Goal: Task Accomplishment & Management: Use online tool/utility

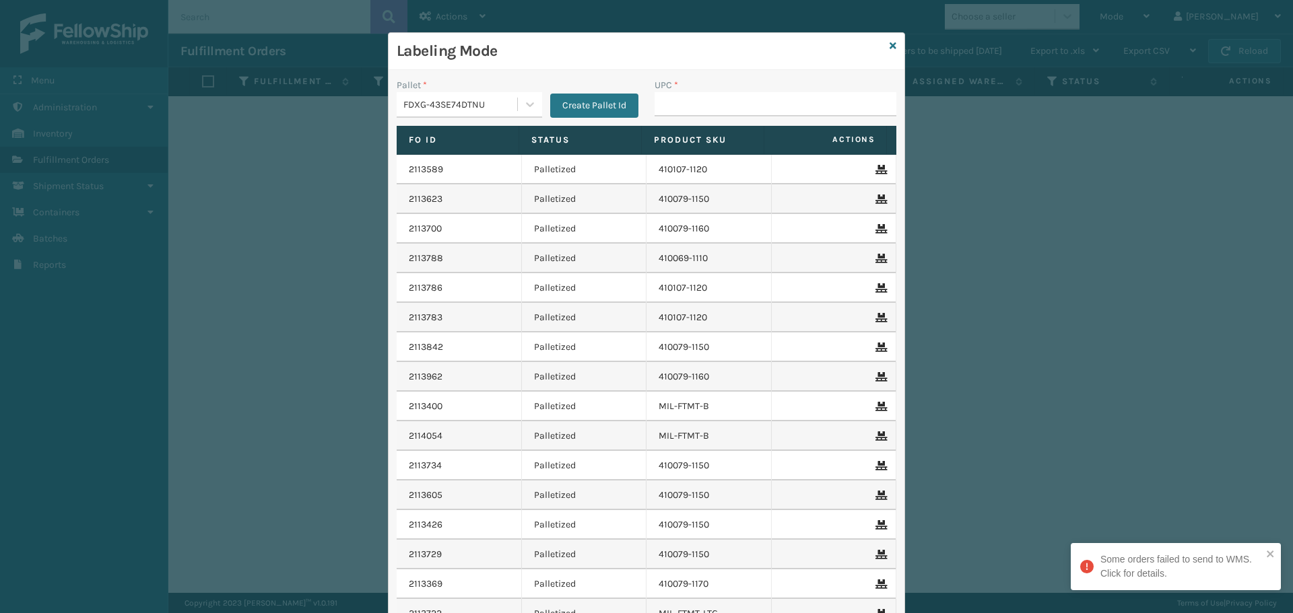
click at [485, 102] on div "FDXG-43SE74DTNU" at bounding box center [460, 105] width 115 height 14
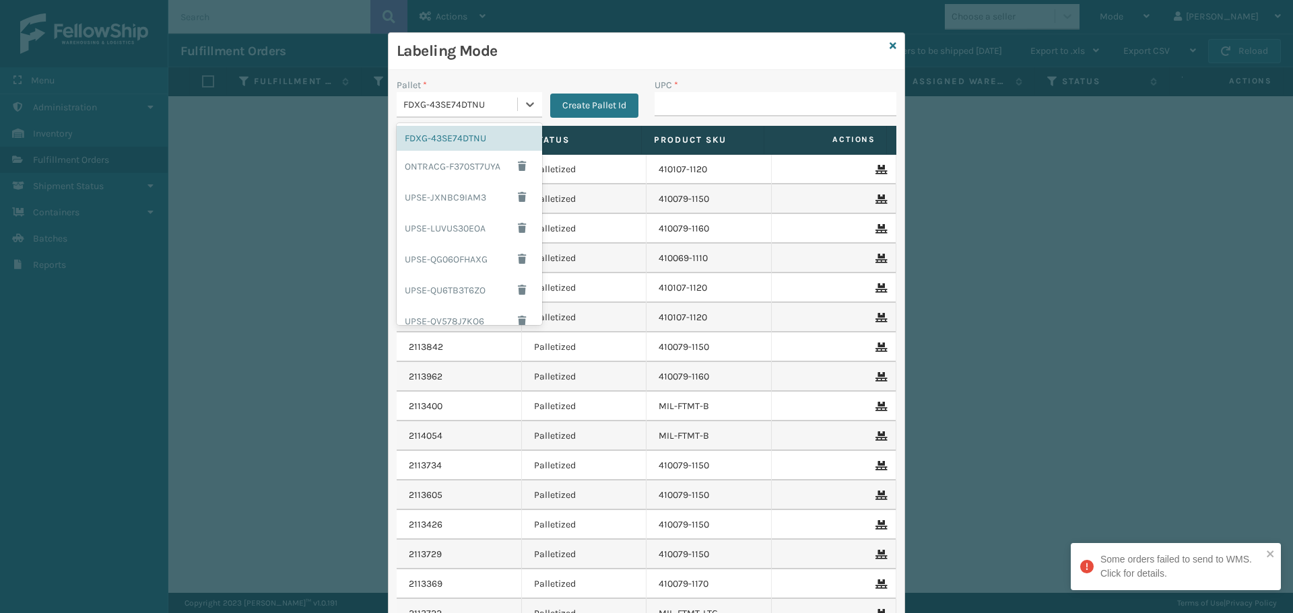
scroll to position [115, 0]
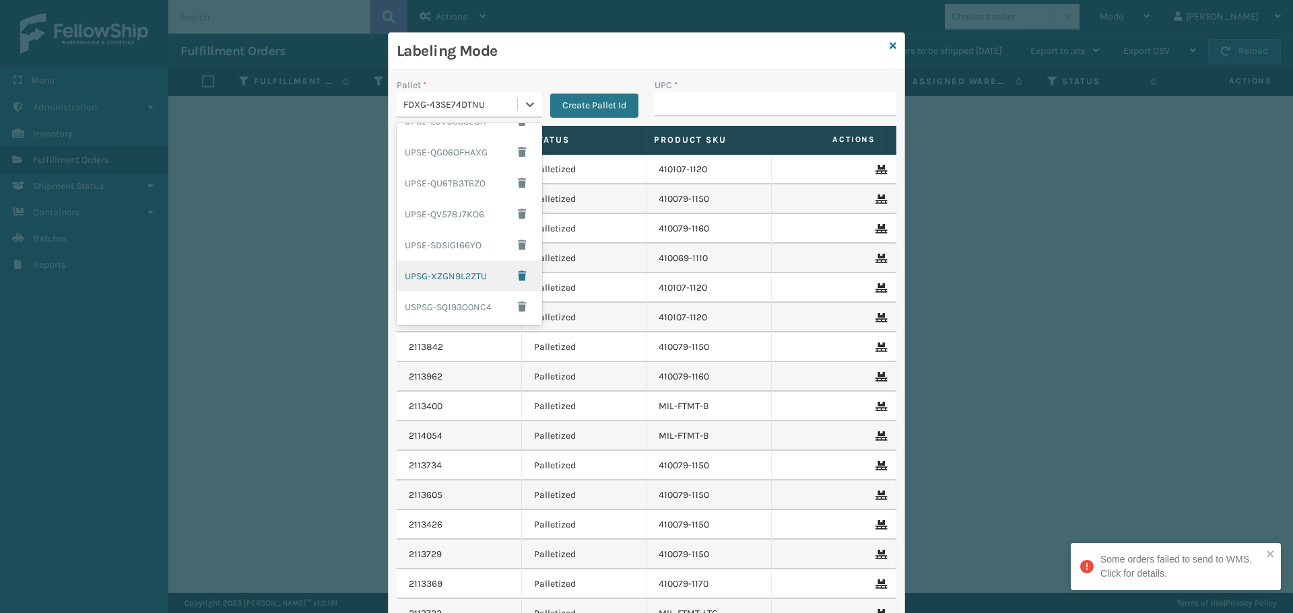
click at [459, 280] on div "UPSG-XZGN9L2ZTU" at bounding box center [469, 276] width 145 height 31
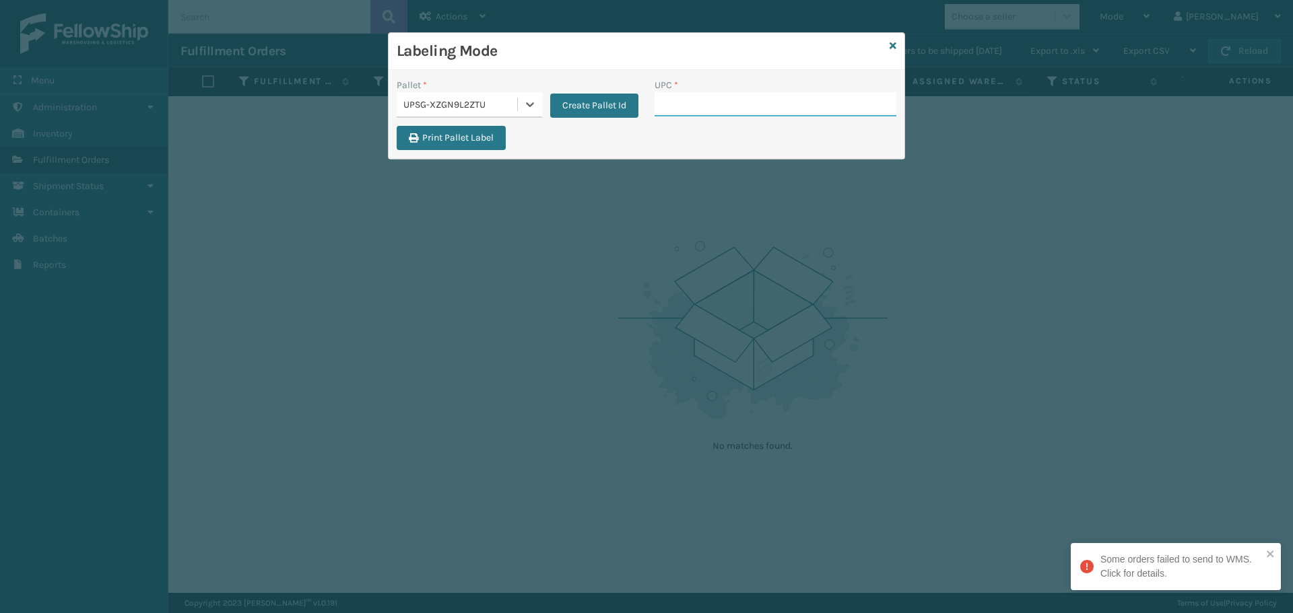
click at [721, 103] on input "UPC *" at bounding box center [776, 104] width 242 height 24
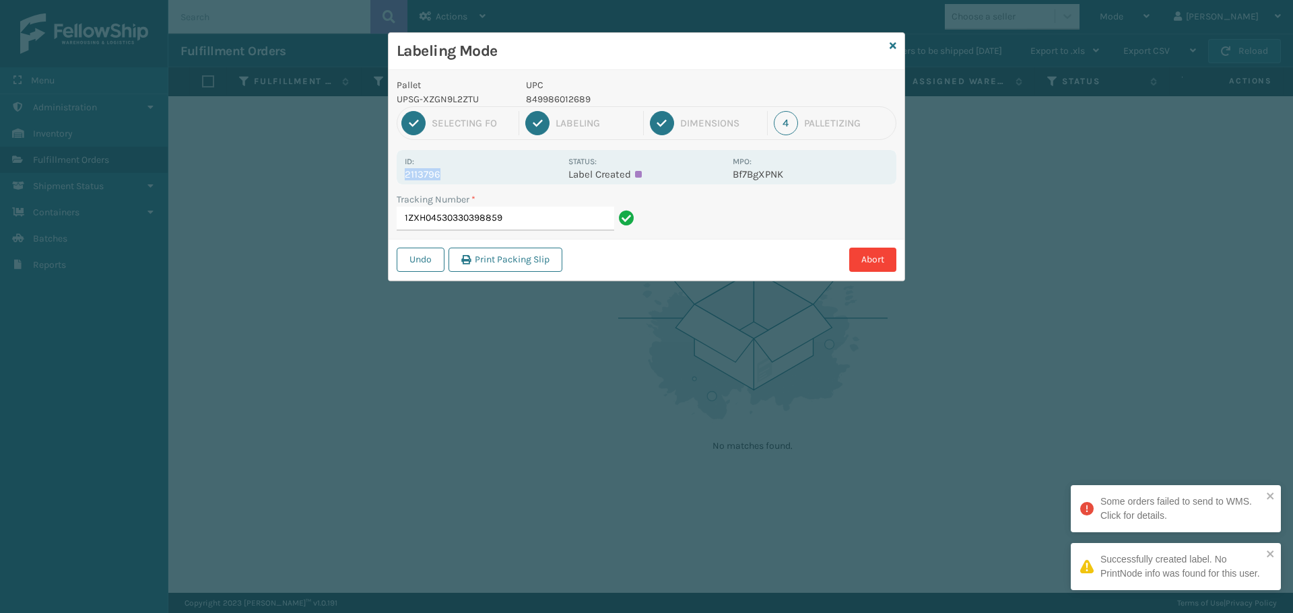
drag, startPoint x: 463, startPoint y: 171, endPoint x: 384, endPoint y: 176, distance: 78.3
click at [384, 176] on div "Labeling Mode Pallet UPSG-XZGN9L2ZTU UPC 849986012689 1 Selecting FO 2 Labeling…" at bounding box center [646, 306] width 1293 height 613
copy p "2113796"
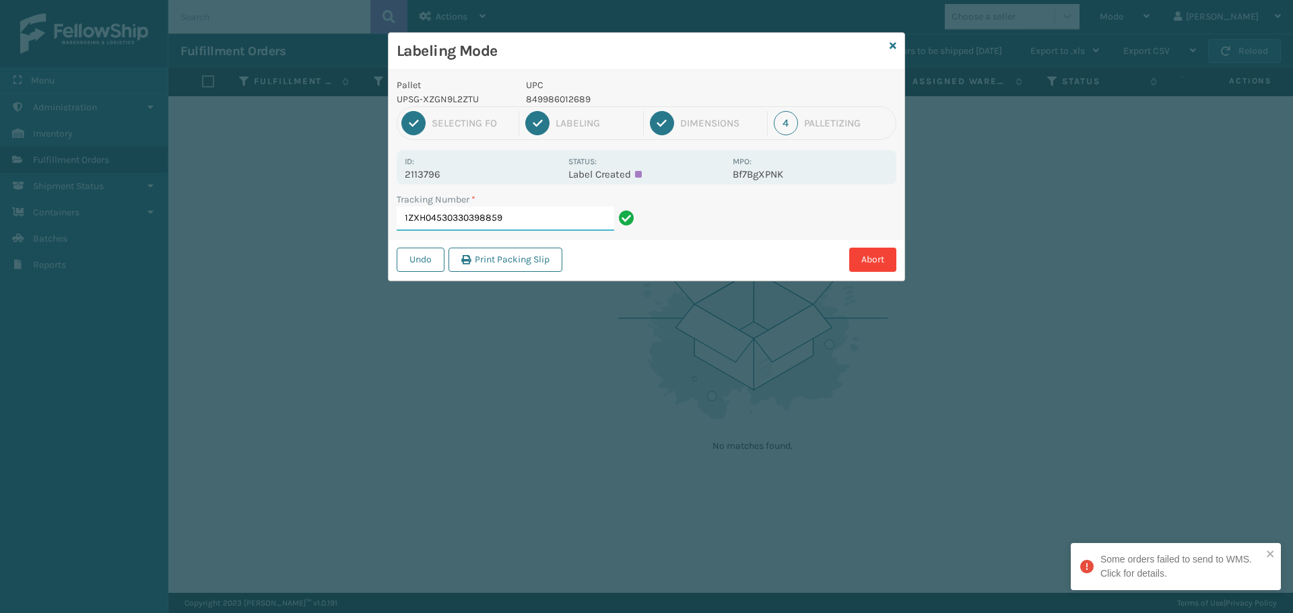
click at [563, 225] on input "1ZXH04530330398859" at bounding box center [505, 219] width 217 height 24
click at [1271, 556] on icon "close" at bounding box center [1270, 554] width 7 height 7
drag, startPoint x: 449, startPoint y: 170, endPoint x: 399, endPoint y: 178, distance: 51.0
click at [399, 178] on div "Id: 2113590 Status: Label Created MPO: BshkchP4K" at bounding box center [647, 167] width 500 height 34
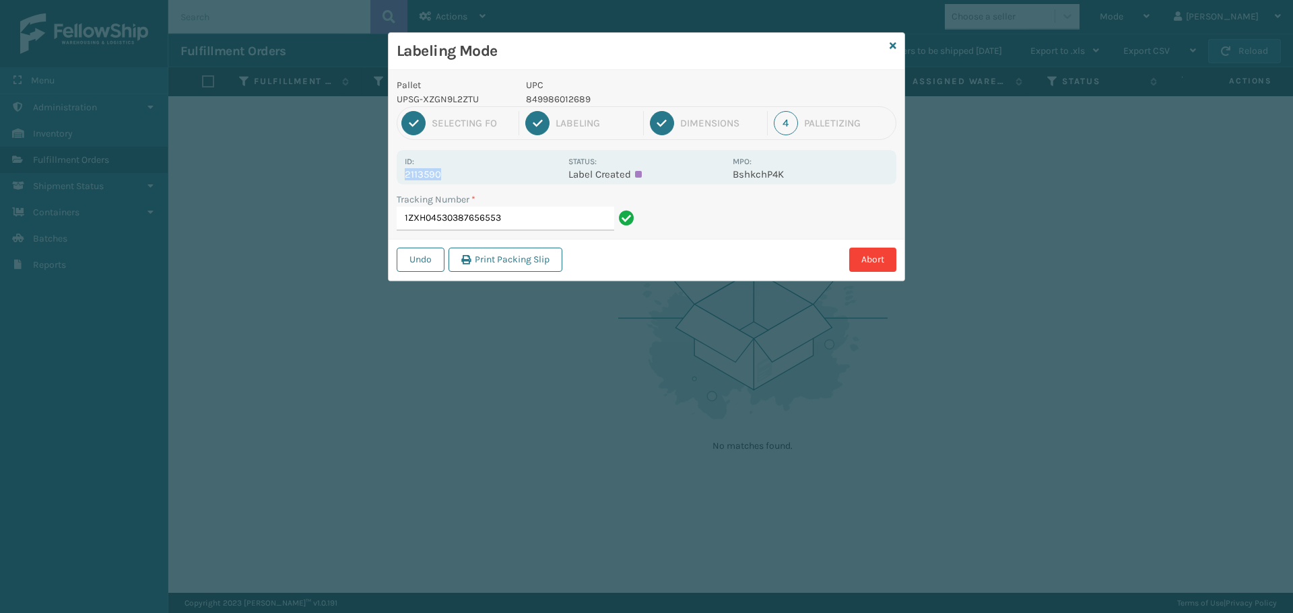
copy p "2113590"
click at [527, 228] on input "1ZXH04530387656553" at bounding box center [505, 219] width 217 height 24
drag, startPoint x: 465, startPoint y: 168, endPoint x: 442, endPoint y: 176, distance: 23.6
click at [476, 166] on div "Id: 2113797" at bounding box center [483, 167] width 156 height 26
drag, startPoint x: 403, startPoint y: 174, endPoint x: 424, endPoint y: 196, distance: 30.0
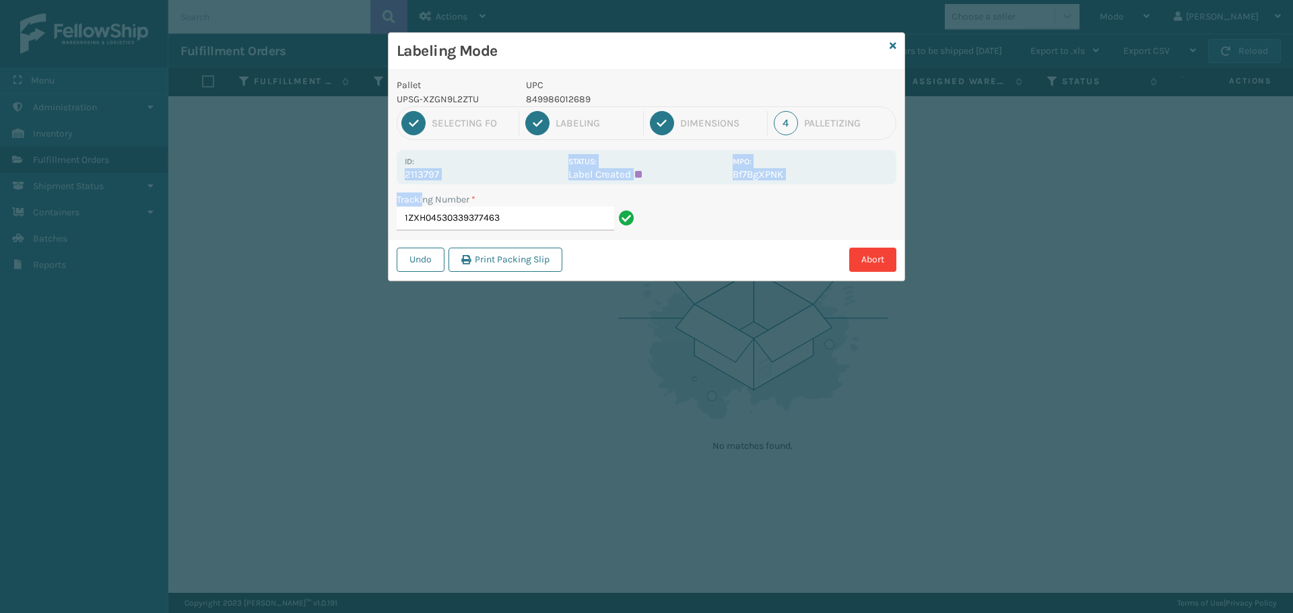
click at [424, 196] on div "Pallet UPSG-XZGN9L2ZTU UPC 849986012689 1 Selecting FO 2 Labeling 3 Dimensions …" at bounding box center [647, 175] width 516 height 211
click at [464, 175] on p "2113797" at bounding box center [483, 174] width 156 height 12
click at [482, 172] on div "Id: 2113797 Status: Label Created MPO: Bf7BgXPNK" at bounding box center [647, 167] width 500 height 34
click at [547, 226] on input "1ZXH04530339377463" at bounding box center [505, 219] width 217 height 24
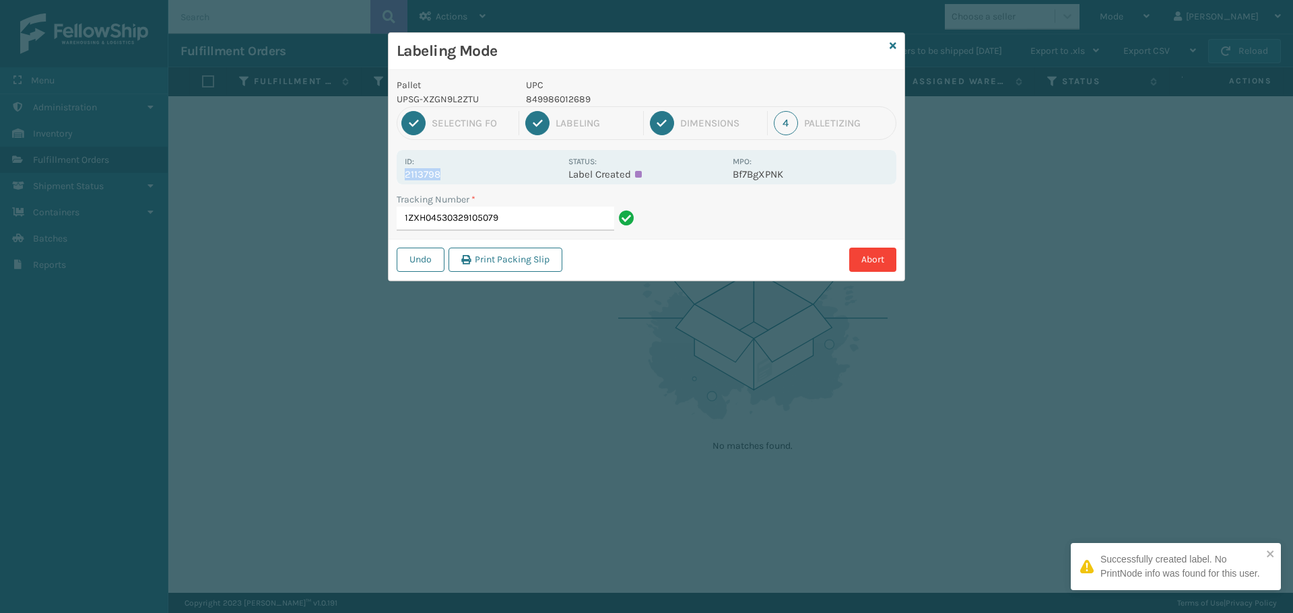
drag, startPoint x: 447, startPoint y: 170, endPoint x: 405, endPoint y: 168, distance: 41.8
click at [405, 168] on p "2113798" at bounding box center [483, 174] width 156 height 12
copy p "2113798"
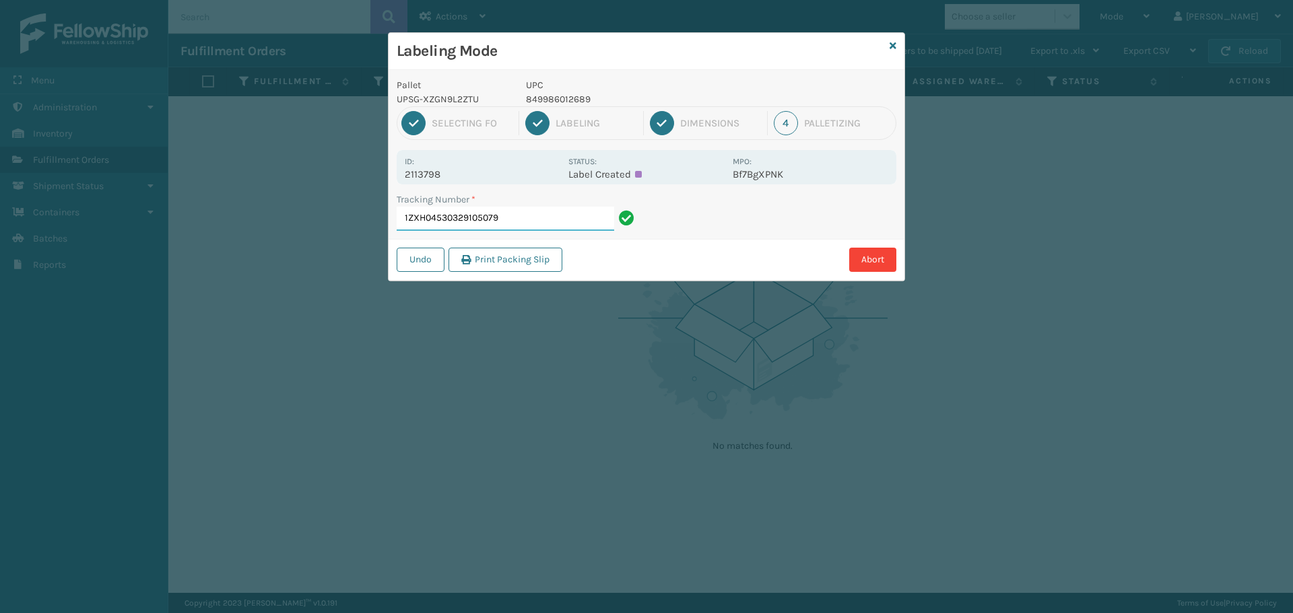
click at [521, 221] on input "1ZXH04530329105079" at bounding box center [505, 219] width 217 height 24
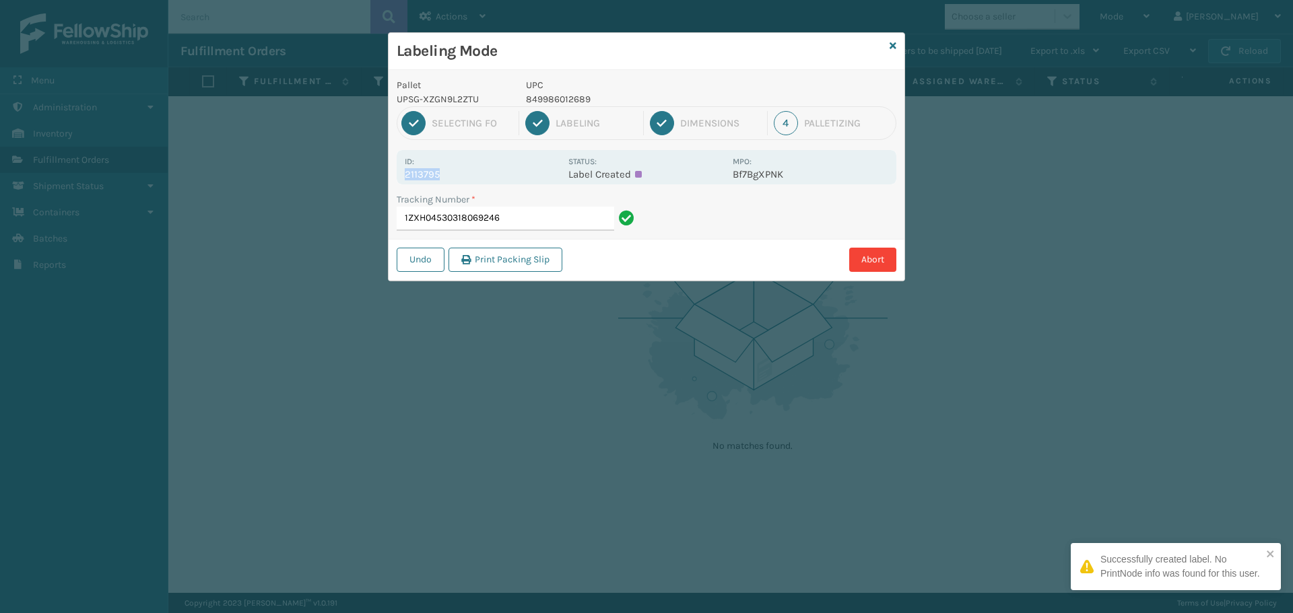
drag, startPoint x: 411, startPoint y: 182, endPoint x: 321, endPoint y: 131, distance: 103.7
click at [388, 184] on div "Labeling Mode Pallet UPSG-XZGN9L2ZTU UPC 849986012689 1 Selecting FO 2 Labeling…" at bounding box center [646, 156] width 517 height 249
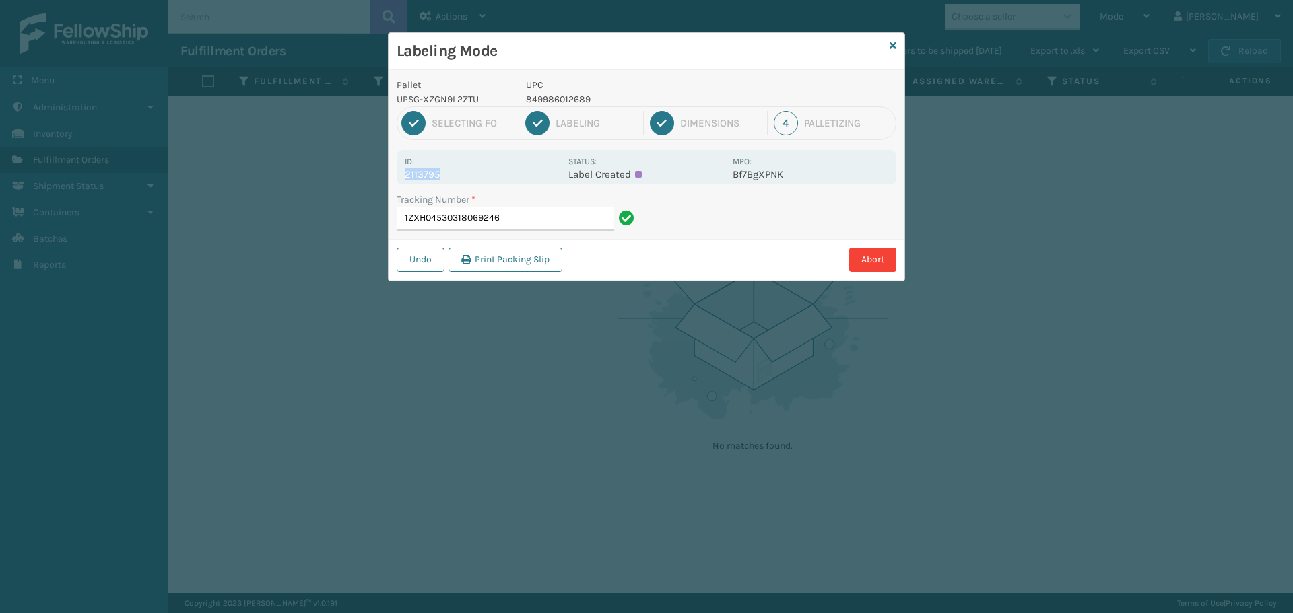
copy p "2113795"
click at [511, 220] on input "1ZXH04530318069246" at bounding box center [505, 219] width 217 height 24
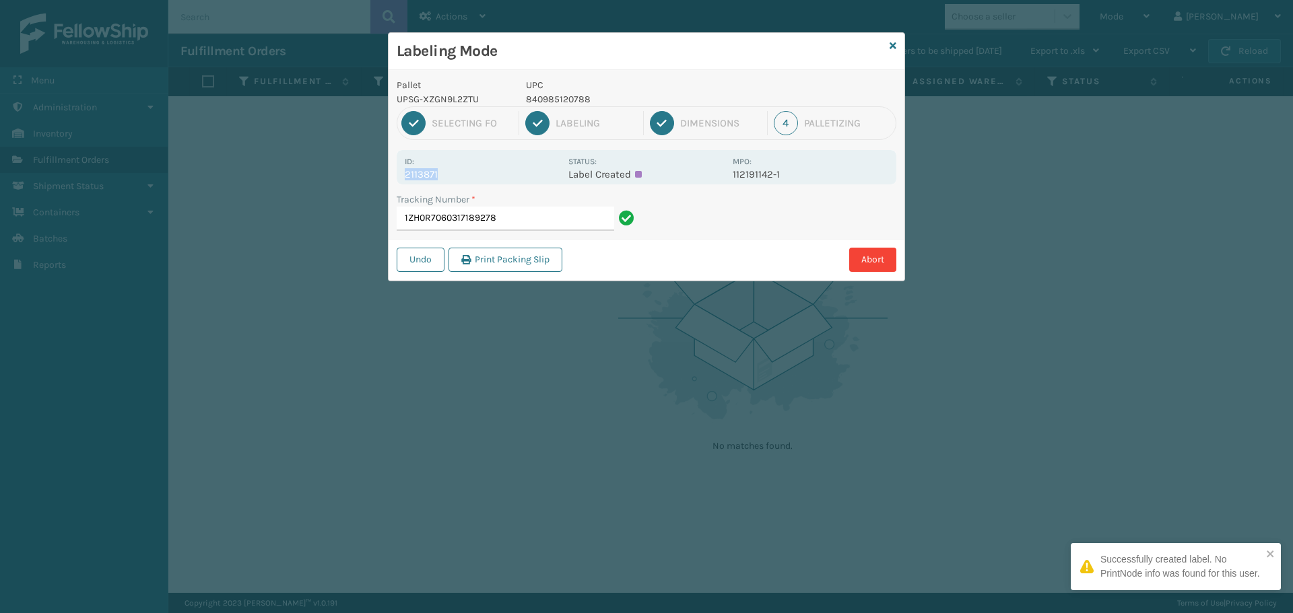
drag, startPoint x: 443, startPoint y: 185, endPoint x: 399, endPoint y: 177, distance: 44.4
click at [395, 177] on div "Pallet UPSG-XZGN9L2ZTU UPC 840985120788 1 Selecting FO 2 Labeling 3 Dimensions …" at bounding box center [647, 175] width 516 height 211
copy p "2113871"
click at [545, 222] on input "1ZH0R7060317189278" at bounding box center [505, 219] width 217 height 24
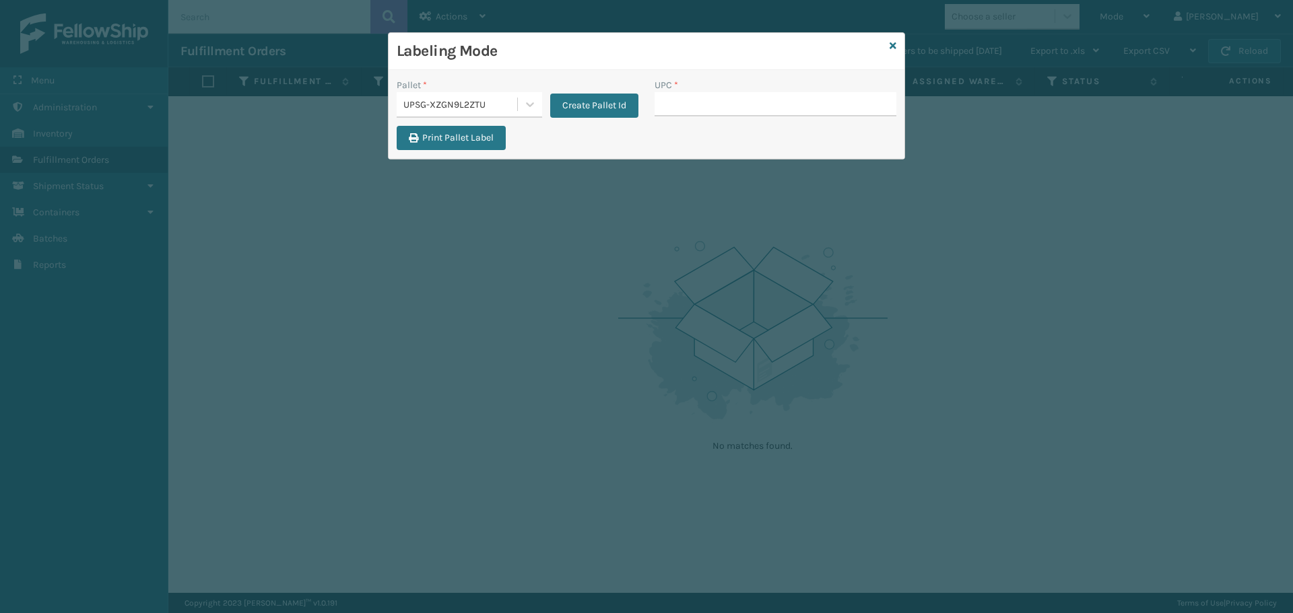
click at [497, 107] on div "UPSG-XZGN9L2ZTU" at bounding box center [460, 105] width 115 height 14
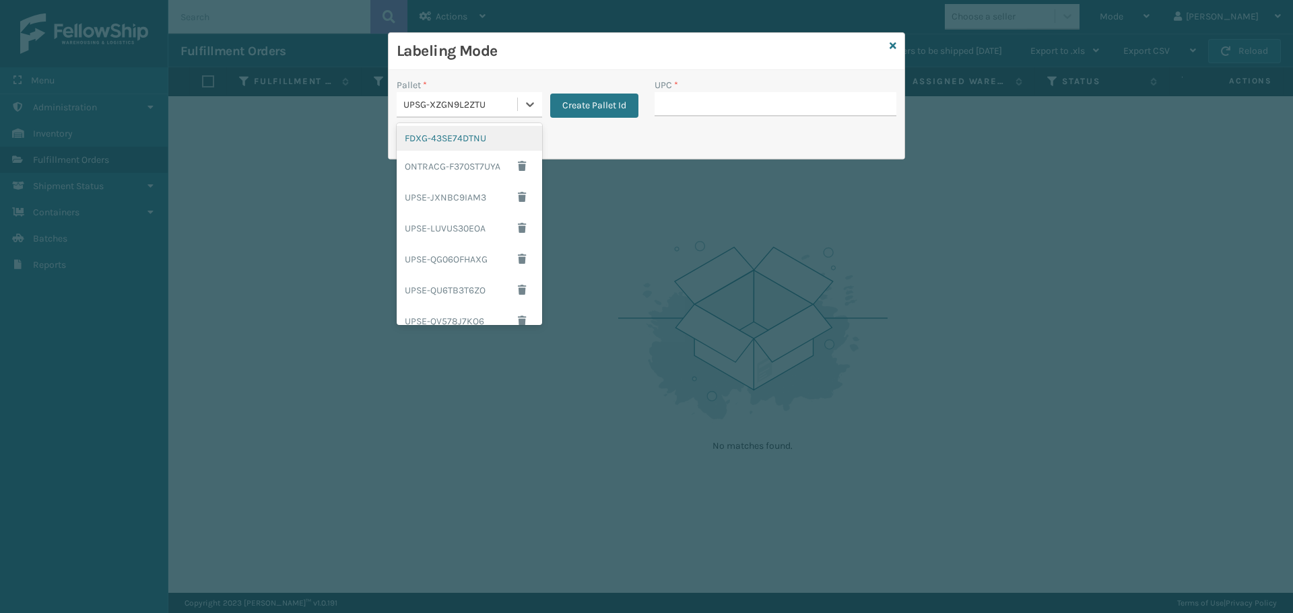
click at [488, 136] on div "FDXG-43SE74DTNU" at bounding box center [469, 138] width 145 height 25
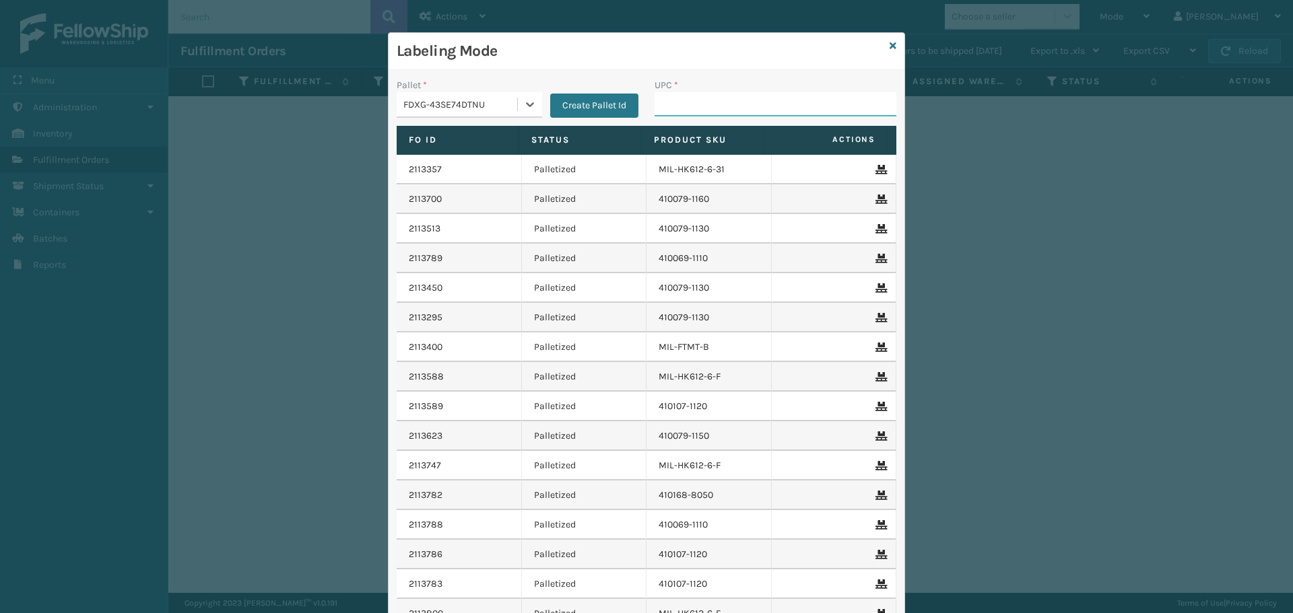
click at [709, 102] on input "UPC *" at bounding box center [776, 104] width 242 height 24
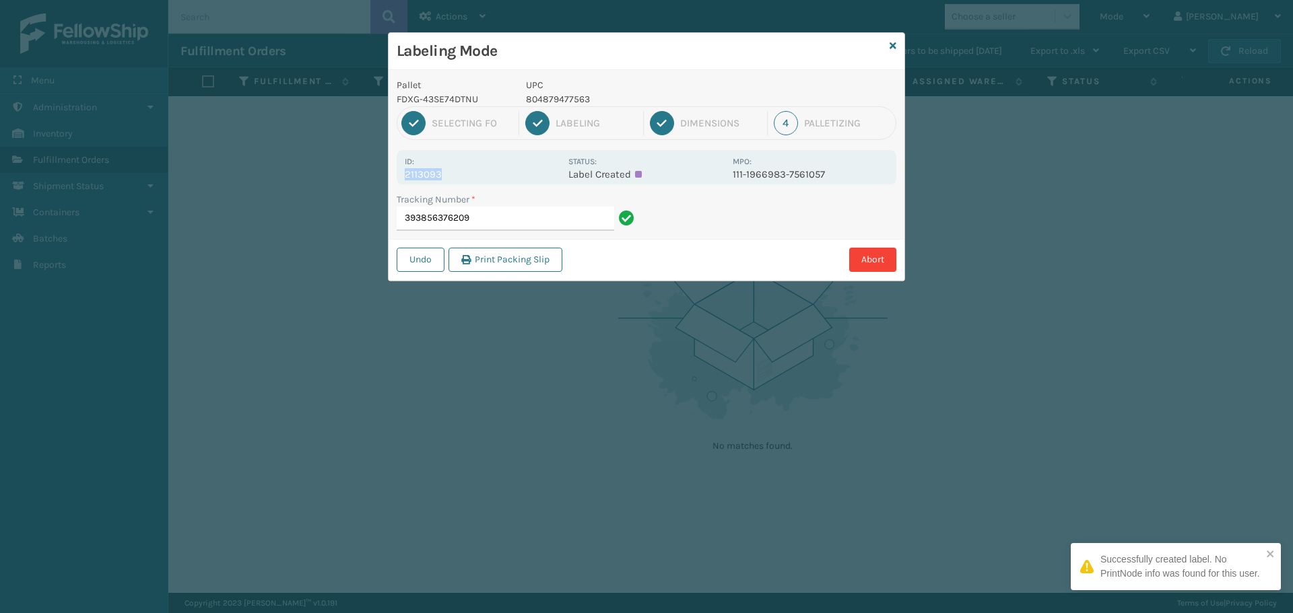
drag, startPoint x: 451, startPoint y: 172, endPoint x: 405, endPoint y: 174, distance: 46.5
click at [405, 174] on p "2113093" at bounding box center [483, 174] width 156 height 12
copy p "2113093"
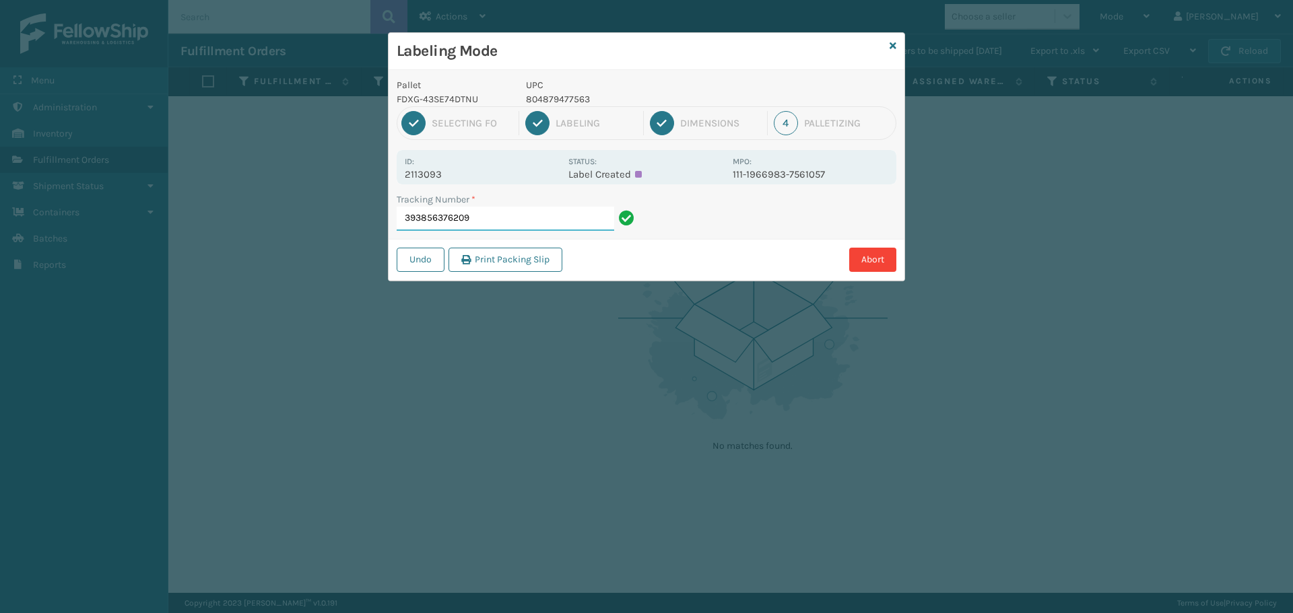
click at [544, 226] on input "393856376209" at bounding box center [505, 219] width 217 height 24
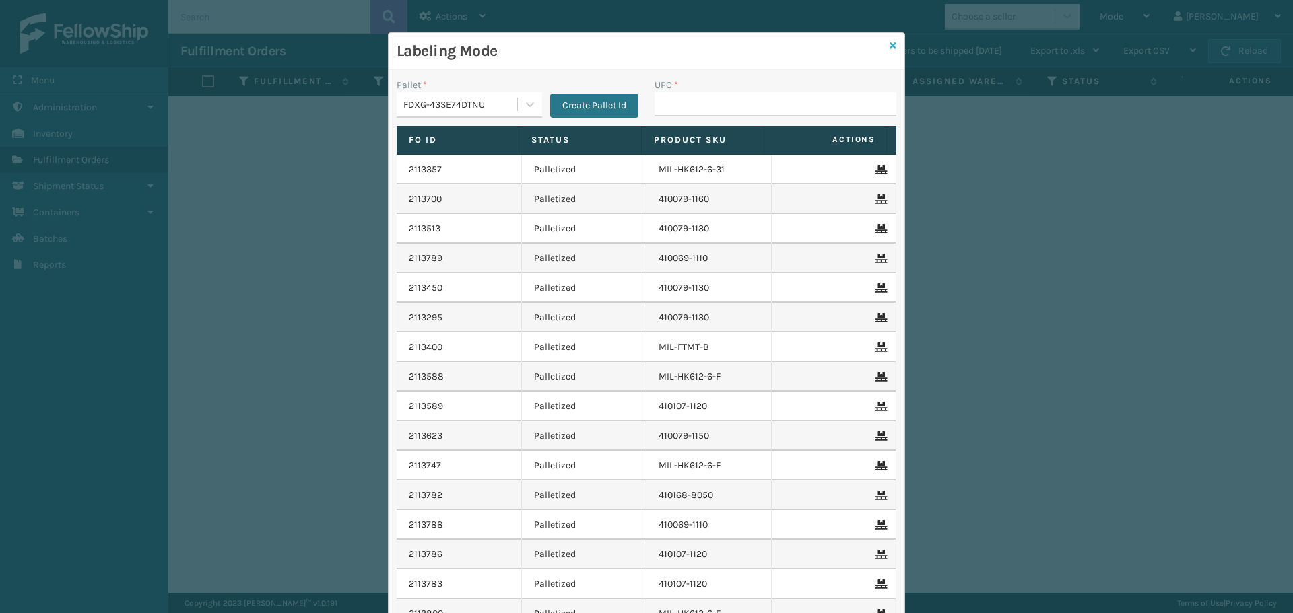
click at [890, 50] on link at bounding box center [893, 46] width 7 height 14
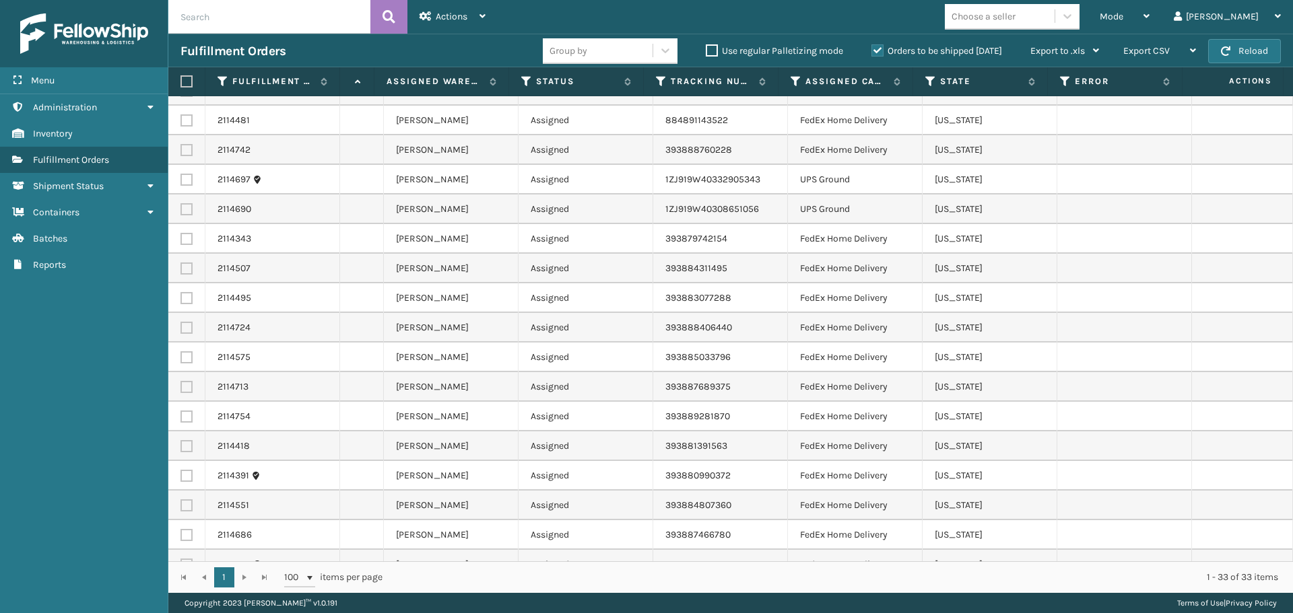
scroll to position [118, 527]
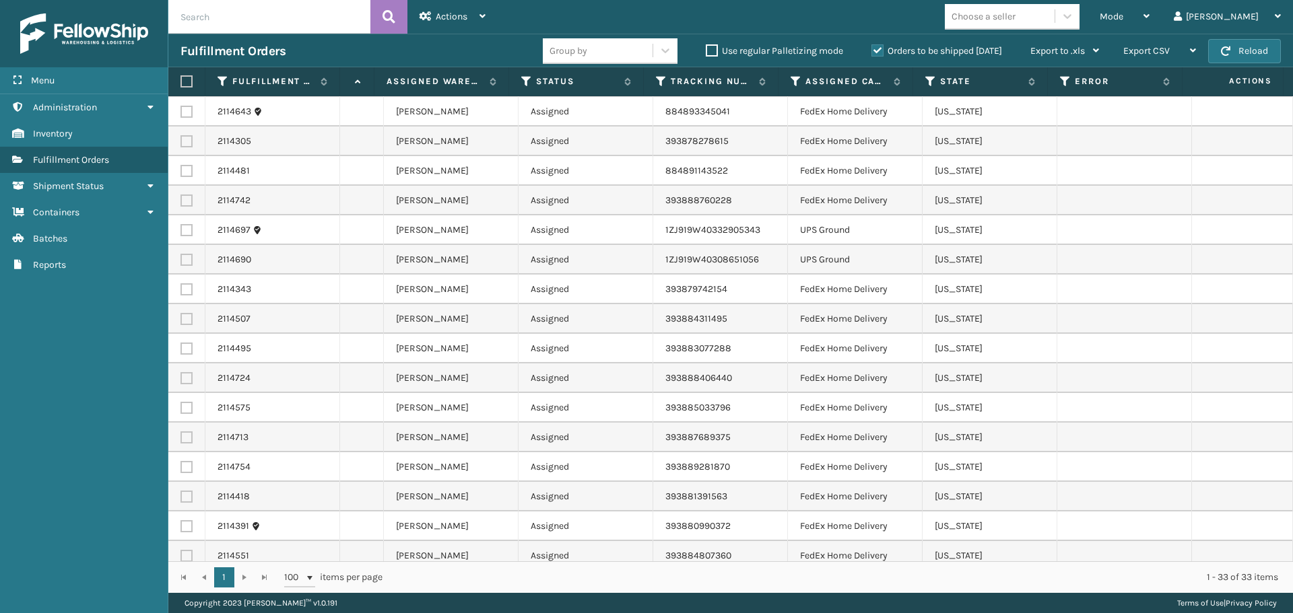
drag, startPoint x: 986, startPoint y: 562, endPoint x: 912, endPoint y: 565, distance: 74.1
click at [912, 565] on div "1 1 100 items per page 1 - 33 of 33 items" at bounding box center [730, 578] width 1125 height 32
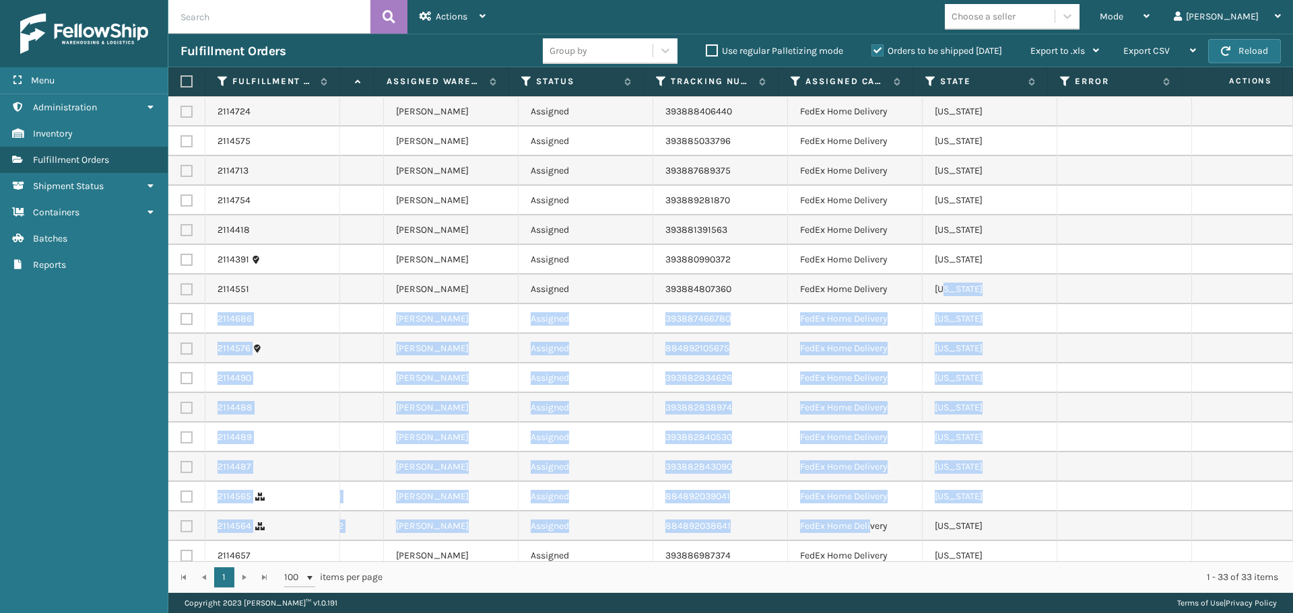
drag, startPoint x: 937, startPoint y: 549, endPoint x: 951, endPoint y: 517, distance: 35.3
click at [863, 549] on tbody "2114737 113-5813547-8865810 1 [DATE] 410079-1130 [PERSON_NAME] Assigned 3938887…" at bounding box center [472, 207] width 1641 height 991
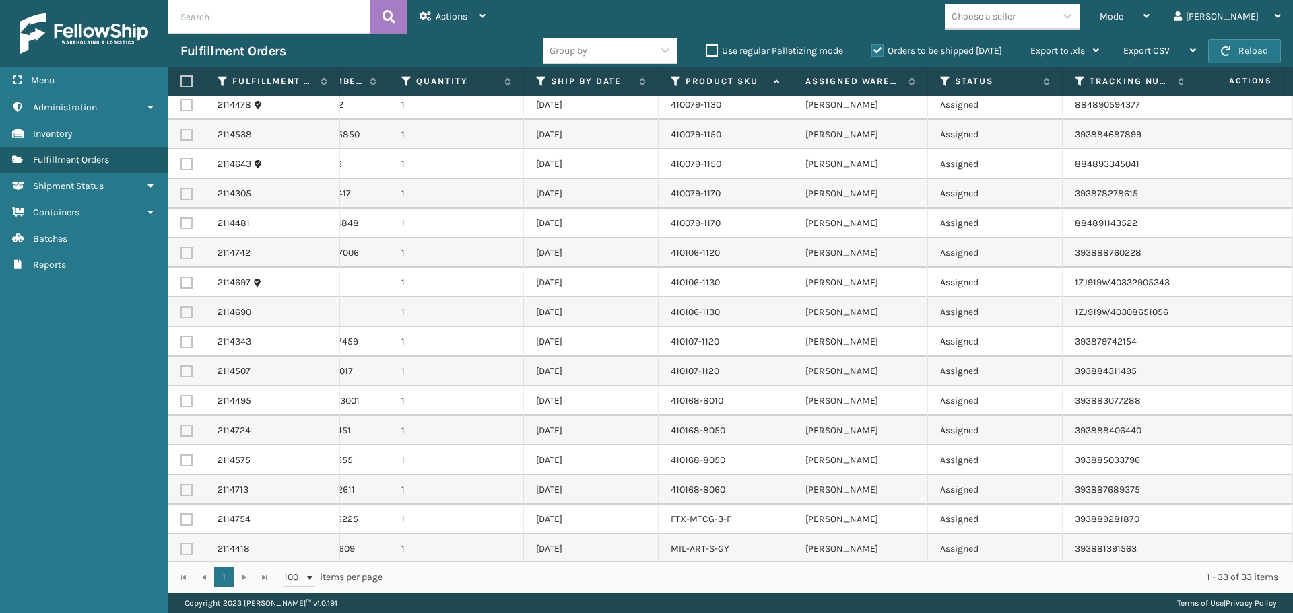
scroll to position [0, 32]
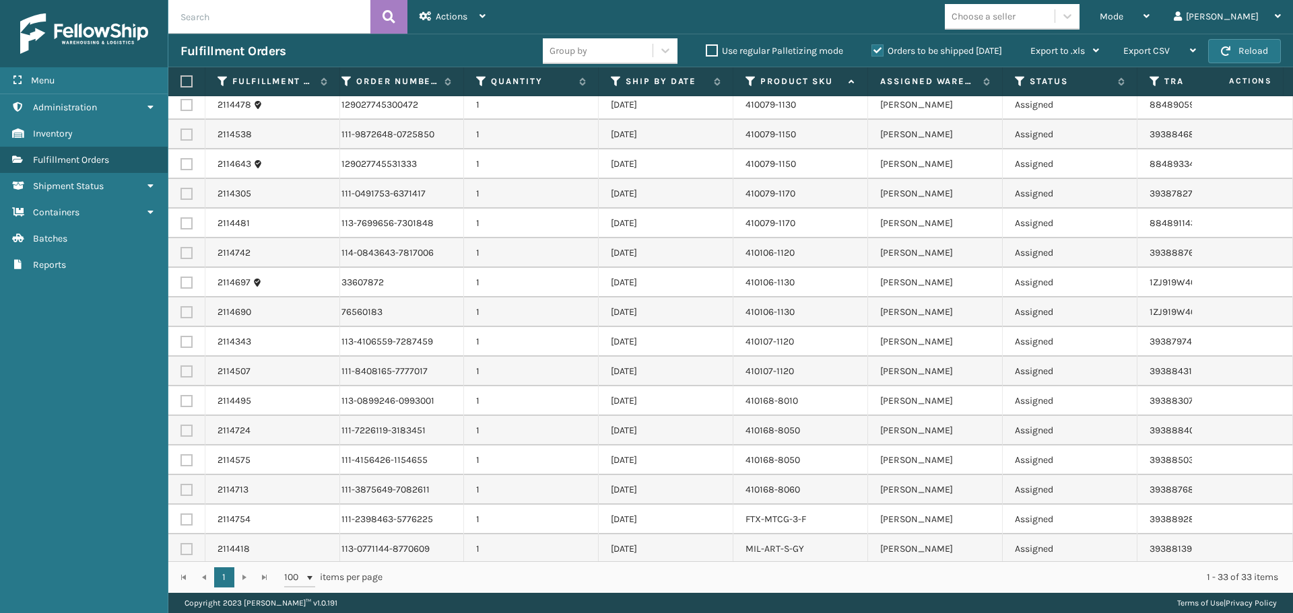
click at [189, 279] on label at bounding box center [186, 283] width 12 height 12
click at [181, 279] on input "checkbox" at bounding box center [180, 281] width 1 height 9
checkbox input "true"
click at [185, 308] on label at bounding box center [186, 312] width 12 height 12
click at [181, 308] on input "checkbox" at bounding box center [180, 310] width 1 height 9
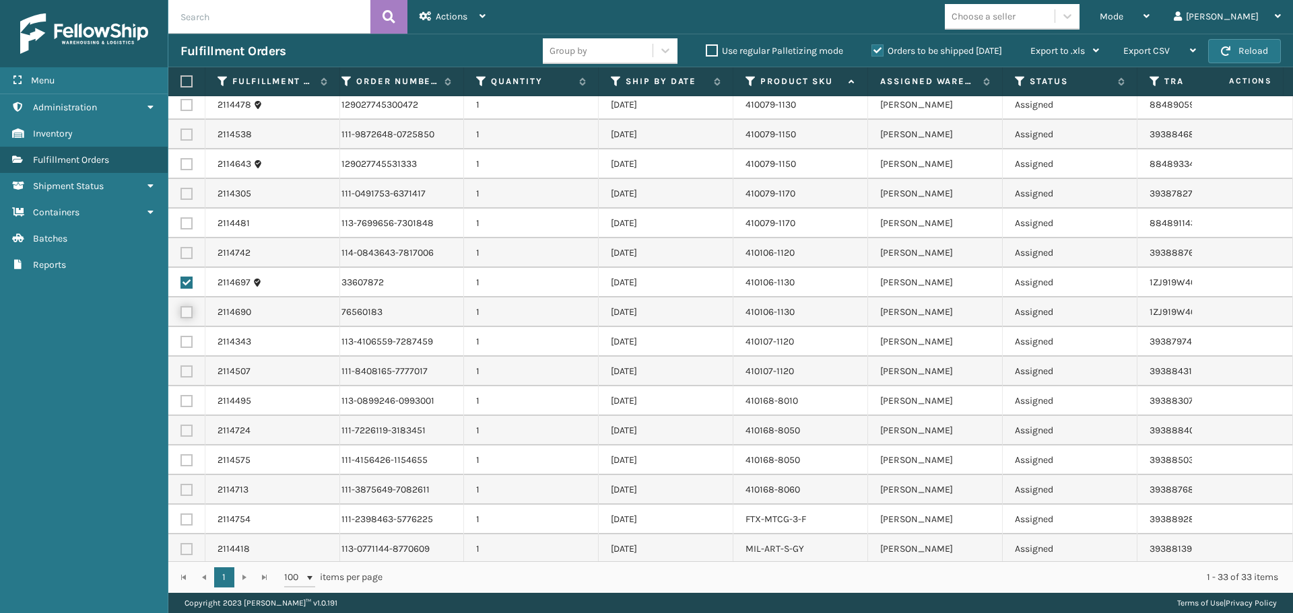
checkbox input "true"
click at [459, 9] on div "Actions" at bounding box center [453, 17] width 66 height 34
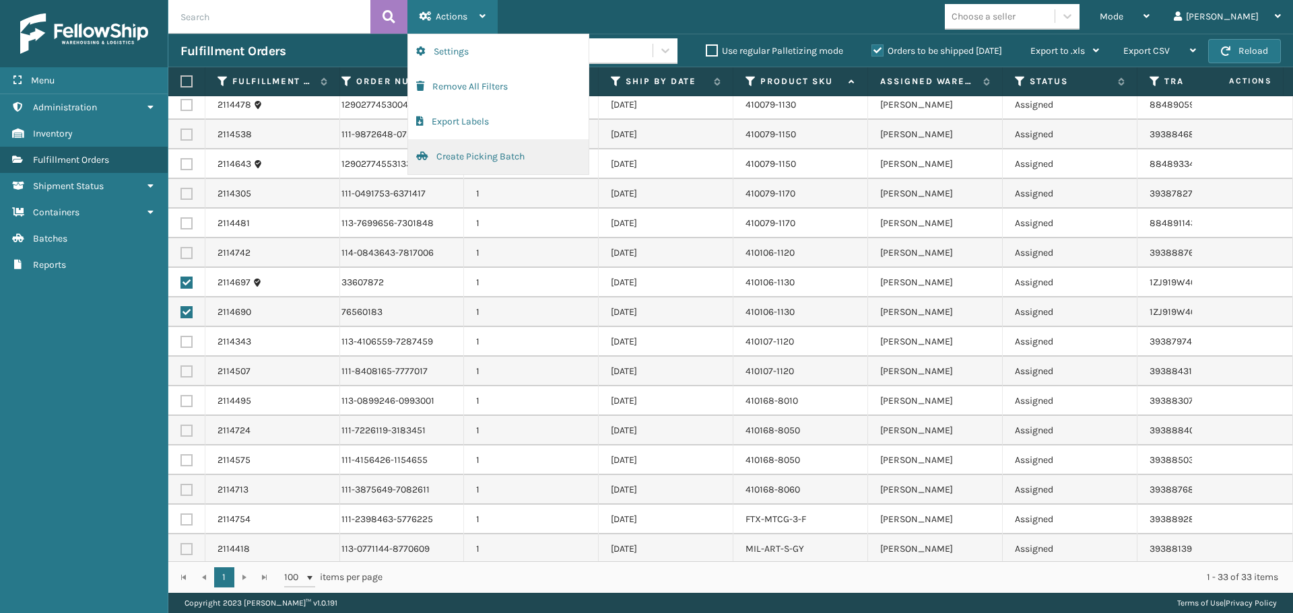
click at [523, 147] on button "Create Picking Batch" at bounding box center [498, 156] width 180 height 35
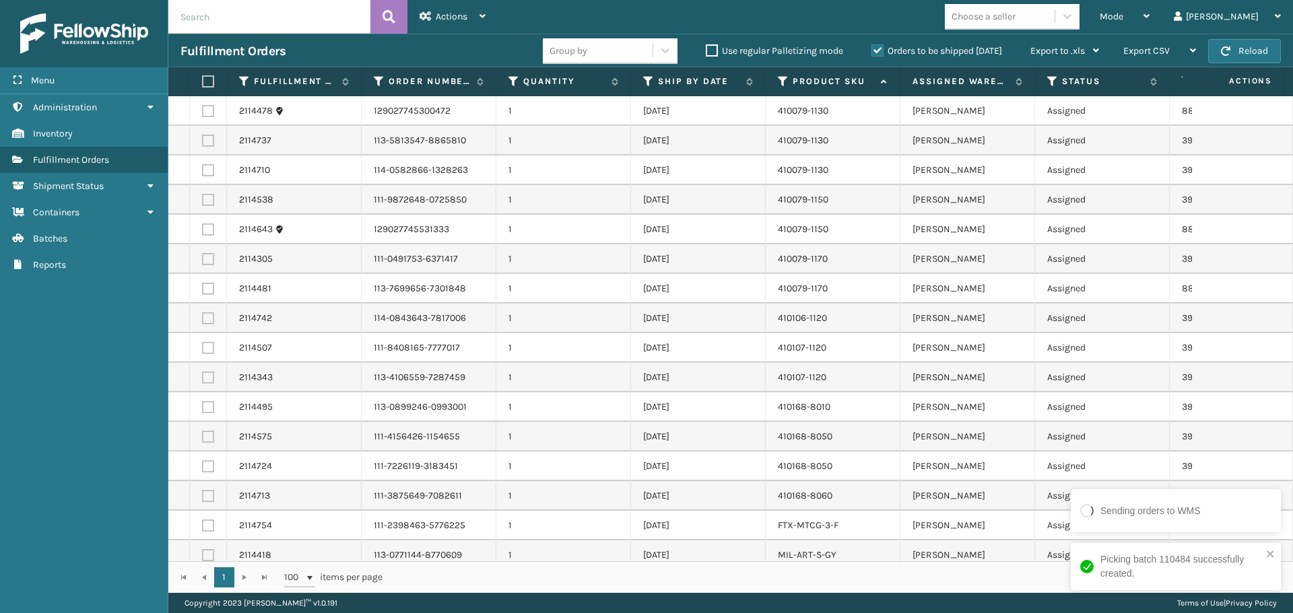
click at [208, 85] on label at bounding box center [206, 81] width 8 height 12
click at [203, 85] on input "checkbox" at bounding box center [202, 81] width 1 height 9
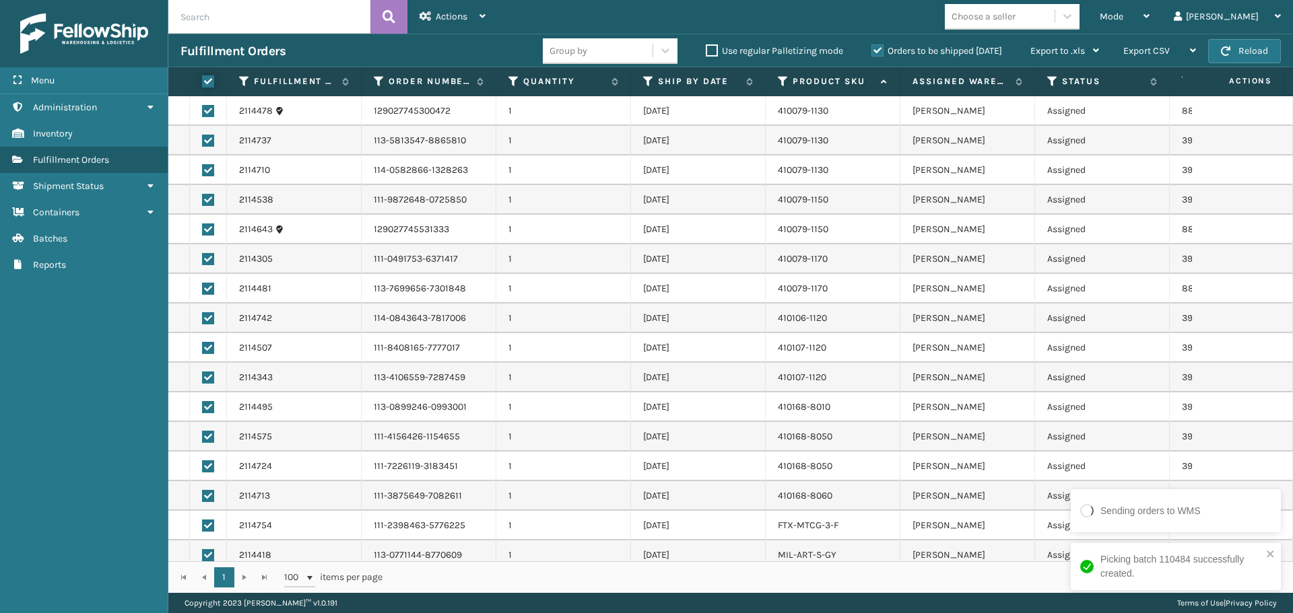
checkbox input "true"
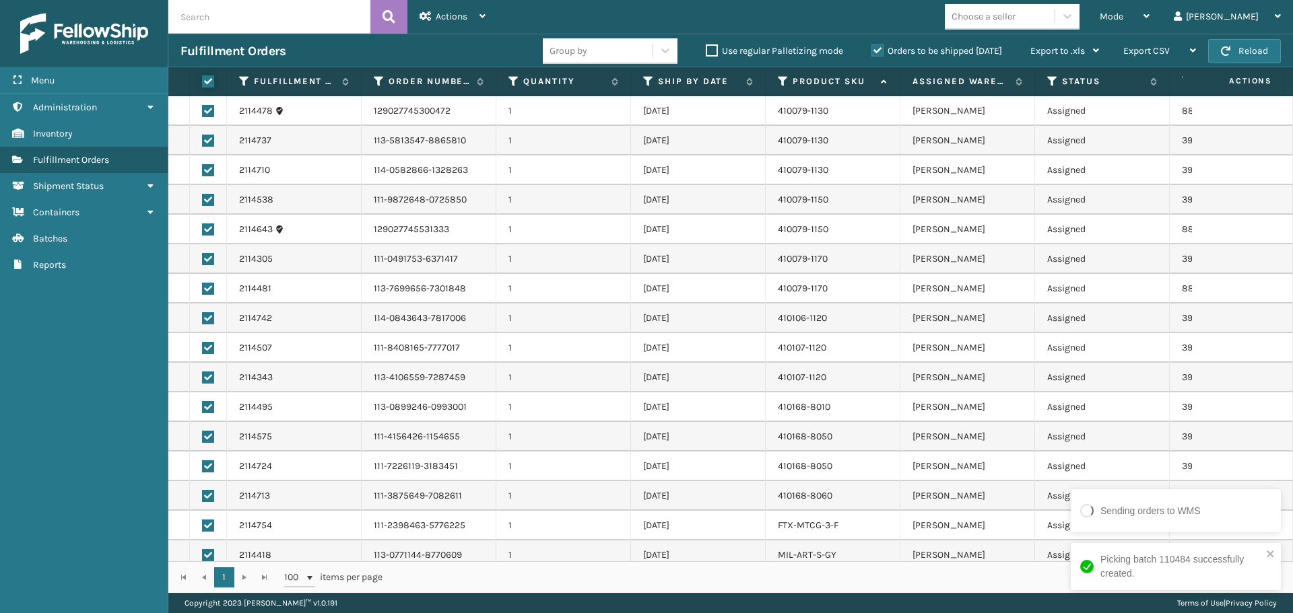
checkbox input "true"
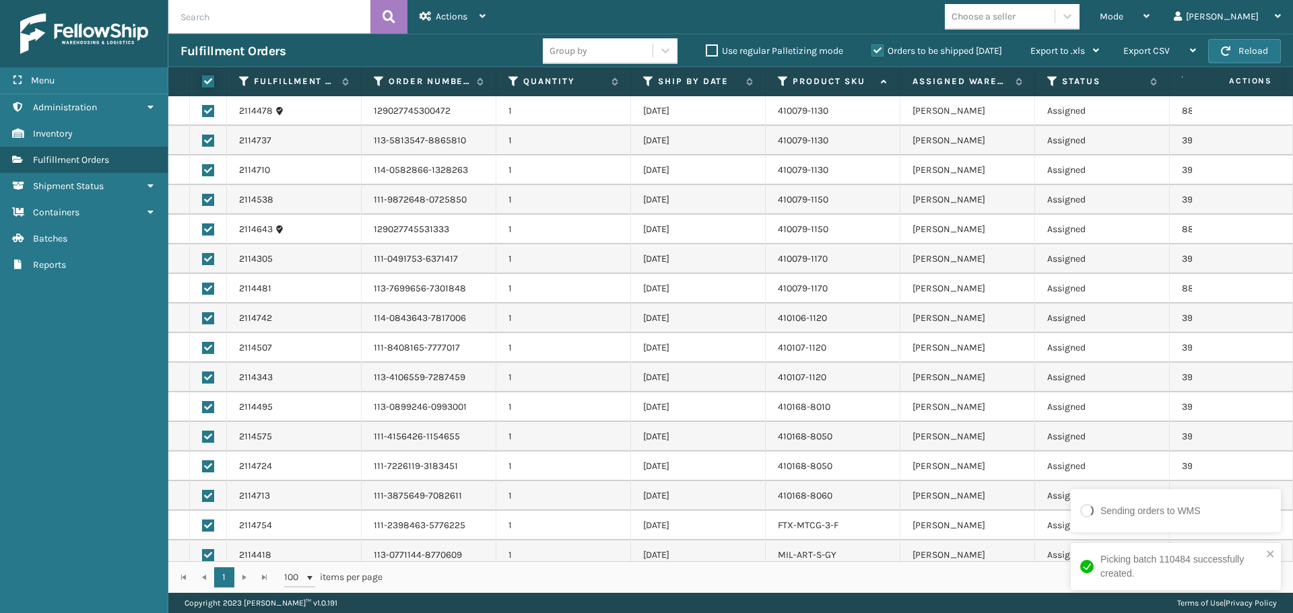
checkbox input "true"
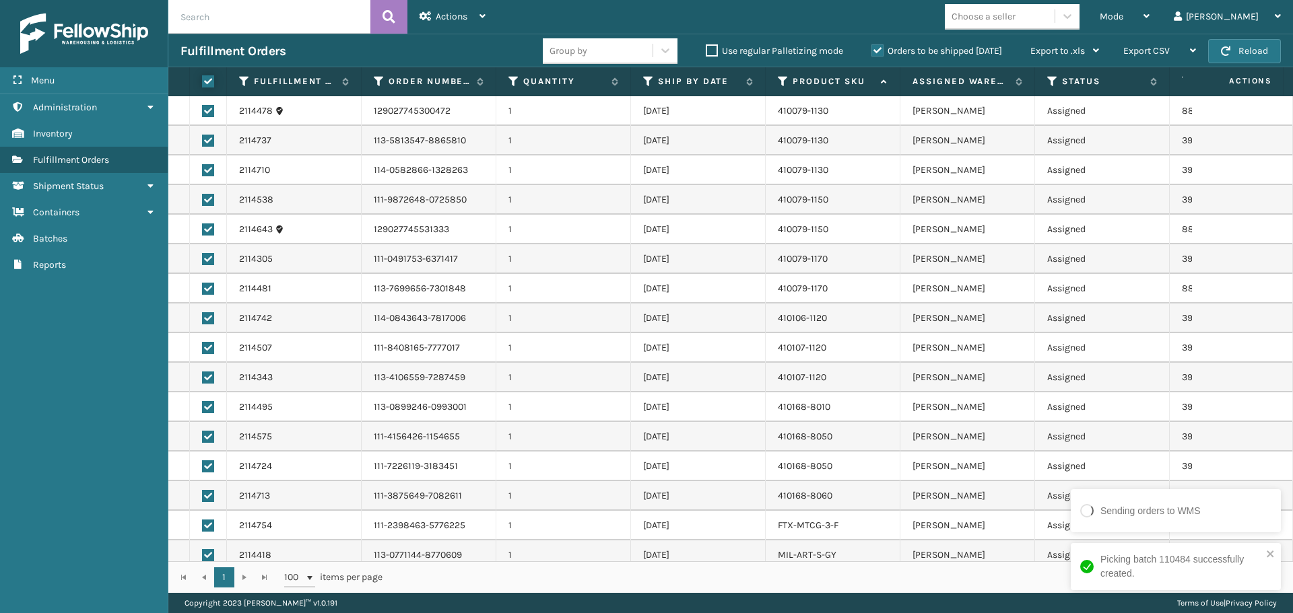
checkbox input "true"
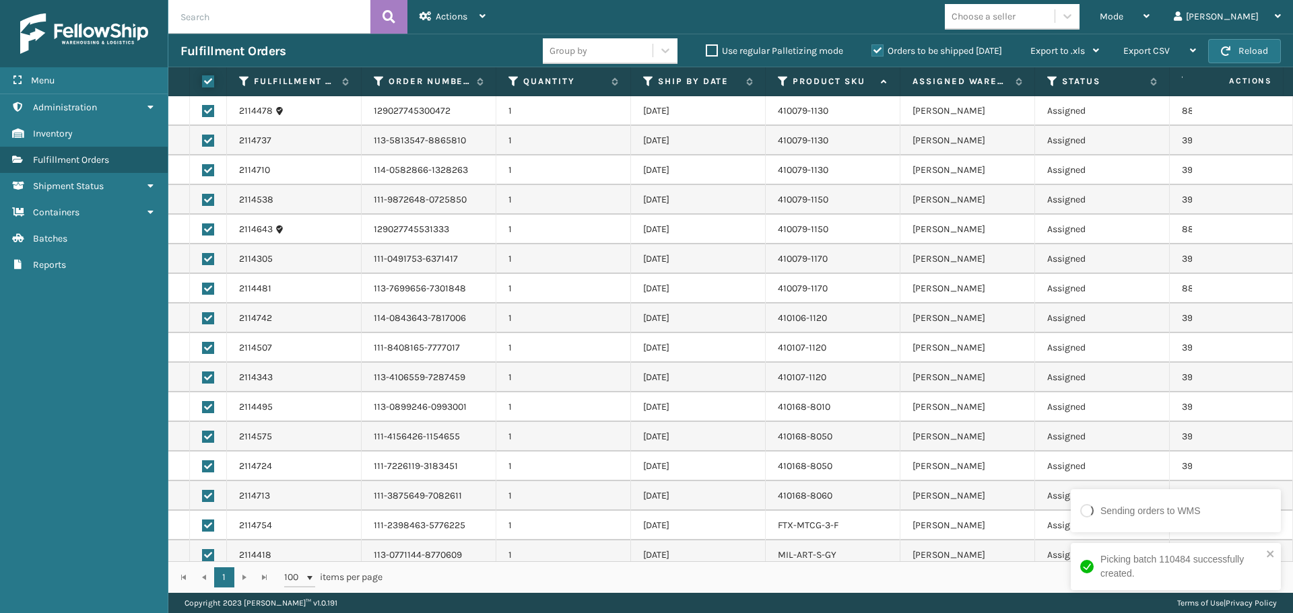
checkbox input "true"
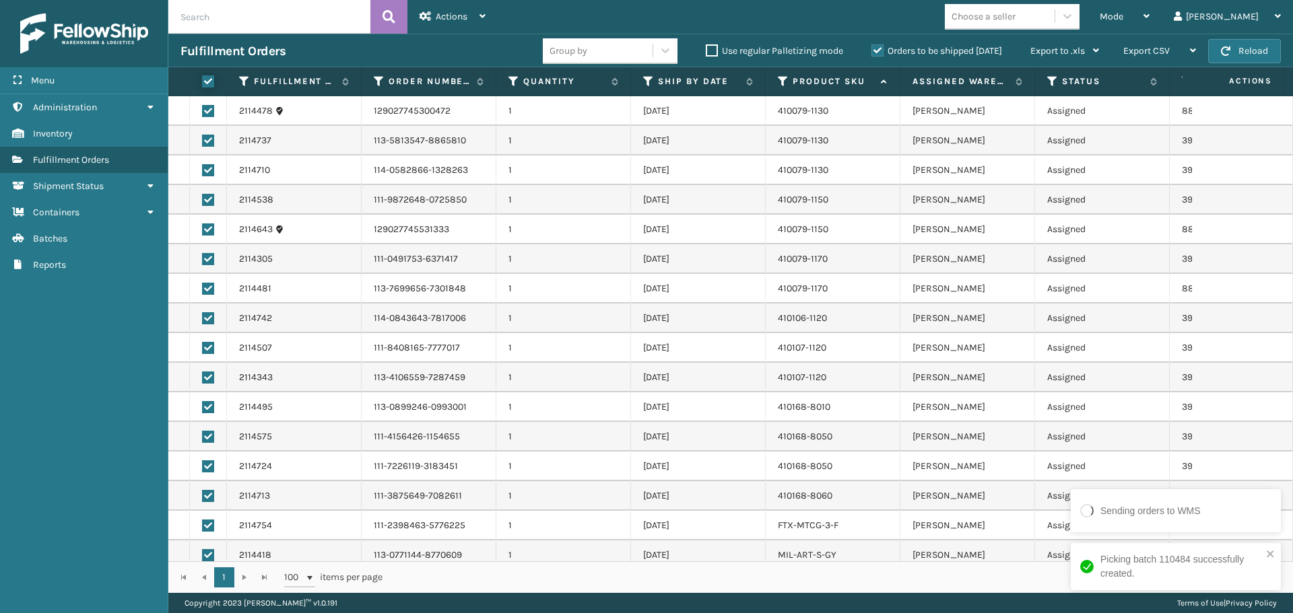
checkbox input "true"
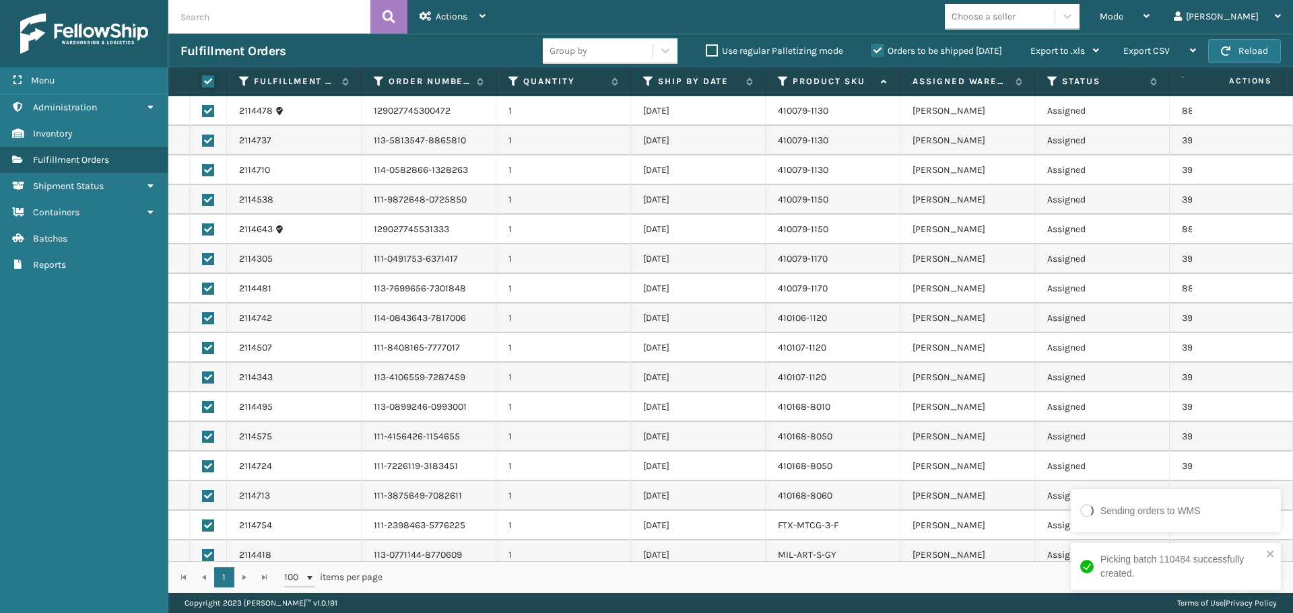
checkbox input "true"
click at [459, 9] on div "Actions" at bounding box center [453, 17] width 66 height 34
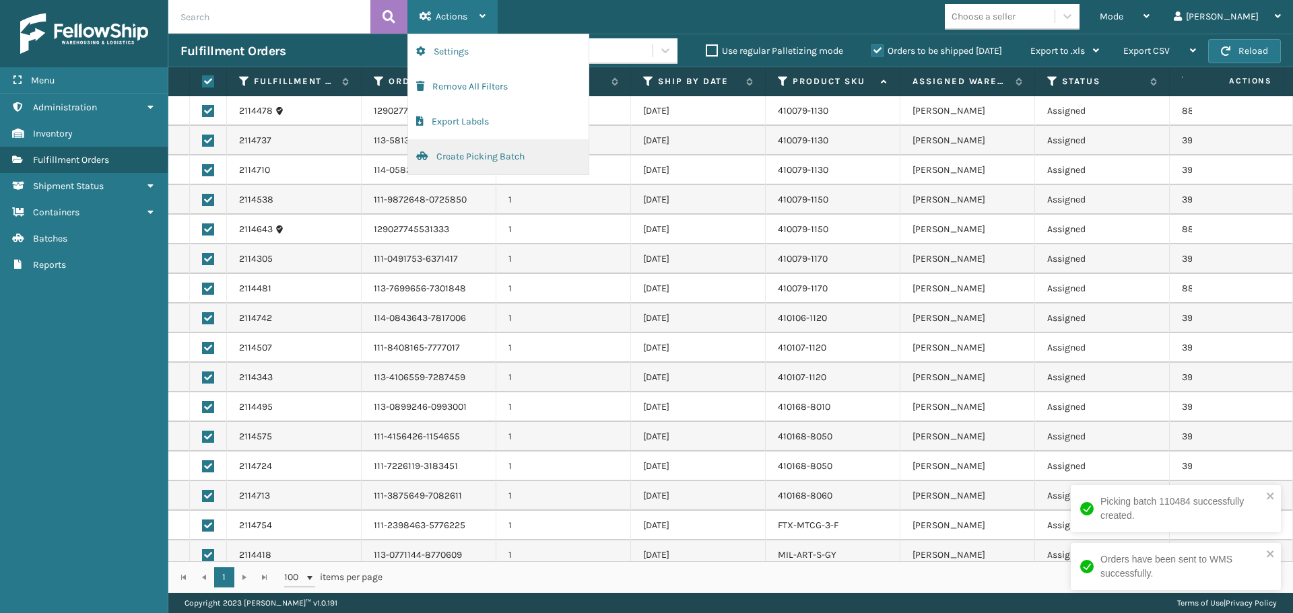
click at [510, 149] on button "Create Picking Batch" at bounding box center [498, 156] width 180 height 35
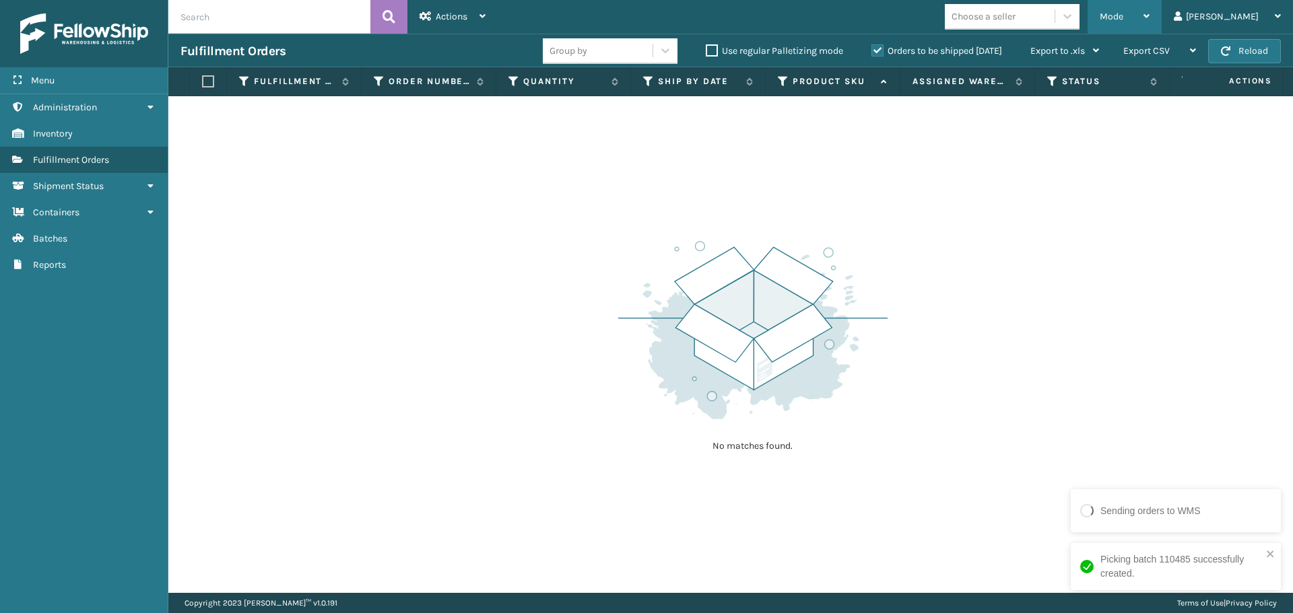
click at [1123, 18] on span "Mode" at bounding box center [1112, 16] width 24 height 11
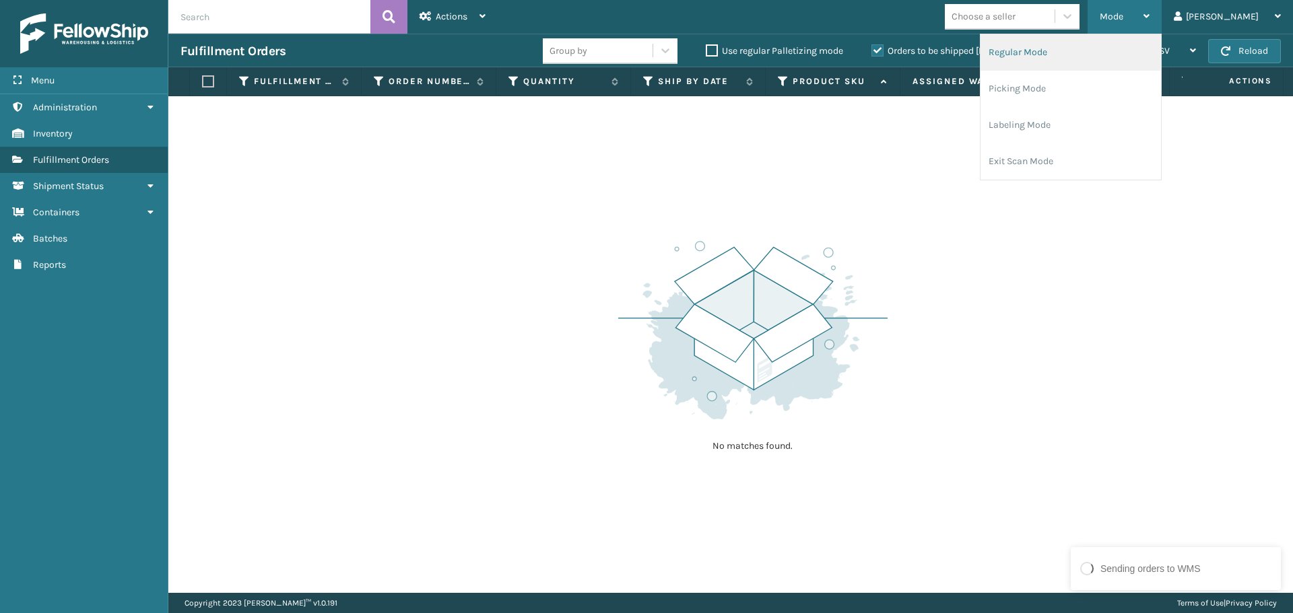
click at [1098, 56] on li "Regular Mode" at bounding box center [1070, 52] width 180 height 36
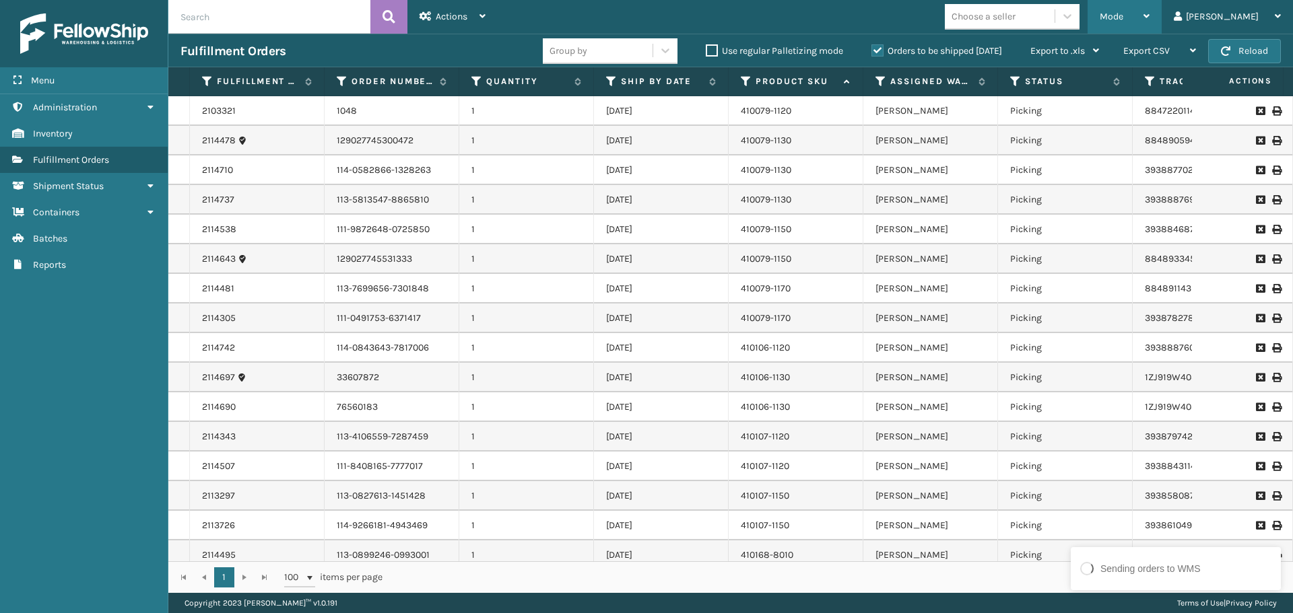
click at [1136, 11] on div "Mode Regular Mode Picking Mode Labeling Mode Exit Scan Mode" at bounding box center [1124, 17] width 74 height 34
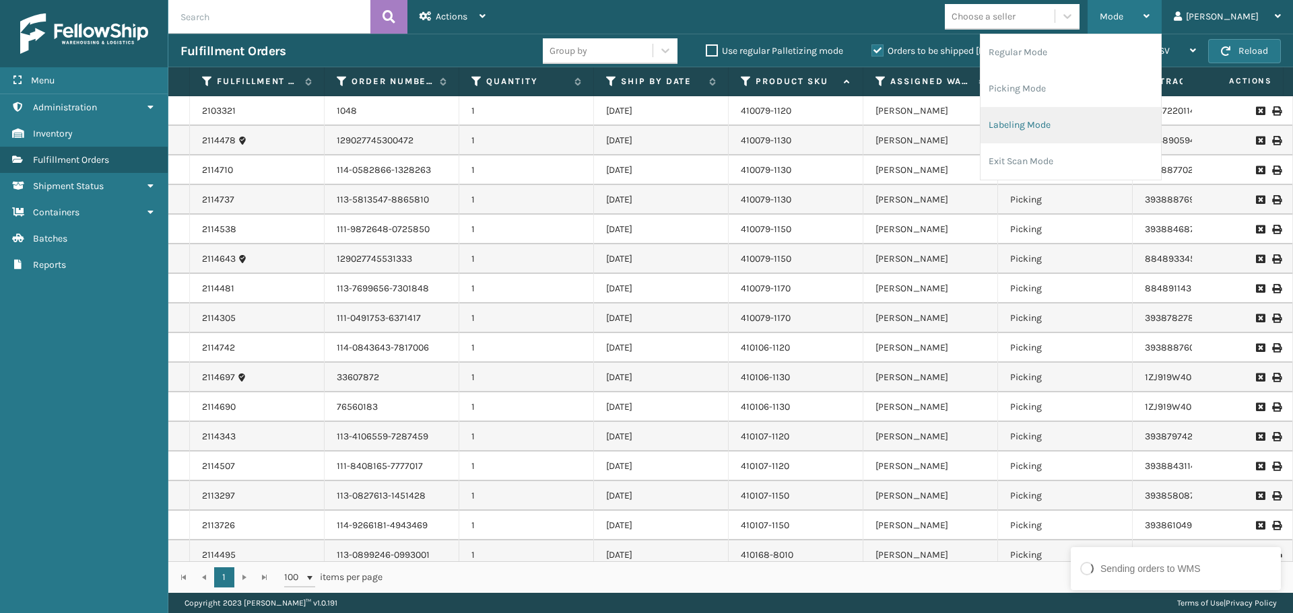
click at [1139, 113] on li "Labeling Mode" at bounding box center [1070, 125] width 180 height 36
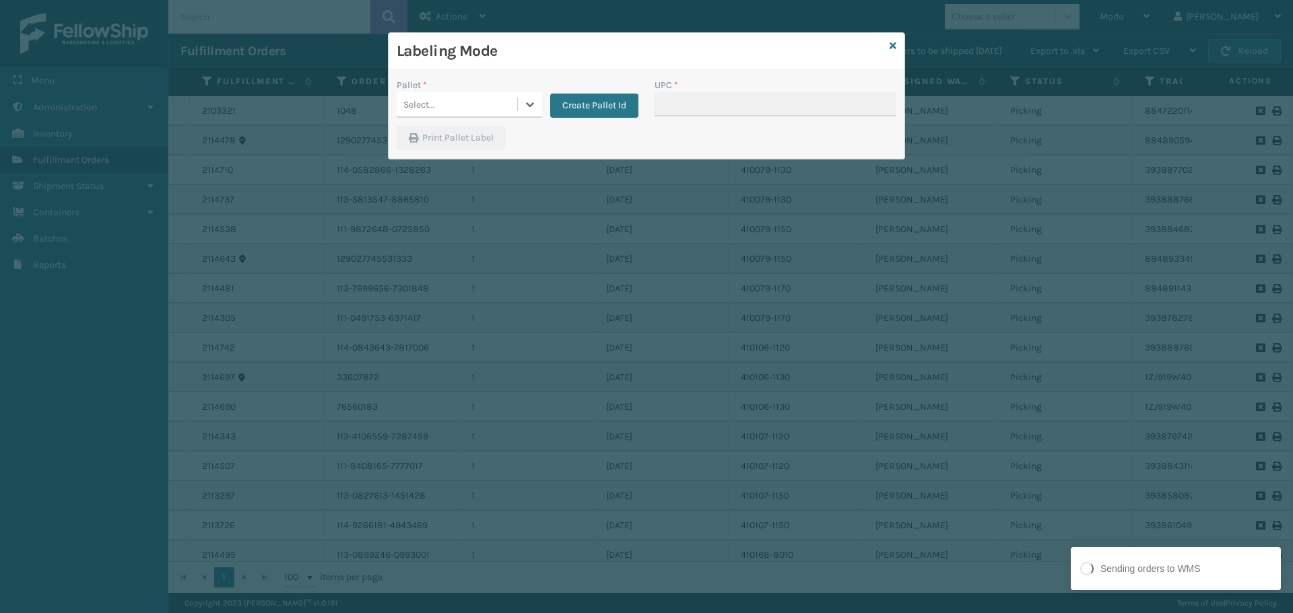
click at [496, 112] on div "Select..." at bounding box center [457, 105] width 121 height 22
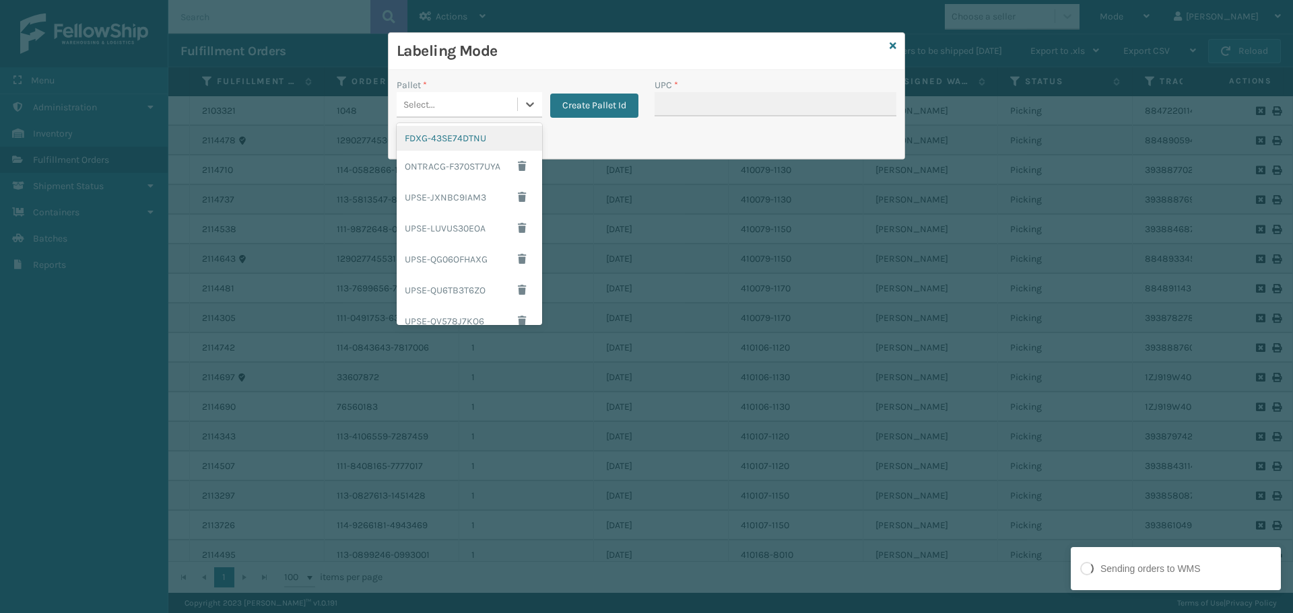
click at [475, 137] on div "FDXG-43SE74DTNU" at bounding box center [469, 138] width 145 height 25
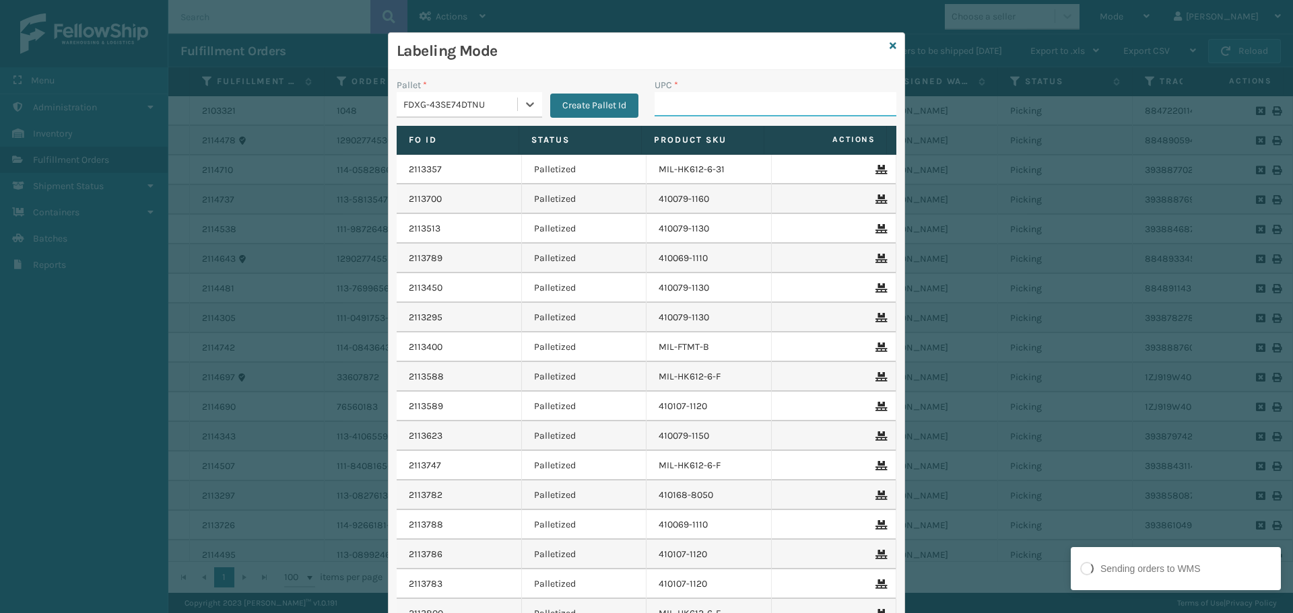
click at [756, 104] on input "UPC *" at bounding box center [776, 104] width 242 height 24
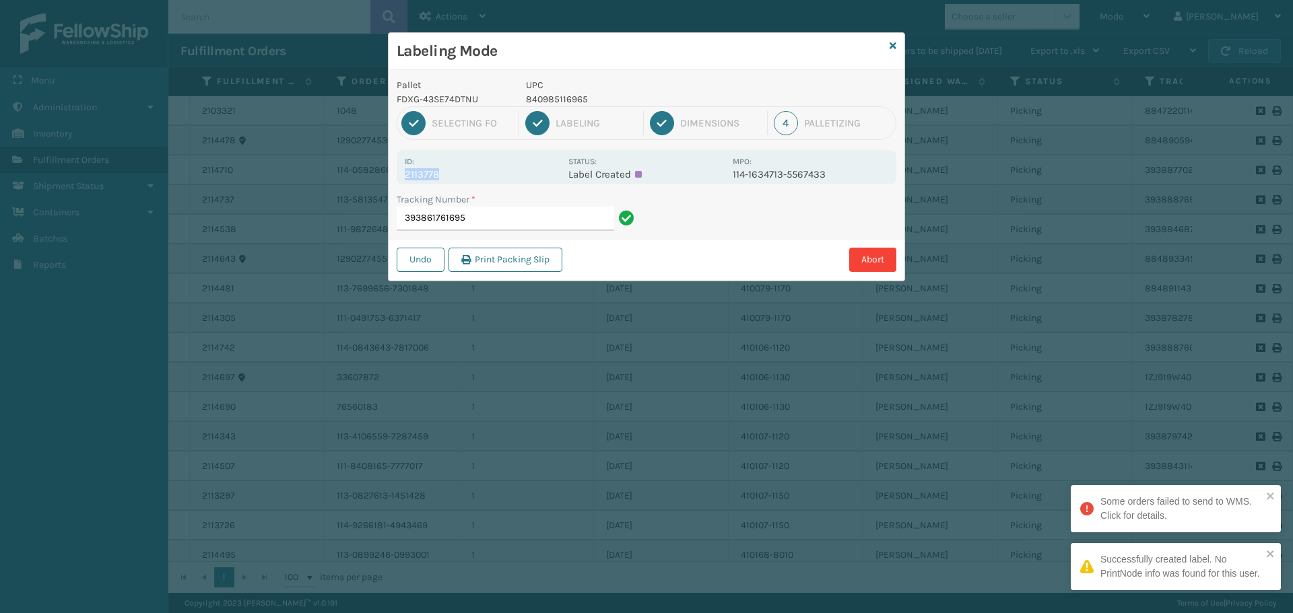
drag, startPoint x: 459, startPoint y: 164, endPoint x: 495, endPoint y: 168, distance: 36.7
click at [494, 172] on div "Id: 2113778" at bounding box center [483, 167] width 156 height 26
copy div "2113778"
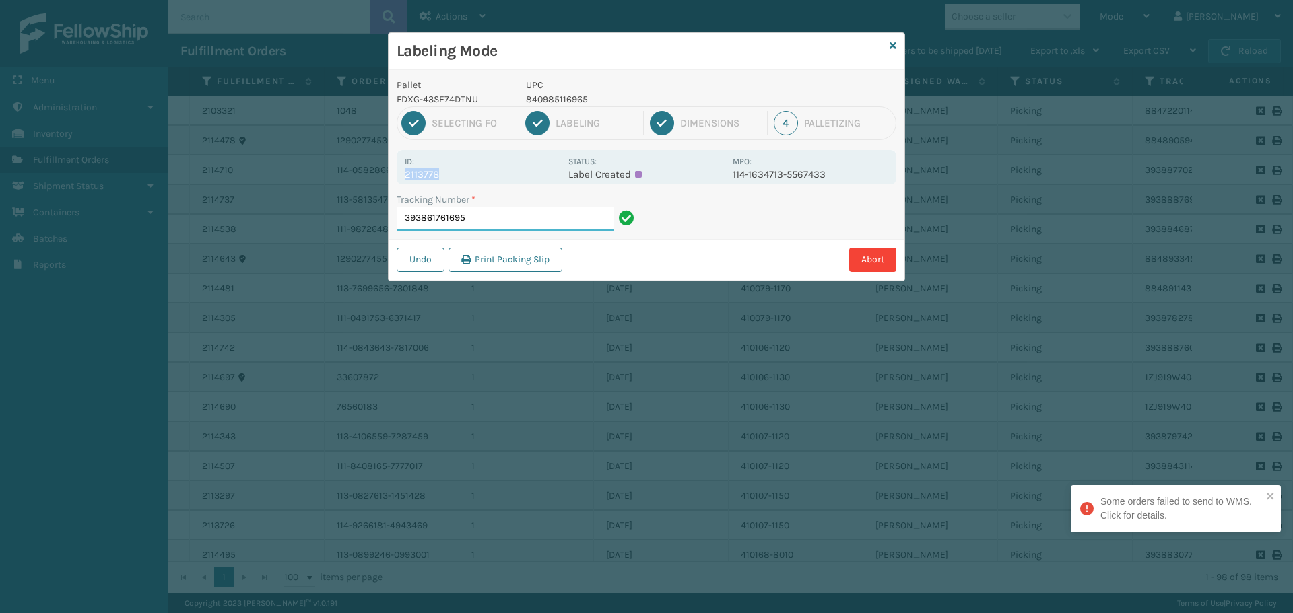
click at [532, 215] on input "393861761695" at bounding box center [505, 219] width 217 height 24
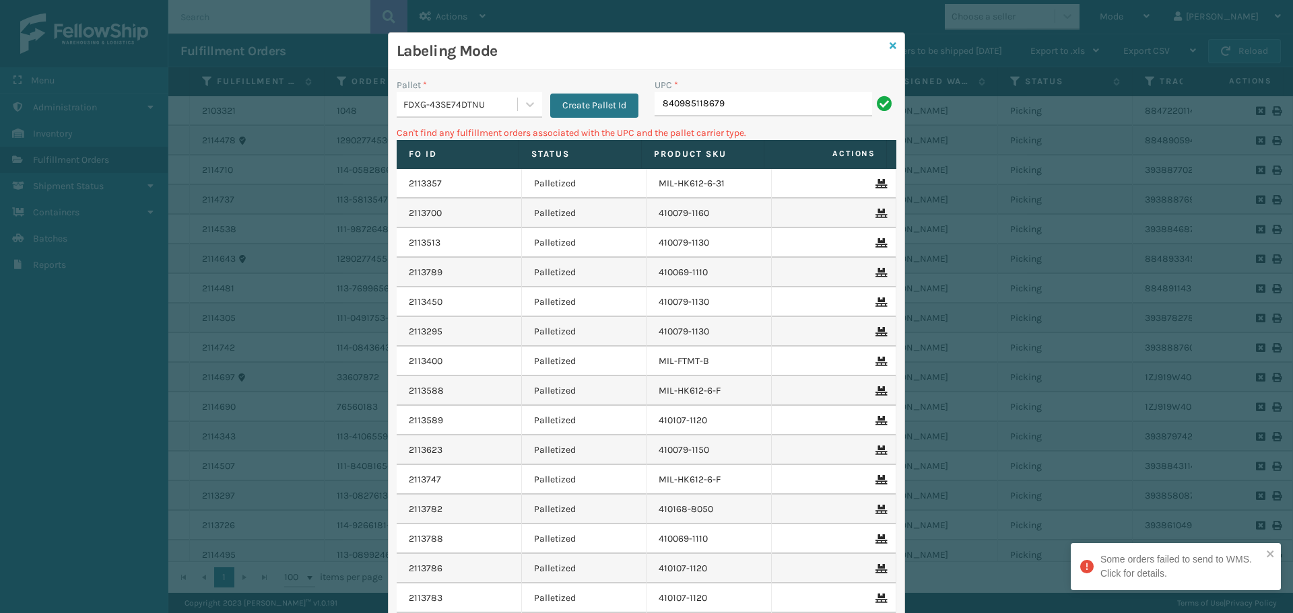
click at [890, 43] on icon at bounding box center [893, 45] width 7 height 9
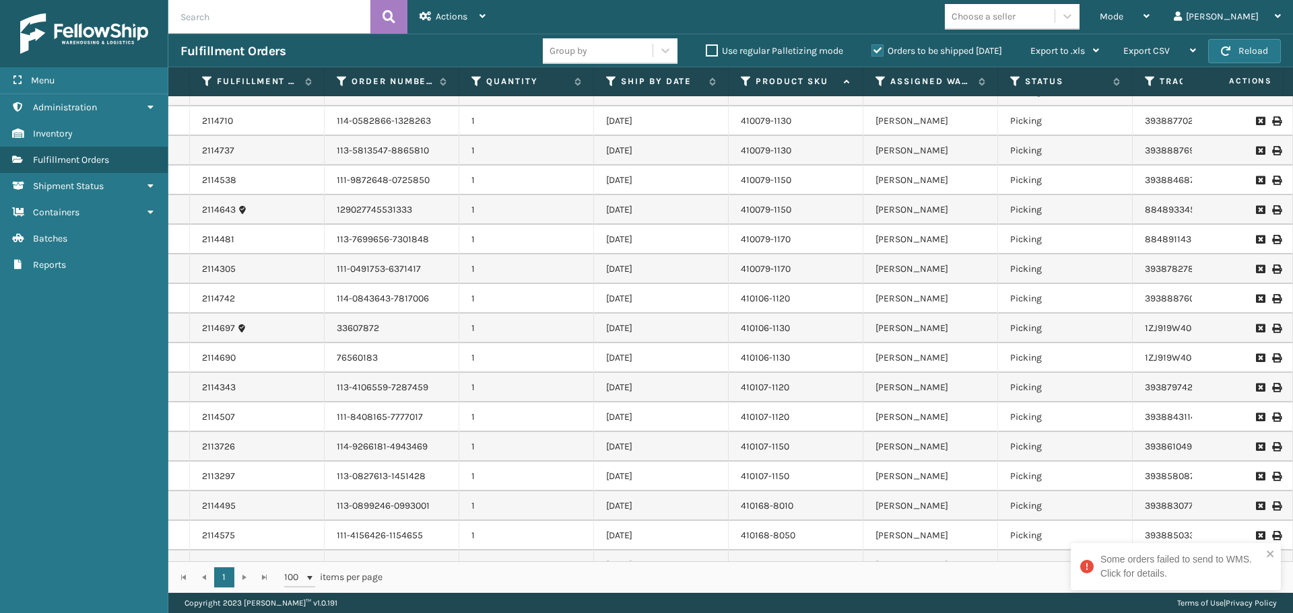
scroll to position [0, 0]
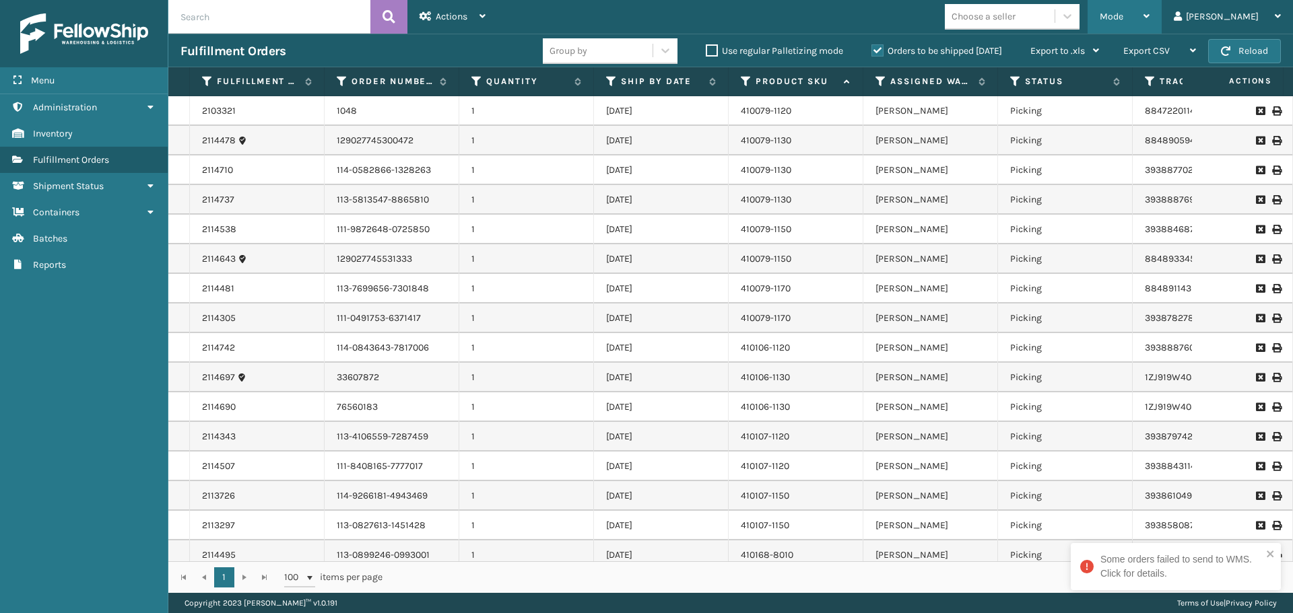
drag, startPoint x: 1152, startPoint y: 11, endPoint x: 1087, endPoint y: 104, distance: 113.6
click at [1123, 13] on span "Mode" at bounding box center [1112, 16] width 24 height 11
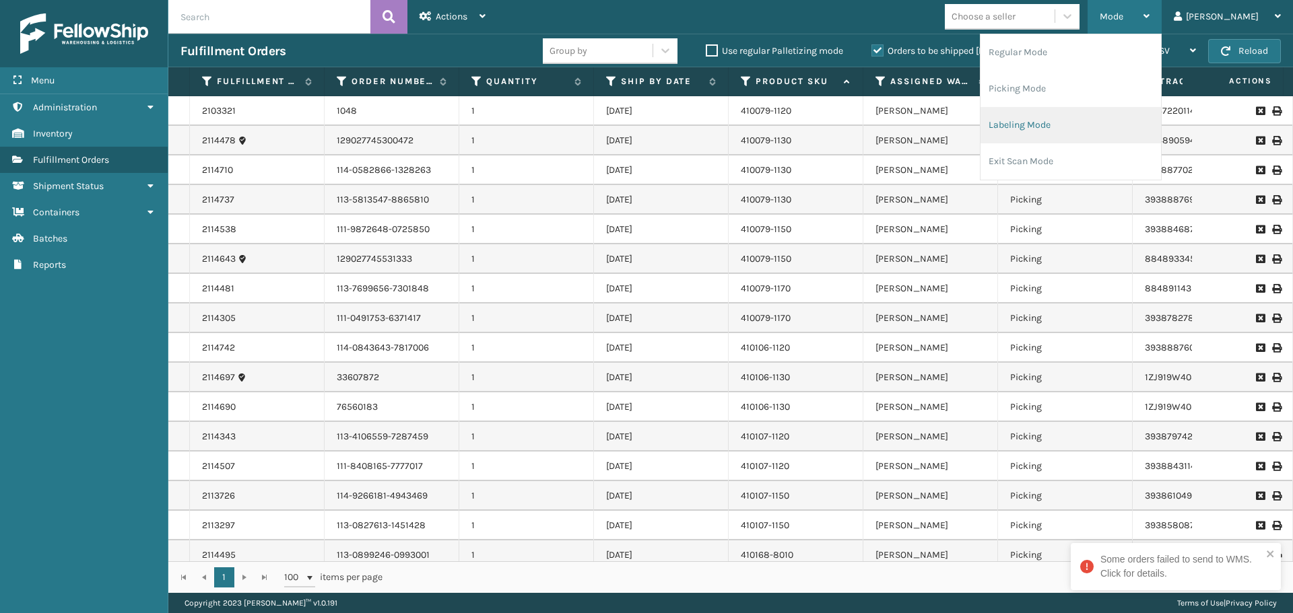
click at [1086, 131] on li "Labeling Mode" at bounding box center [1070, 125] width 180 height 36
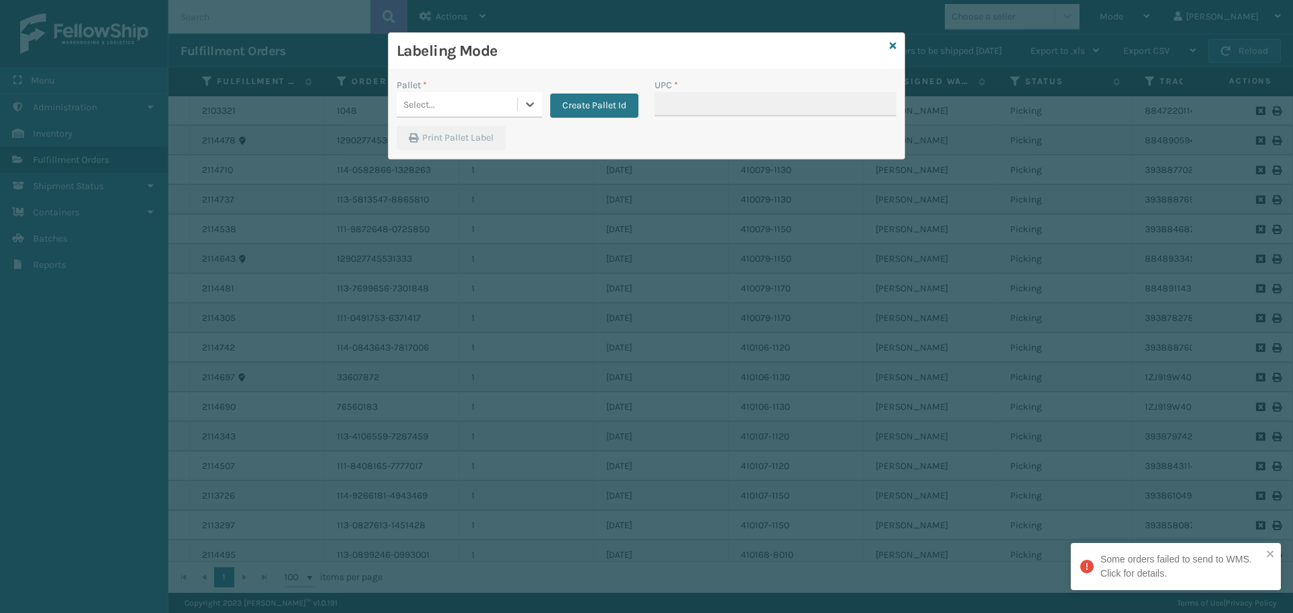
click at [444, 103] on div "Select..." at bounding box center [457, 105] width 121 height 22
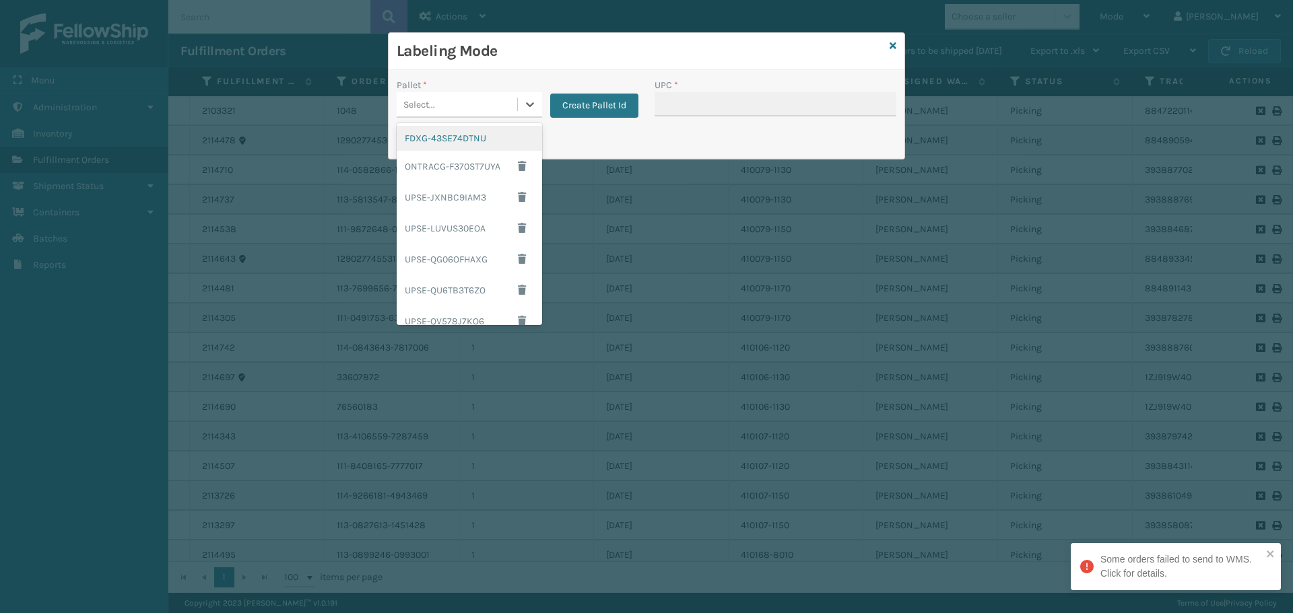
click at [465, 134] on div "FDXG-43SE74DTNU" at bounding box center [469, 138] width 145 height 25
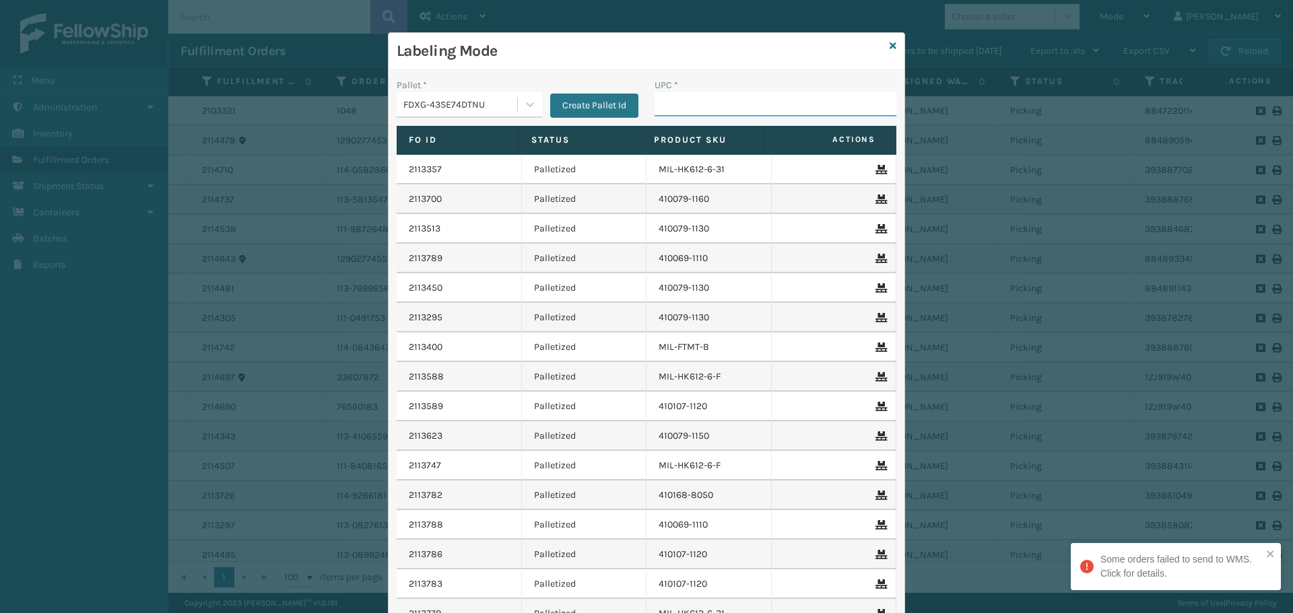
click at [804, 95] on input "UPC *" at bounding box center [776, 104] width 242 height 24
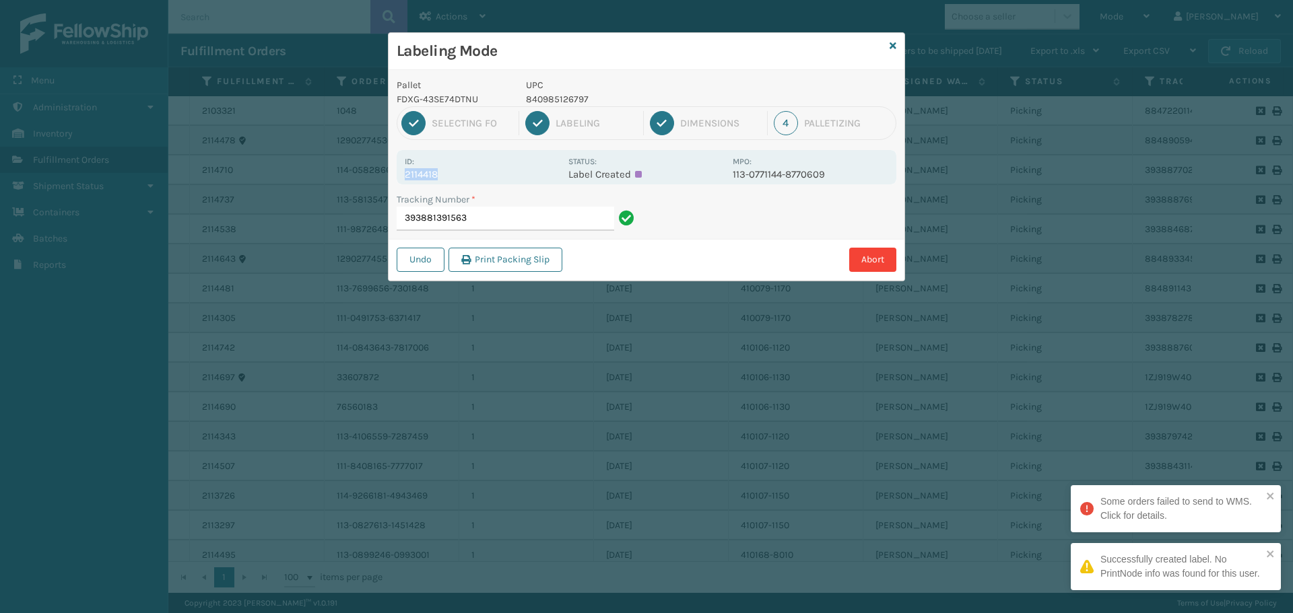
drag, startPoint x: 455, startPoint y: 166, endPoint x: 490, endPoint y: 166, distance: 35.7
click at [488, 170] on div "Id: 2114418" at bounding box center [483, 167] width 156 height 26
copy div "2114418"
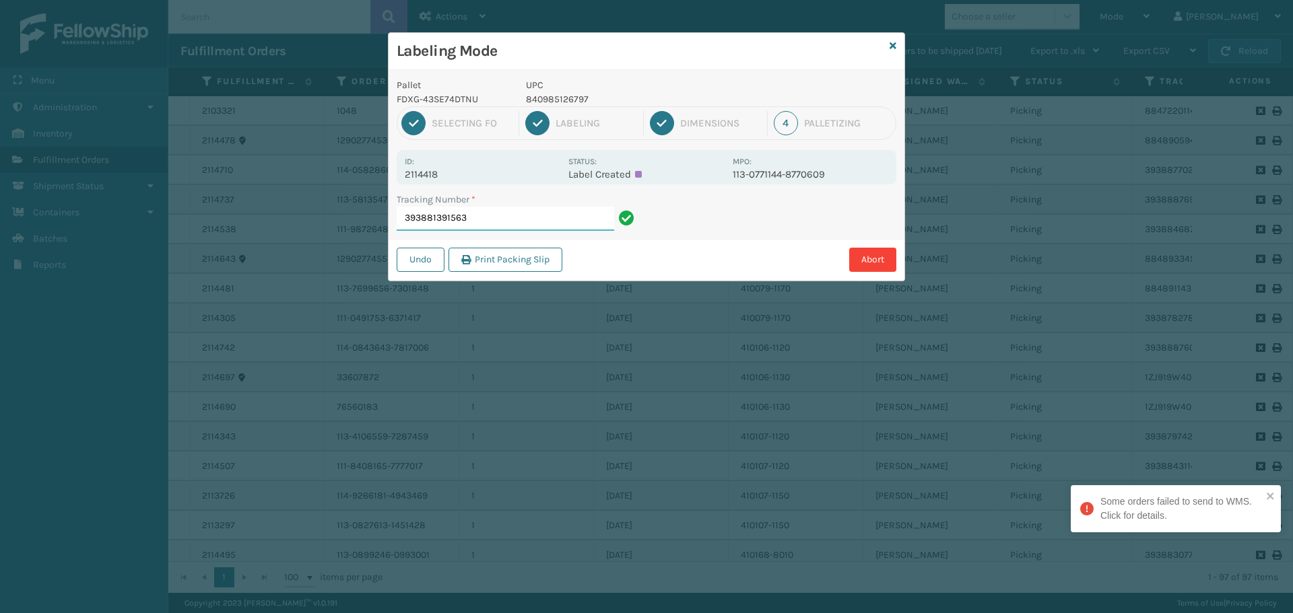
click at [551, 220] on input "393881391563" at bounding box center [505, 219] width 217 height 24
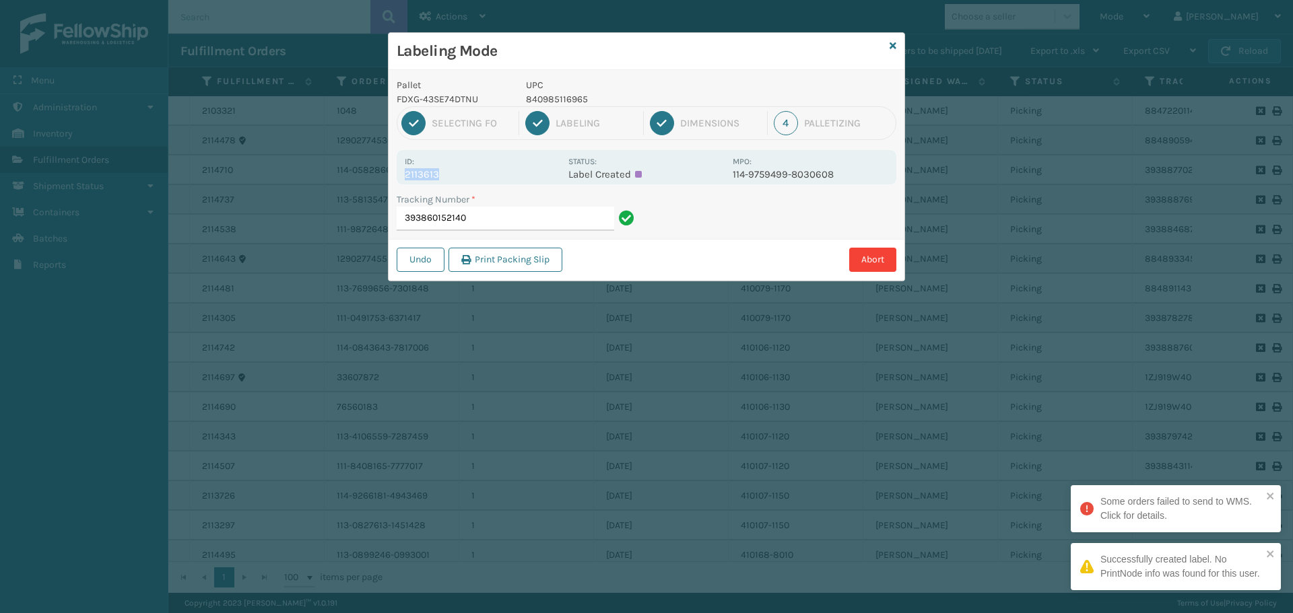
drag, startPoint x: 446, startPoint y: 178, endPoint x: 395, endPoint y: 178, distance: 51.2
click at [395, 178] on div "Pallet FDXG-43SE74DTNU UPC 840985116965 1 Selecting FO 2 Labeling 3 Dimensions …" at bounding box center [647, 175] width 516 height 211
copy p "2113613"
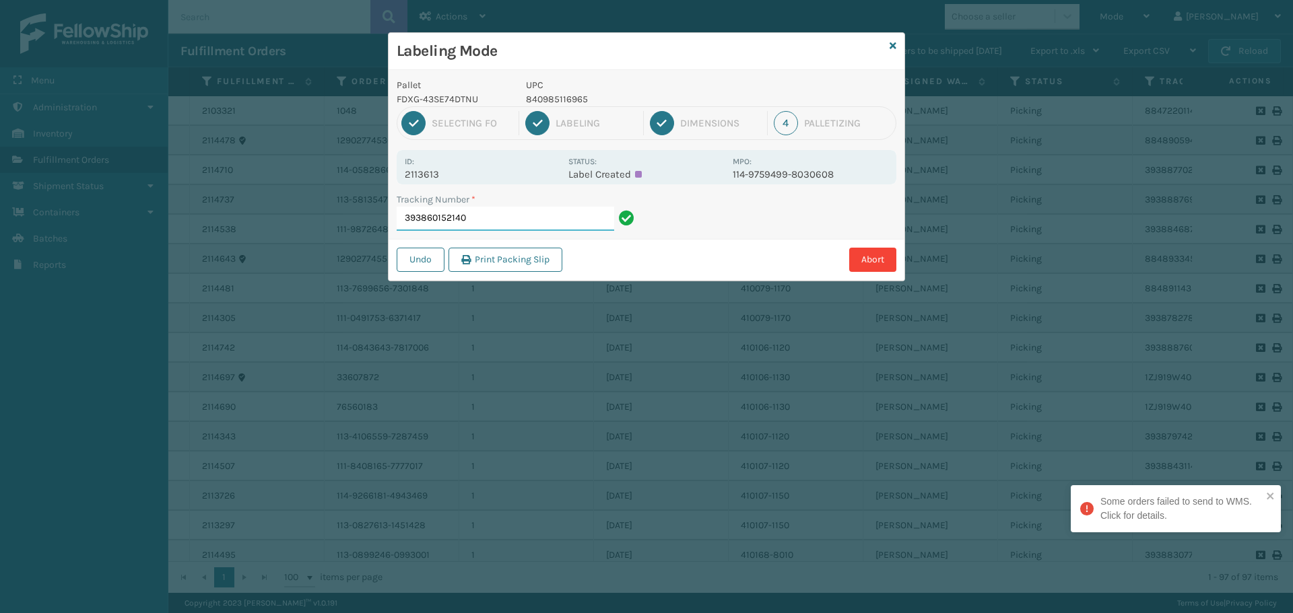
click at [502, 216] on input "393860152140" at bounding box center [505, 219] width 217 height 24
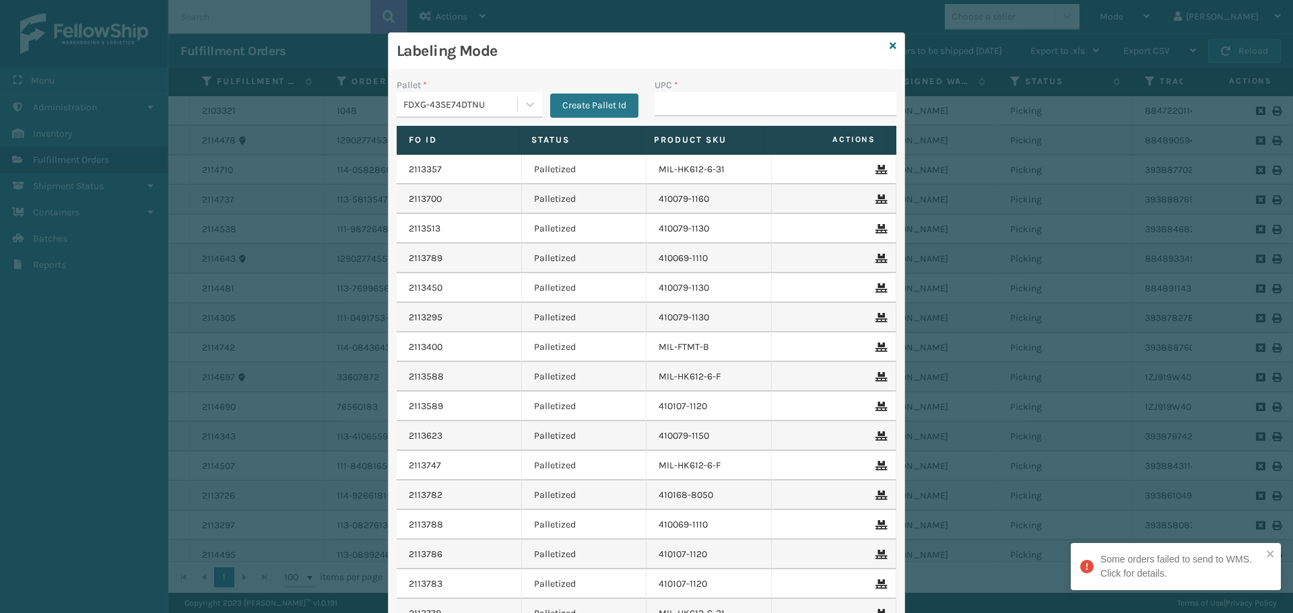
click at [504, 108] on div "FDXG-43SE74DTNU" at bounding box center [460, 105] width 115 height 14
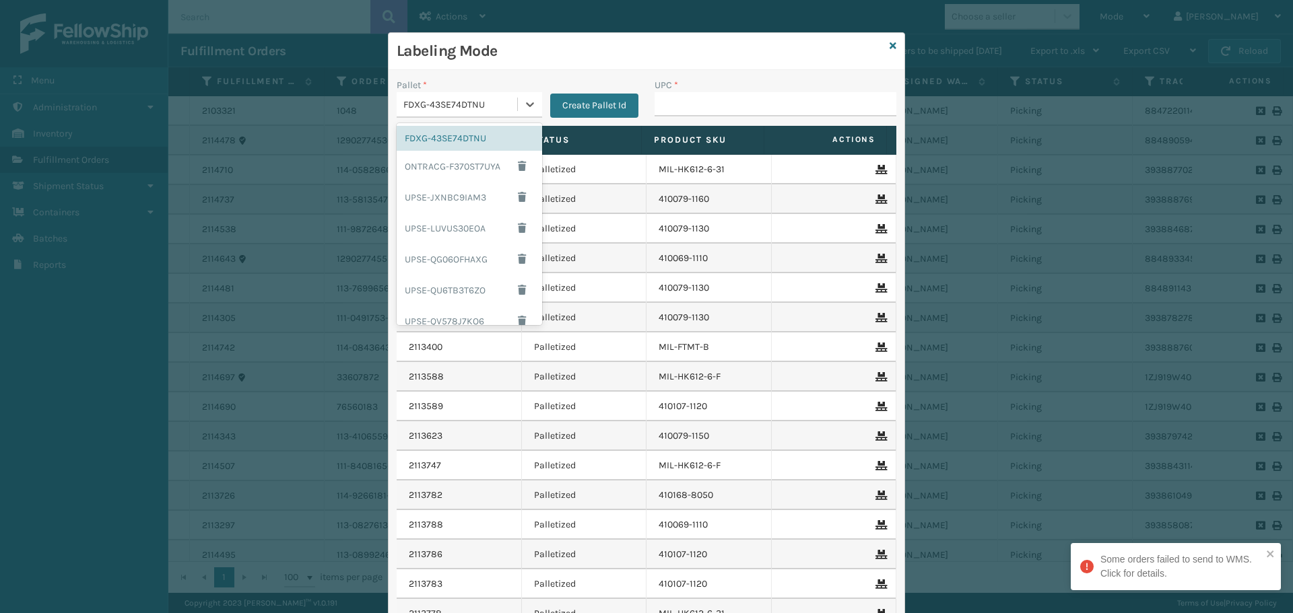
scroll to position [109, 0]
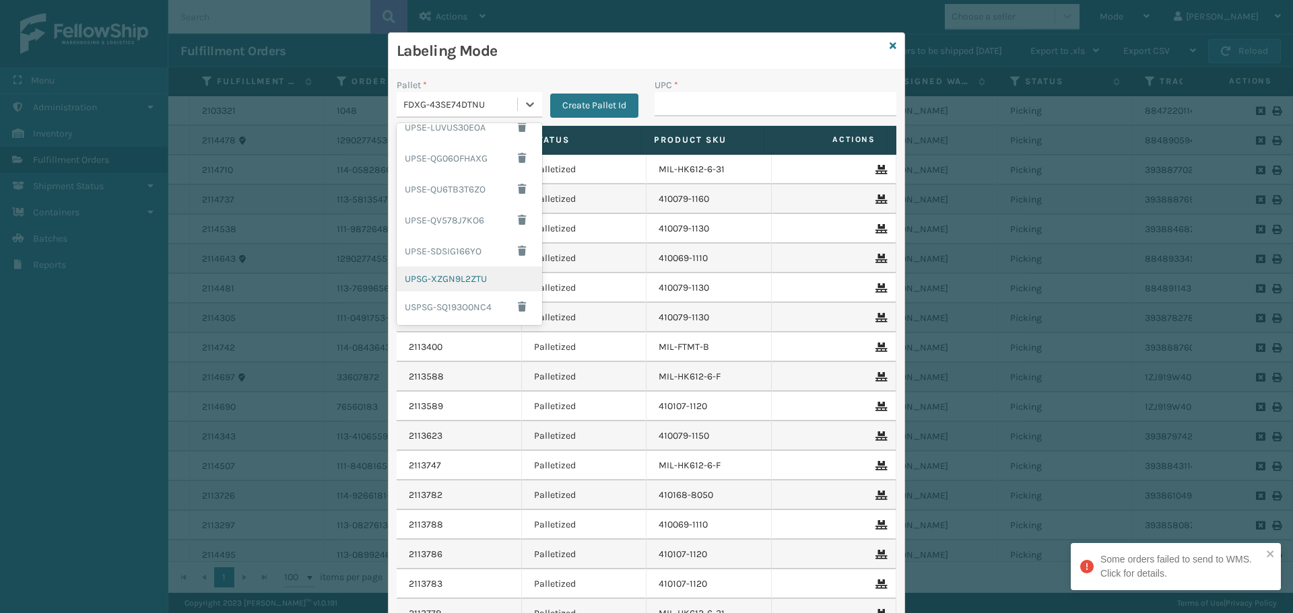
click at [452, 279] on div "UPSG-XZGN9L2ZTU" at bounding box center [469, 279] width 145 height 25
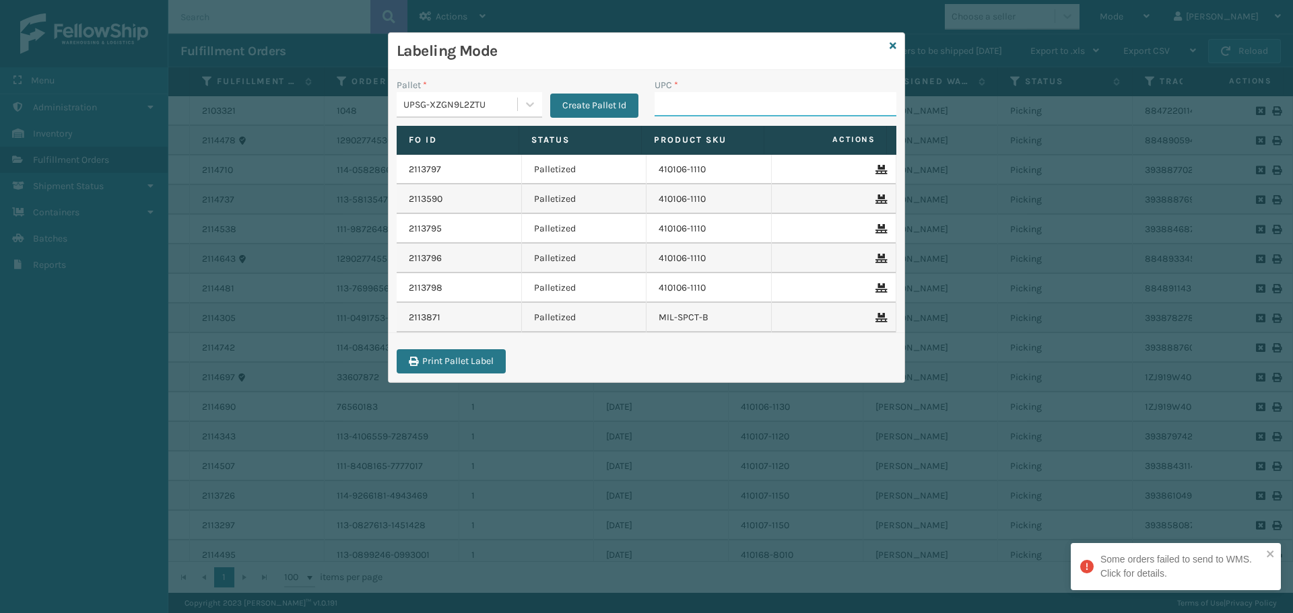
click at [681, 103] on input "UPC *" at bounding box center [776, 104] width 242 height 24
drag, startPoint x: 1268, startPoint y: 558, endPoint x: 1261, endPoint y: 562, distance: 8.2
click at [1268, 558] on icon "close" at bounding box center [1270, 554] width 9 height 11
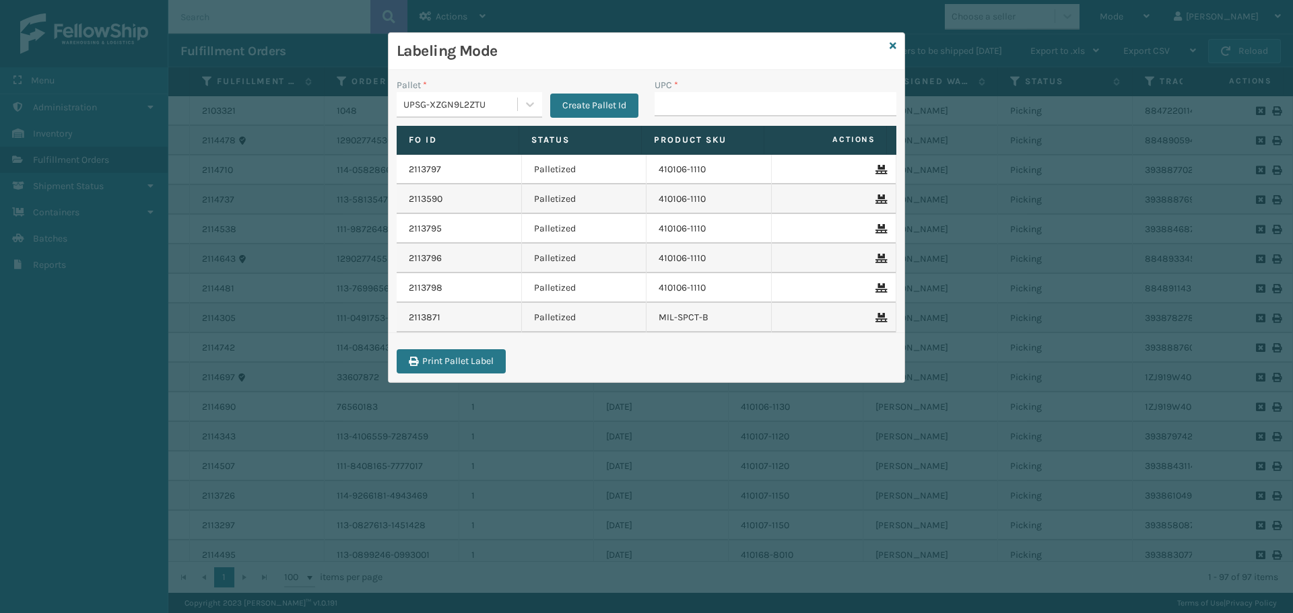
click at [716, 92] on div "UPC *" at bounding box center [776, 85] width 242 height 14
click at [714, 103] on input "UPC *" at bounding box center [776, 104] width 242 height 24
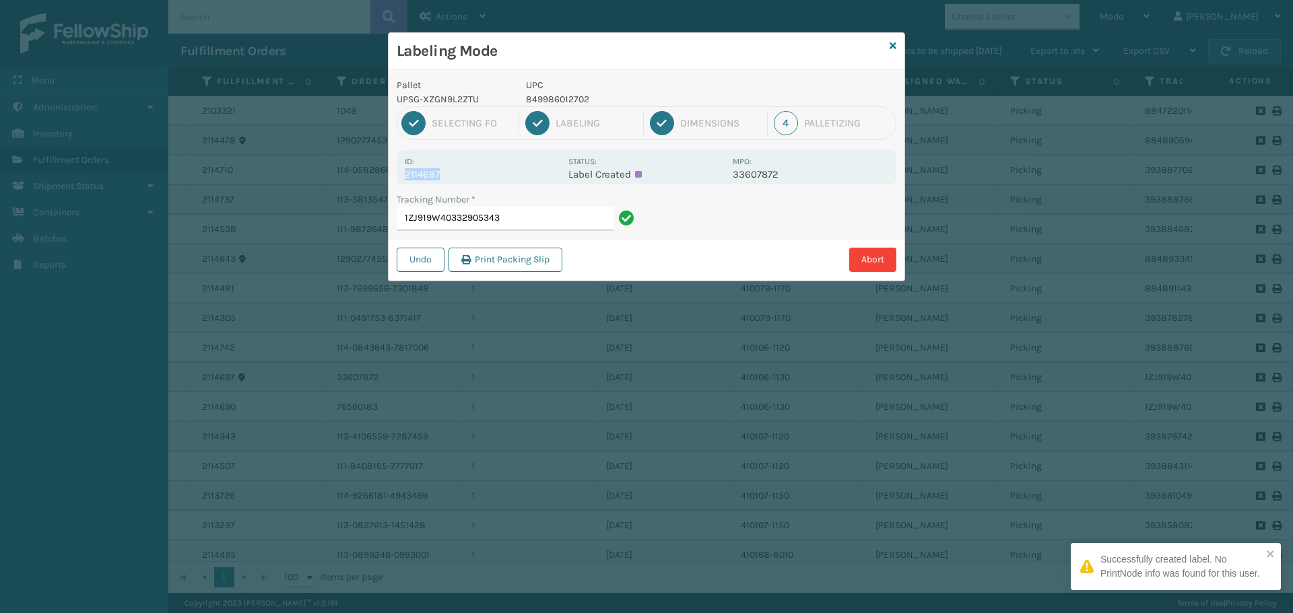
drag, startPoint x: 454, startPoint y: 168, endPoint x: 457, endPoint y: 176, distance: 8.8
click at [457, 176] on div "Id: 2114697" at bounding box center [483, 167] width 156 height 26
copy div "2114697"
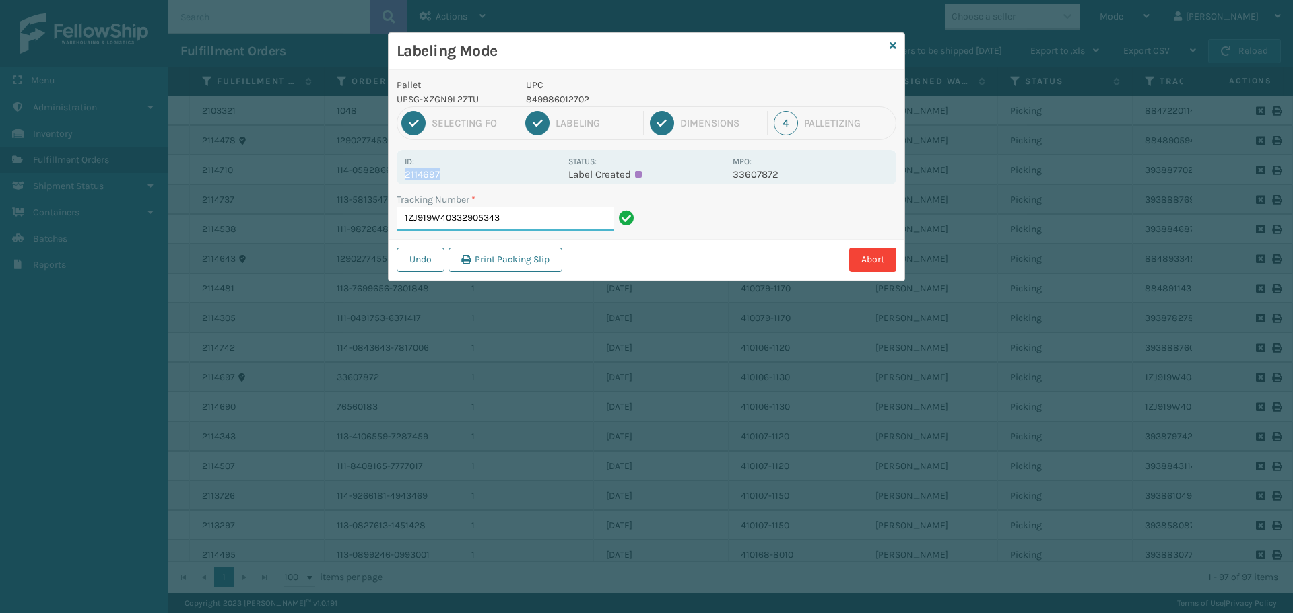
click at [533, 215] on input "1ZJ919W40332905343" at bounding box center [505, 219] width 217 height 24
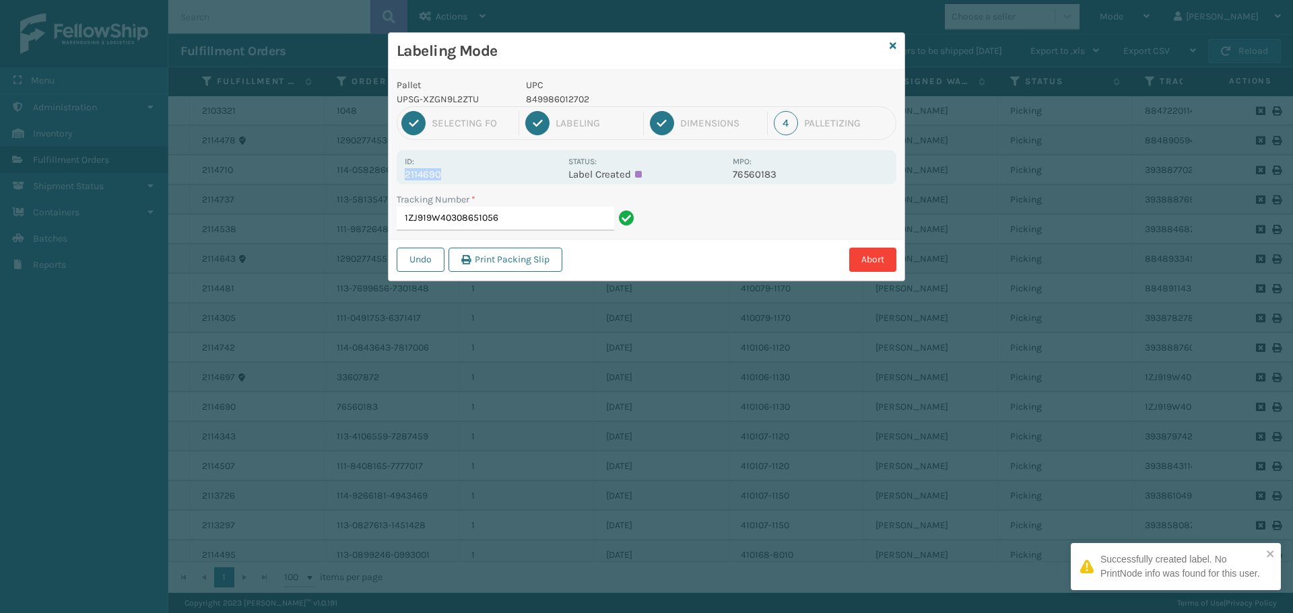
drag, startPoint x: 437, startPoint y: 175, endPoint x: 342, endPoint y: 181, distance: 95.1
click at [342, 181] on div "Labeling Mode Pallet UPSG-XZGN9L2ZTU UPC 849986012702 1 Selecting FO 2 Labeling…" at bounding box center [646, 306] width 1293 height 613
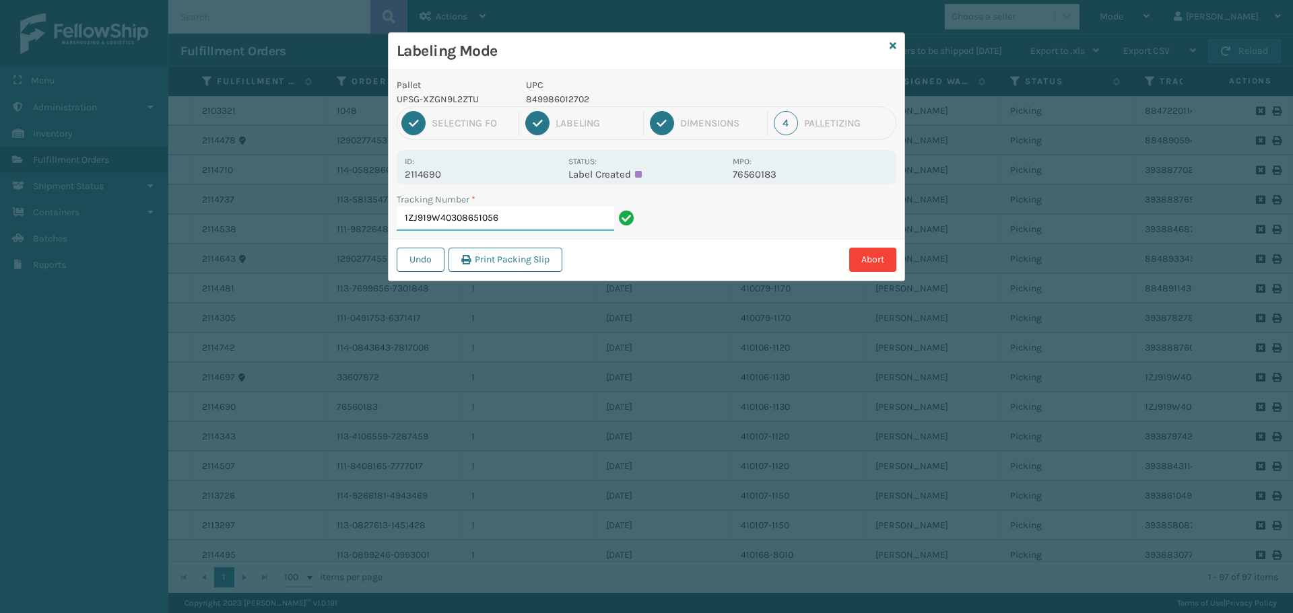
click at [580, 221] on input "1ZJ919W40308651056" at bounding box center [505, 219] width 217 height 24
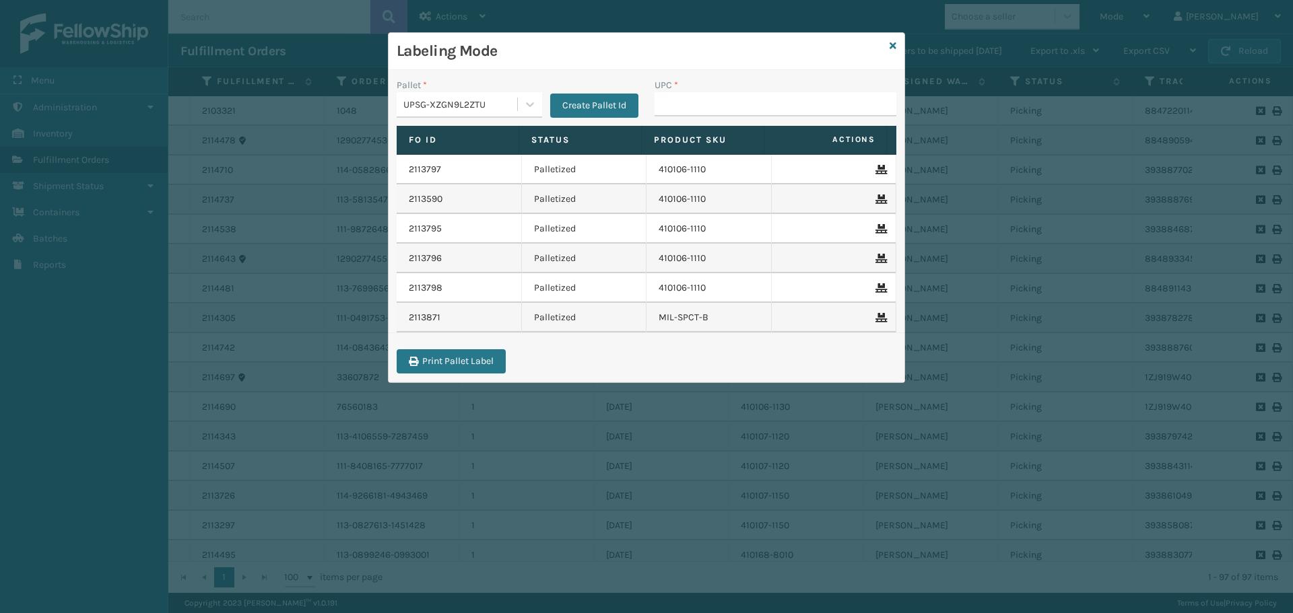
click at [491, 98] on div "UPSG-XZGN9L2ZTU" at bounding box center [460, 105] width 115 height 14
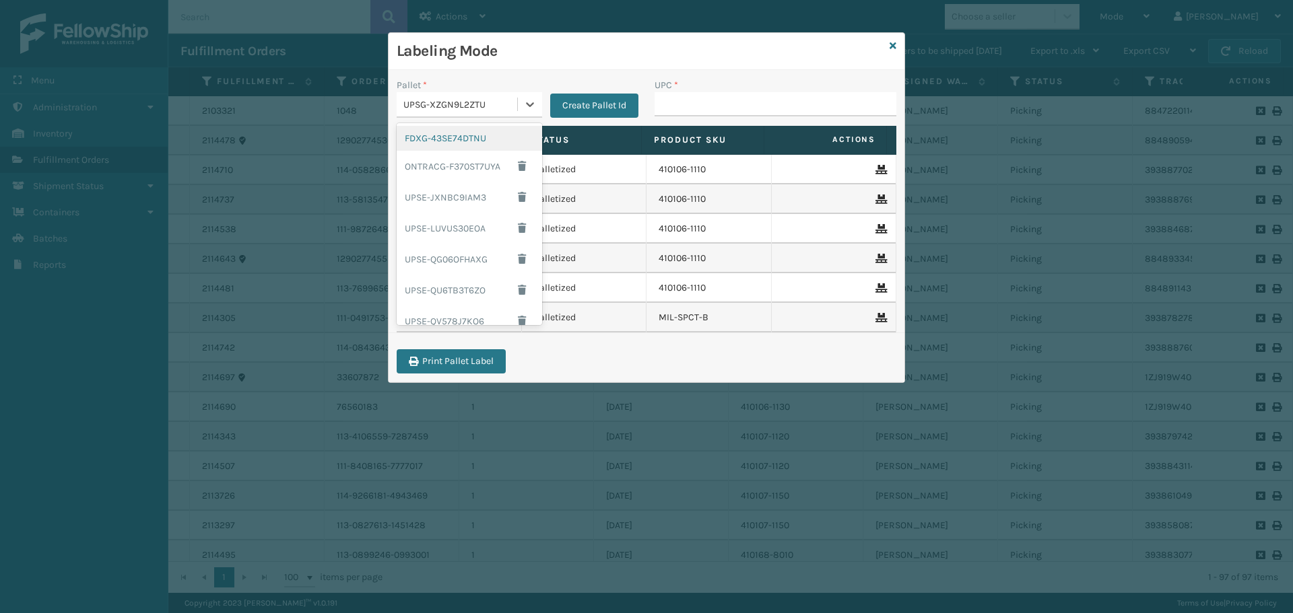
click at [485, 137] on div "FDXG-43SE74DTNU" at bounding box center [469, 138] width 145 height 25
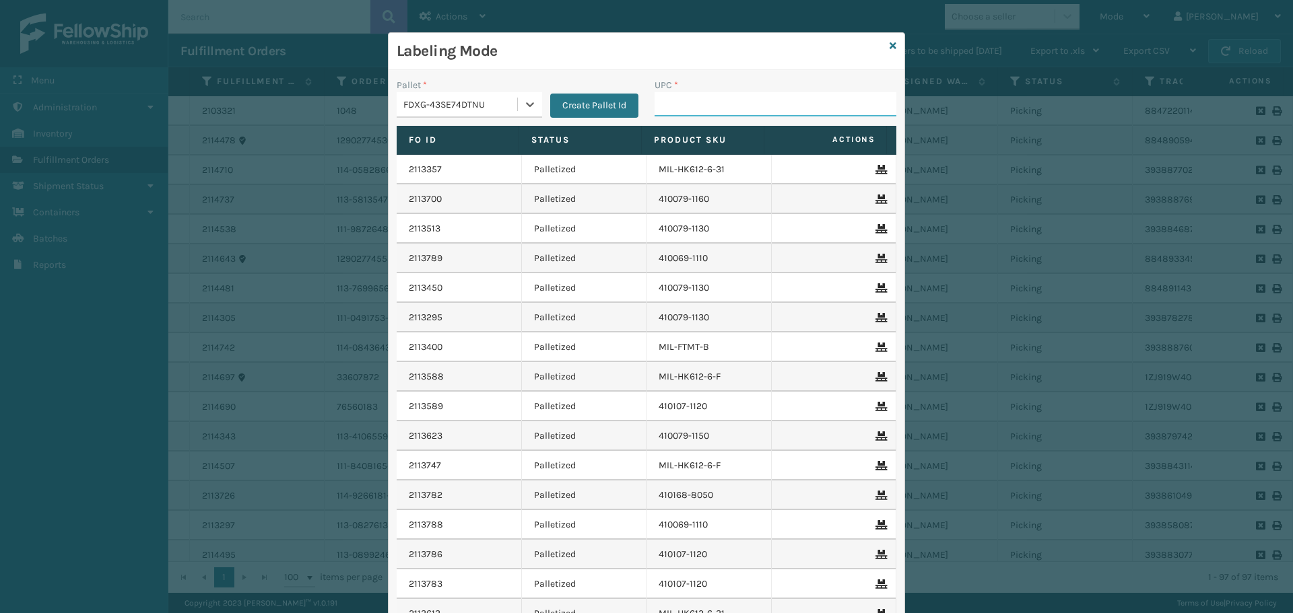
click at [708, 114] on input "UPC *" at bounding box center [776, 104] width 242 height 24
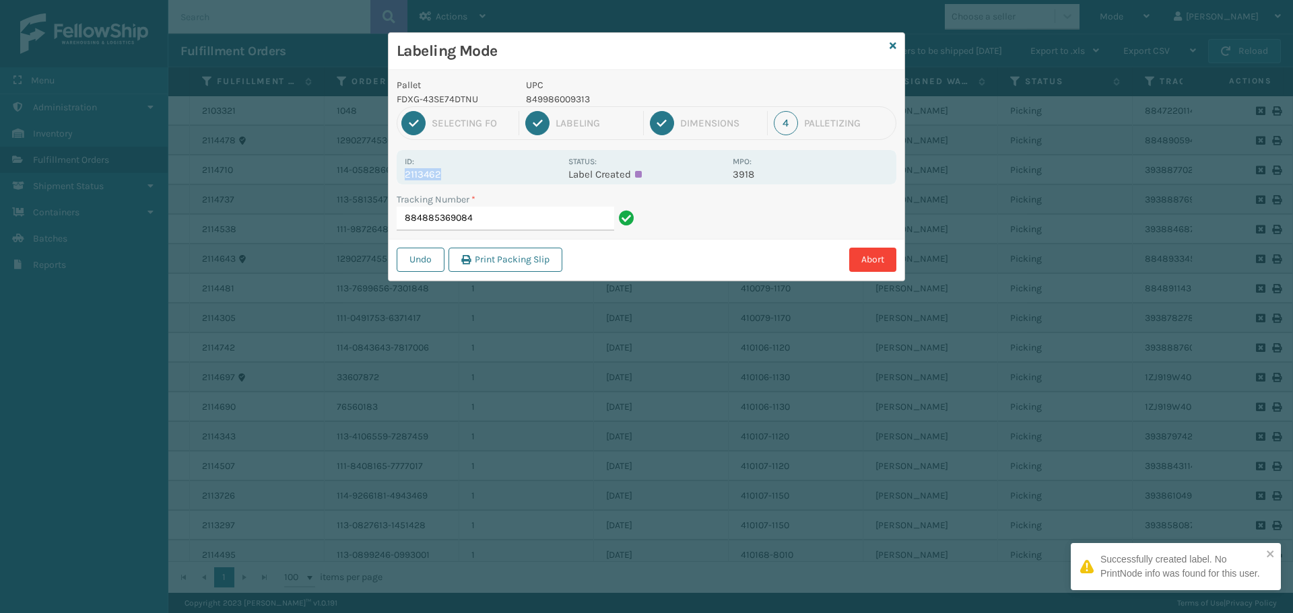
drag, startPoint x: 448, startPoint y: 166, endPoint x: 397, endPoint y: 174, distance: 51.8
click at [397, 174] on div "Id: 2113462 Status: Label Created MPO: 3918" at bounding box center [647, 167] width 500 height 34
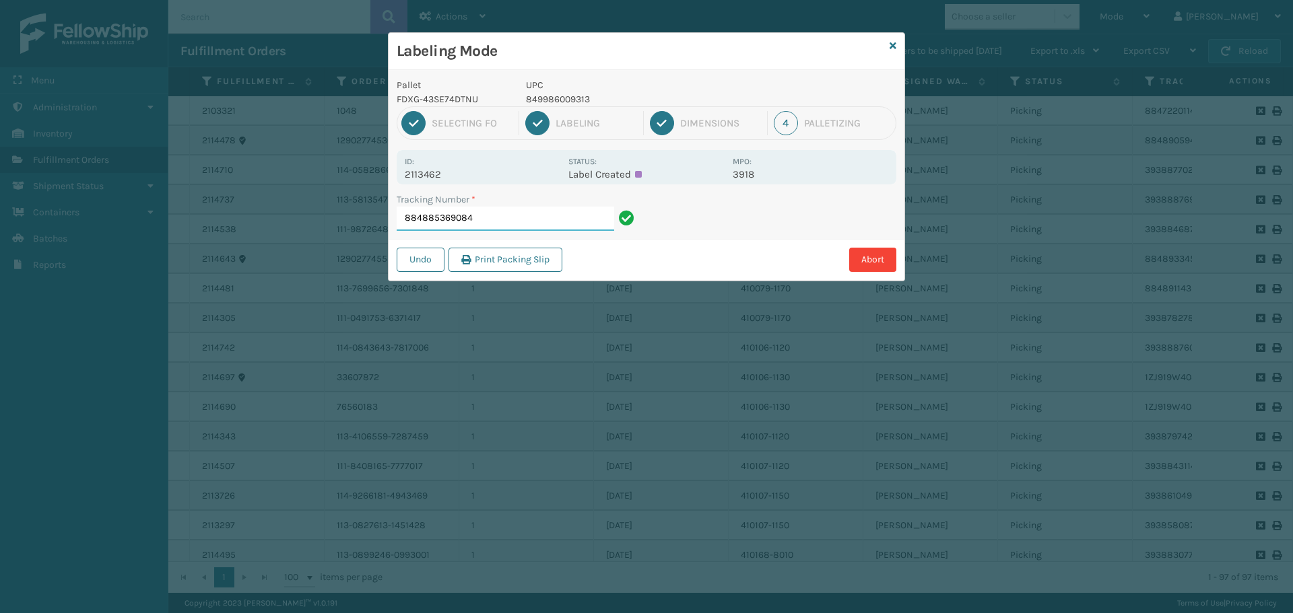
click at [498, 215] on input "884885369084" at bounding box center [505, 219] width 217 height 24
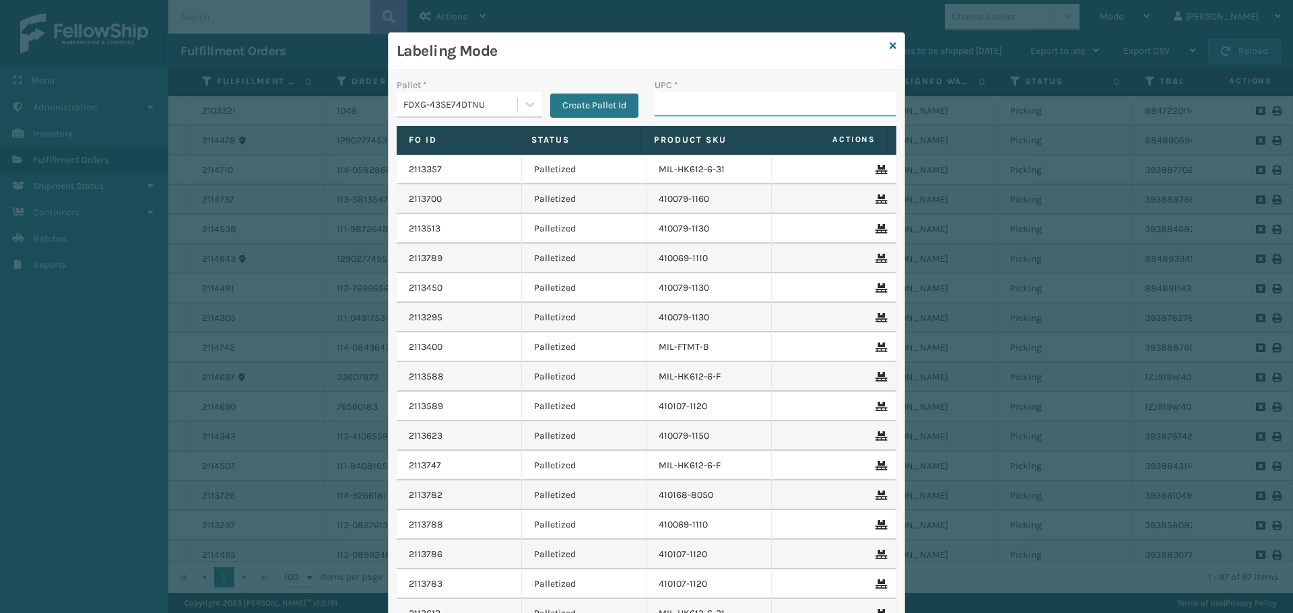
paste input "849986009313"
type input "849986009313"
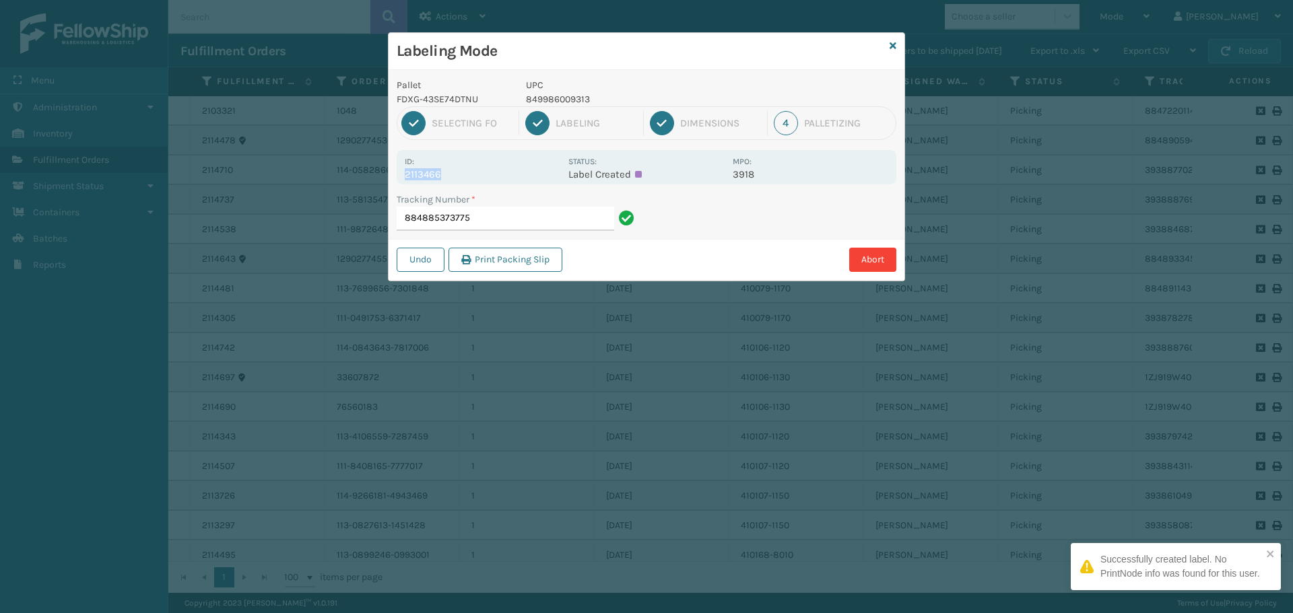
drag, startPoint x: 436, startPoint y: 174, endPoint x: 393, endPoint y: 183, distance: 44.8
click at [393, 183] on div "Pallet FDXG-43SE74DTNU UPC 849986009313 1 Selecting FO 2 Labeling 3 Dimensions …" at bounding box center [647, 175] width 516 height 211
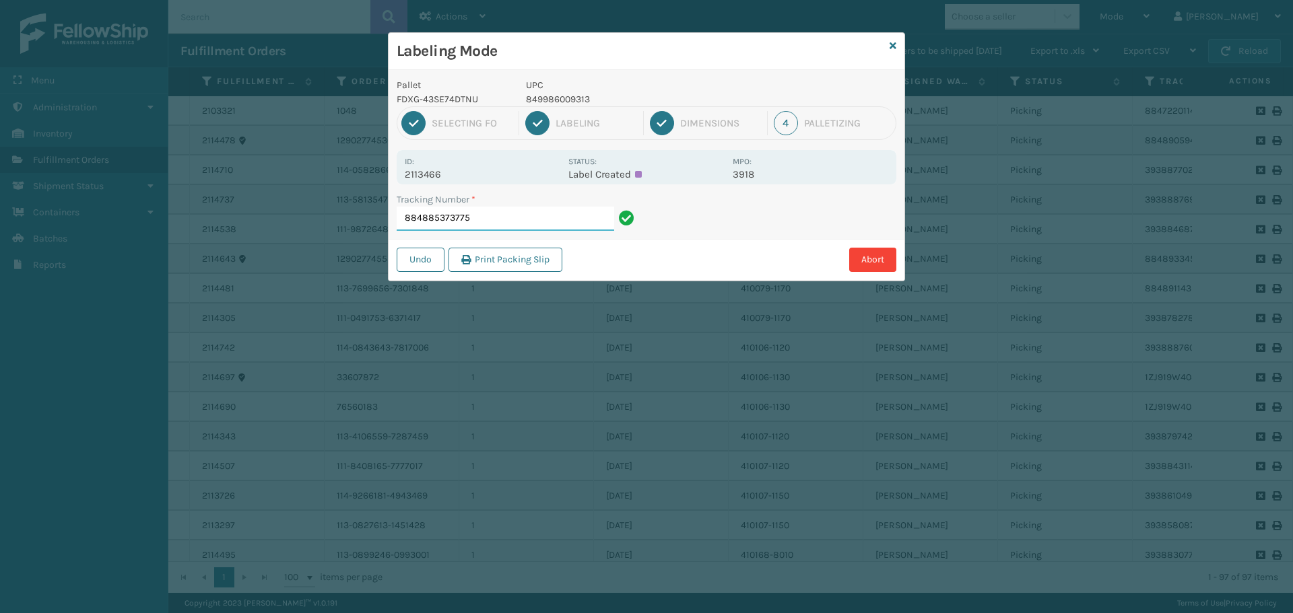
click at [515, 218] on input "884885373775" at bounding box center [505, 219] width 217 height 24
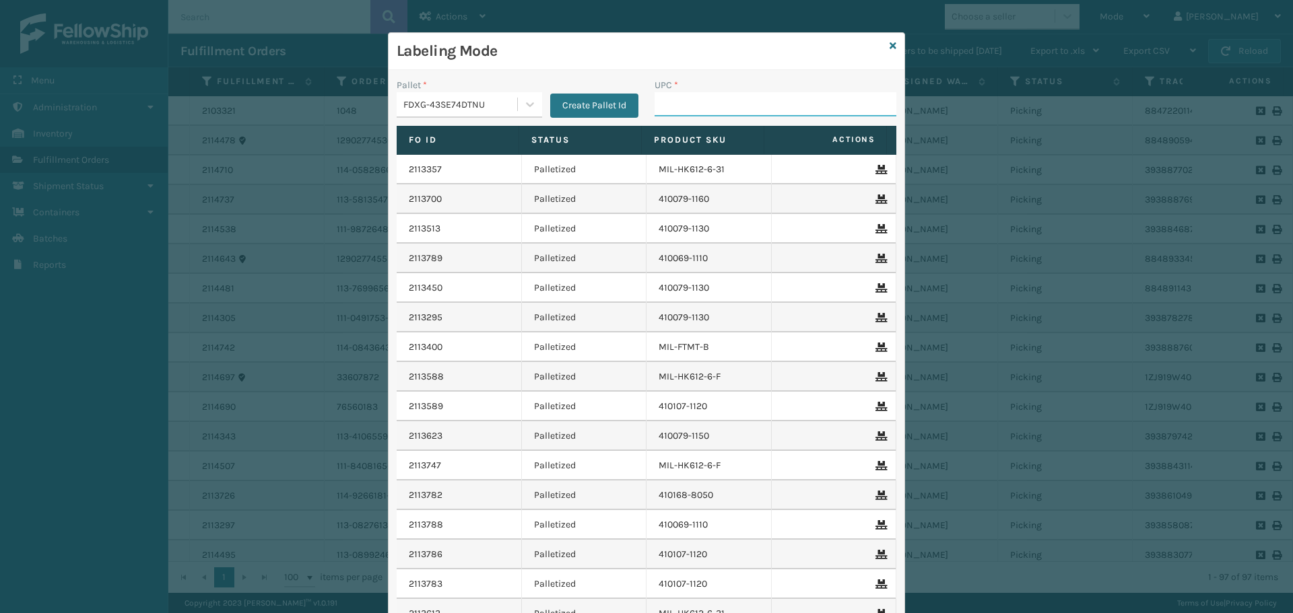
paste input "849986009313"
type input "849986009313"
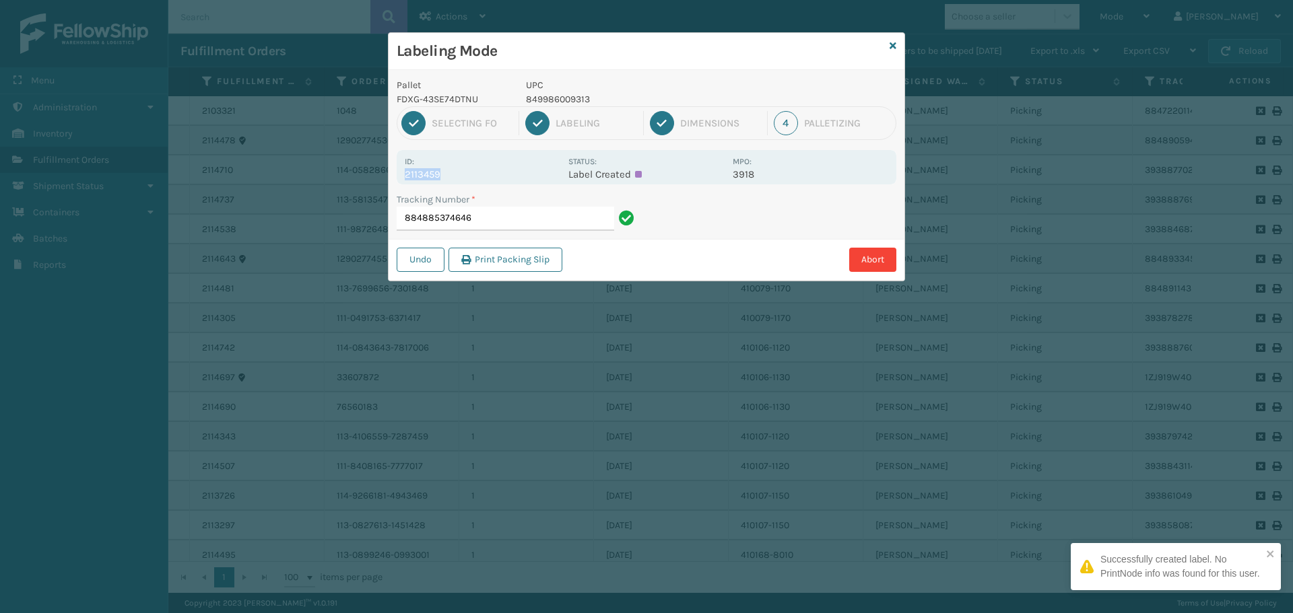
drag, startPoint x: 454, startPoint y: 167, endPoint x: 453, endPoint y: 180, distance: 12.8
click at [453, 180] on div "Id: 2113459" at bounding box center [483, 167] width 156 height 26
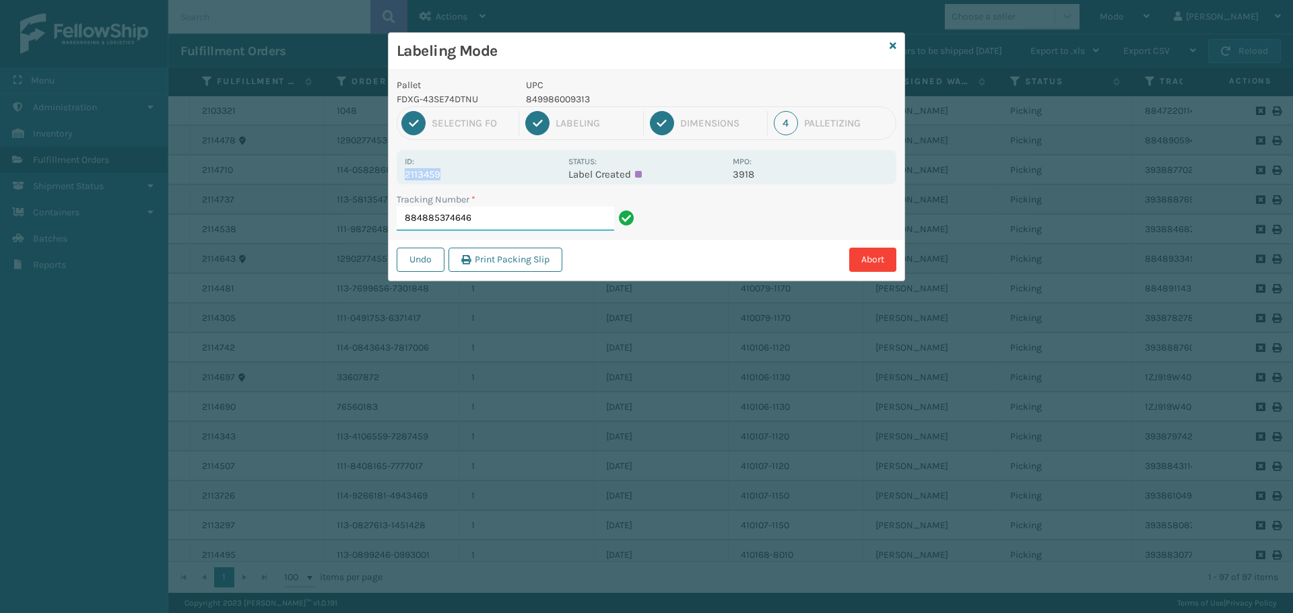
click at [488, 209] on input "884885374646" at bounding box center [505, 219] width 217 height 24
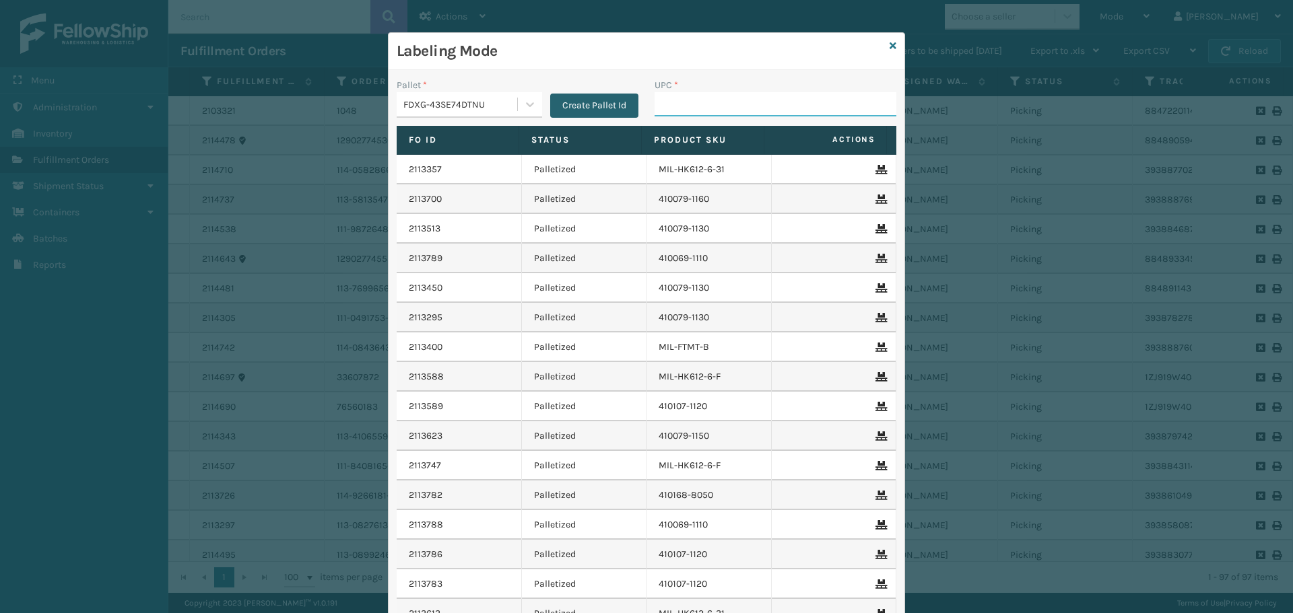
paste input "849986009313"
type input "849986009313"
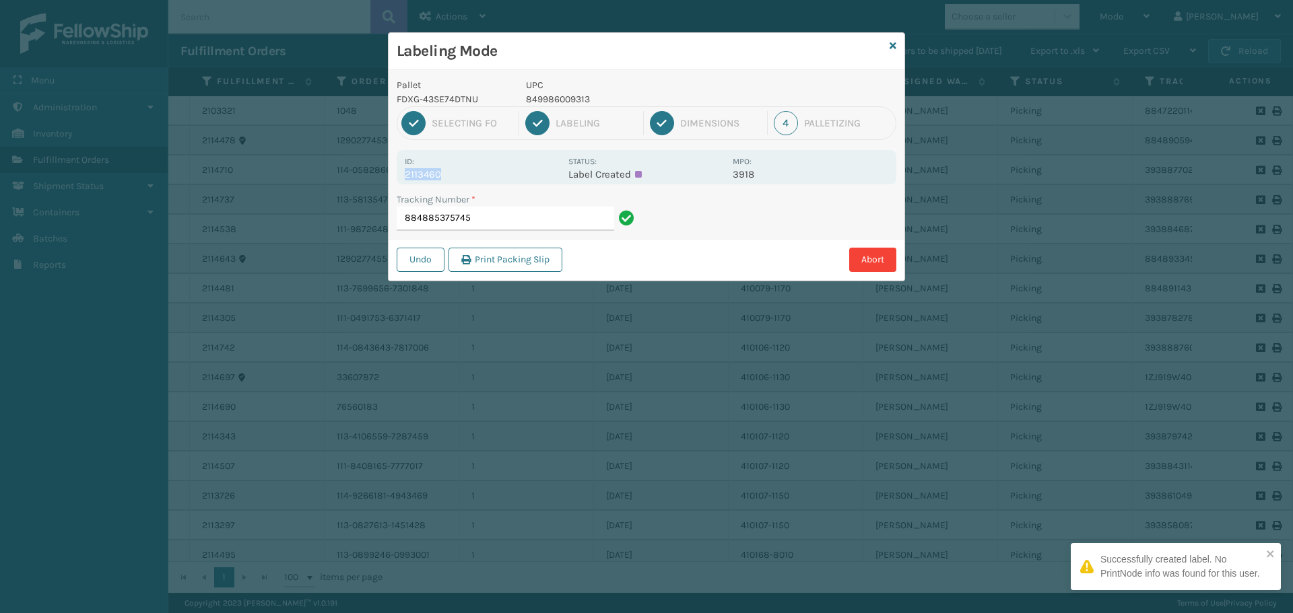
drag, startPoint x: 455, startPoint y: 171, endPoint x: 389, endPoint y: 180, distance: 67.2
click at [389, 180] on div "Pallet FDXG-43SE74DTNU UPC 849986009313 1 Selecting FO 2 Labeling 3 Dimensions …" at bounding box center [647, 175] width 516 height 211
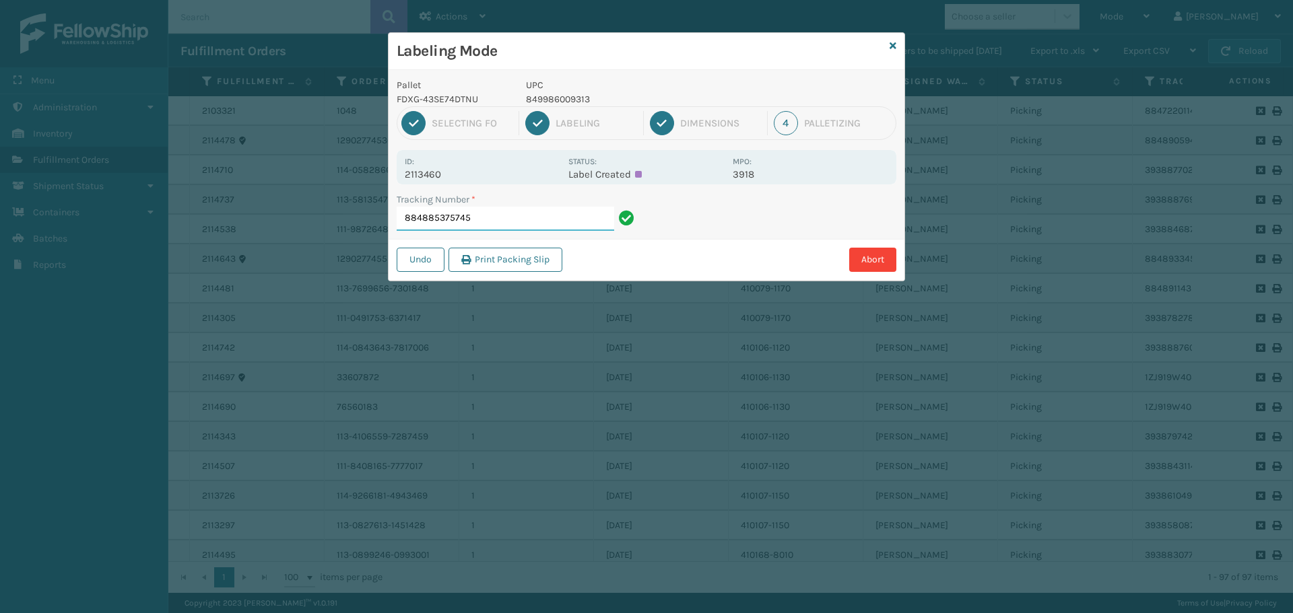
click at [595, 220] on input "884885375745" at bounding box center [505, 219] width 217 height 24
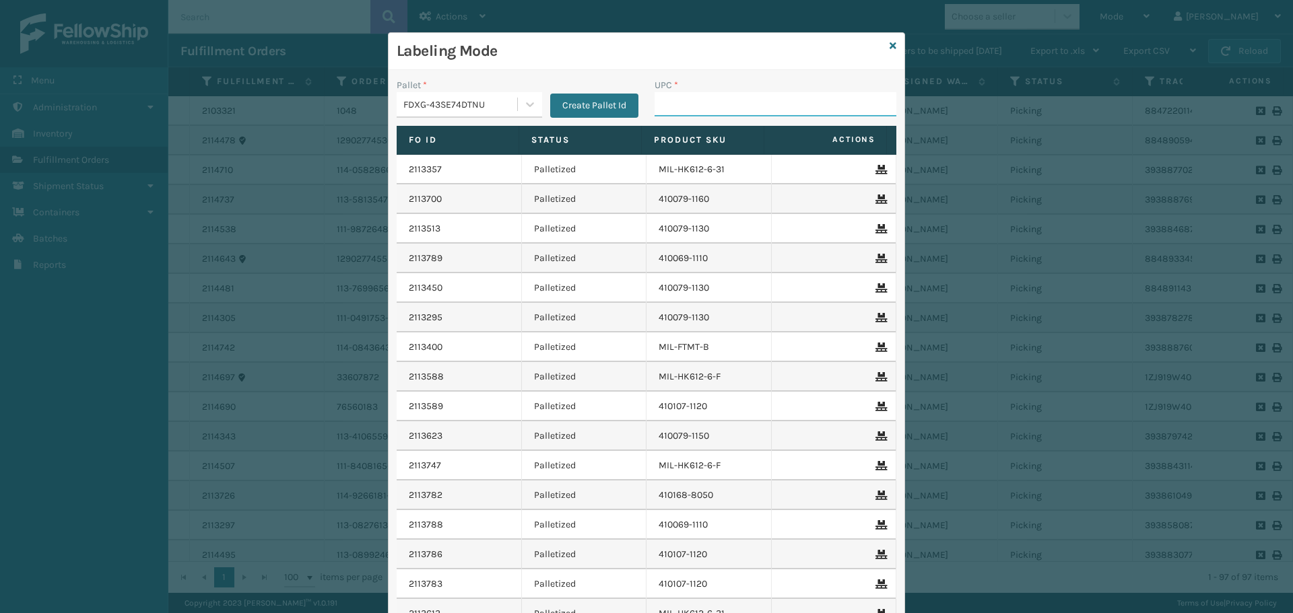
paste input "849986009313"
type input "849986009313"
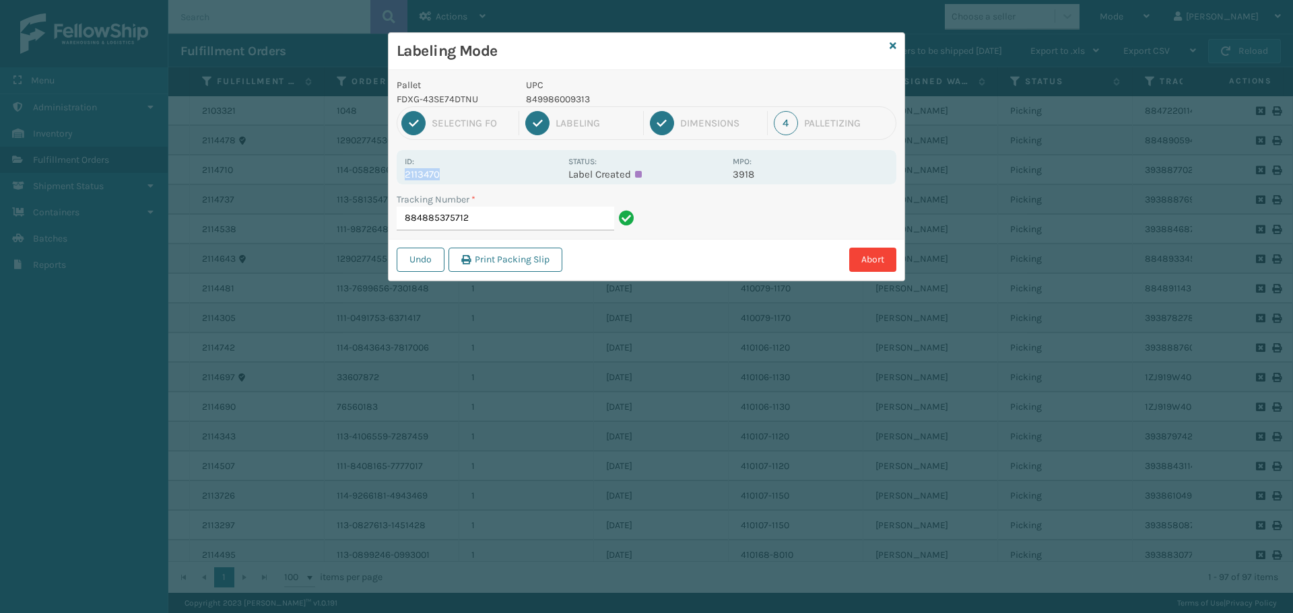
drag, startPoint x: 456, startPoint y: 165, endPoint x: 453, endPoint y: 172, distance: 7.3
click at [453, 172] on div "Id: 2113470" at bounding box center [483, 167] width 156 height 26
click at [534, 228] on input "884885375712" at bounding box center [505, 219] width 217 height 24
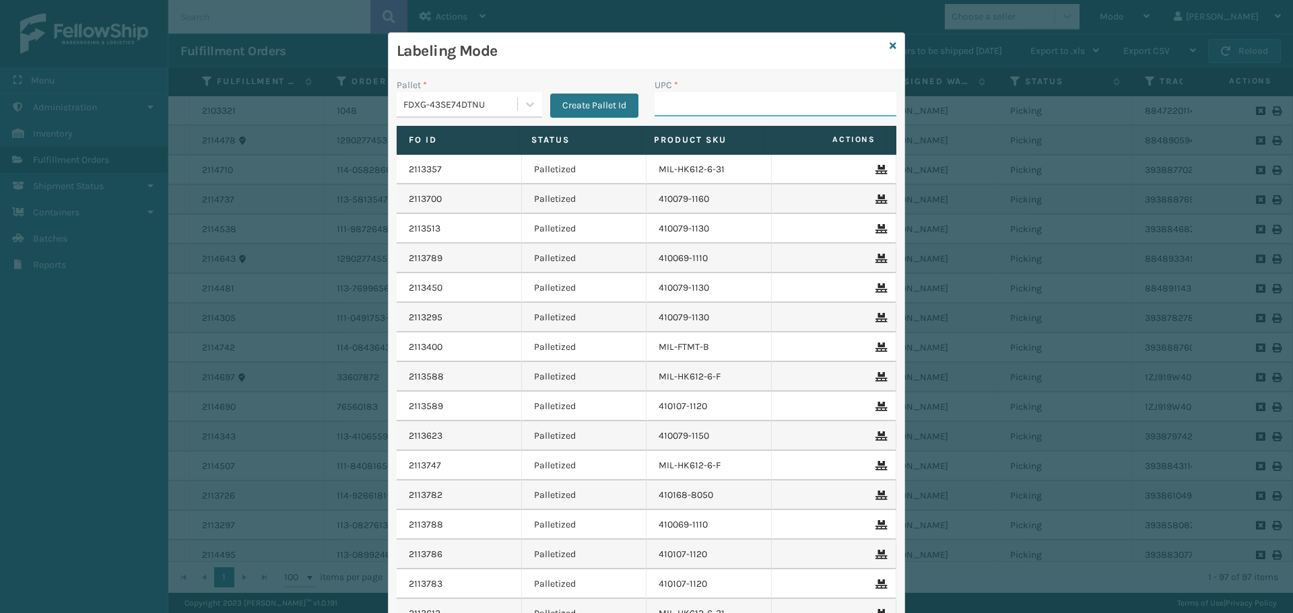
paste input "849986009313"
type input "849986009313"
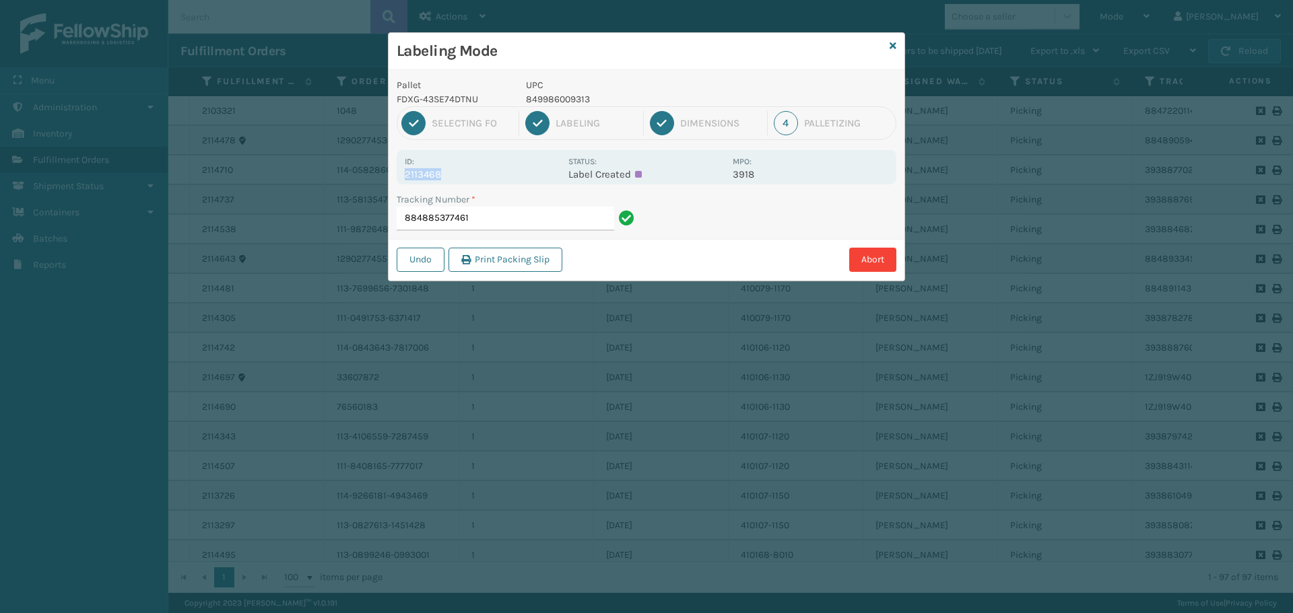
drag, startPoint x: 477, startPoint y: 171, endPoint x: 401, endPoint y: 182, distance: 76.8
click at [401, 182] on div "Id: 2113468 Status: Label Created MPO: 3918" at bounding box center [647, 167] width 500 height 34
click at [503, 221] on input "884885377461" at bounding box center [505, 219] width 217 height 24
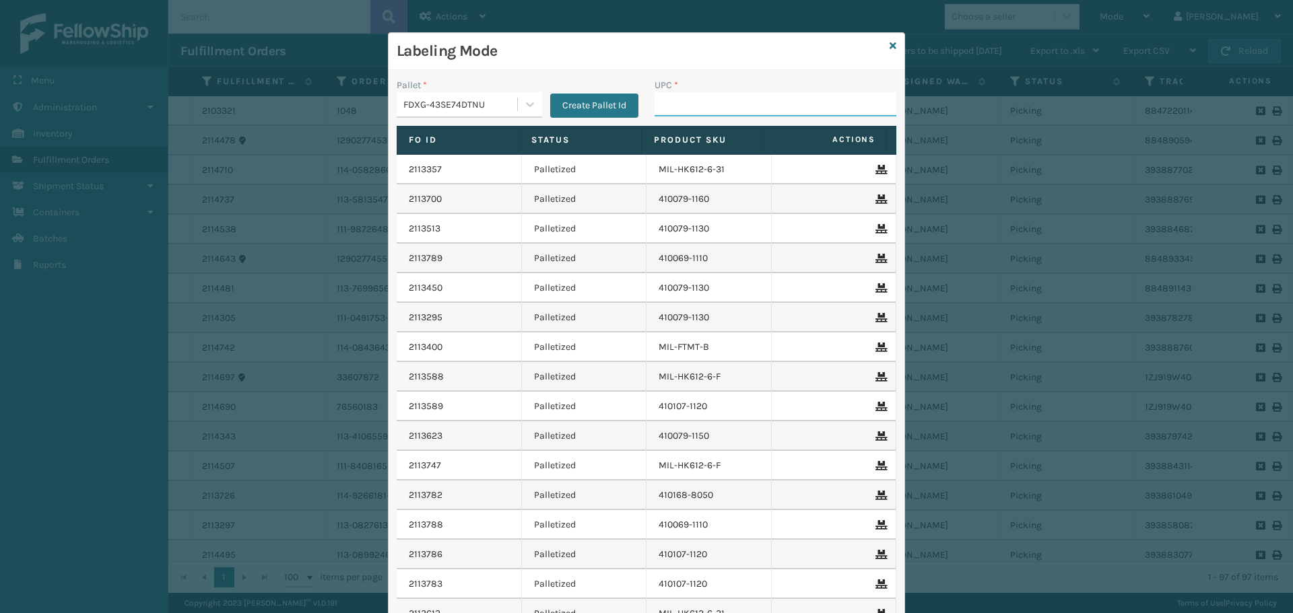
paste input "849986009313"
type input "849986009313"
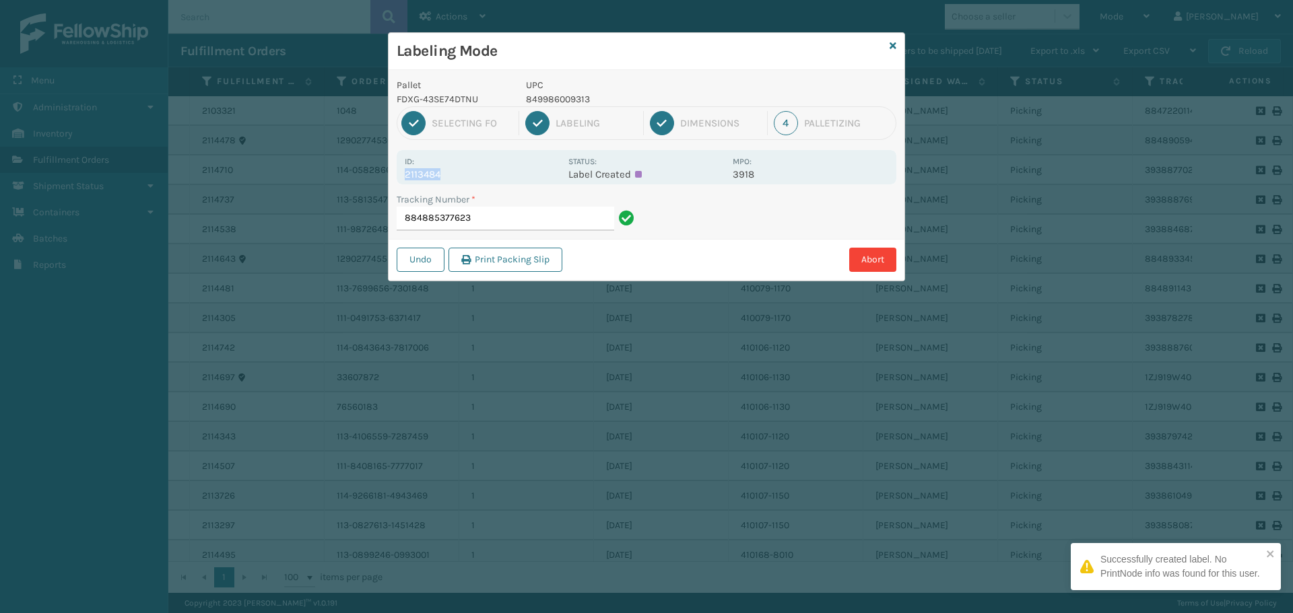
drag, startPoint x: 452, startPoint y: 172, endPoint x: 407, endPoint y: 177, distance: 46.1
click at [407, 176] on p "2113484" at bounding box center [483, 174] width 156 height 12
click at [495, 224] on input "884885377623" at bounding box center [505, 219] width 217 height 24
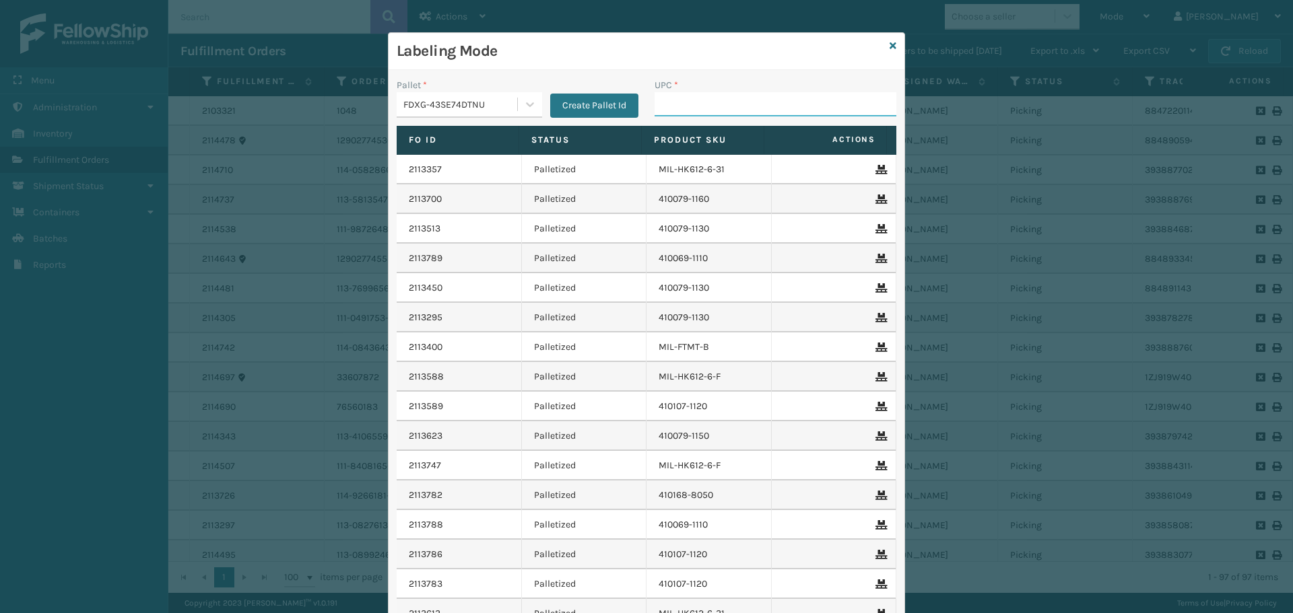
paste input "849986009313"
type input "849986009313"
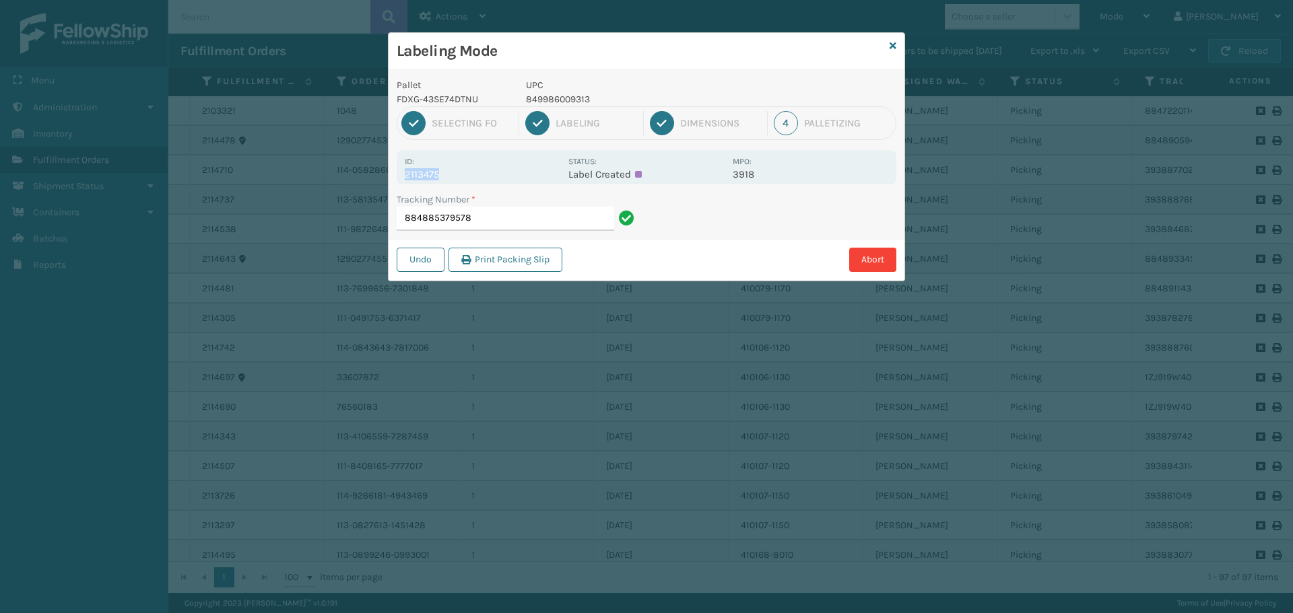
drag, startPoint x: 455, startPoint y: 164, endPoint x: 460, endPoint y: 170, distance: 7.7
click at [460, 170] on div "Id: 2113475" at bounding box center [483, 167] width 156 height 26
click at [510, 217] on input "884885379578" at bounding box center [505, 219] width 217 height 24
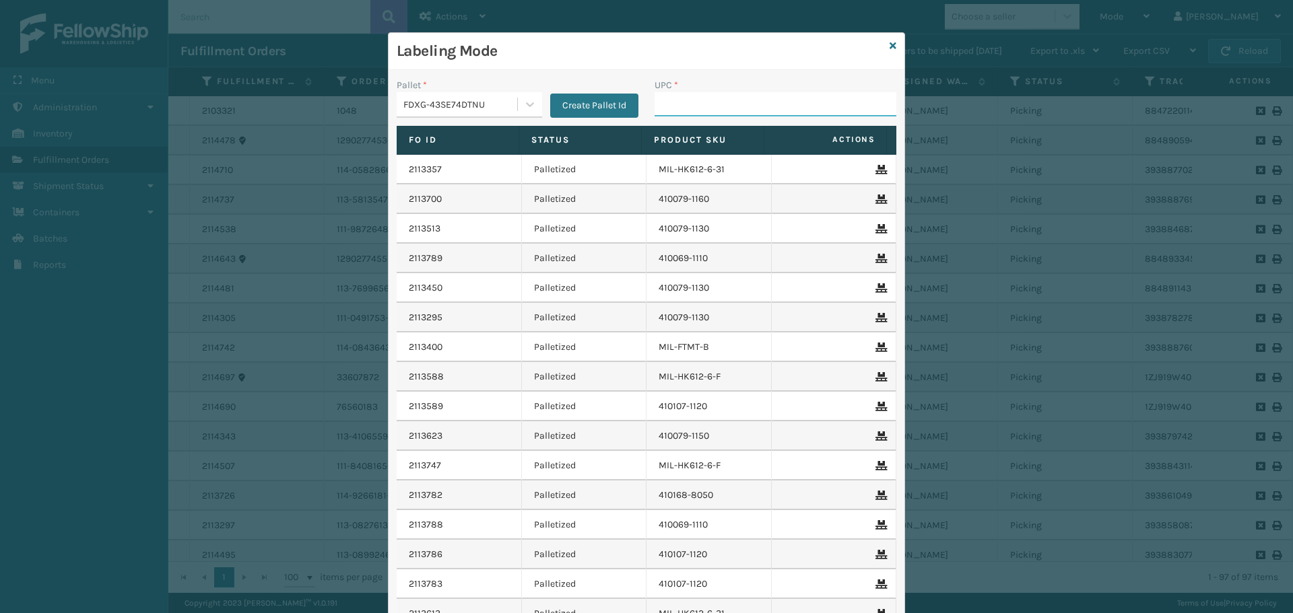
paste input "849986009313"
type input "849986009313"
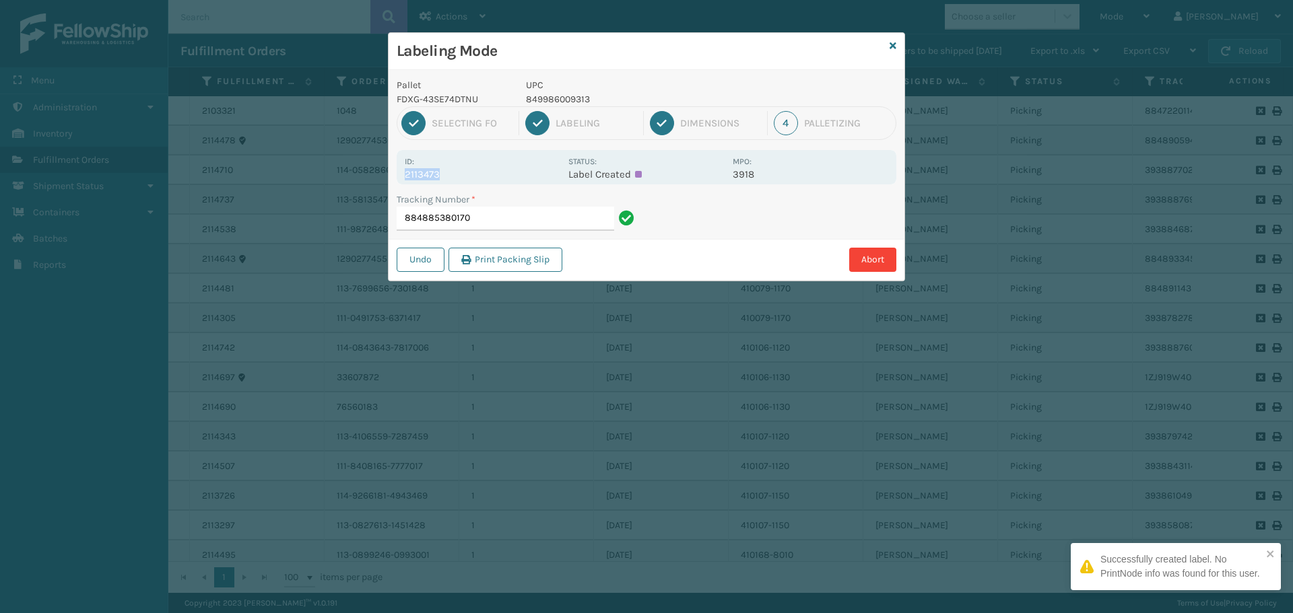
drag, startPoint x: 460, startPoint y: 179, endPoint x: 393, endPoint y: 173, distance: 66.9
click at [393, 173] on div "Pallet FDXG-43SE74DTNU UPC 849986009313 1 Selecting FO 2 Labeling 3 Dimensions …" at bounding box center [647, 175] width 516 height 211
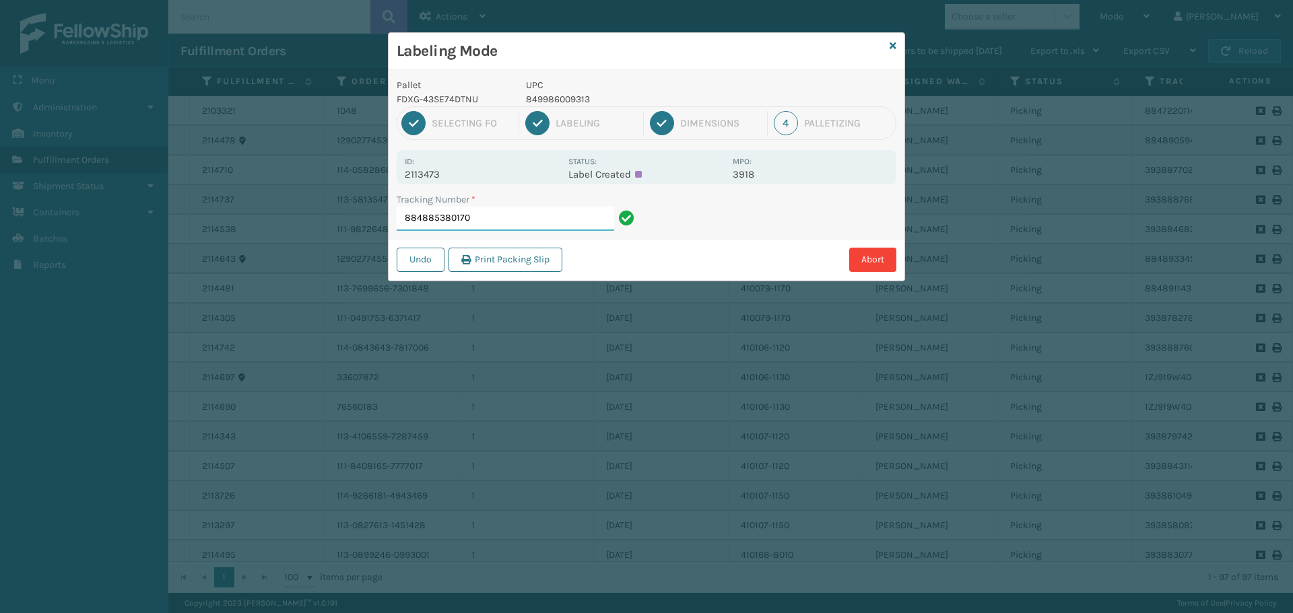
click at [516, 214] on input "884885380170" at bounding box center [505, 219] width 217 height 24
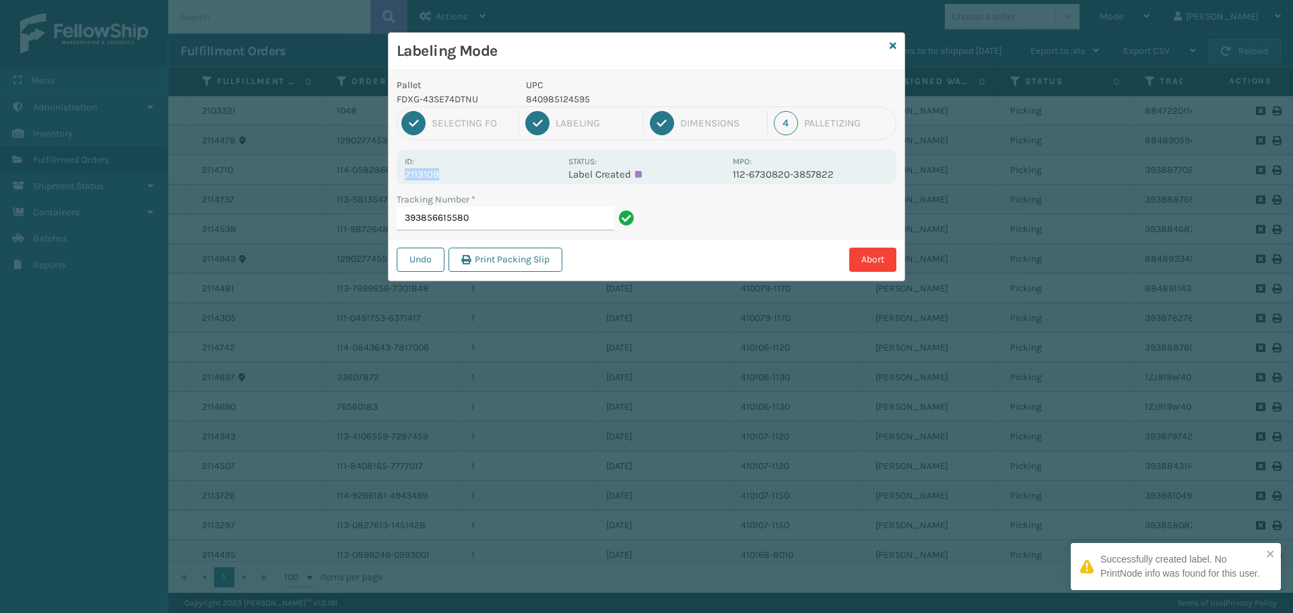
drag, startPoint x: 435, startPoint y: 175, endPoint x: 405, endPoint y: 181, distance: 30.9
click at [405, 181] on div "Id: 2113109 Status: Label Created MPO: 112-6730820-3857822" at bounding box center [647, 167] width 500 height 34
click at [498, 226] on input "393856615580" at bounding box center [505, 219] width 217 height 24
drag, startPoint x: 441, startPoint y: 175, endPoint x: 379, endPoint y: 182, distance: 62.3
click at [379, 182] on div "Labeling Mode Pallet FDXG-43SE74DTNU UPC 840985120634 1 Selecting FO 2 Labeling…" at bounding box center [646, 306] width 1293 height 613
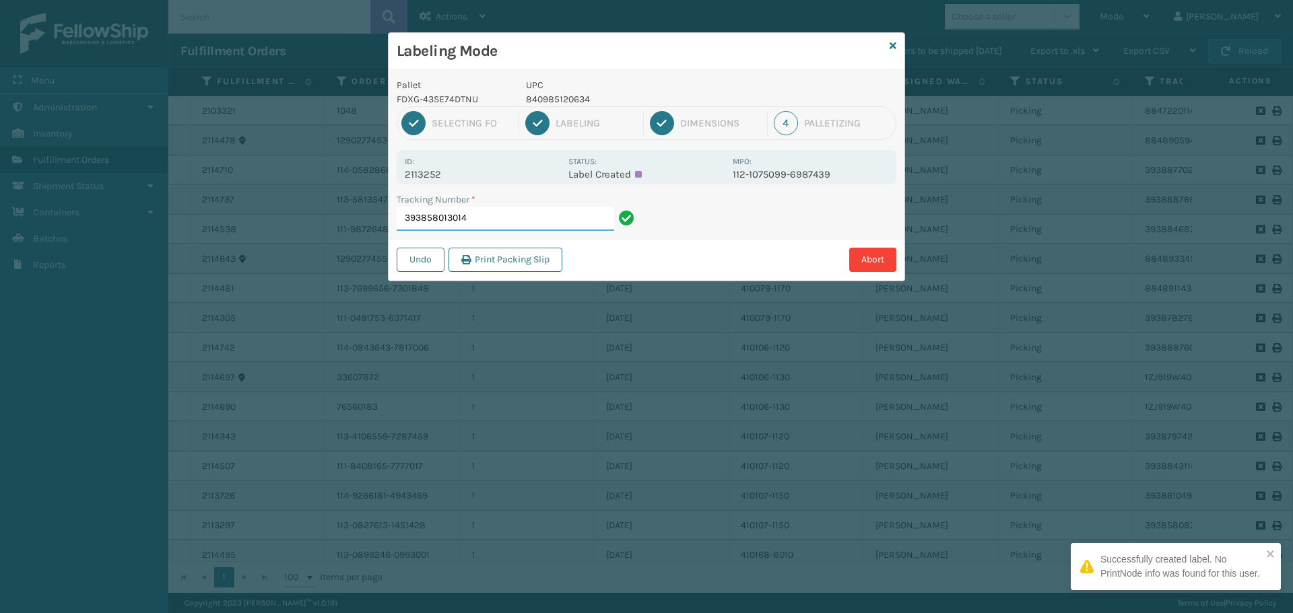
click at [513, 214] on input "393858013014" at bounding box center [505, 219] width 217 height 24
drag, startPoint x: 448, startPoint y: 173, endPoint x: 392, endPoint y: 182, distance: 56.6
click at [392, 182] on div "Pallet FDXG-43SE74DTNU UPC 840985126322 1 Selecting FO 2 Labeling 3 Dimensions …" at bounding box center [647, 175] width 516 height 211
click at [479, 223] on input "393874551611" at bounding box center [505, 219] width 217 height 24
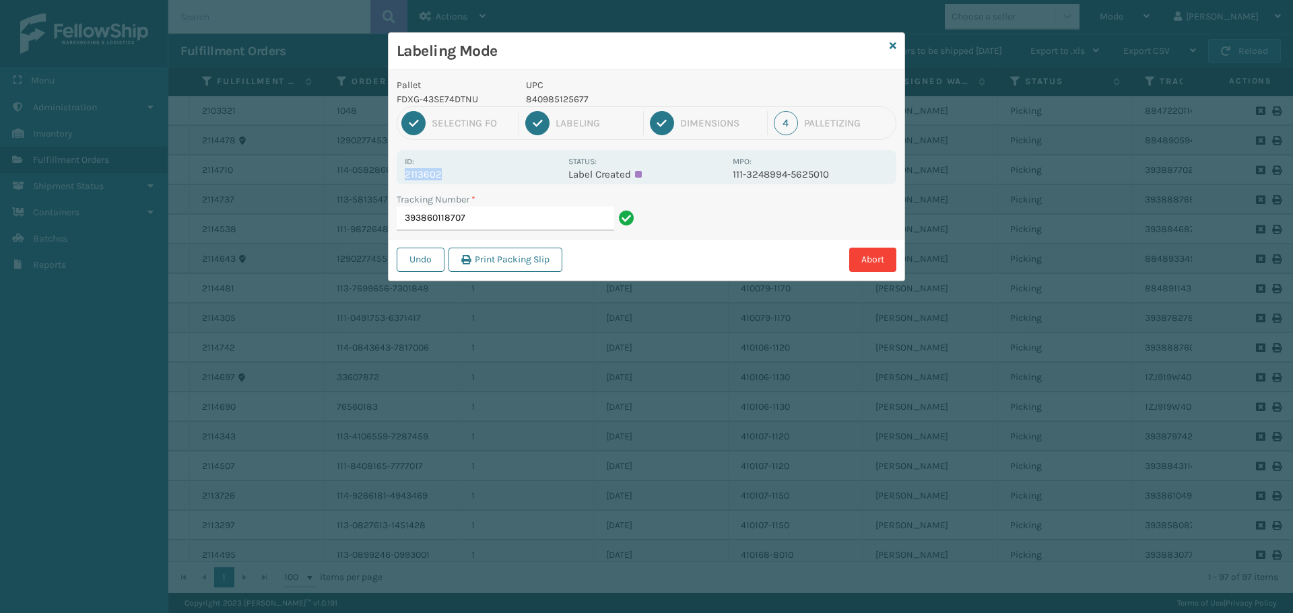
drag, startPoint x: 440, startPoint y: 165, endPoint x: 498, endPoint y: 172, distance: 57.6
click at [498, 172] on div "Id: 2113602" at bounding box center [483, 167] width 156 height 26
click at [525, 214] on input "393860118707" at bounding box center [505, 219] width 217 height 24
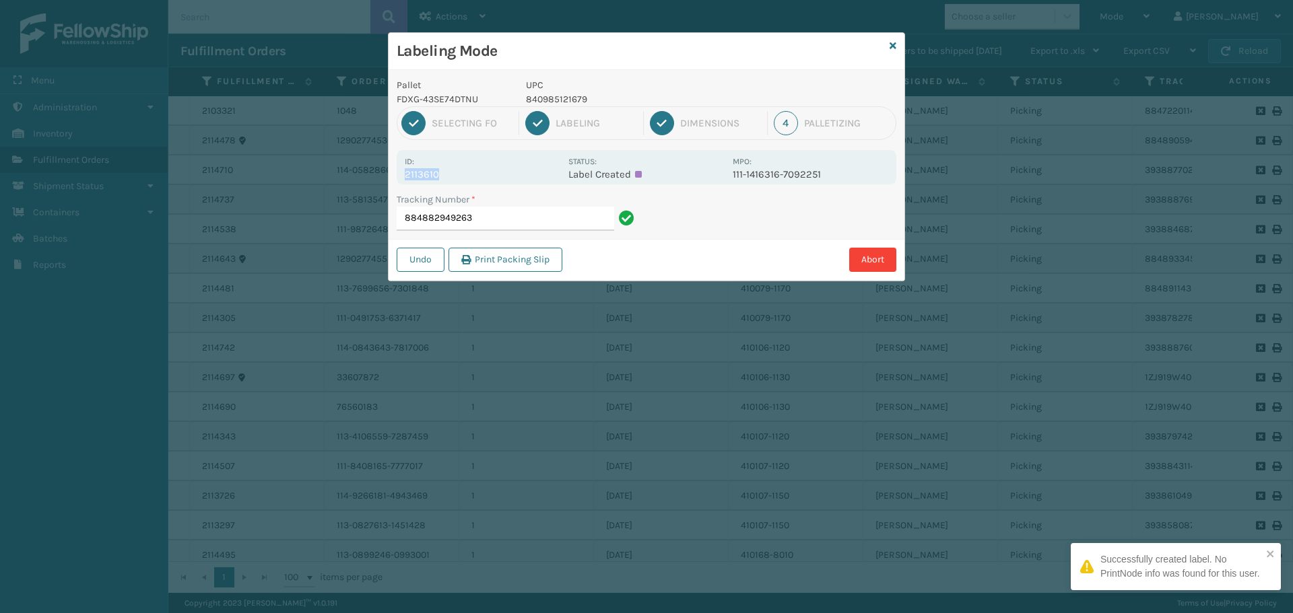
drag, startPoint x: 453, startPoint y: 171, endPoint x: 383, endPoint y: 176, distance: 70.2
click at [383, 176] on div "Labeling Mode Pallet FDXG-43SE74DTNU UPC 840985121679 1 Selecting FO 2 Labeling…" at bounding box center [646, 306] width 1293 height 613
click at [511, 220] on input "884882949263" at bounding box center [505, 219] width 217 height 24
drag, startPoint x: 447, startPoint y: 174, endPoint x: 403, endPoint y: 179, distance: 44.1
click at [403, 179] on div "Id: 2113315 Status: Label Created MPO: 111-6274065-5132264" at bounding box center [647, 167] width 500 height 34
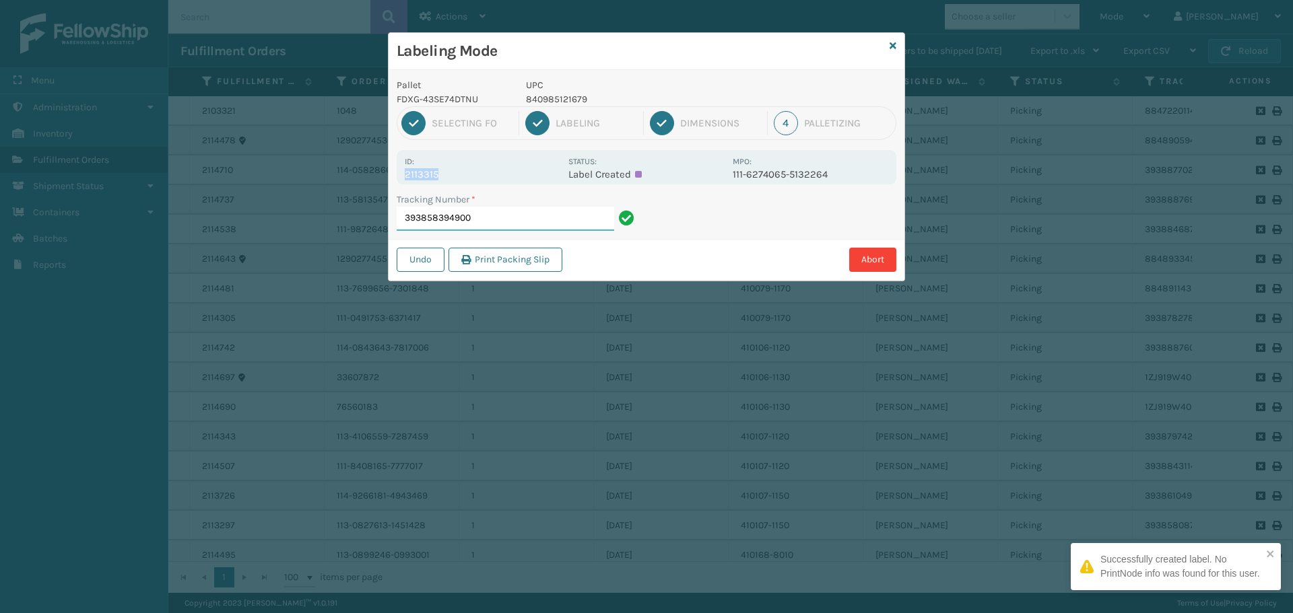
click at [492, 211] on input "393858394900" at bounding box center [505, 219] width 217 height 24
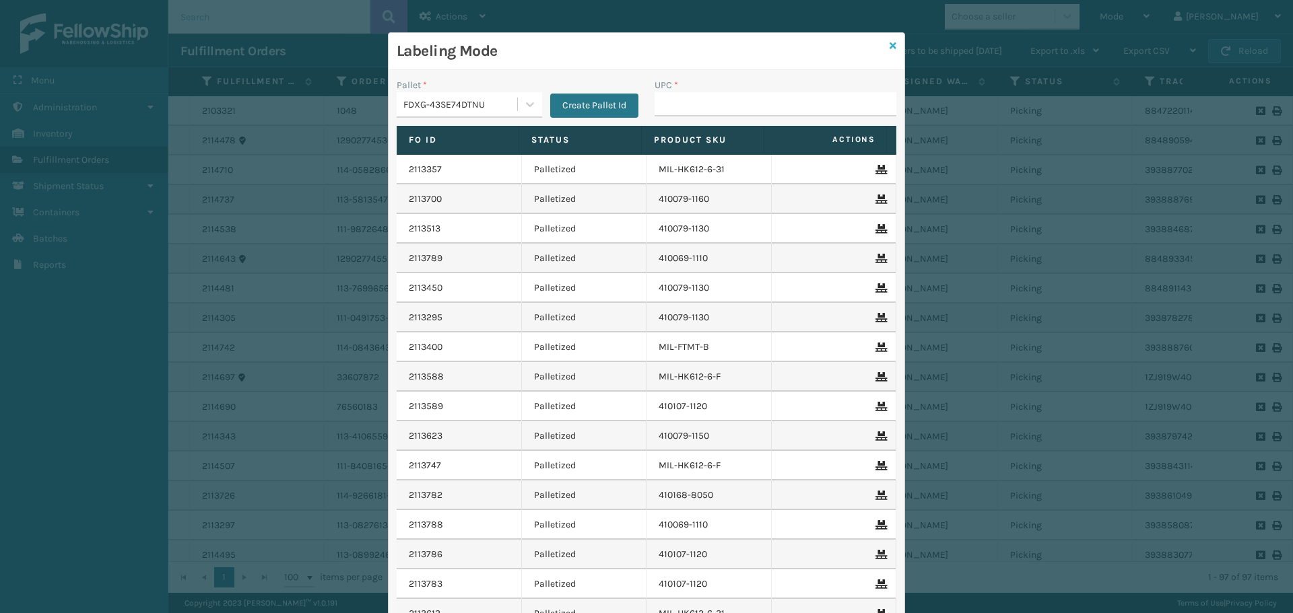
click at [890, 50] on icon at bounding box center [893, 45] width 7 height 9
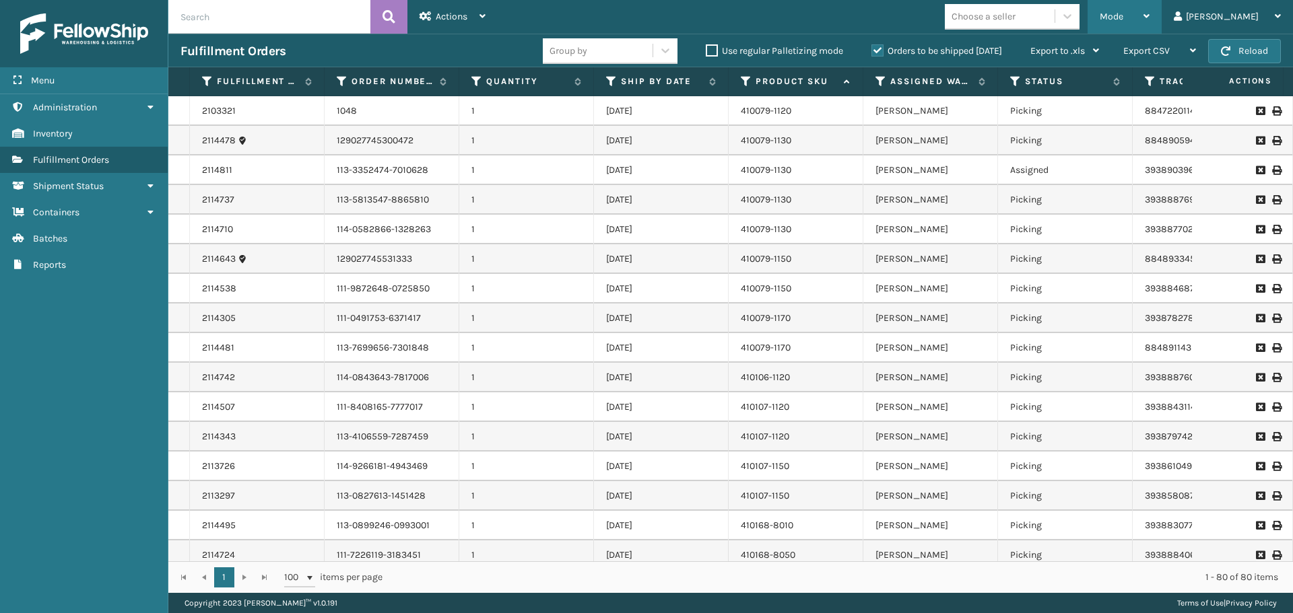
click at [1149, 12] on div "Mode" at bounding box center [1125, 17] width 50 height 34
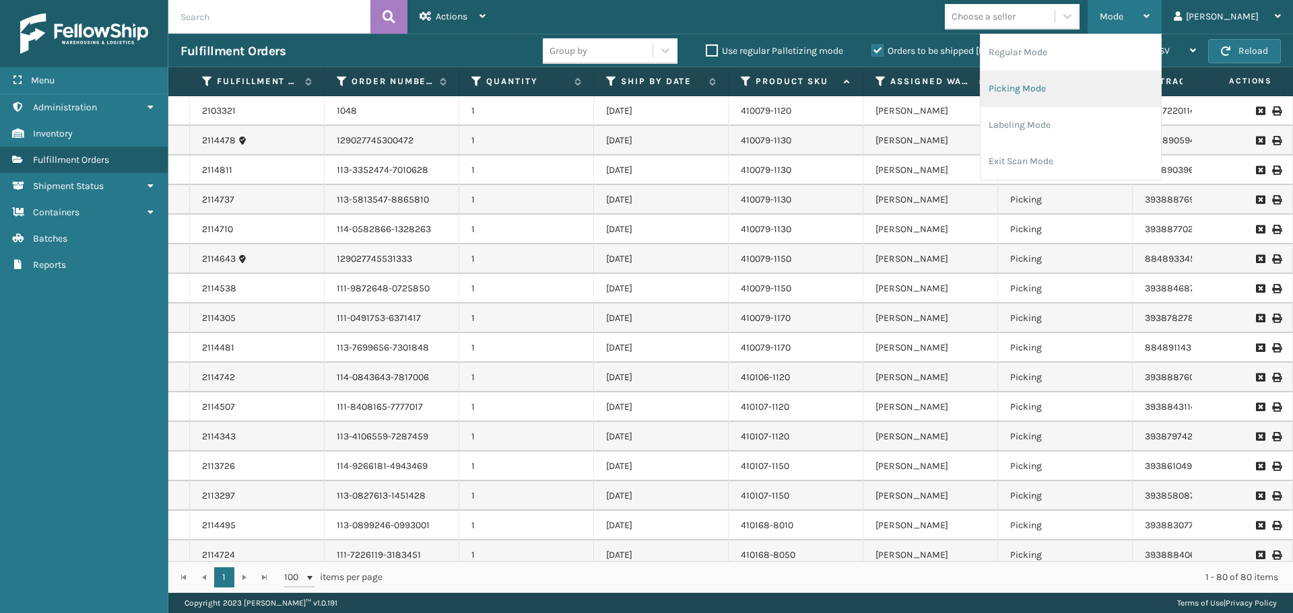
click at [1093, 90] on li "Picking Mode" at bounding box center [1070, 89] width 180 height 36
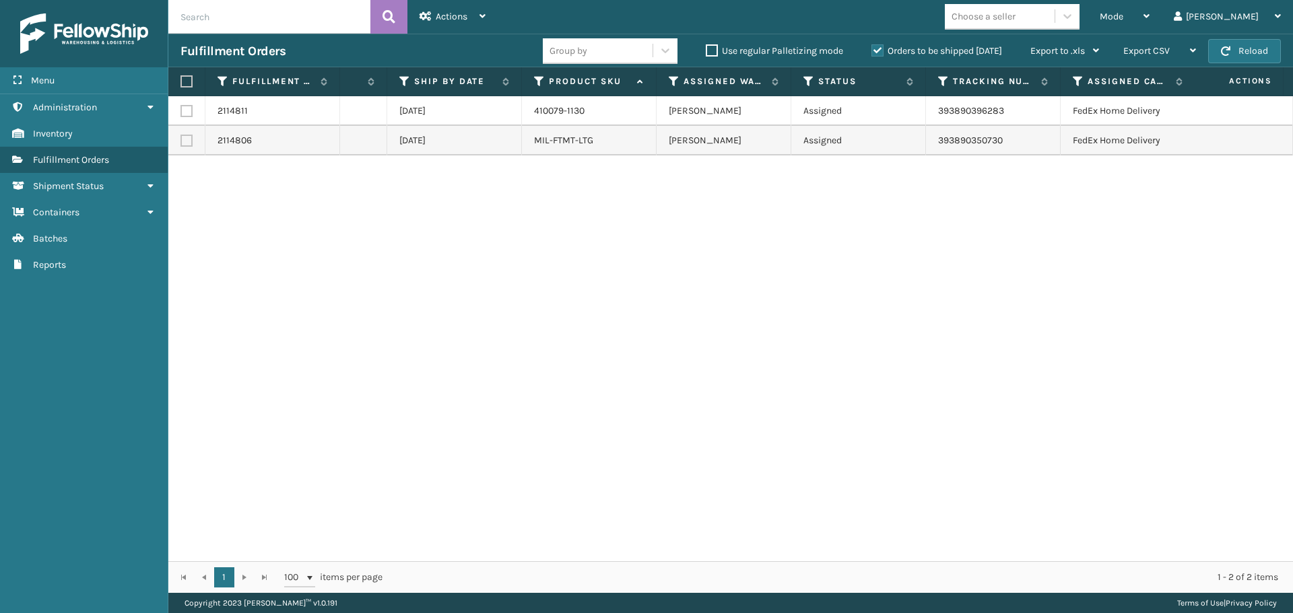
scroll to position [0, 0]
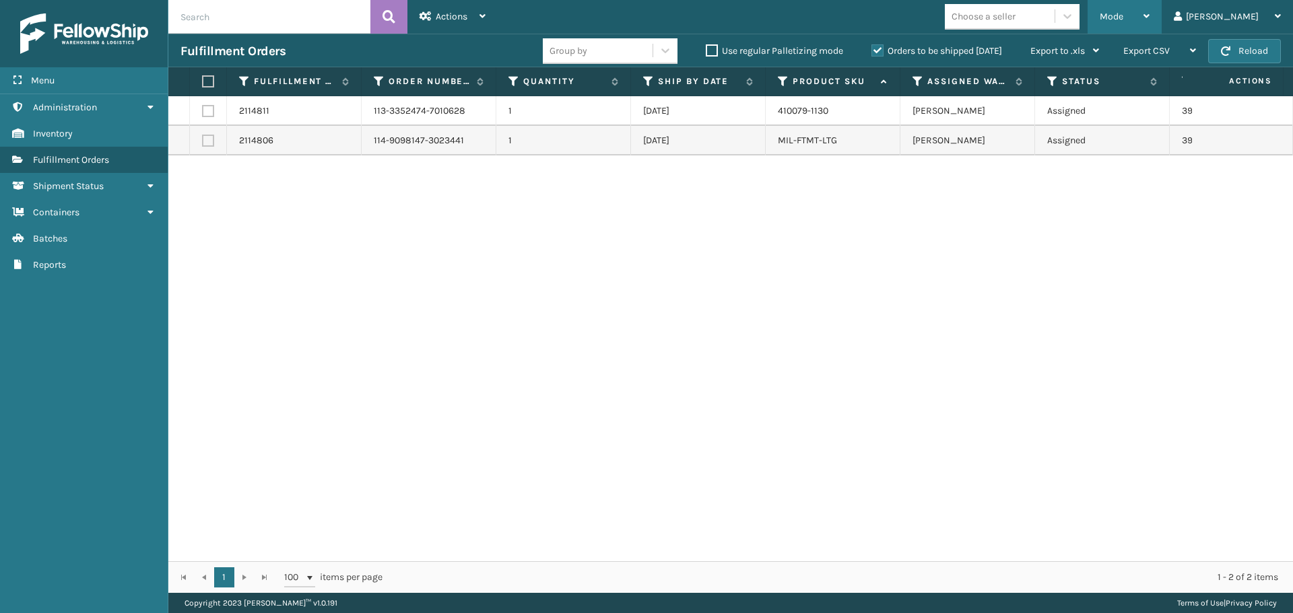
click at [1123, 19] on span "Mode" at bounding box center [1112, 16] width 24 height 11
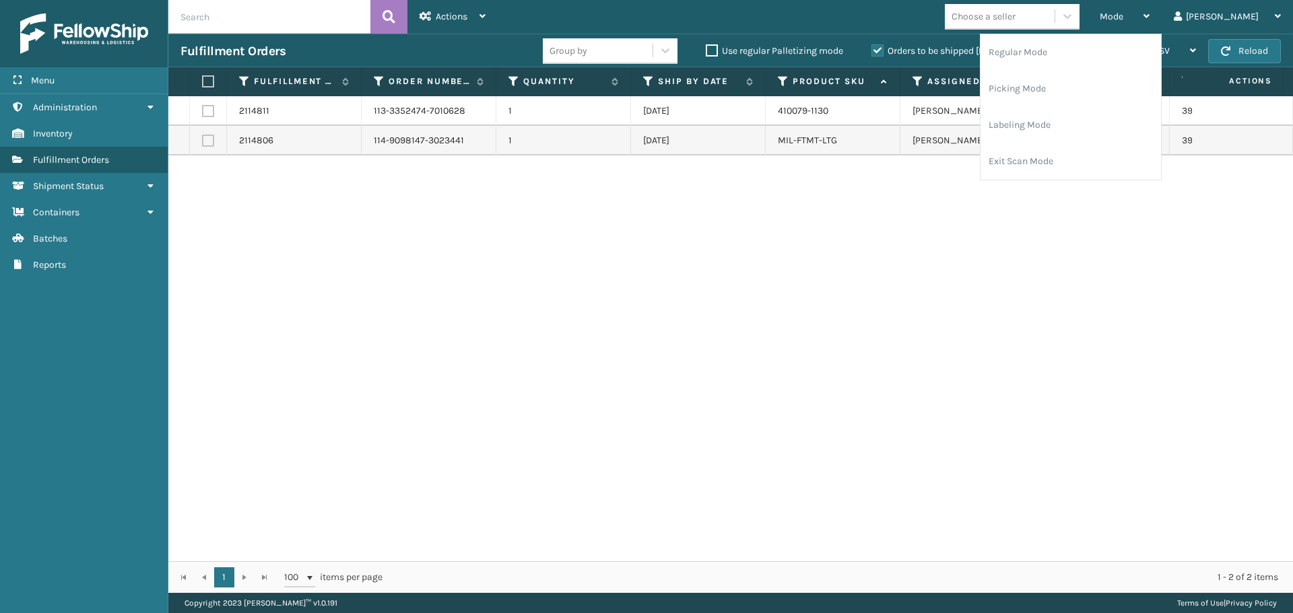
click at [1103, 339] on div "2114811 113-3352474-7010628 1 [DATE] 410079-1130 [PERSON_NAME] Assigned 3938903…" at bounding box center [730, 328] width 1125 height 465
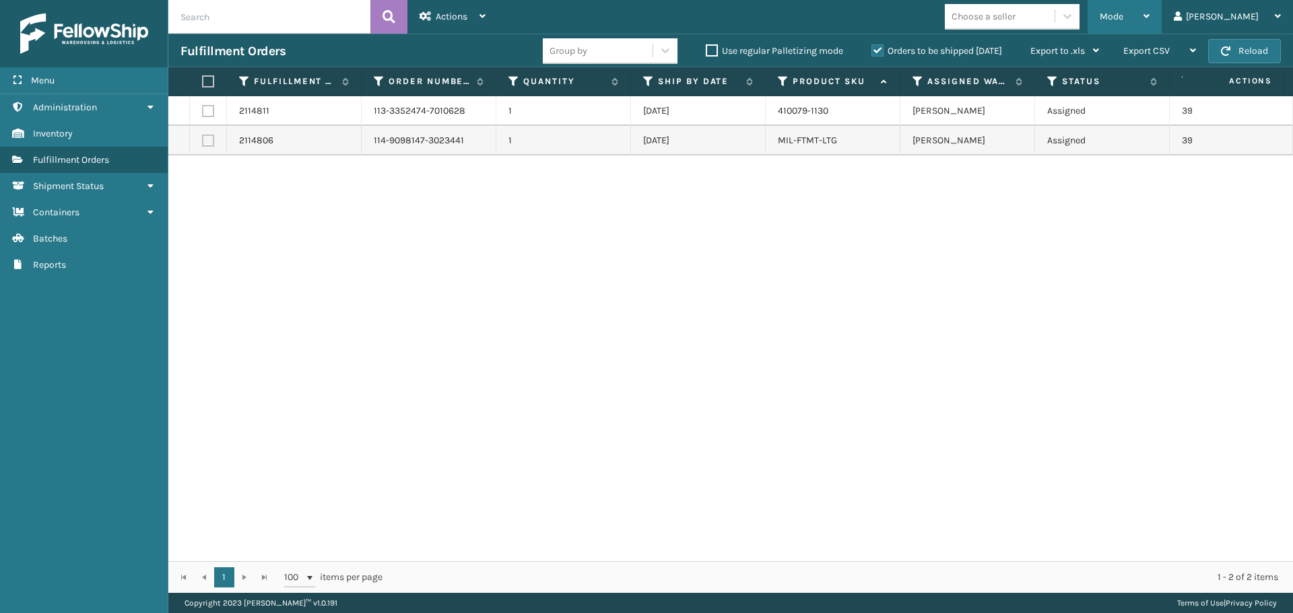
click at [1139, 26] on div "Mode" at bounding box center [1125, 17] width 50 height 34
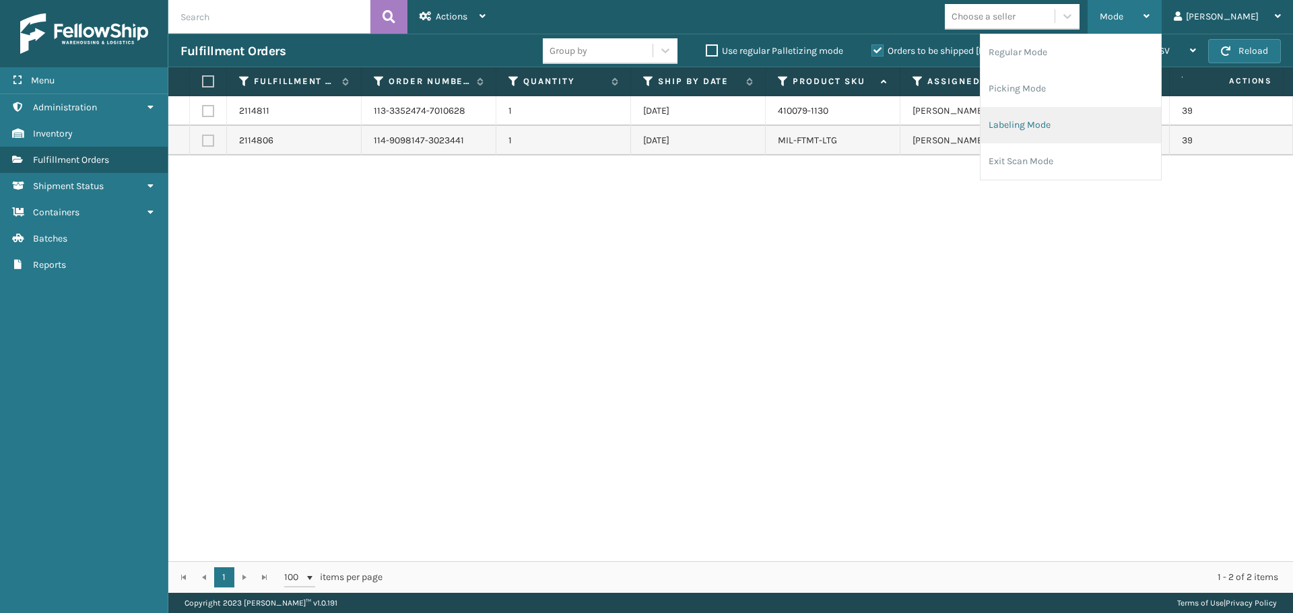
click at [1094, 116] on li "Labeling Mode" at bounding box center [1070, 125] width 180 height 36
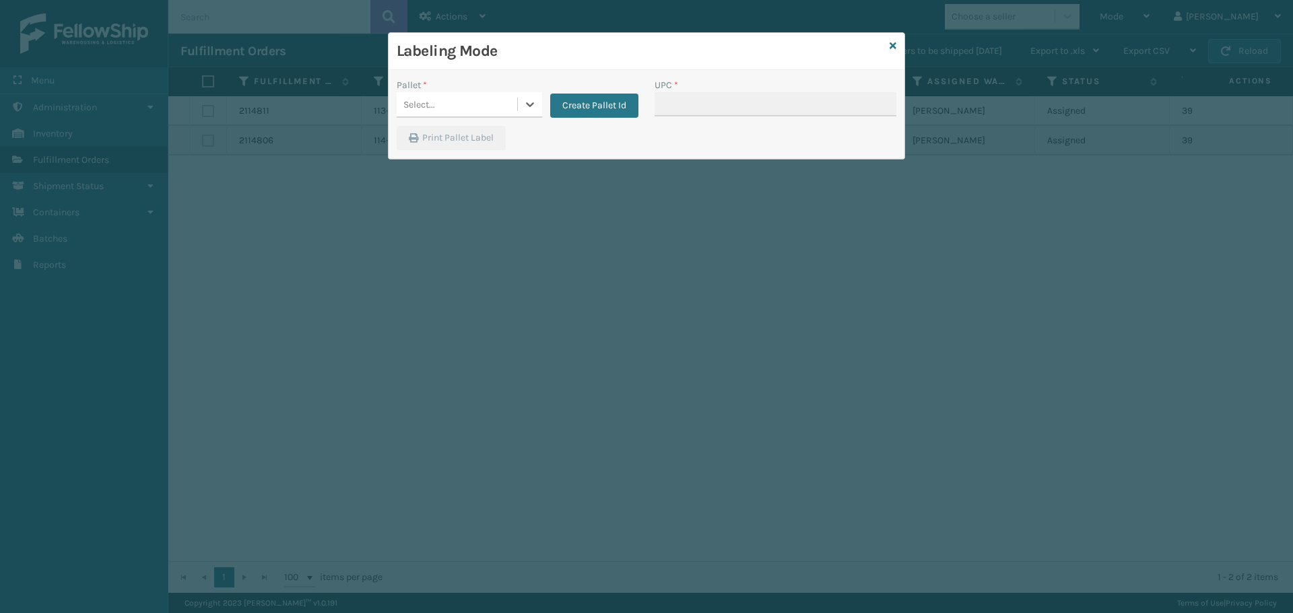
click at [502, 106] on div "Select..." at bounding box center [457, 105] width 121 height 22
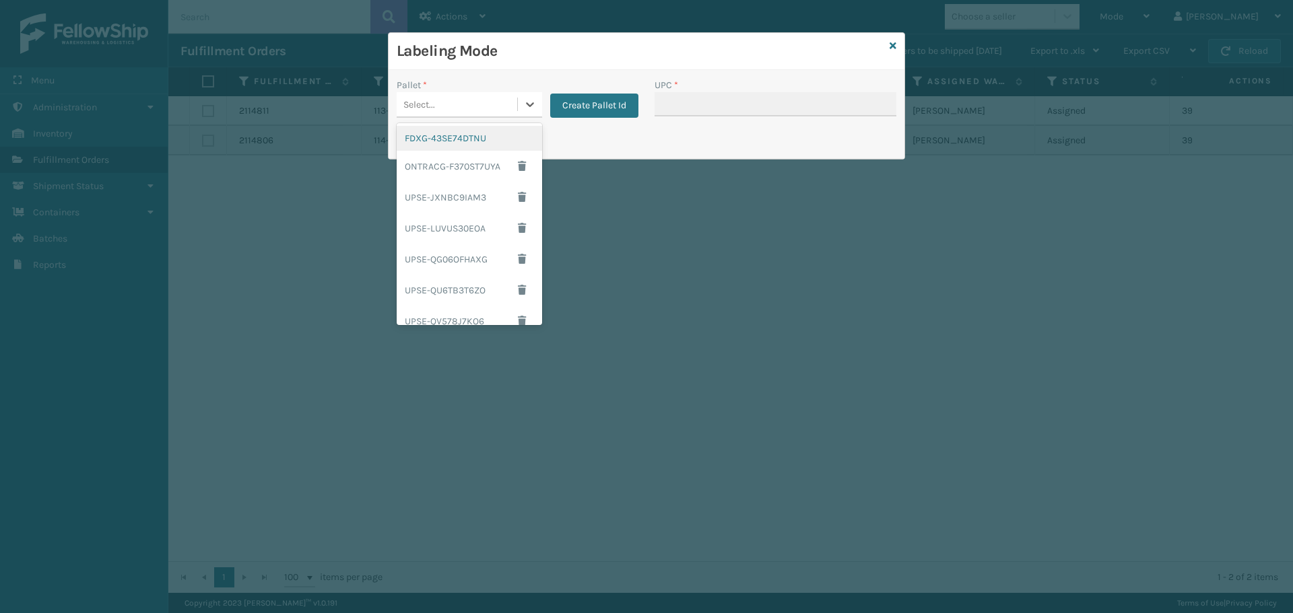
click at [488, 134] on div "FDXG-43SE74DTNU" at bounding box center [469, 138] width 145 height 25
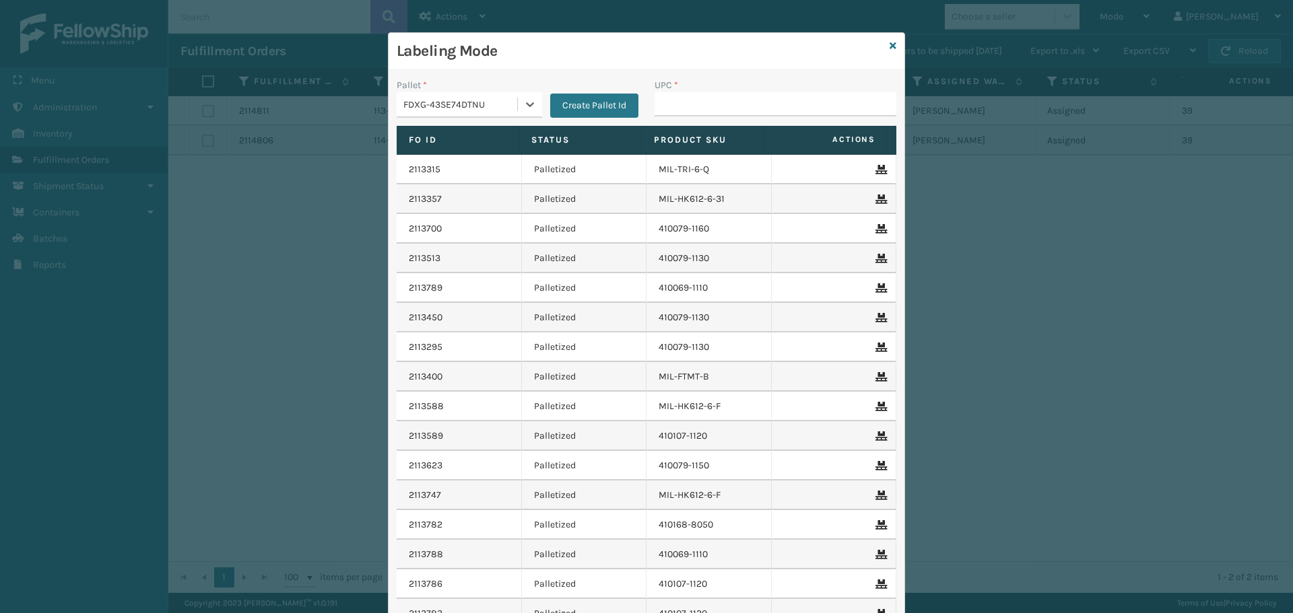
click at [698, 137] on label "Product SKU" at bounding box center [703, 140] width 98 height 12
drag, startPoint x: 702, startPoint y: 108, endPoint x: 708, endPoint y: 103, distance: 8.6
click at [702, 108] on input "UPC *" at bounding box center [776, 104] width 242 height 24
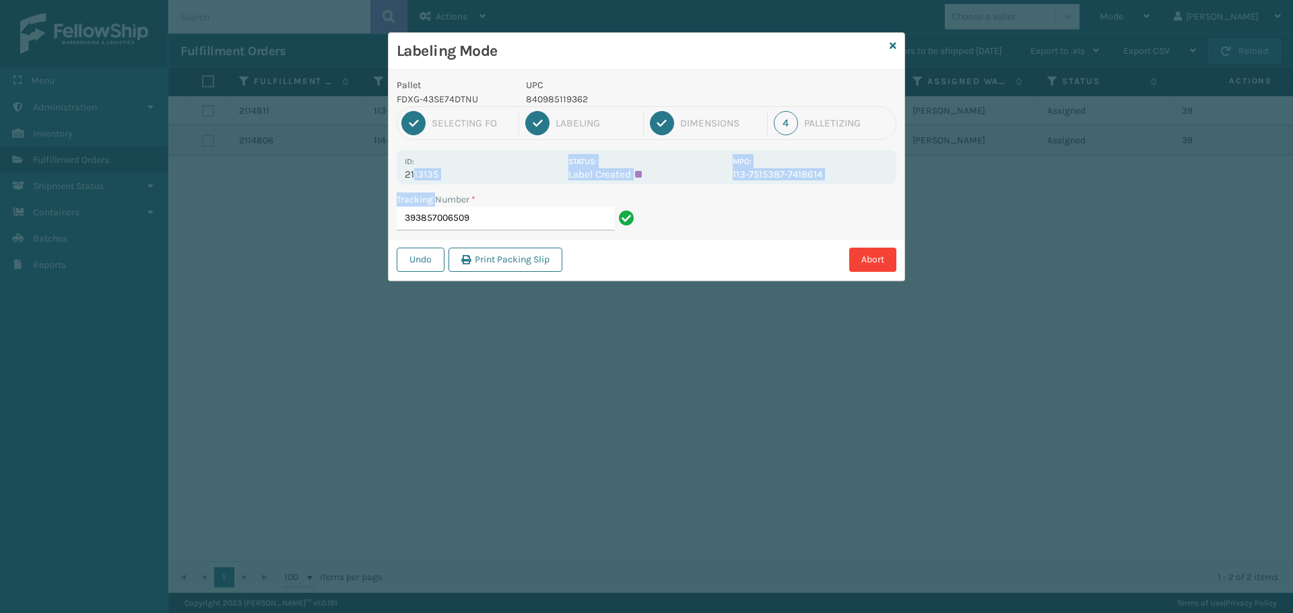
drag, startPoint x: 436, startPoint y: 189, endPoint x: 436, endPoint y: 164, distance: 25.6
click at [413, 173] on div "Pallet FDXG-43SE74DTNU UPC 840985119362 1 Selecting FO 2 Labeling 3 Dimensions …" at bounding box center [647, 175] width 516 height 211
click at [446, 160] on div "Id: 2113135" at bounding box center [483, 167] width 156 height 26
drag, startPoint x: 443, startPoint y: 173, endPoint x: 394, endPoint y: 177, distance: 49.3
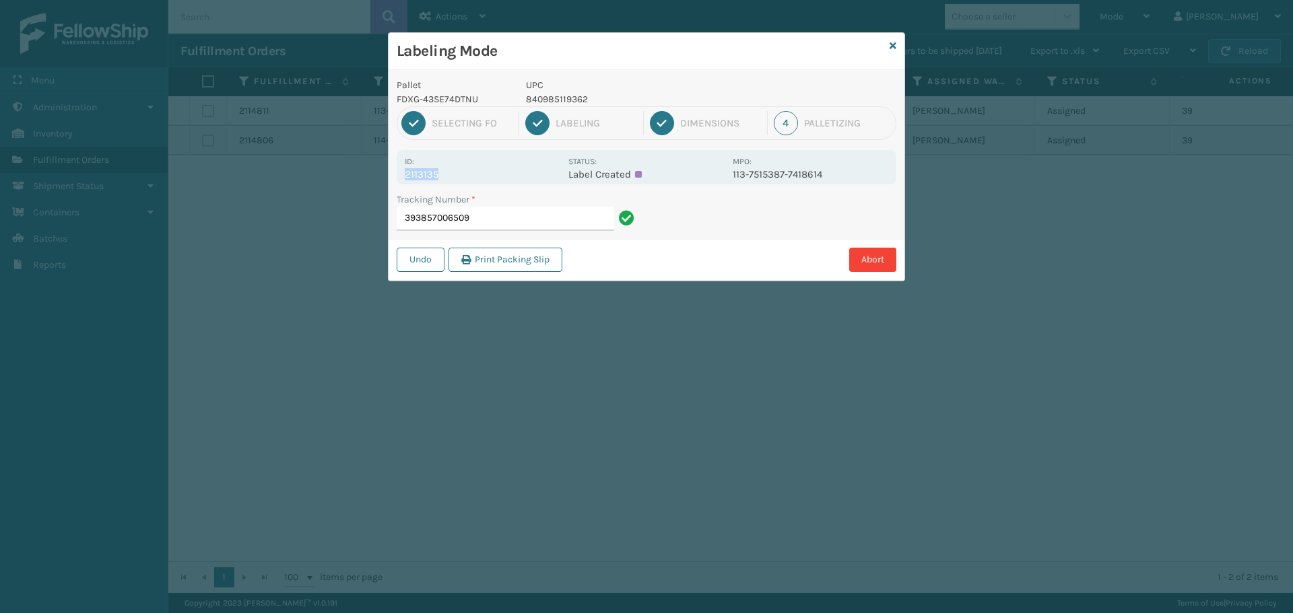
click at [394, 177] on div "Pallet FDXG-43SE74DTNU UPC 840985119362 1 Selecting FO 2 Labeling 3 Dimensions …" at bounding box center [647, 175] width 516 height 211
click at [523, 221] on input "393857006509" at bounding box center [505, 219] width 217 height 24
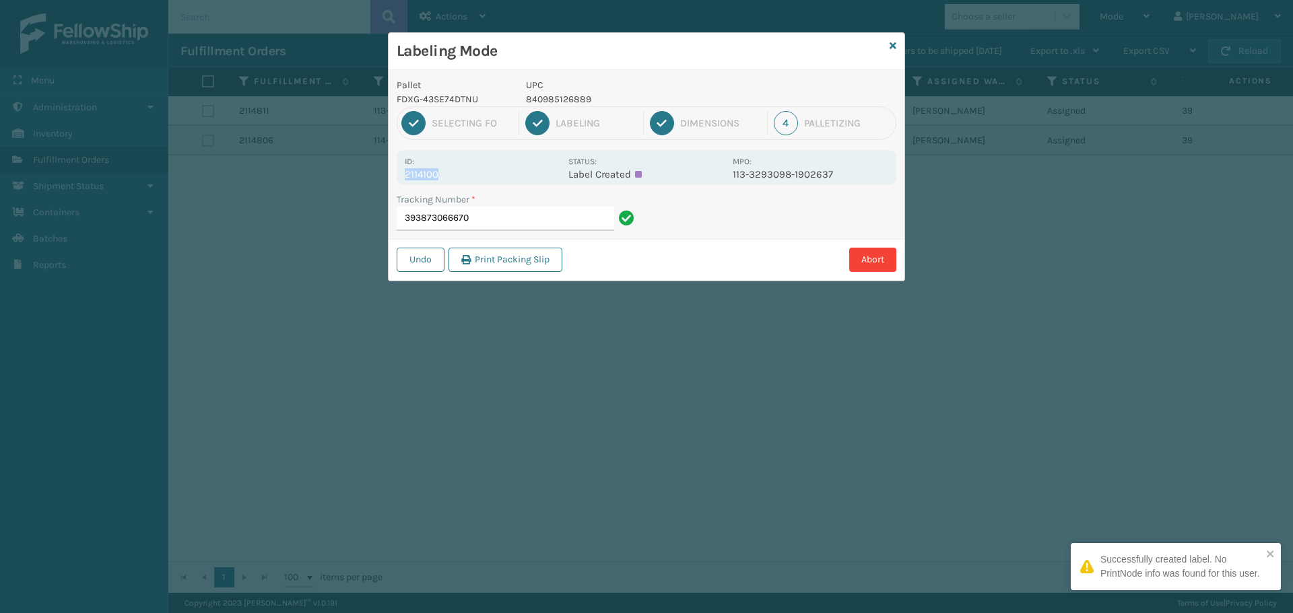
drag, startPoint x: 446, startPoint y: 177, endPoint x: 395, endPoint y: 178, distance: 51.9
click at [395, 178] on div "Pallet FDXG-43SE74DTNU UPC 840985126889 1 Selecting FO 2 Labeling 3 Dimensions …" at bounding box center [647, 175] width 516 height 211
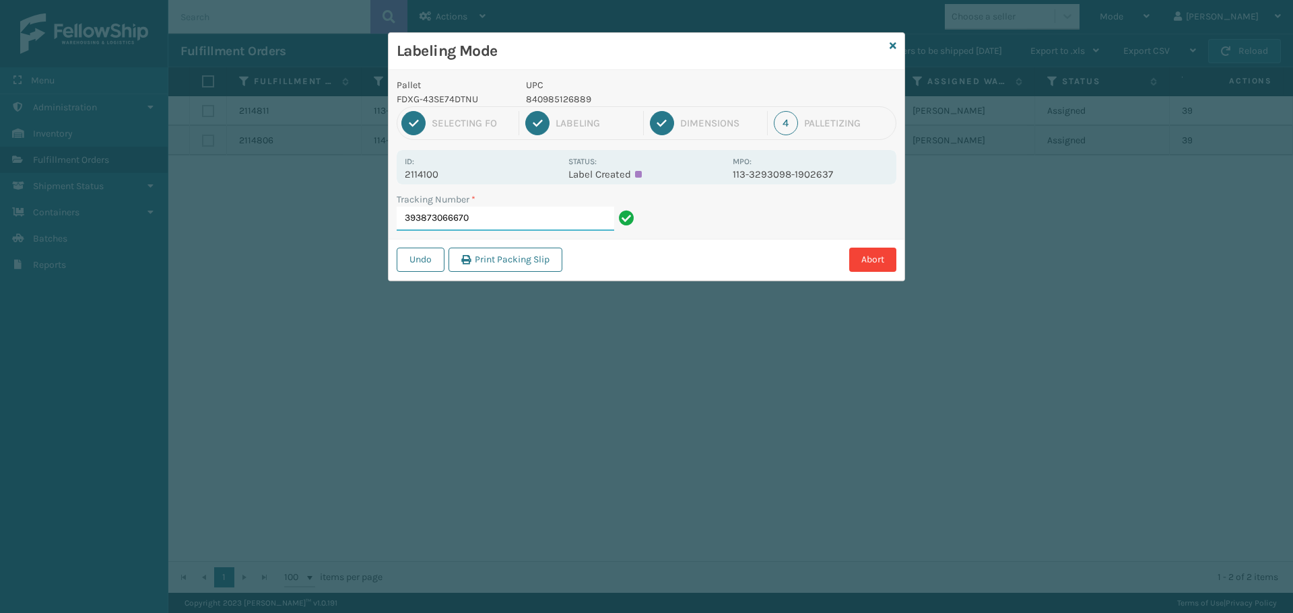
click at [516, 220] on input "393873066670" at bounding box center [505, 219] width 217 height 24
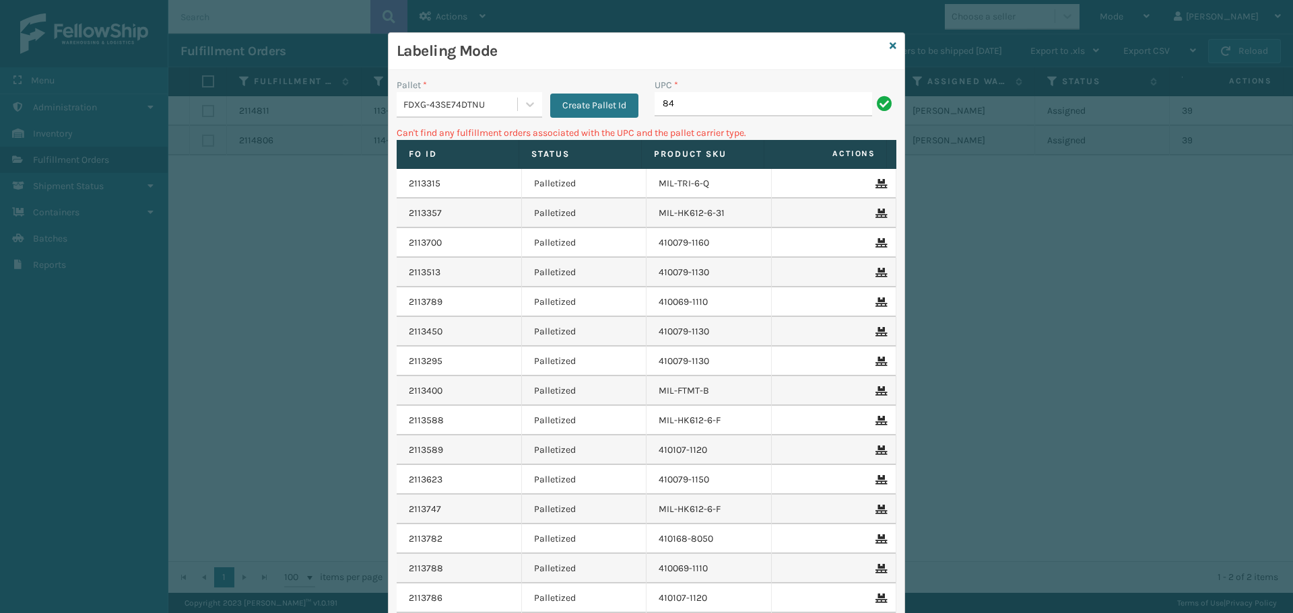
type input "8"
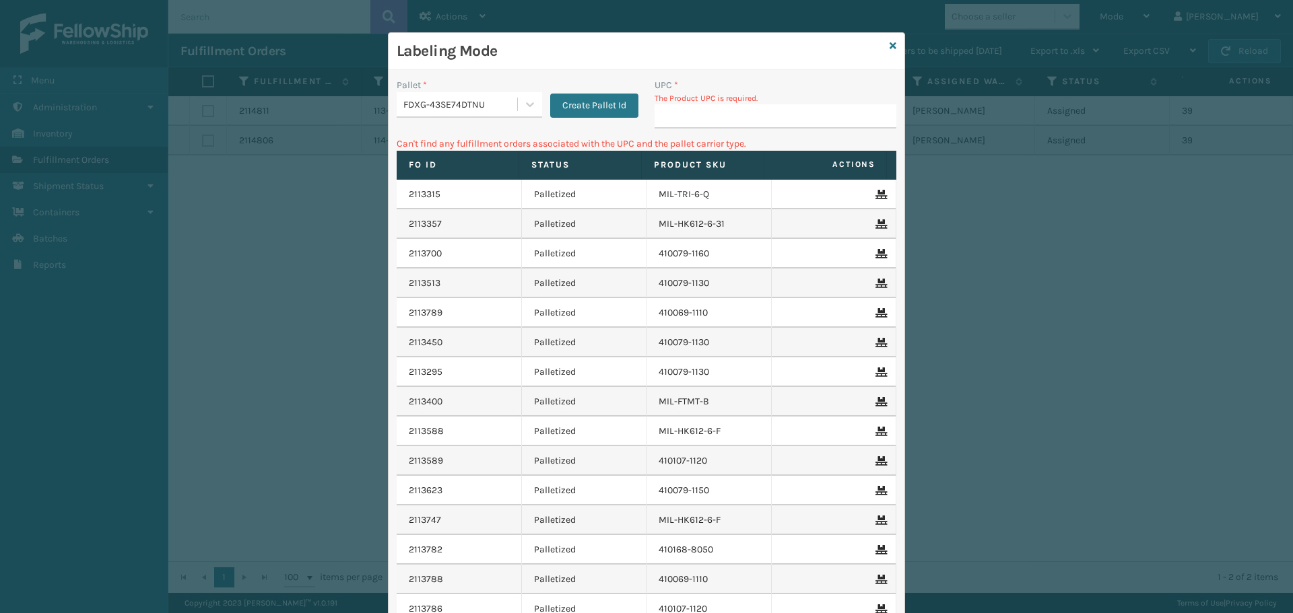
click at [892, 41] on div "Labeling Mode" at bounding box center [647, 51] width 516 height 37
click at [890, 44] on icon at bounding box center [893, 45] width 7 height 9
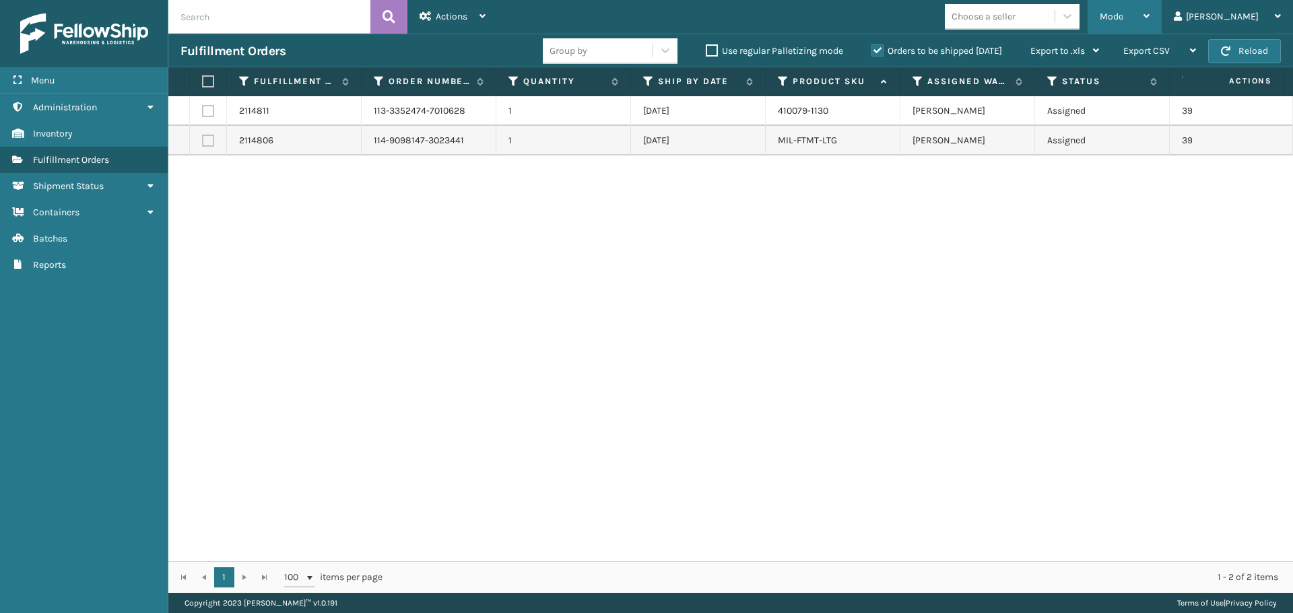
click at [1149, 18] on div "Mode" at bounding box center [1125, 17] width 50 height 34
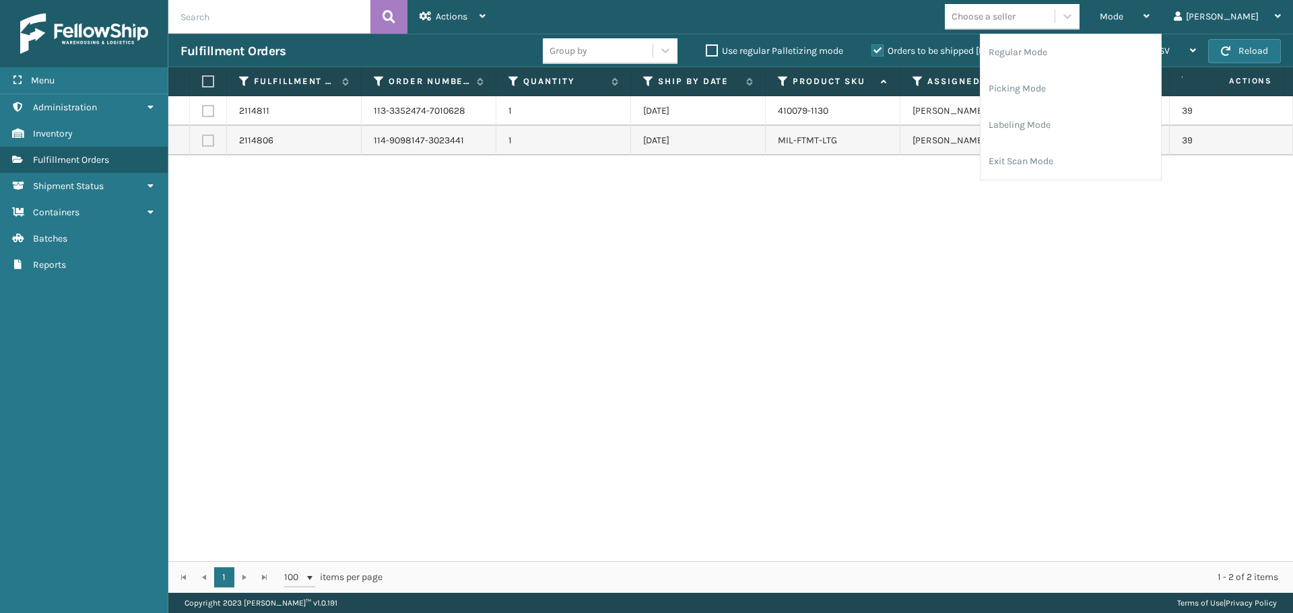
drag, startPoint x: 896, startPoint y: 292, endPoint x: 906, endPoint y: 275, distance: 19.6
click at [897, 292] on div "2114811 113-3352474-7010628 1 [DATE] 410079-1130 [PERSON_NAME] Assigned 3938903…" at bounding box center [730, 328] width 1125 height 465
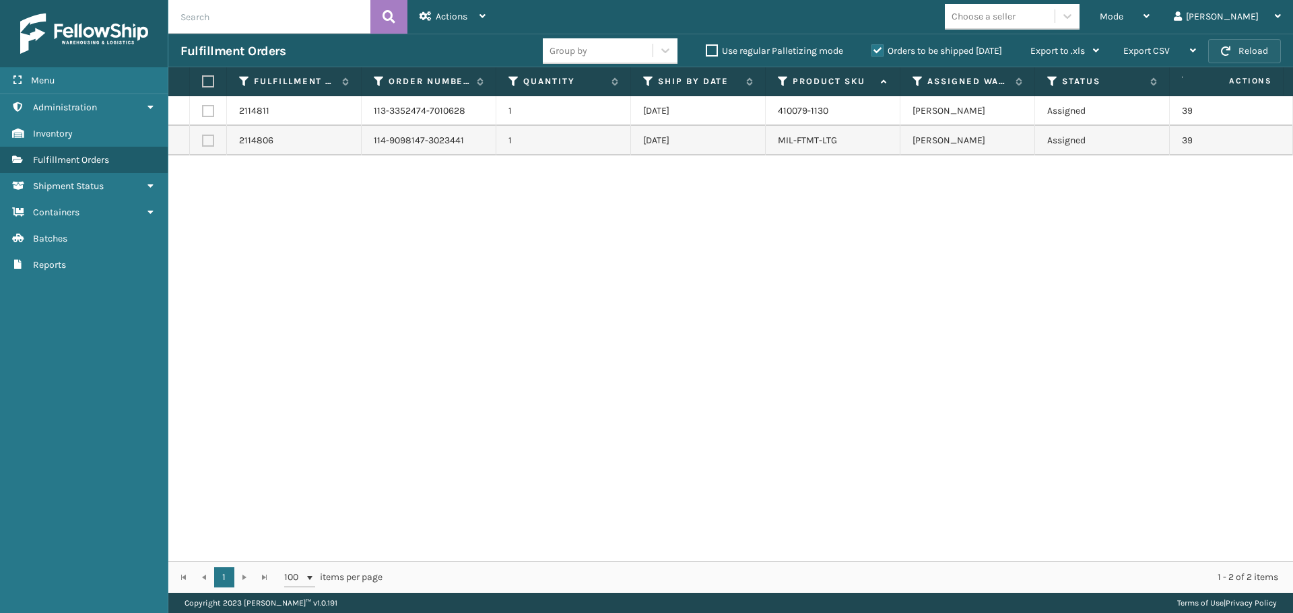
click at [1263, 48] on button "Reload" at bounding box center [1244, 51] width 73 height 24
click at [1123, 21] on span "Mode" at bounding box center [1112, 16] width 24 height 11
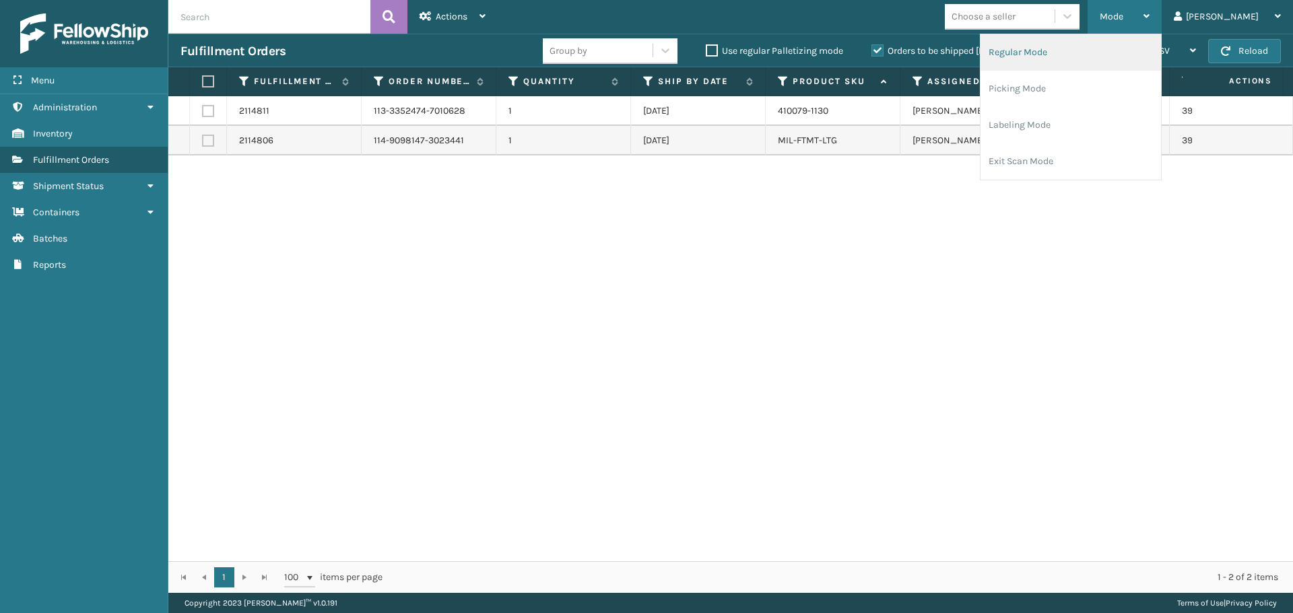
click at [1085, 49] on li "Regular Mode" at bounding box center [1070, 52] width 180 height 36
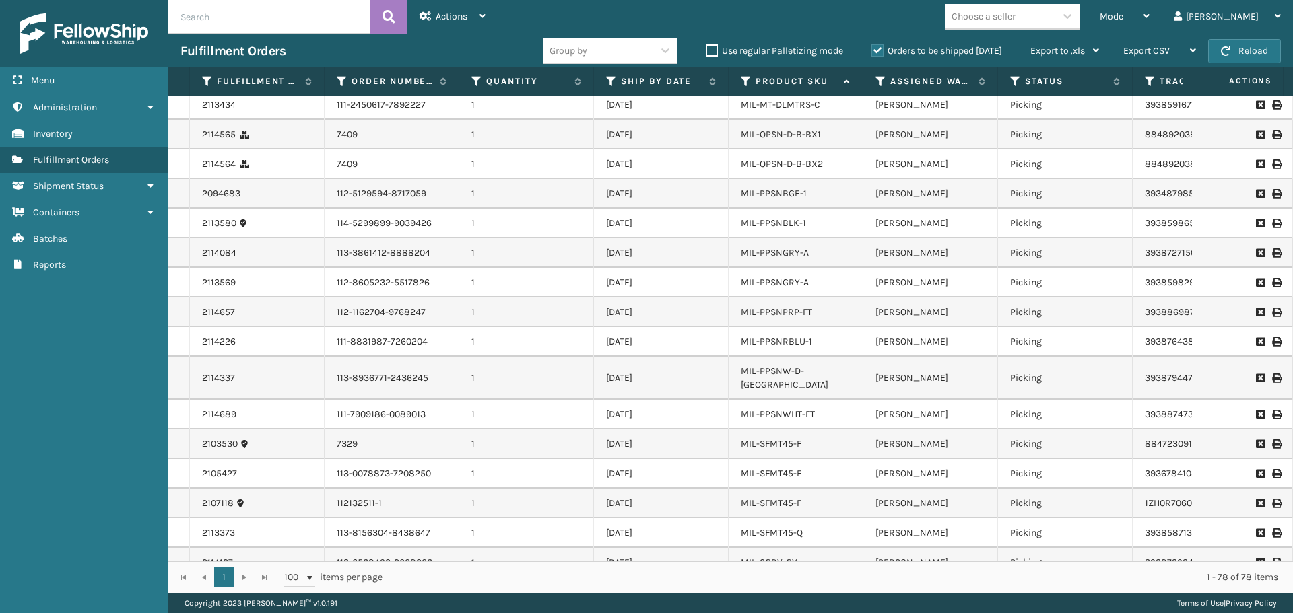
scroll to position [1473, 0]
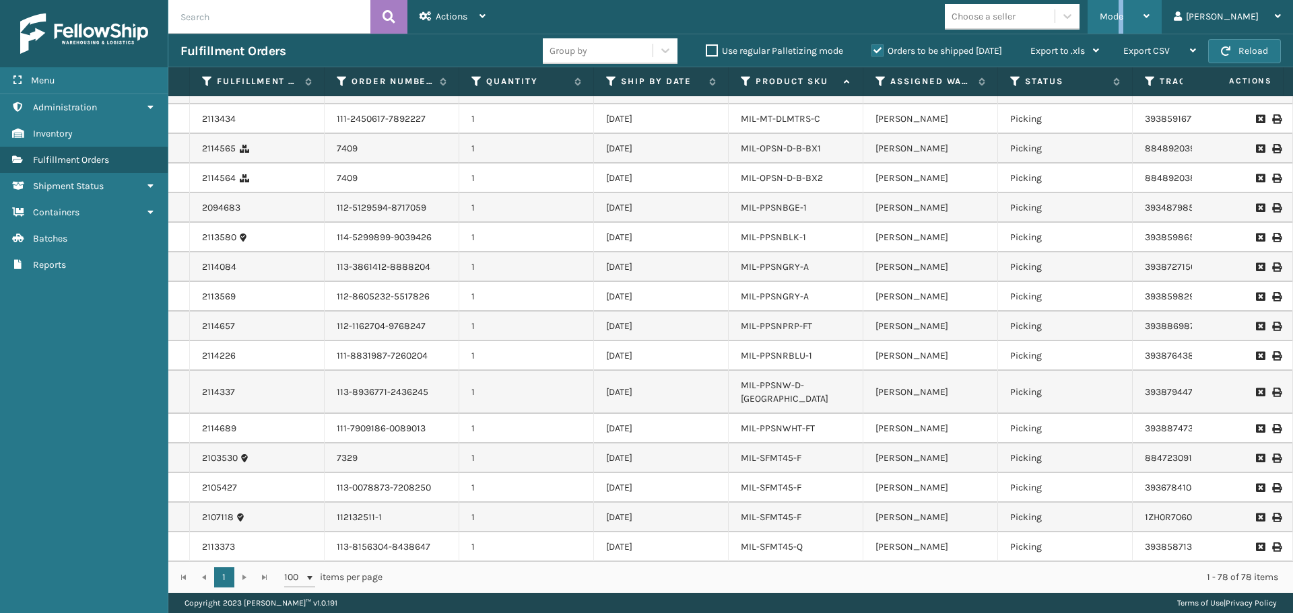
click at [1149, 24] on div "Mode" at bounding box center [1125, 17] width 50 height 34
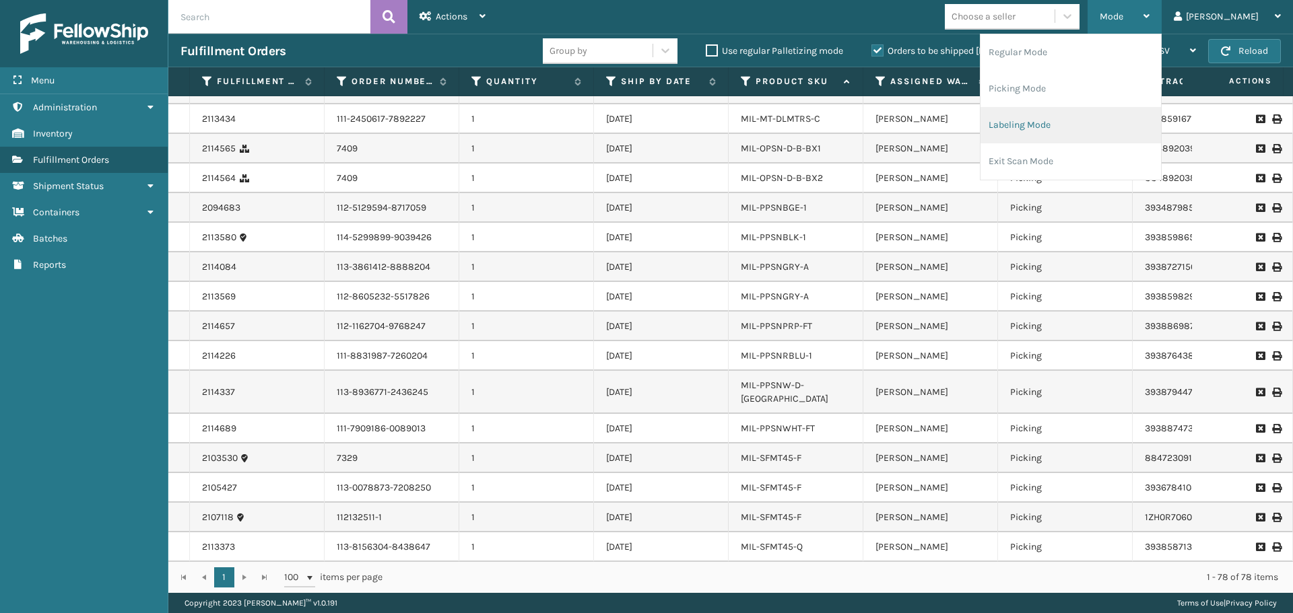
click at [1096, 140] on li "Labeling Mode" at bounding box center [1070, 125] width 180 height 36
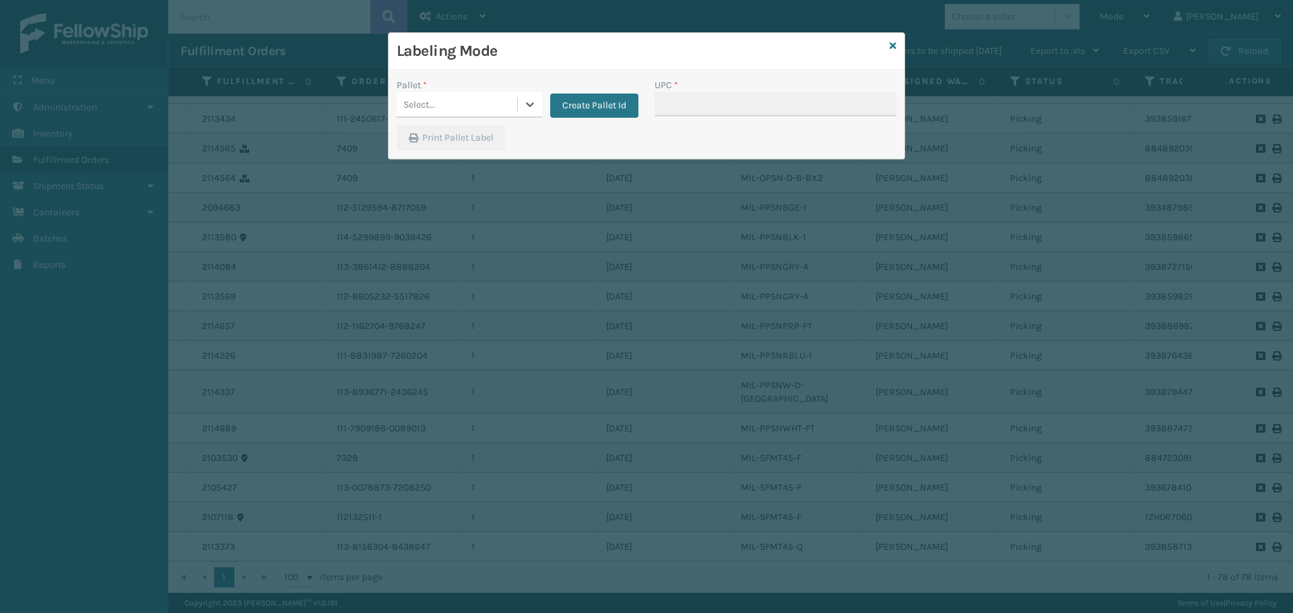
click at [492, 104] on div "Select..." at bounding box center [457, 105] width 121 height 22
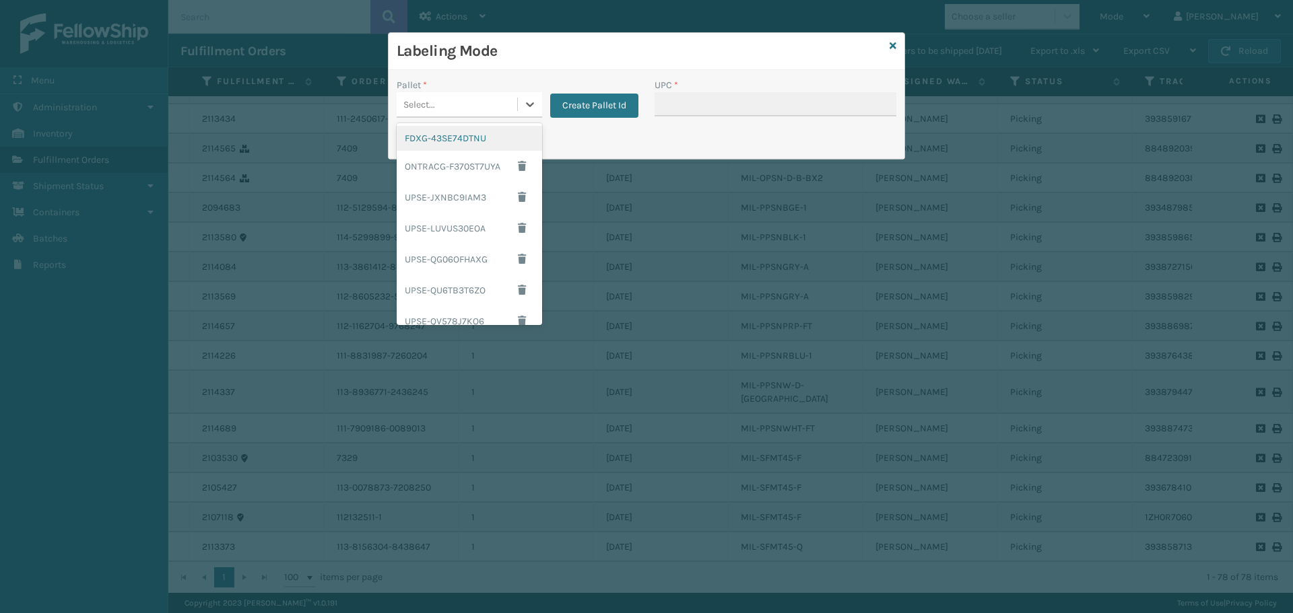
click at [468, 137] on div "FDXG-43SE74DTNU" at bounding box center [469, 138] width 145 height 25
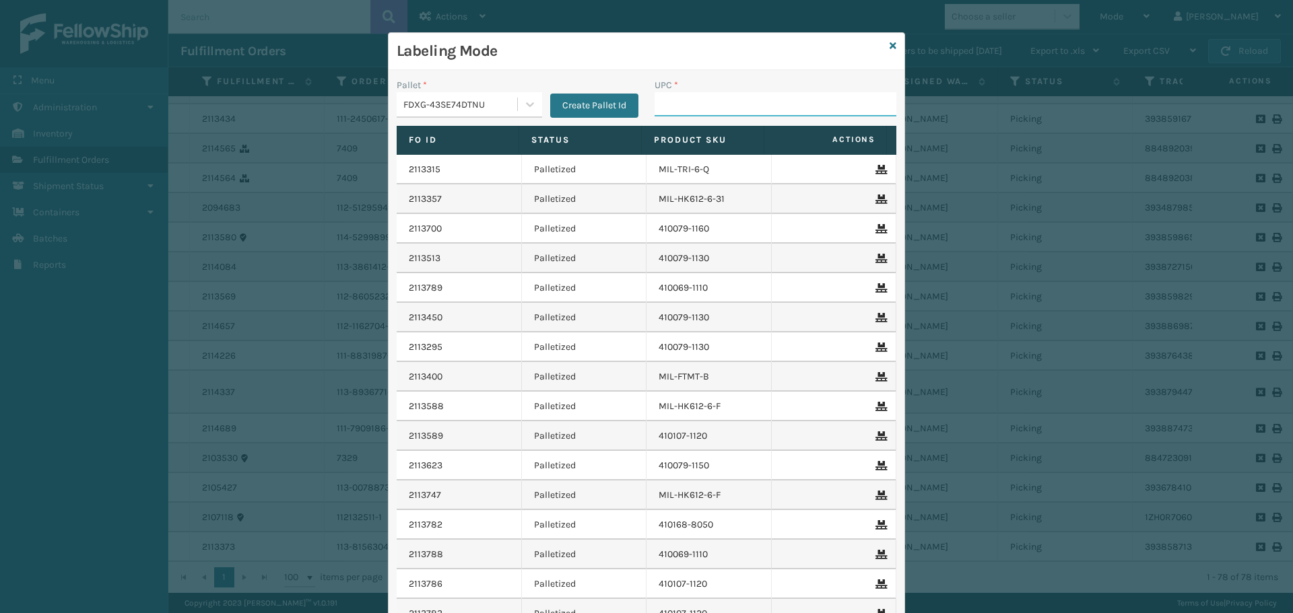
click at [682, 106] on input "UPC *" at bounding box center [776, 104] width 242 height 24
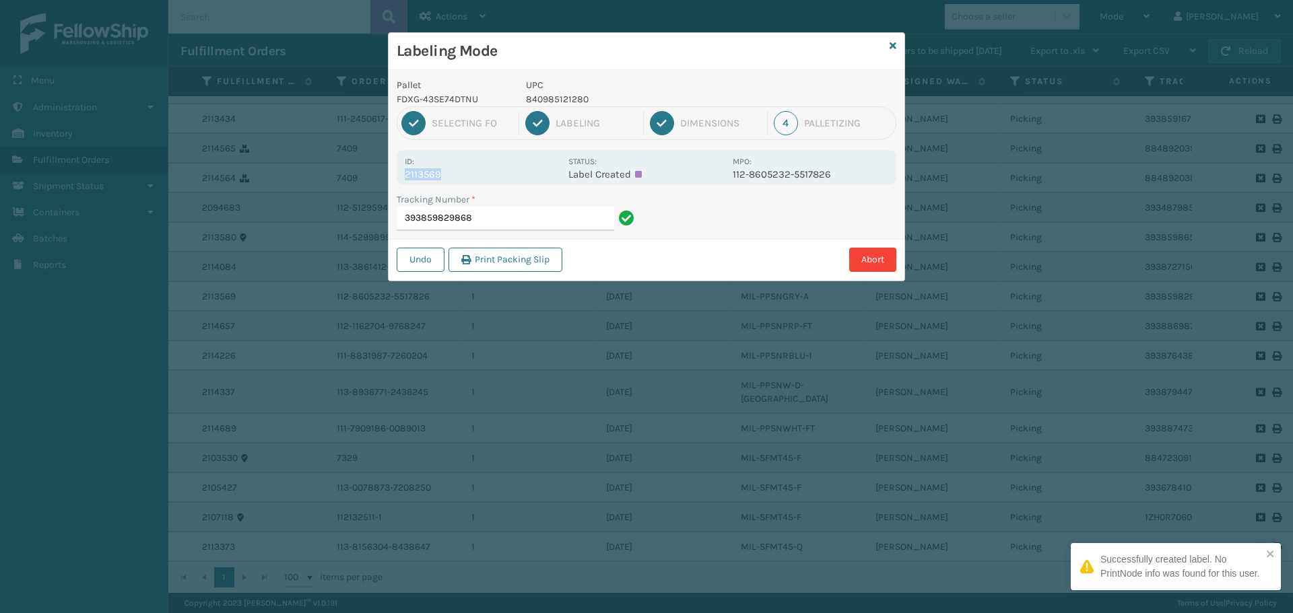
drag, startPoint x: 420, startPoint y: 177, endPoint x: 389, endPoint y: 180, distance: 31.2
click at [389, 180] on div "Pallet FDXG-43SE74DTNU UPC 840985121280 1 Selecting FO 2 Labeling 3 Dimensions …" at bounding box center [647, 175] width 516 height 211
click at [485, 222] on input "393859829868" at bounding box center [505, 219] width 217 height 24
drag, startPoint x: 470, startPoint y: 170, endPoint x: 475, endPoint y: 180, distance: 11.1
click at [475, 180] on div "Id: 2114226 Status: Label Created MPO: 111-8831987-7260204" at bounding box center [647, 167] width 500 height 34
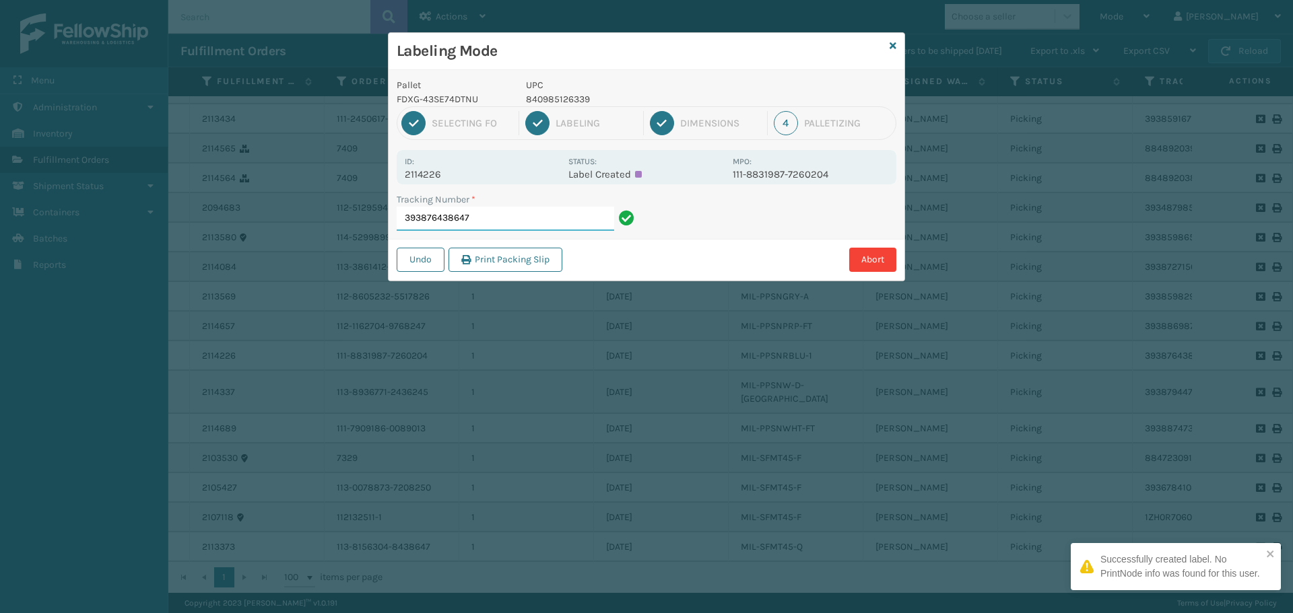
click at [516, 220] on input "393876438647" at bounding box center [505, 219] width 217 height 24
drag, startPoint x: 453, startPoint y: 175, endPoint x: 377, endPoint y: 175, distance: 76.1
click at [377, 175] on div "Labeling Mode Pallet FDXG-43SE74DTNU UPC 840985121655 1 Selecting FO 2 Labeling…" at bounding box center [646, 306] width 1293 height 613
click at [510, 213] on input "884885171538" at bounding box center [505, 219] width 217 height 24
drag, startPoint x: 450, startPoint y: 180, endPoint x: 401, endPoint y: 180, distance: 49.2
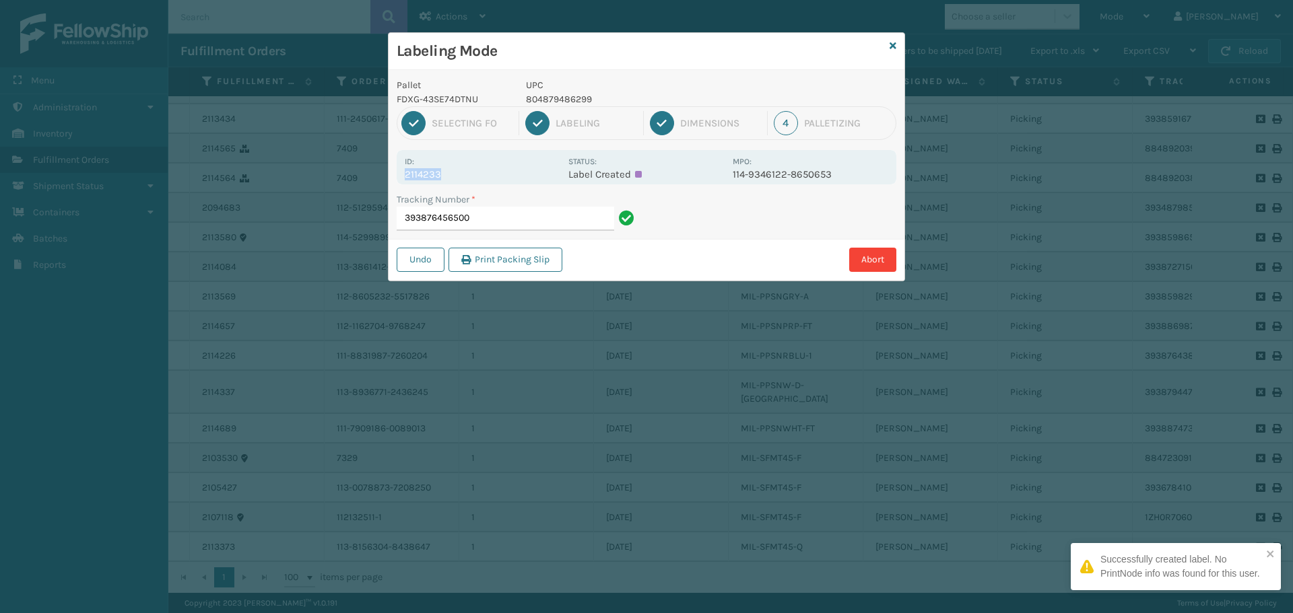
click at [401, 180] on div "Id: 2114233 Status: Label Created MPO: 114-9346122-8650653" at bounding box center [647, 167] width 500 height 34
click at [482, 211] on input "393876456500" at bounding box center [505, 219] width 217 height 24
drag, startPoint x: 452, startPoint y: 182, endPoint x: 403, endPoint y: 180, distance: 49.9
click at [403, 180] on div "Id: 2113105 Status: Label Created MPO: 114-3484900-1772222" at bounding box center [647, 167] width 500 height 34
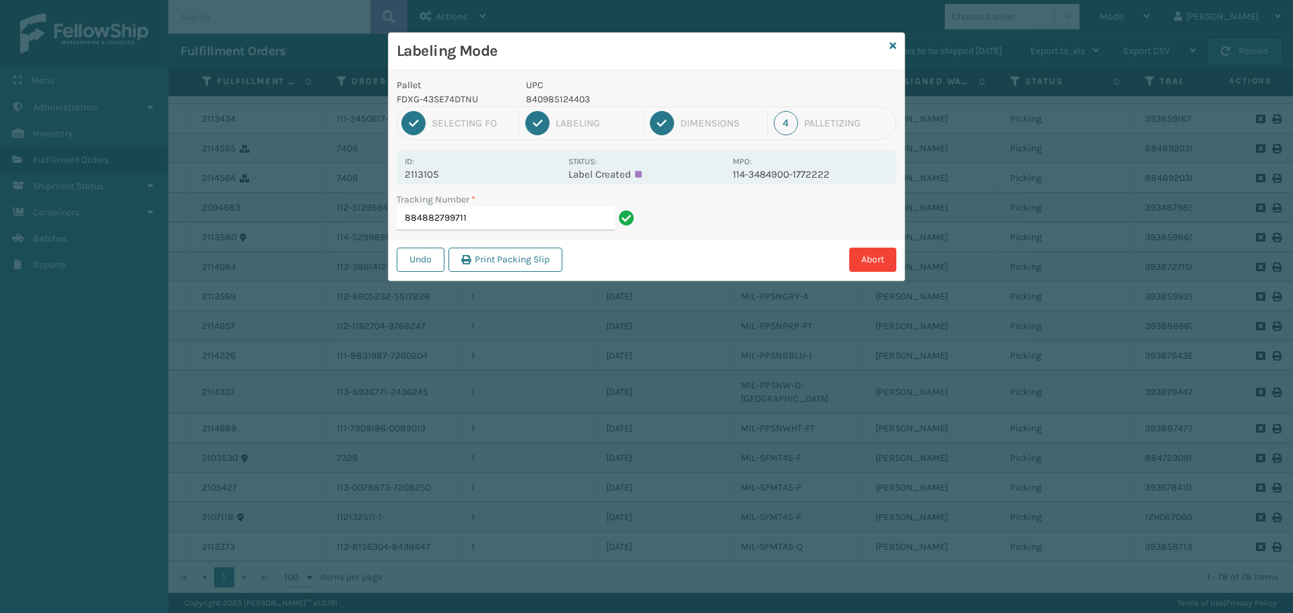
click at [488, 195] on div "Tracking Number *" at bounding box center [518, 200] width 242 height 14
click at [499, 213] on input "884882799711" at bounding box center [505, 219] width 217 height 24
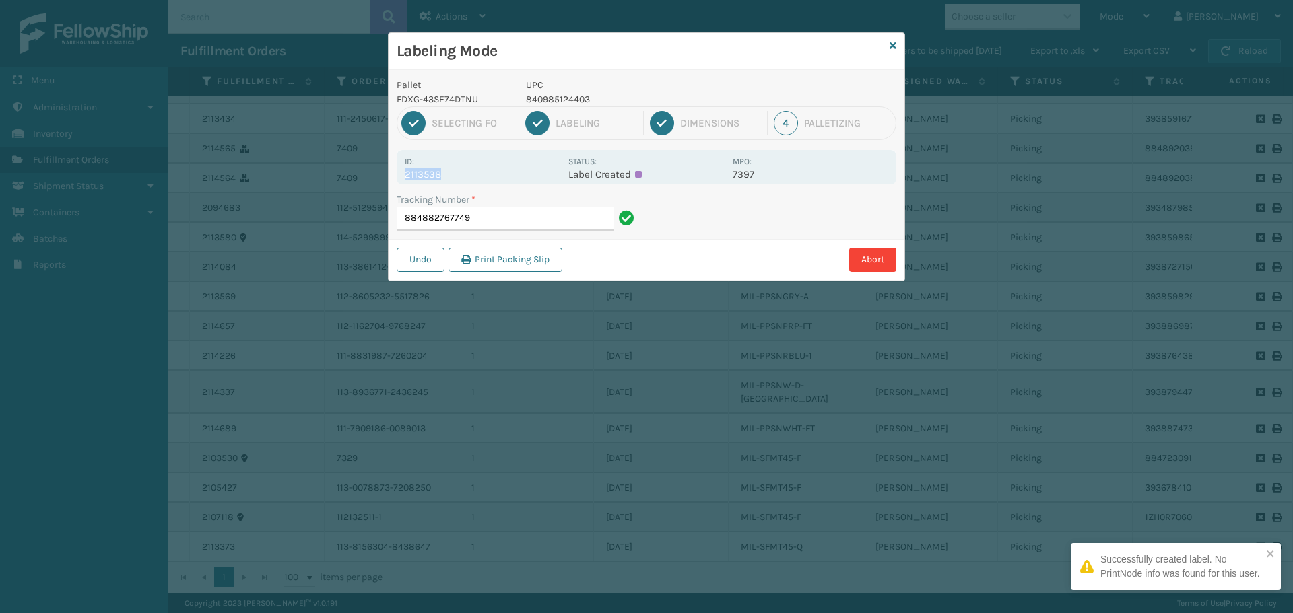
drag, startPoint x: 458, startPoint y: 170, endPoint x: 401, endPoint y: 170, distance: 56.6
click at [402, 170] on div "Id: 2113538 Status: Label Created MPO: 7397" at bounding box center [647, 167] width 500 height 34
click at [581, 228] on input "884882767749" at bounding box center [505, 219] width 217 height 24
type input "393858821974840985126483"
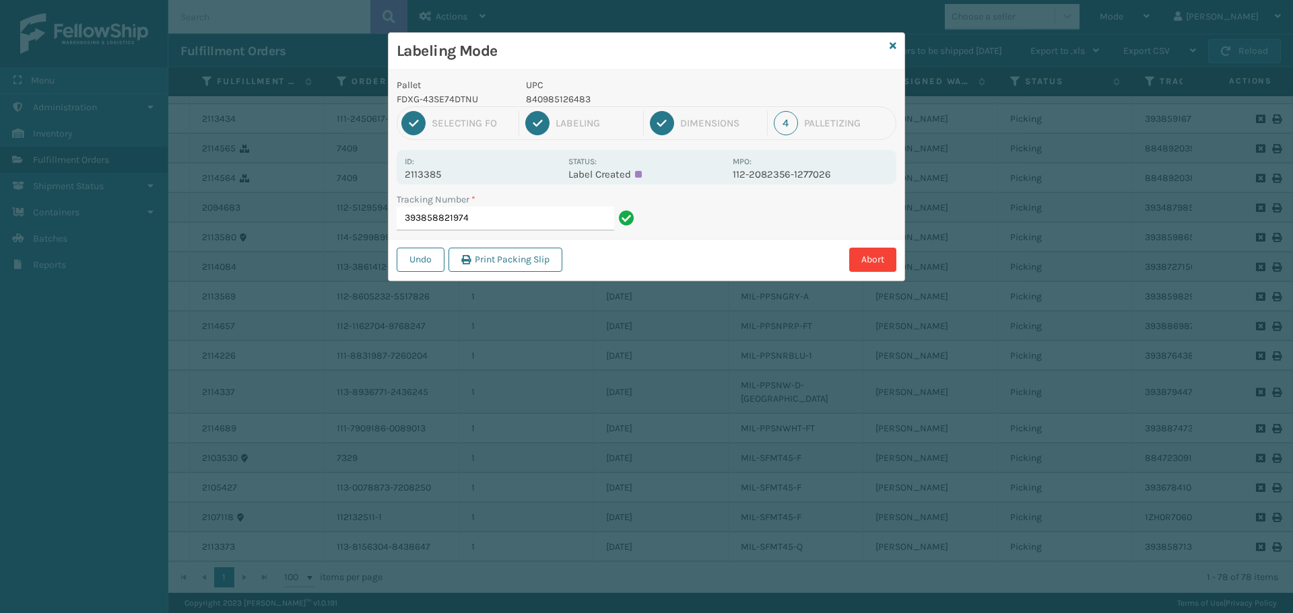
type input "393858821974"
drag, startPoint x: 457, startPoint y: 172, endPoint x: 365, endPoint y: 178, distance: 92.4
click at [365, 178] on div "Labeling Mode Pallet FDXG-43SE74DTNU UPC 840985126483 1 Selecting FO 2 Labeling…" at bounding box center [646, 306] width 1293 height 613
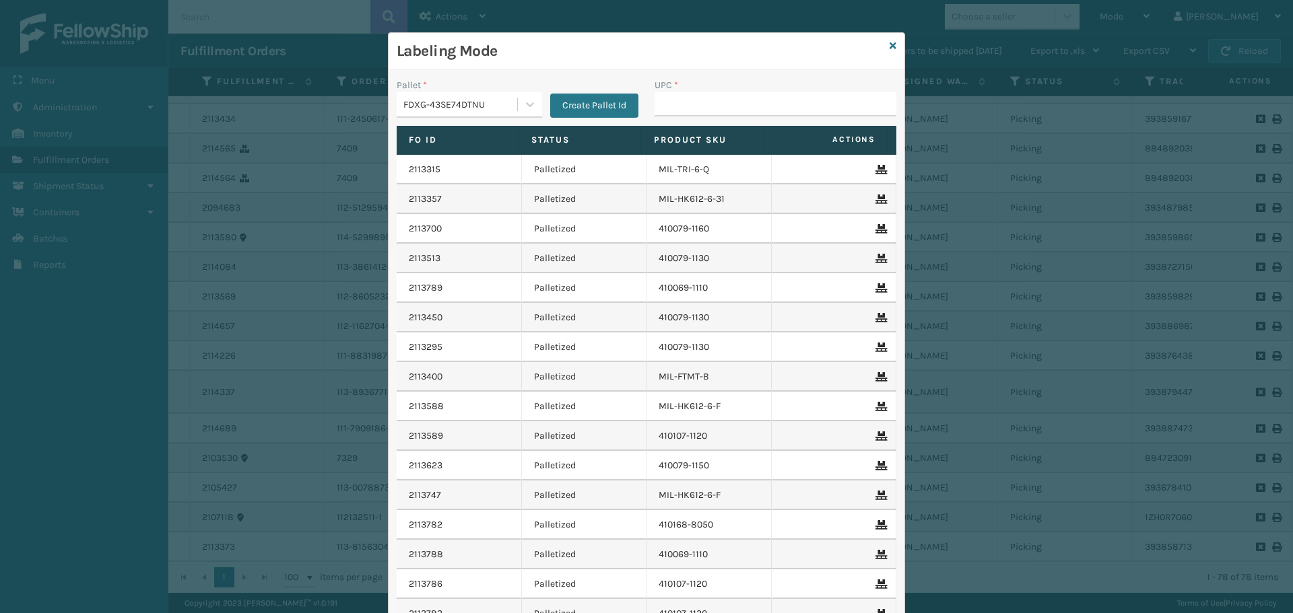
drag, startPoint x: 583, startPoint y: 59, endPoint x: 488, endPoint y: 31, distance: 99.7
click at [583, 60] on h3 "Labeling Mode" at bounding box center [641, 51] width 488 height 20
drag, startPoint x: 678, startPoint y: 108, endPoint x: 677, endPoint y: 73, distance: 35.7
click at [678, 108] on input "UPC *" at bounding box center [776, 104] width 242 height 24
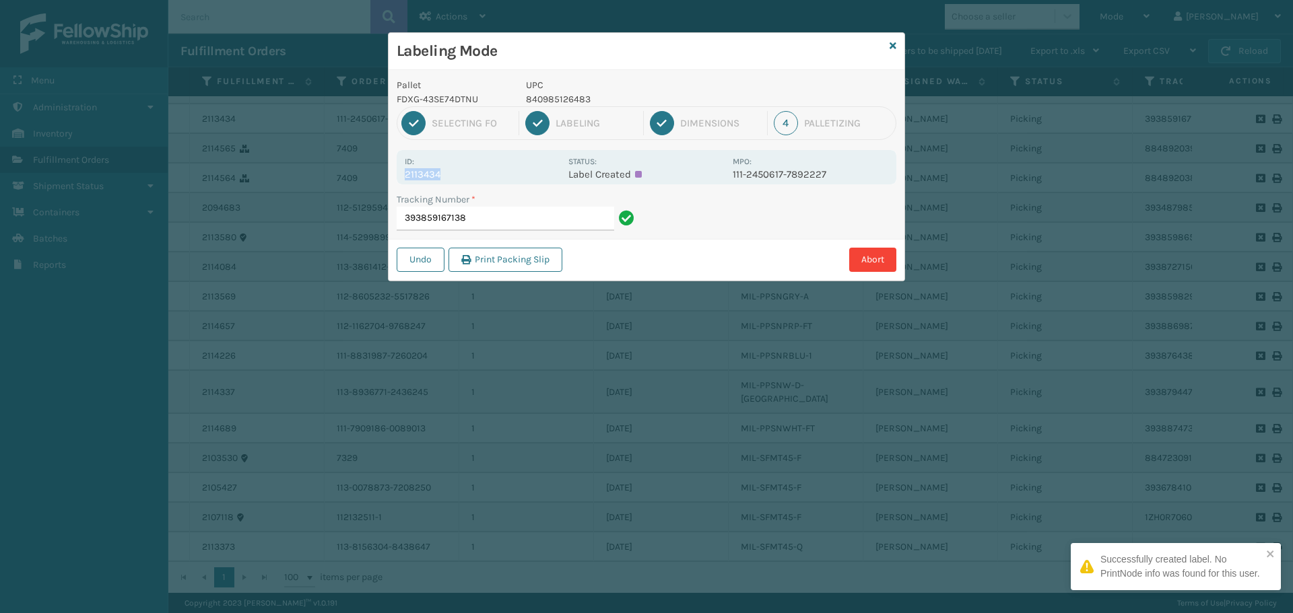
drag, startPoint x: 446, startPoint y: 170, endPoint x: 392, endPoint y: 178, distance: 55.1
click at [392, 178] on div "Pallet FDXG-43SE74DTNU UPC 840985126483 1 Selecting FO 2 Labeling 3 Dimensions …" at bounding box center [647, 175] width 516 height 211
click at [471, 215] on input "393859167138" at bounding box center [505, 219] width 217 height 24
drag, startPoint x: 445, startPoint y: 173, endPoint x: 400, endPoint y: 173, distance: 45.1
click at [400, 173] on div "Id: 2113211 Status: Label Created MPO: 113-6261715-2178625" at bounding box center [647, 167] width 500 height 34
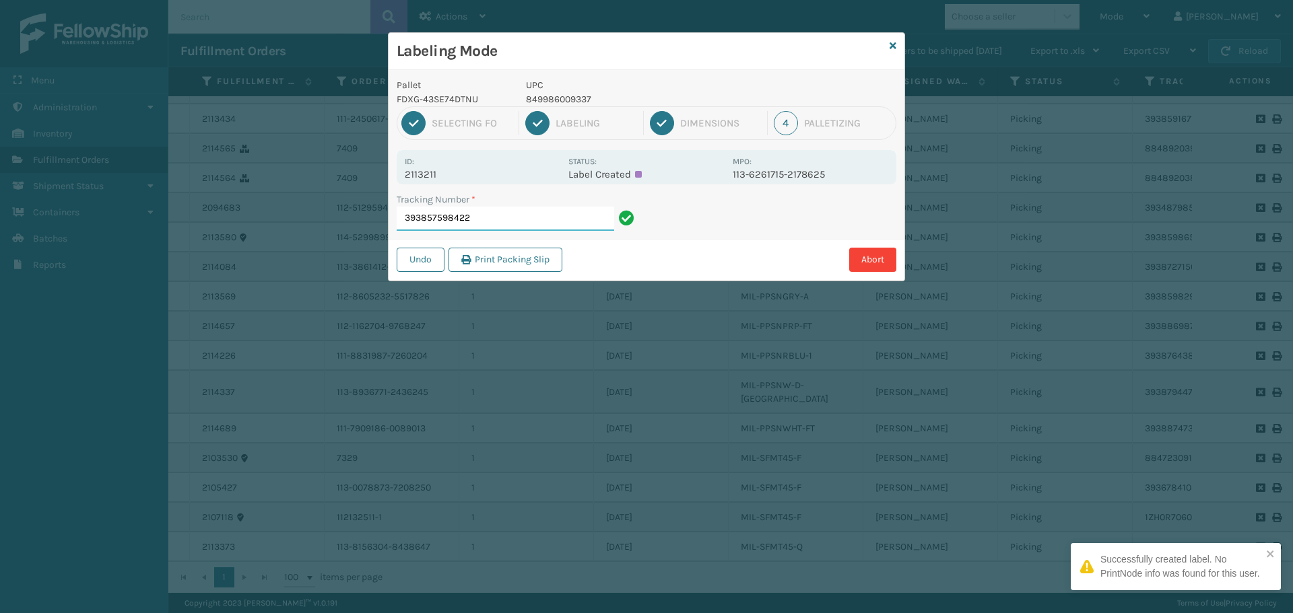
click at [516, 220] on input "393857598422" at bounding box center [505, 219] width 217 height 24
drag, startPoint x: 444, startPoint y: 173, endPoint x: 391, endPoint y: 176, distance: 52.6
click at [391, 176] on div "Pallet FDXG-43SE74DTNU UPC 840985121334 1 Selecting FO 2 Labeling 3 Dimensions …" at bounding box center [647, 175] width 516 height 211
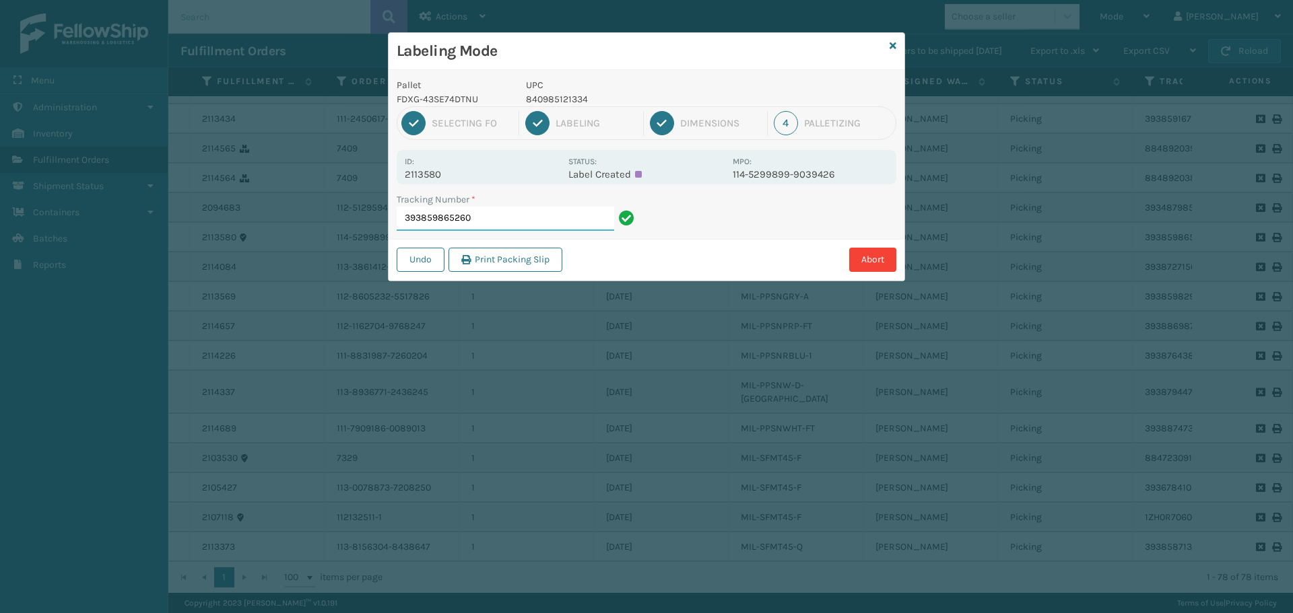
click at [480, 216] on input "393859865260" at bounding box center [505, 219] width 217 height 24
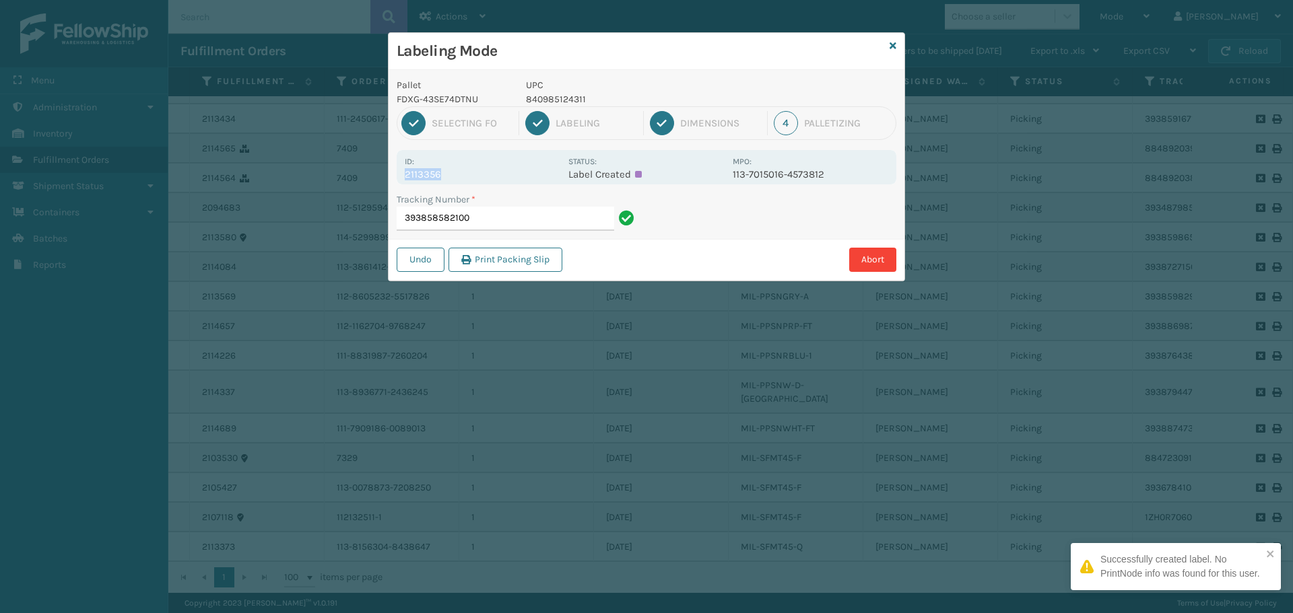
drag, startPoint x: 467, startPoint y: 181, endPoint x: 395, endPoint y: 181, distance: 72.7
click at [395, 181] on div "Pallet FDXG-43SE74DTNU UPC 840985124311 1 Selecting FO 2 Labeling 3 Dimensions …" at bounding box center [647, 175] width 516 height 211
click at [508, 221] on input "393858582100" at bounding box center [505, 219] width 217 height 24
drag, startPoint x: 461, startPoint y: 191, endPoint x: 395, endPoint y: 174, distance: 68.1
click at [395, 174] on div "Pallet FDXG-43SE74DTNU UPC 849986014034 1 Selecting FO 2 Labeling 3 Dimensions …" at bounding box center [647, 175] width 516 height 211
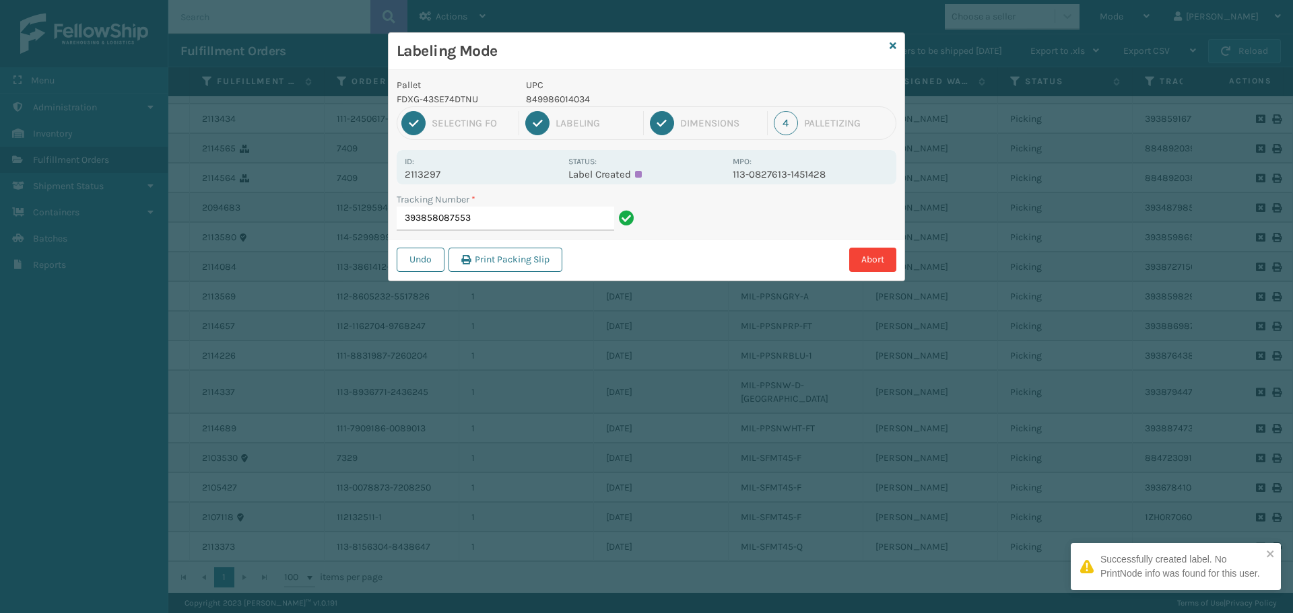
click at [457, 156] on div "Id: 2113297" at bounding box center [483, 167] width 156 height 26
click at [457, 154] on div "Id: 2113297" at bounding box center [483, 167] width 156 height 26
drag, startPoint x: 405, startPoint y: 178, endPoint x: 397, endPoint y: 178, distance: 8.1
click at [397, 178] on div "Id: 2113297 Status: Label Created MPO: 113-0827613-1451428" at bounding box center [647, 167] width 500 height 34
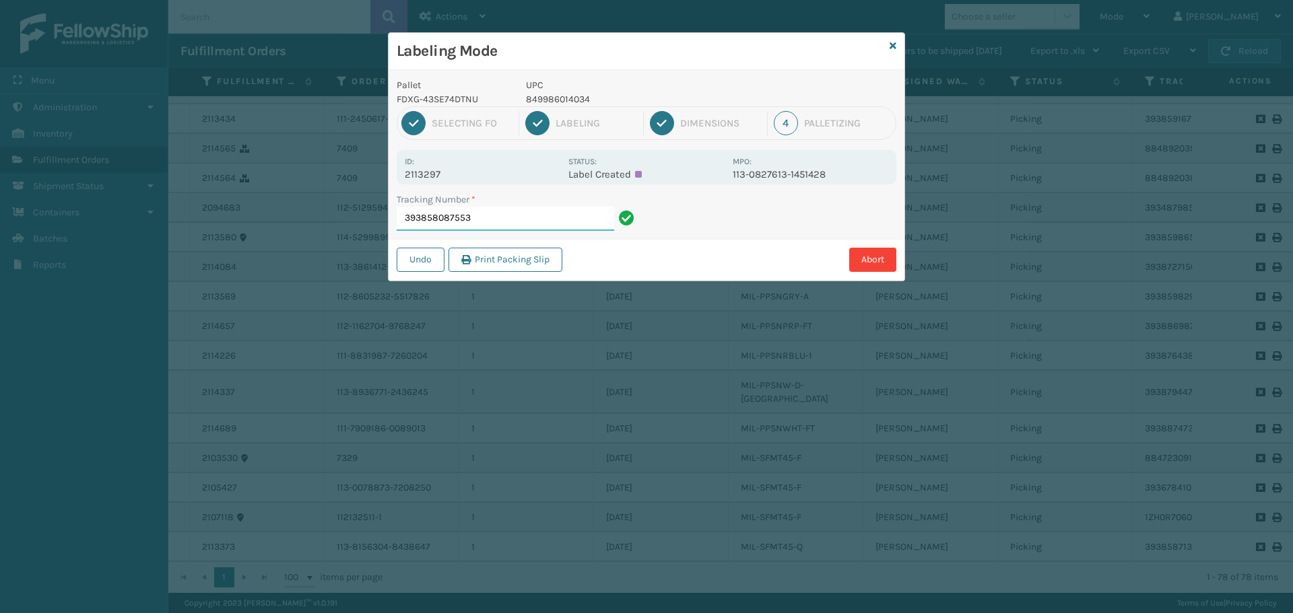
click at [520, 221] on input "393858087553" at bounding box center [505, 219] width 217 height 24
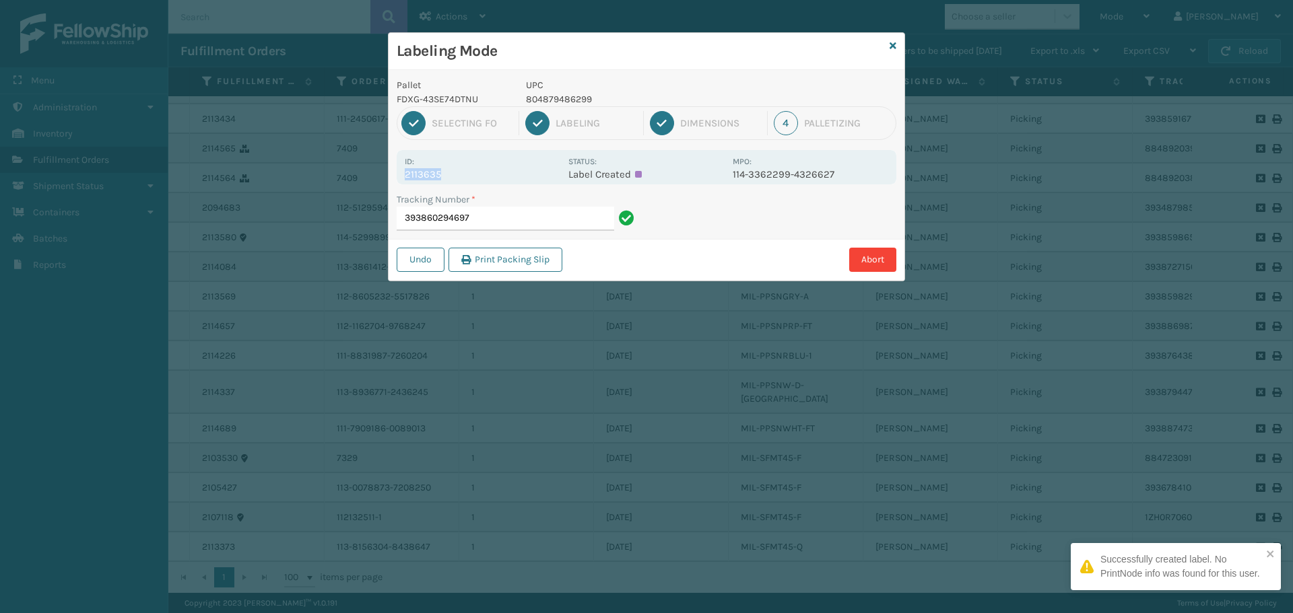
drag, startPoint x: 446, startPoint y: 170, endPoint x: 475, endPoint y: 178, distance: 30.1
click at [475, 178] on div "Id: 2113635" at bounding box center [483, 167] width 156 height 26
click at [528, 225] on input "393860294697" at bounding box center [505, 219] width 217 height 24
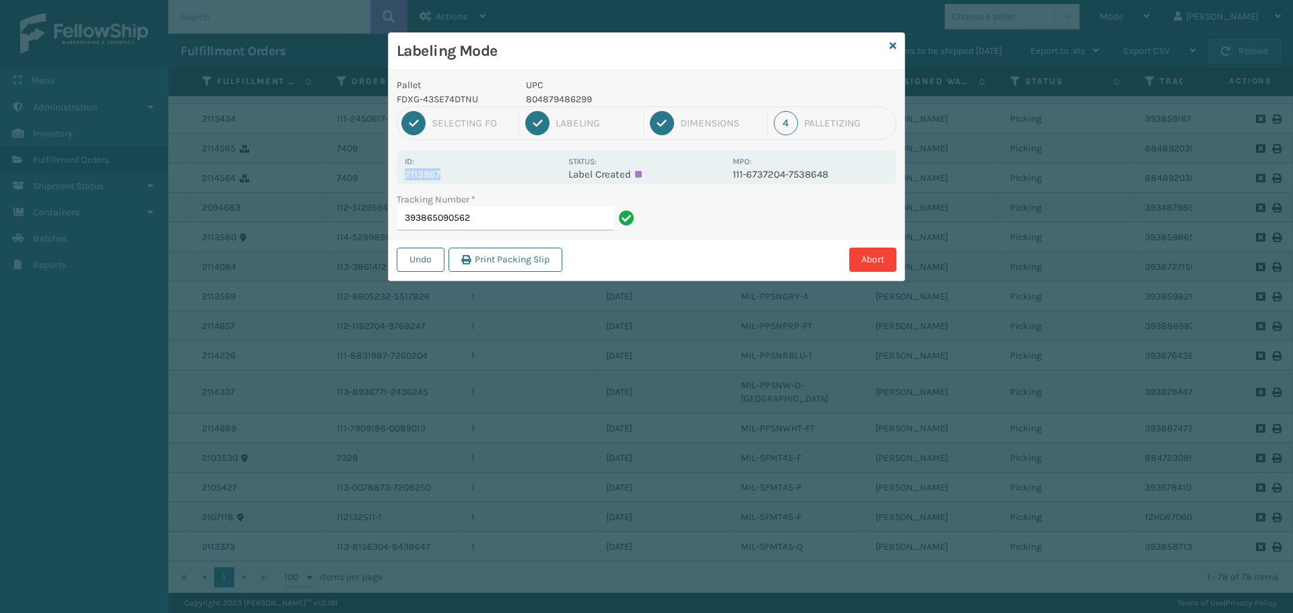
drag, startPoint x: 441, startPoint y: 177, endPoint x: 407, endPoint y: 176, distance: 34.4
click at [407, 176] on p "2113867" at bounding box center [483, 174] width 156 height 12
click at [502, 226] on input "393865090562" at bounding box center [505, 219] width 217 height 24
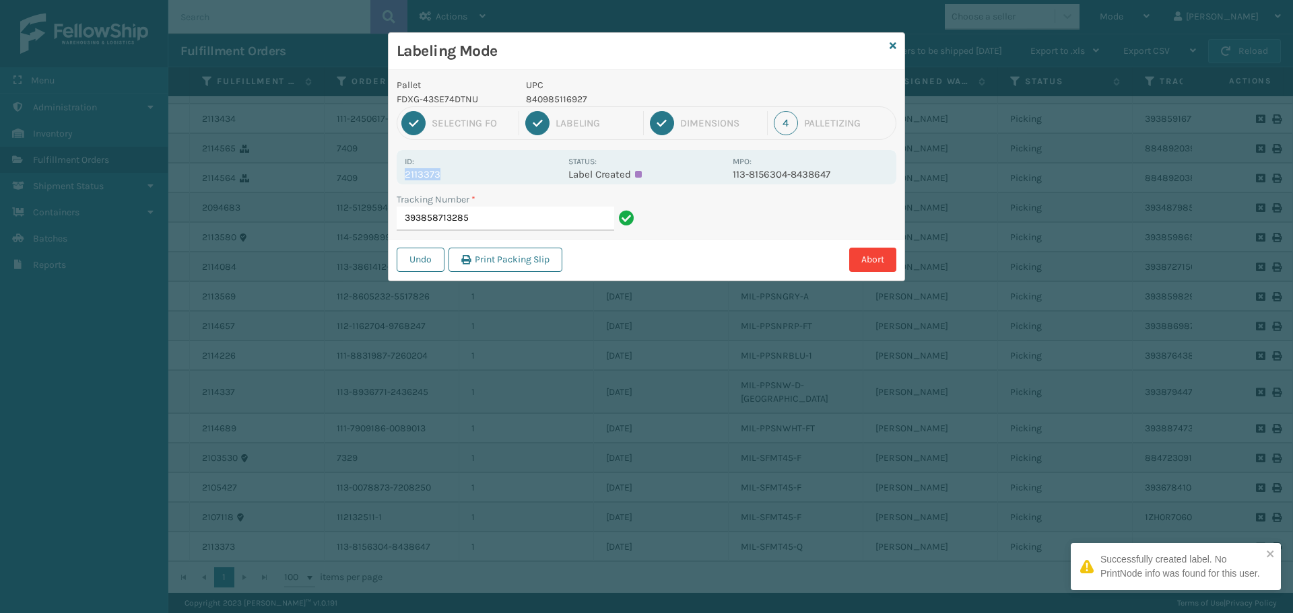
drag, startPoint x: 446, startPoint y: 174, endPoint x: 400, endPoint y: 180, distance: 46.3
click at [400, 180] on div "Id: 2113373 Status: Label Created MPO: 113-8156304-8438647" at bounding box center [647, 167] width 500 height 34
click at [531, 224] on input "393858713285" at bounding box center [505, 219] width 217 height 24
drag, startPoint x: 448, startPoint y: 172, endPoint x: 401, endPoint y: 178, distance: 46.9
click at [401, 178] on div "Id: 2114056 Status: Label Created MPO: 111-7471719-6372258" at bounding box center [647, 167] width 500 height 34
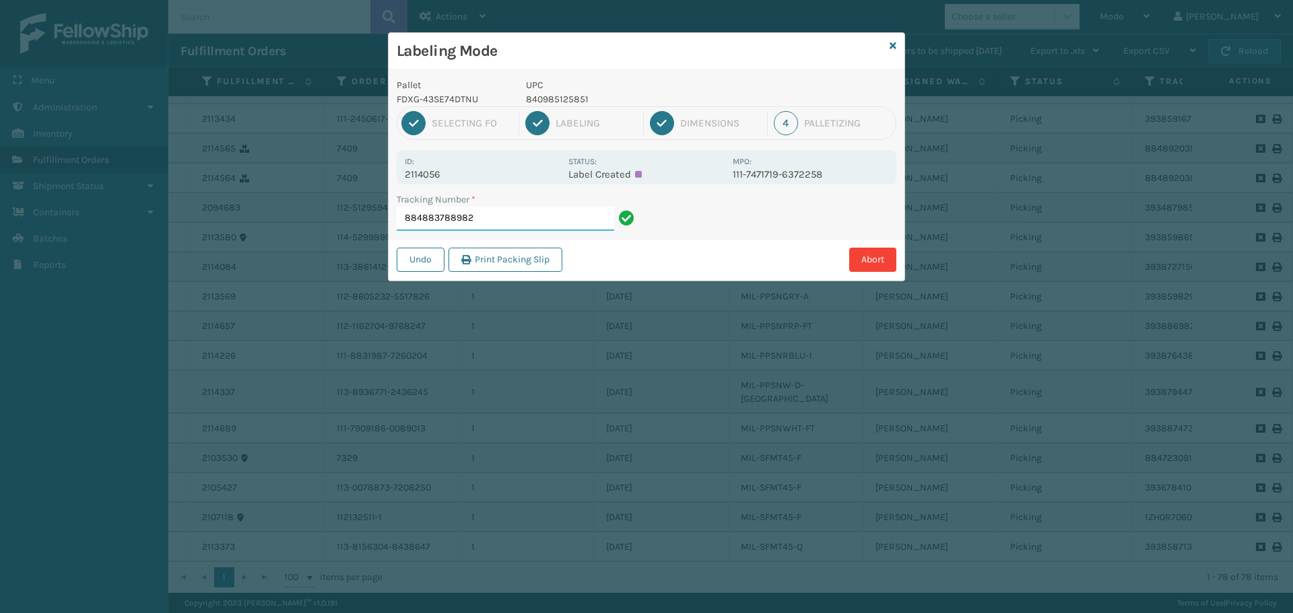
click at [507, 222] on input "884883788982" at bounding box center [505, 219] width 217 height 24
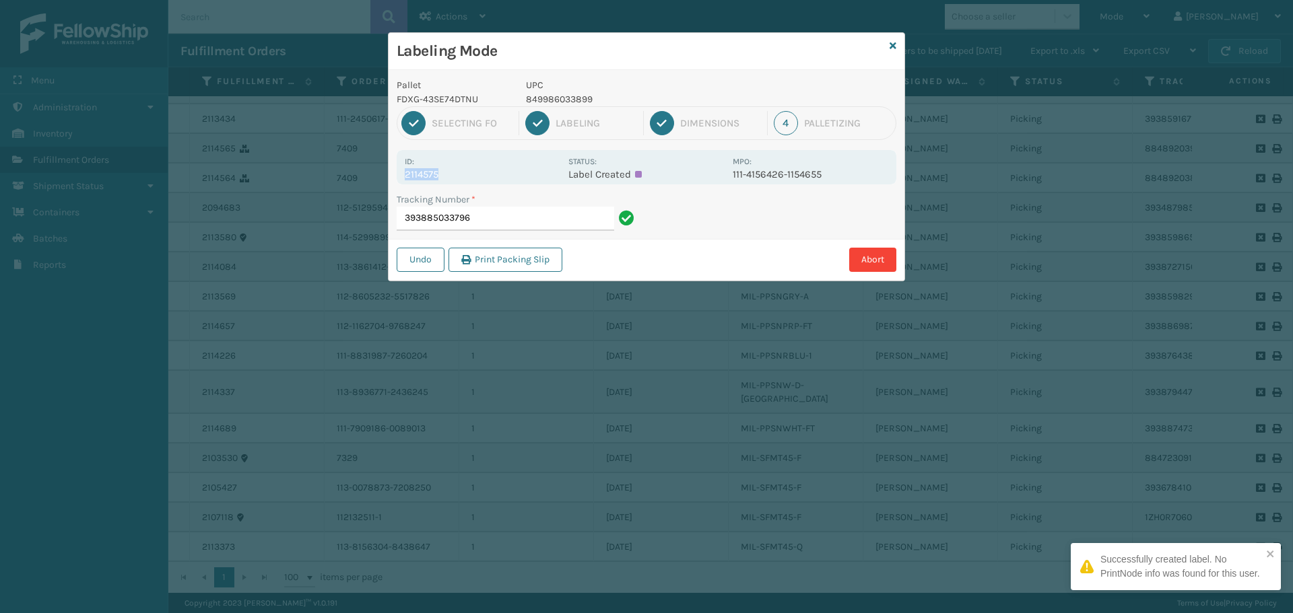
drag, startPoint x: 435, startPoint y: 175, endPoint x: 390, endPoint y: 178, distance: 45.2
click at [390, 178] on div "Pallet FDXG-43SE74DTNU UPC 849986033899 1 Selecting FO 2 Labeling 3 Dimensions …" at bounding box center [647, 175] width 516 height 211
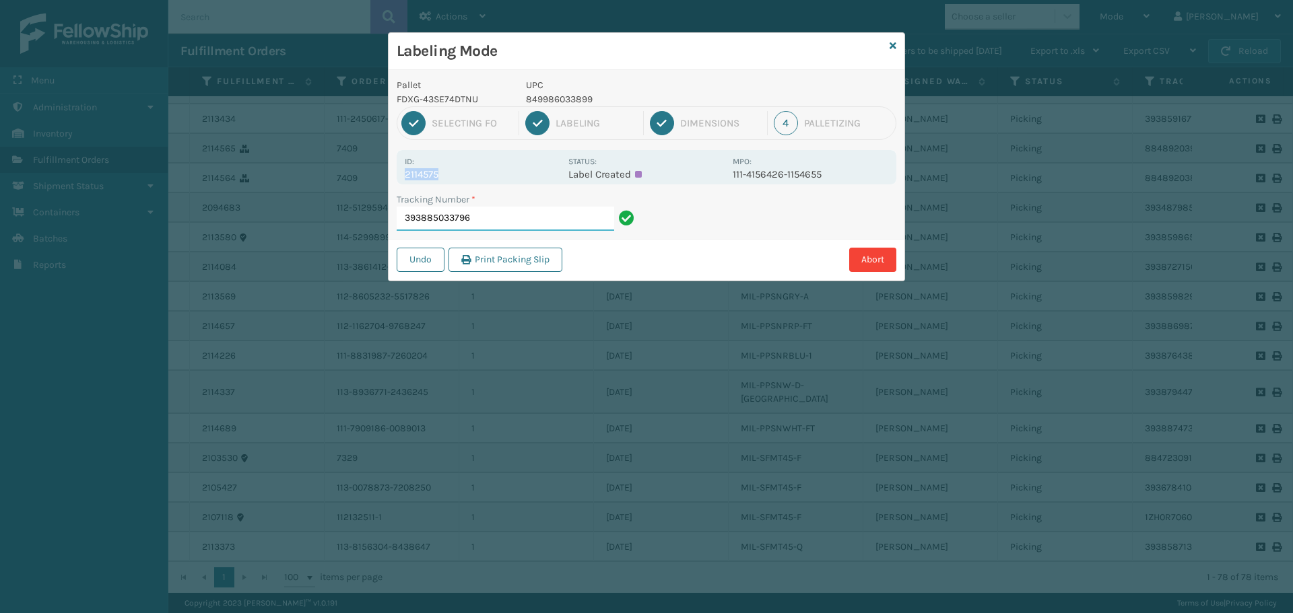
click at [504, 225] on input "393885033796" at bounding box center [505, 219] width 217 height 24
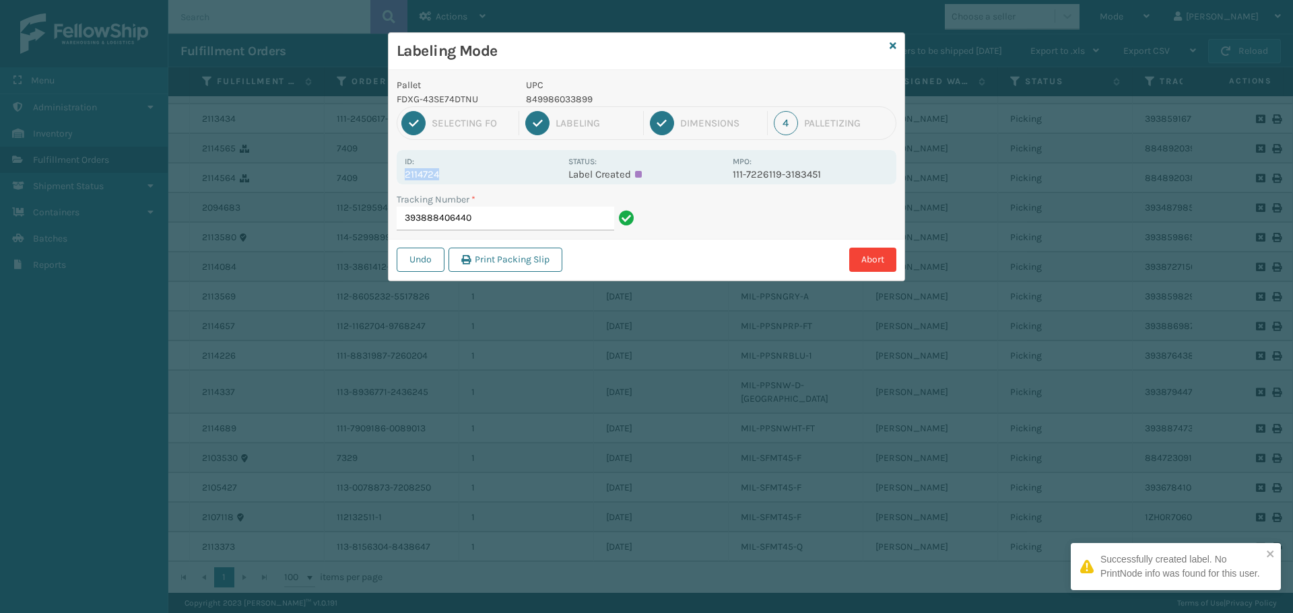
drag, startPoint x: 448, startPoint y: 178, endPoint x: 389, endPoint y: 180, distance: 59.3
click at [389, 180] on div "Pallet FDXG-43SE74DTNU UPC 849986033899 1 Selecting FO 2 Labeling 3 Dimensions …" at bounding box center [647, 175] width 516 height 211
click at [566, 246] on div "Undo Print Packing Slip Abort" at bounding box center [647, 259] width 516 height 41
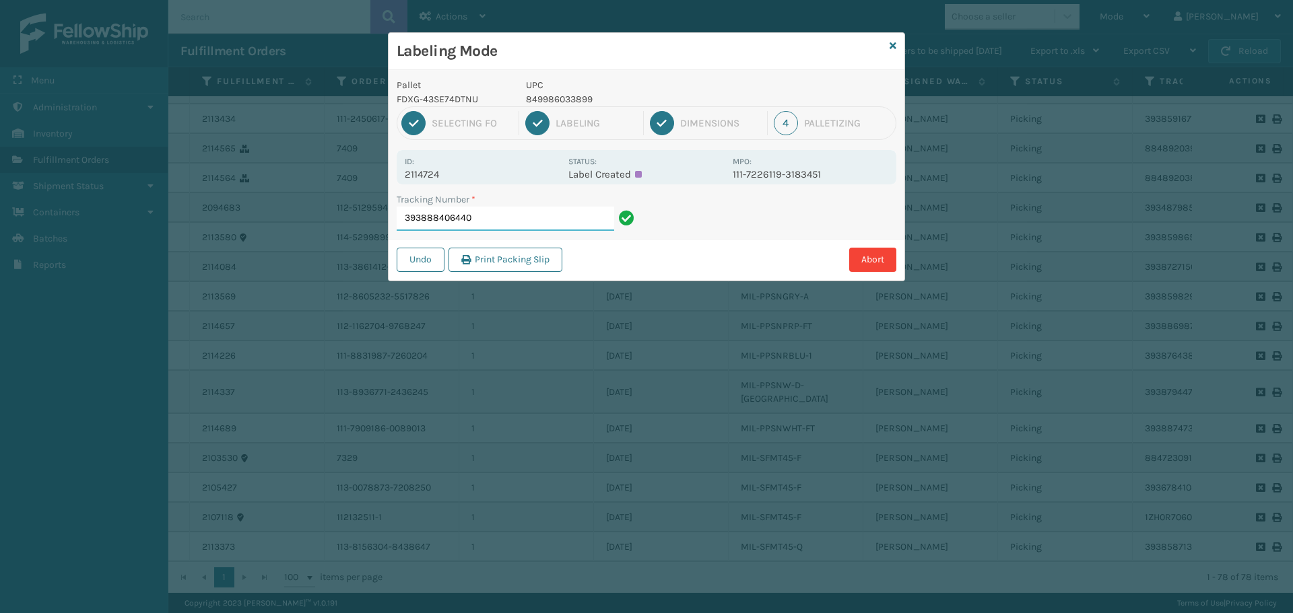
click at [572, 229] on input "393888406440" at bounding box center [505, 219] width 217 height 24
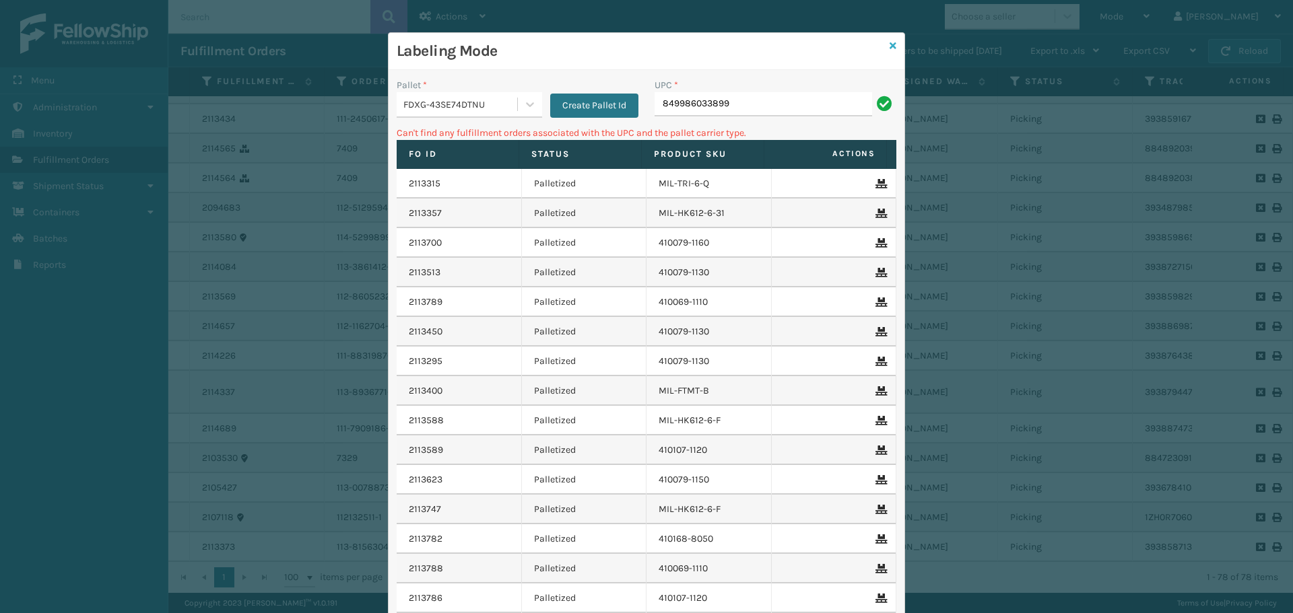
click at [890, 48] on icon at bounding box center [893, 45] width 7 height 9
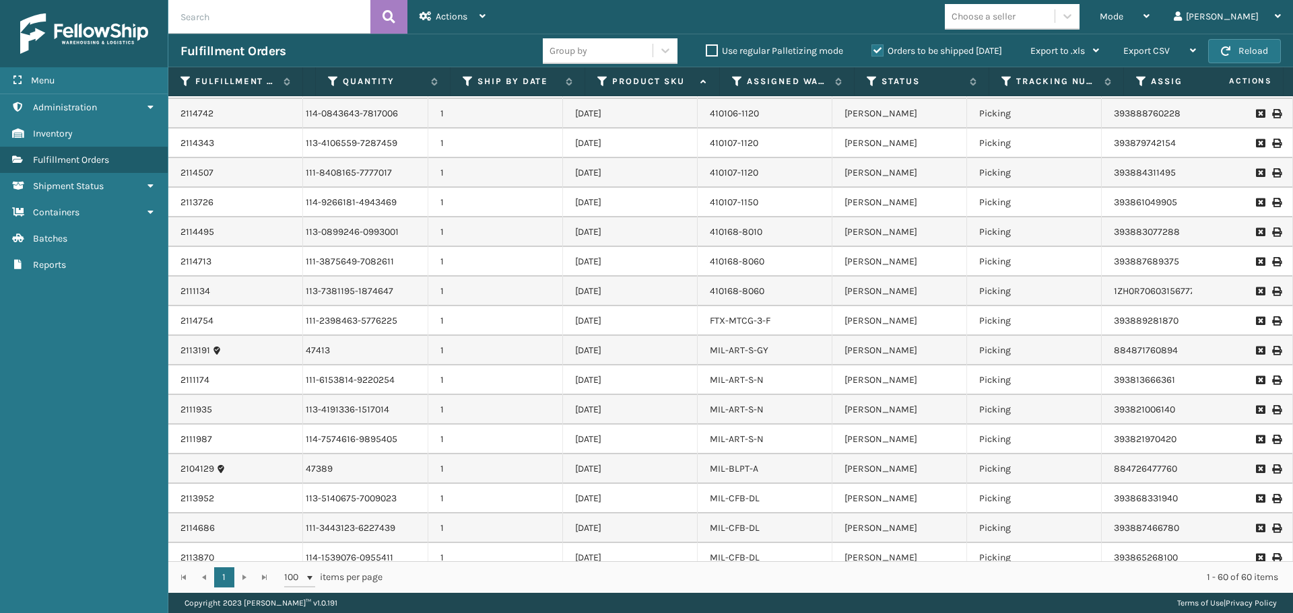
scroll to position [0, 31]
click at [883, 570] on div "1 1 100 items per page 1 - 60 of 60 items" at bounding box center [730, 578] width 1125 height 32
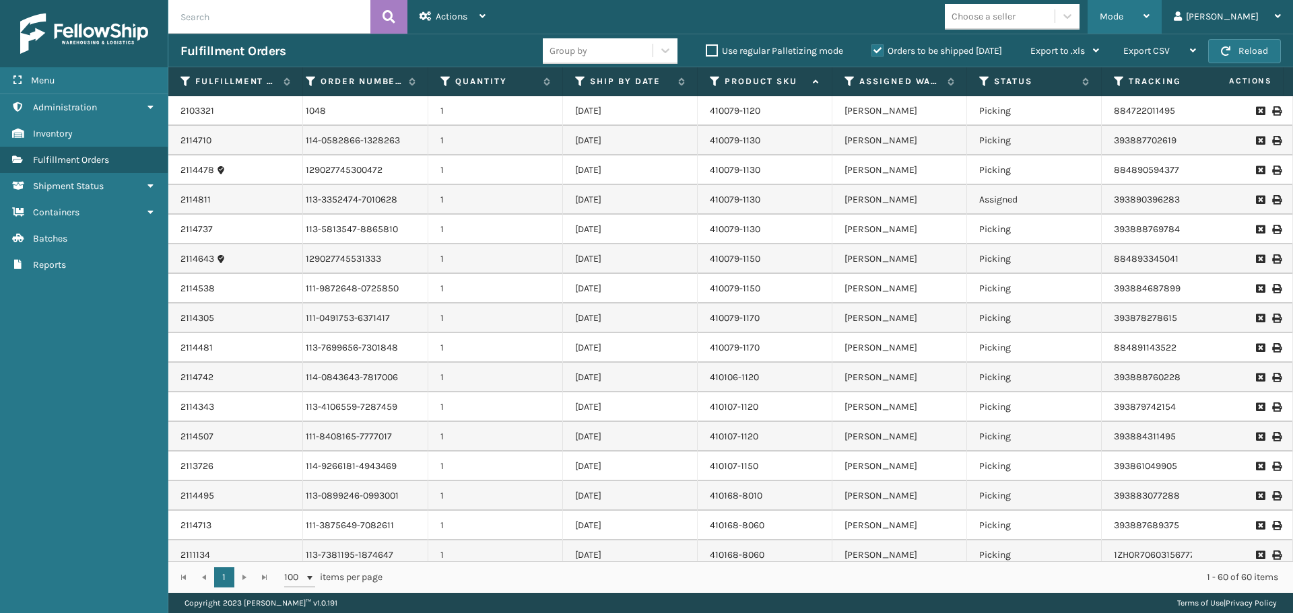
click at [1149, 4] on div "Mode" at bounding box center [1125, 17] width 50 height 34
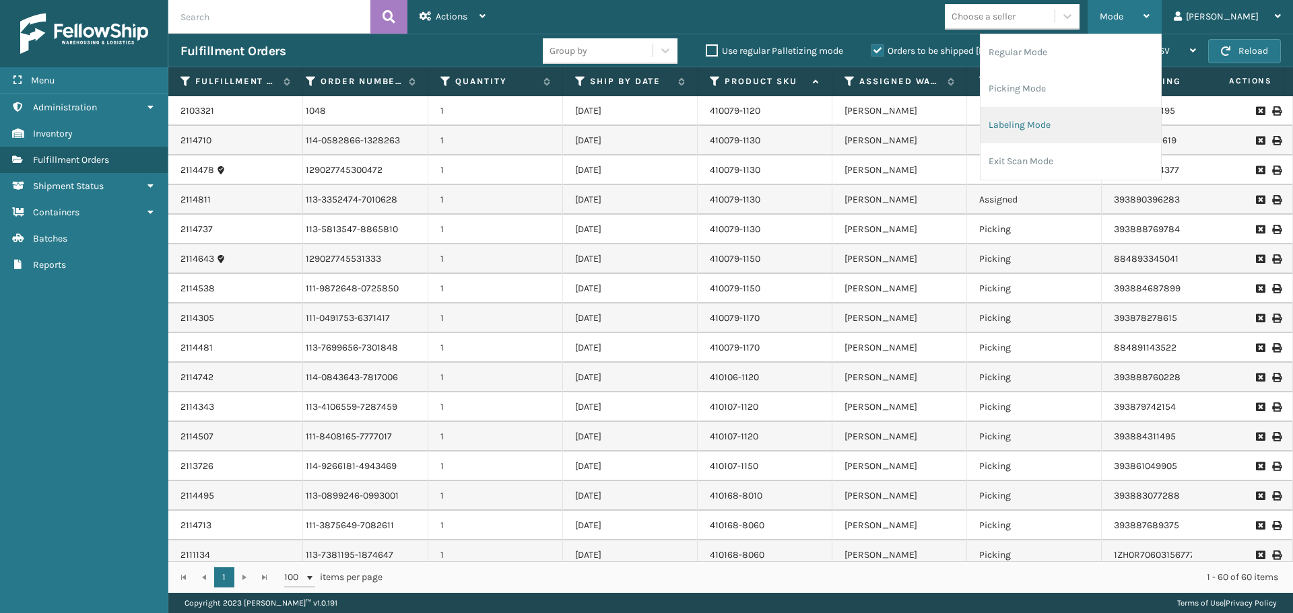
click at [1032, 121] on li "Labeling Mode" at bounding box center [1070, 125] width 180 height 36
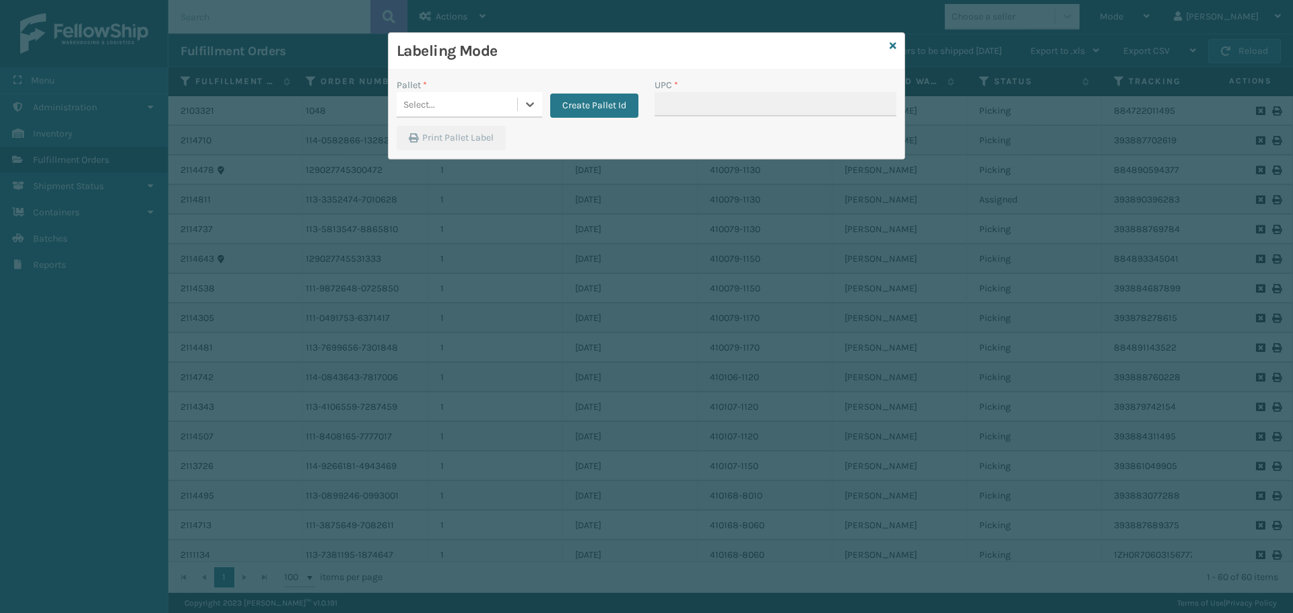
click at [479, 94] on div "Select..." at bounding box center [457, 105] width 121 height 22
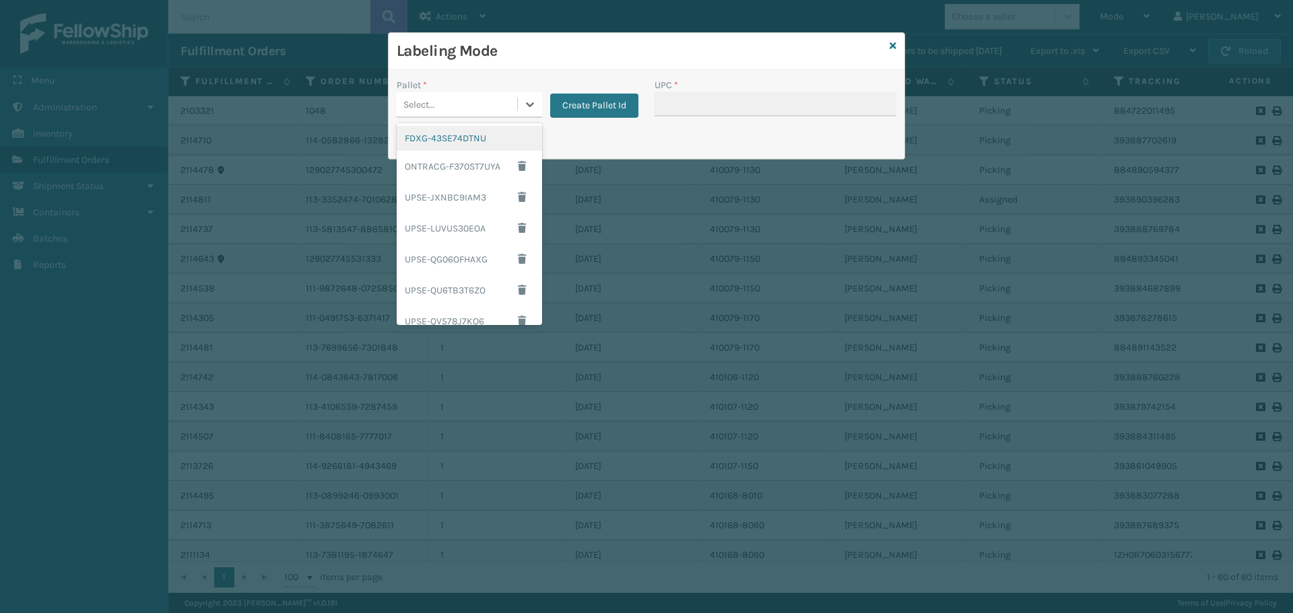
click at [473, 139] on div "FDXG-43SE74DTNU" at bounding box center [469, 138] width 145 height 25
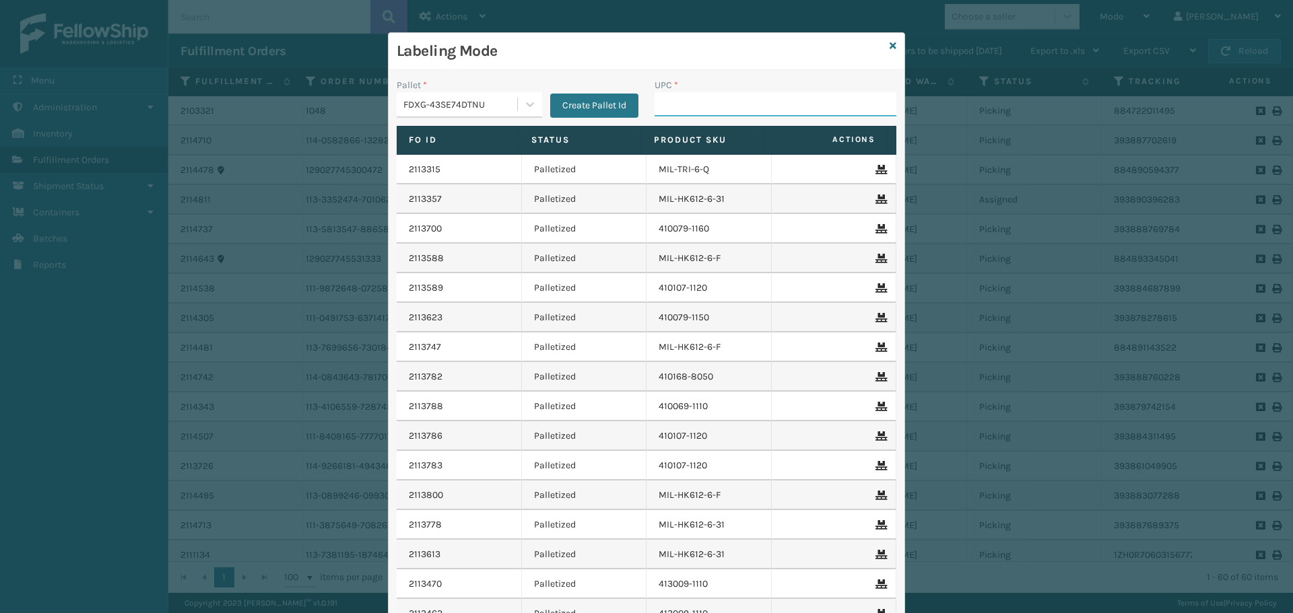
click at [835, 115] on input "UPC *" at bounding box center [776, 104] width 242 height 24
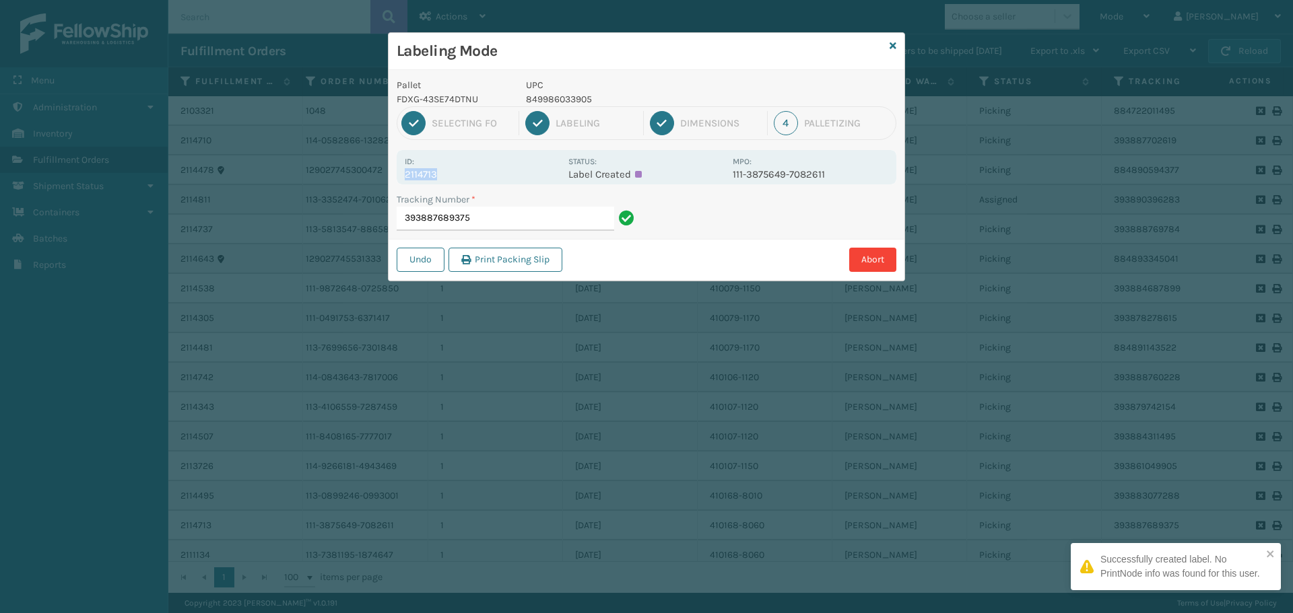
drag, startPoint x: 459, startPoint y: 177, endPoint x: 388, endPoint y: 180, distance: 70.8
click at [388, 180] on div "Labeling Mode Pallet FDXG-43SE74DTNU UPC 849986033905 1 Selecting FO 2 Labeling…" at bounding box center [646, 156] width 517 height 249
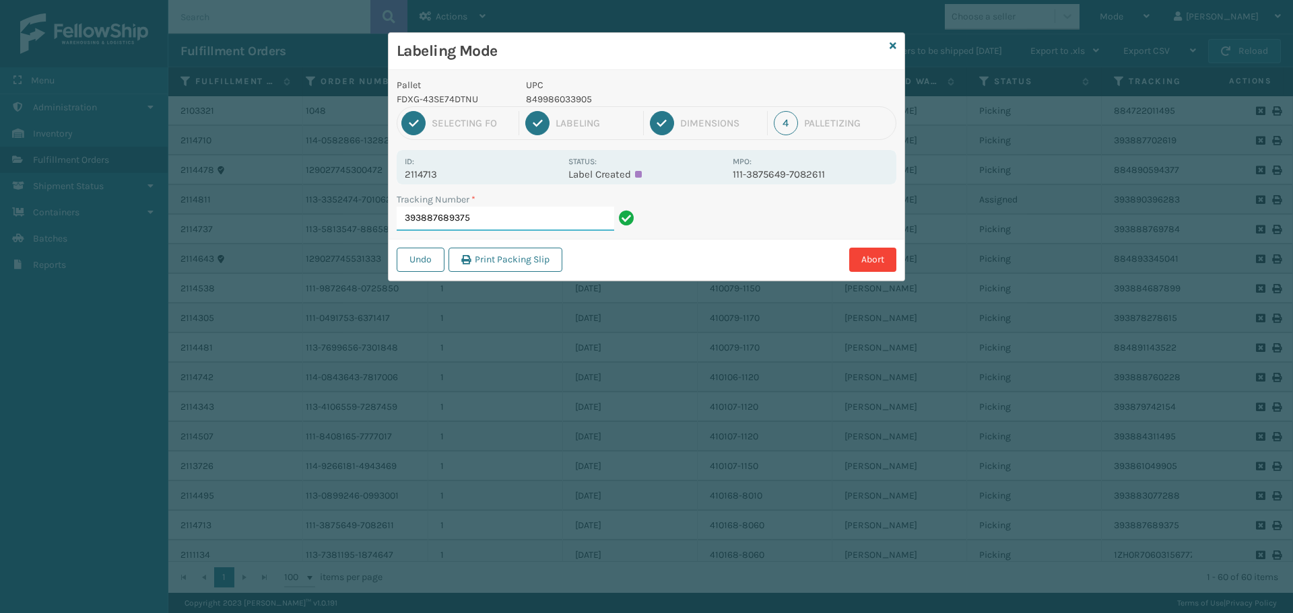
click at [553, 228] on input "393887689375" at bounding box center [505, 219] width 217 height 24
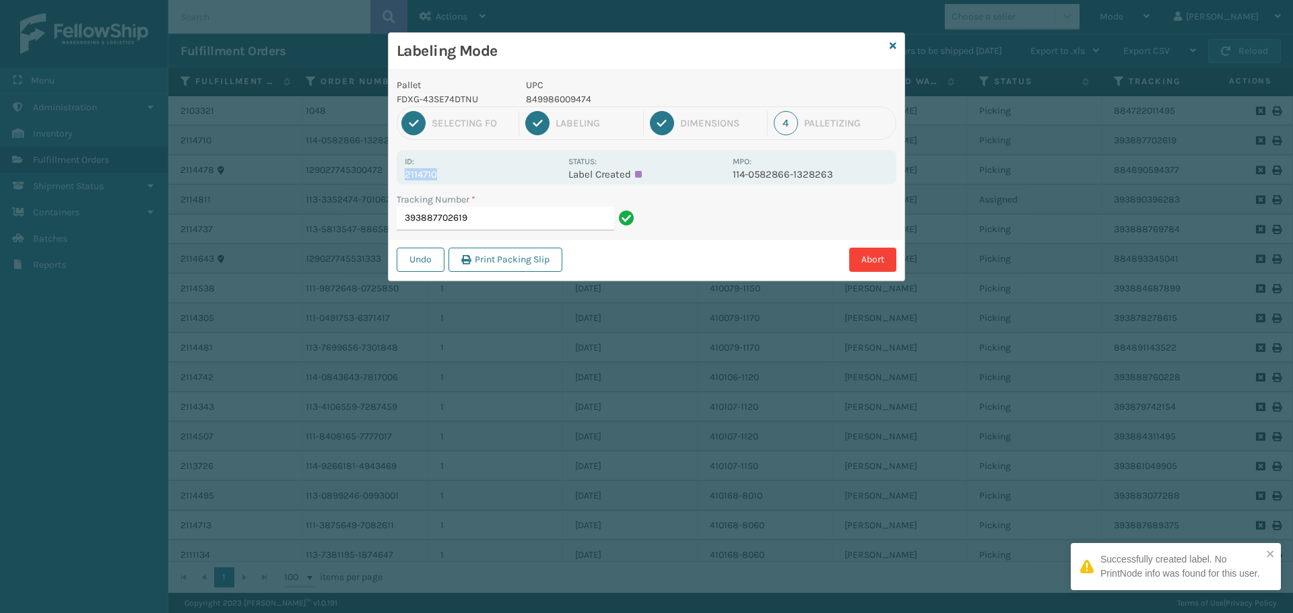
drag, startPoint x: 457, startPoint y: 175, endPoint x: 403, endPoint y: 178, distance: 54.0
click at [403, 178] on div "Id: 2114710 Status: Label Created MPO: 114-0582866-1328263" at bounding box center [647, 167] width 500 height 34
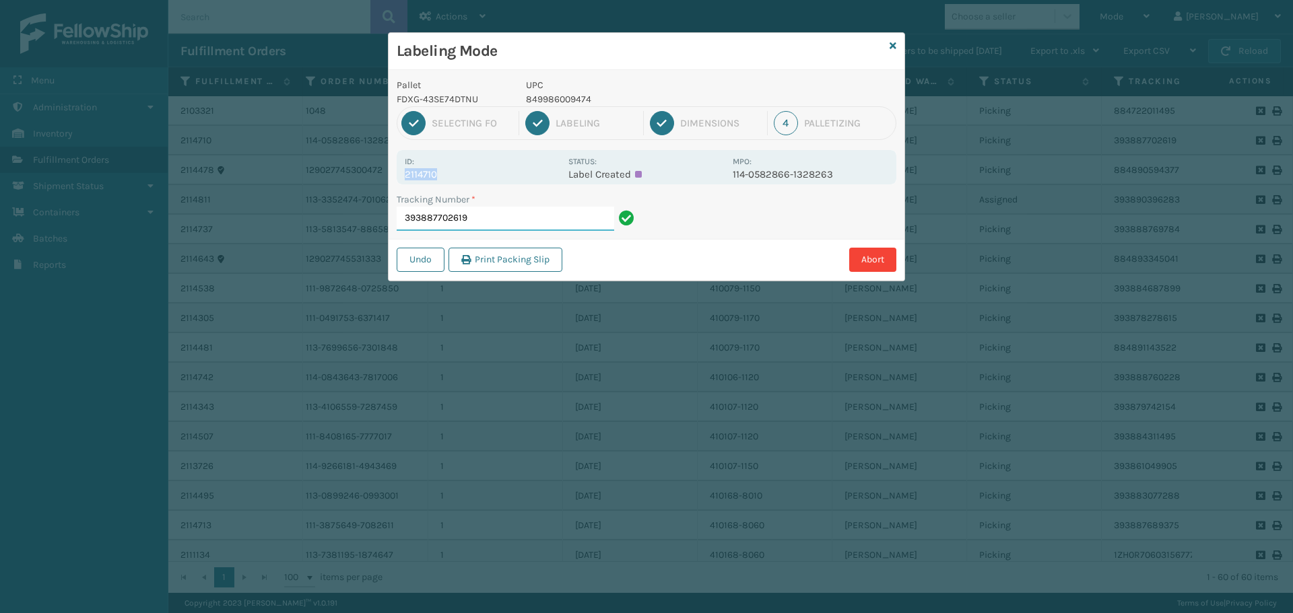
click at [501, 215] on input "393887702619" at bounding box center [505, 219] width 217 height 24
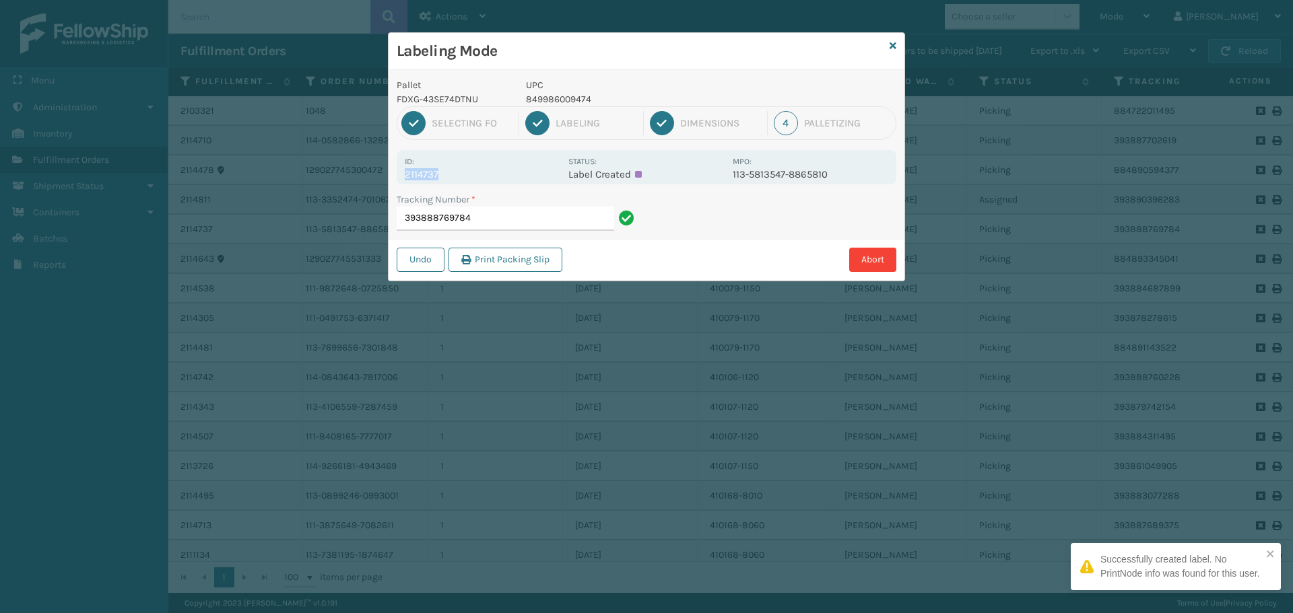
drag, startPoint x: 459, startPoint y: 169, endPoint x: 374, endPoint y: 169, distance: 85.5
click at [374, 169] on div "Labeling Mode Pallet FDXG-43SE74DTNU UPC 849986009474 1 Selecting FO 2 Labeling…" at bounding box center [646, 306] width 1293 height 613
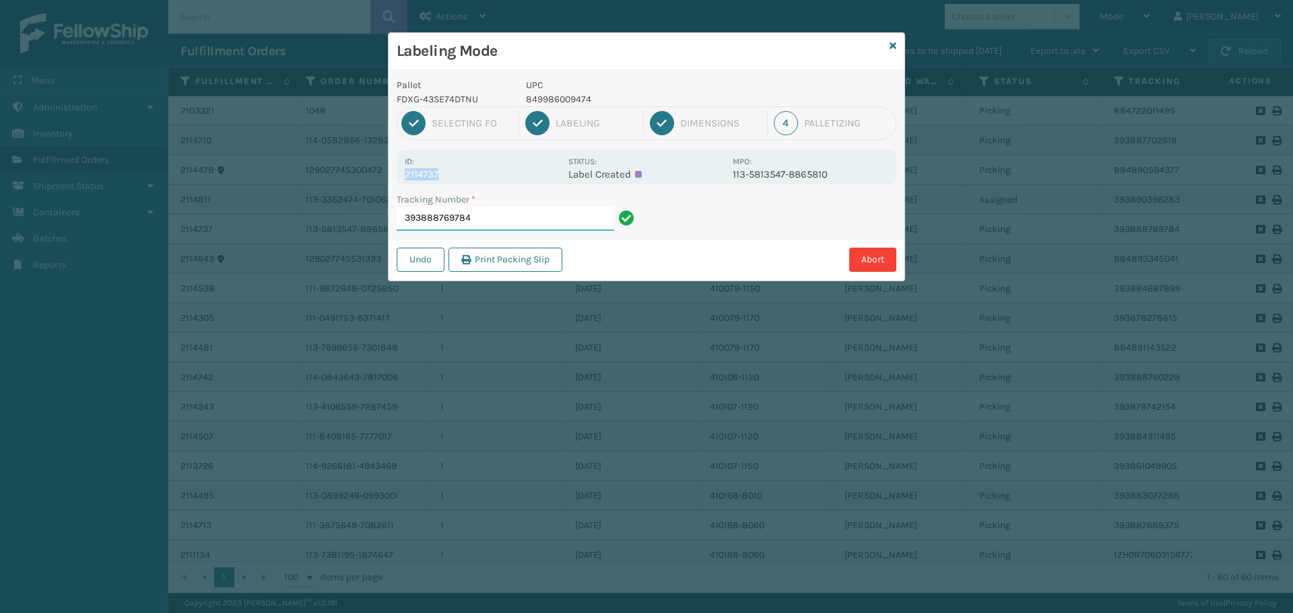
click at [491, 222] on input "393888769784" at bounding box center [505, 219] width 217 height 24
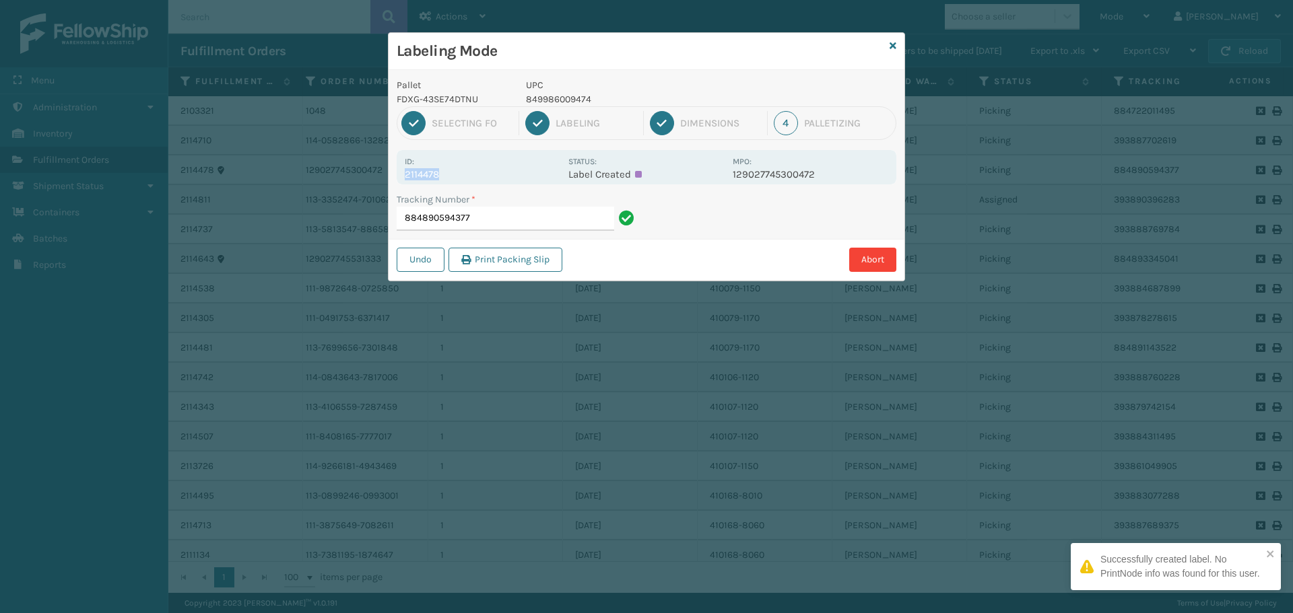
drag, startPoint x: 443, startPoint y: 174, endPoint x: 391, endPoint y: 179, distance: 52.7
click at [391, 178] on div "Pallet FDXG-43SE74DTNU UPC 849986009474 1 Selecting FO 2 Labeling 3 Dimensions …" at bounding box center [647, 175] width 516 height 211
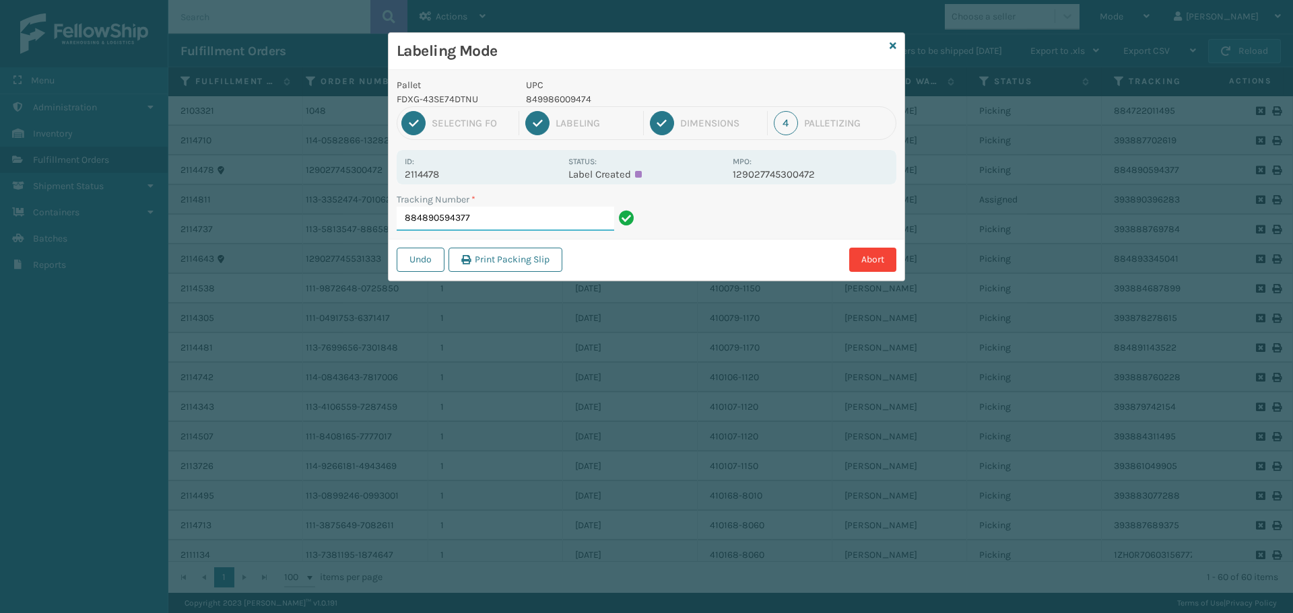
click at [494, 217] on input "884890594377" at bounding box center [505, 219] width 217 height 24
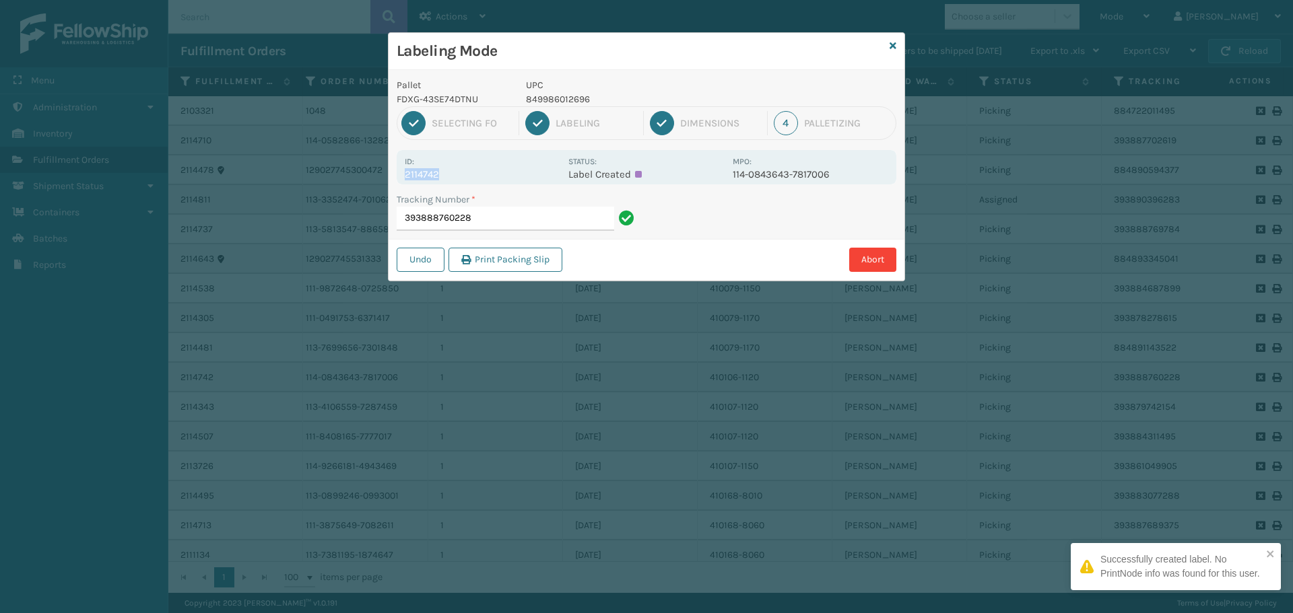
drag, startPoint x: 453, startPoint y: 167, endPoint x: 461, endPoint y: 172, distance: 9.4
click at [461, 172] on div "Id: 2114742" at bounding box center [483, 167] width 156 height 26
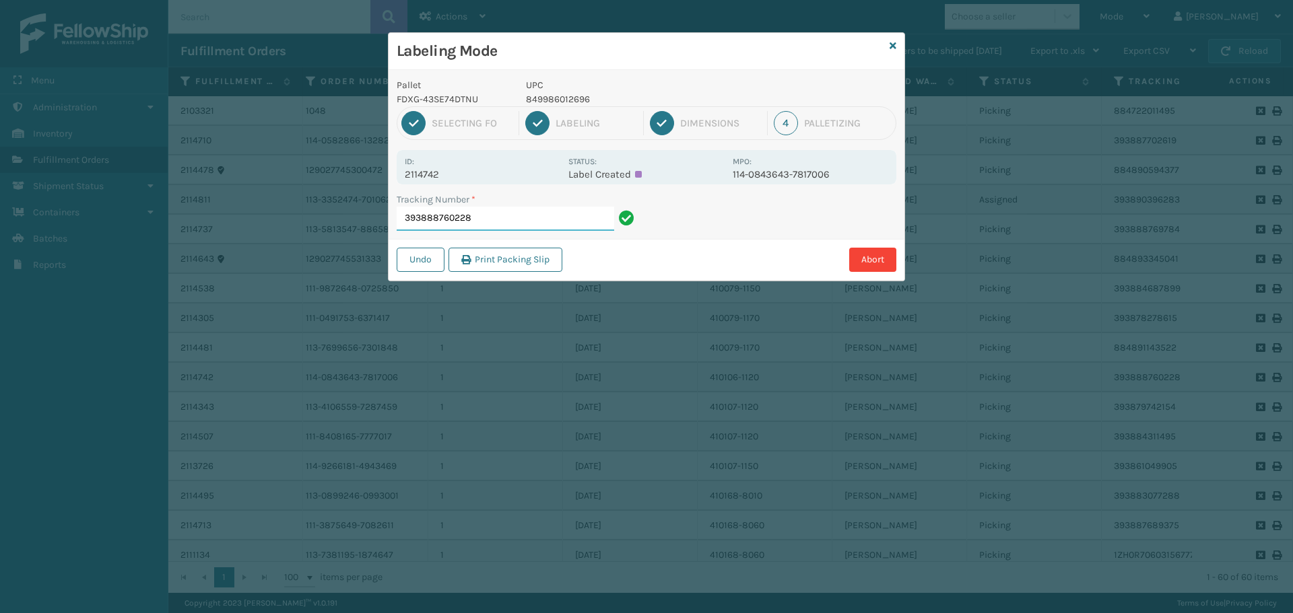
click at [523, 220] on input "393888760228" at bounding box center [505, 219] width 217 height 24
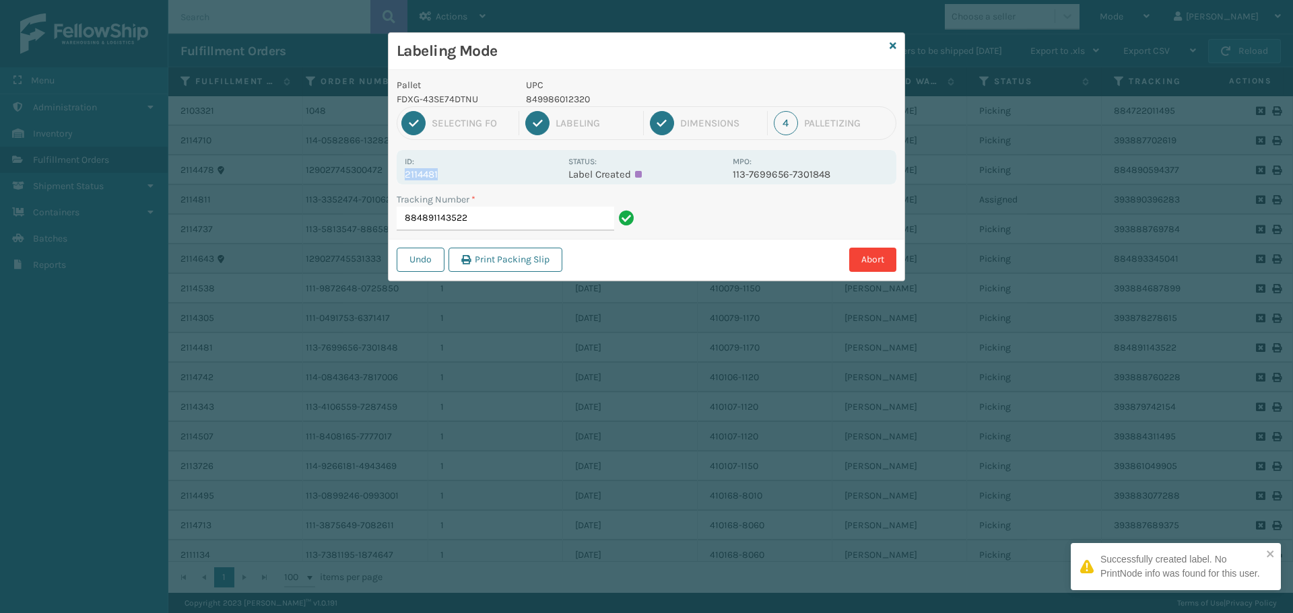
drag, startPoint x: 450, startPoint y: 175, endPoint x: 387, endPoint y: 172, distance: 62.7
click at [387, 172] on div "Labeling Mode Pallet FDXG-43SE74DTNU UPC 849986012320 1 Selecting FO 2 Labeling…" at bounding box center [646, 306] width 1293 height 613
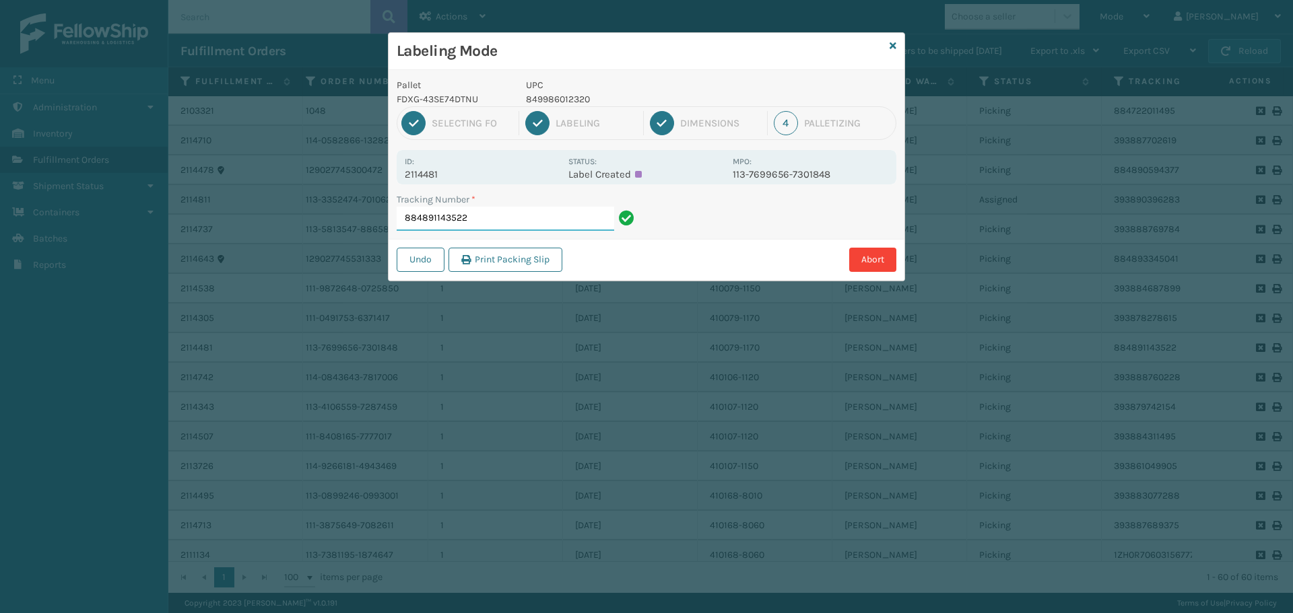
drag, startPoint x: 467, startPoint y: 217, endPoint x: 470, endPoint y: 210, distance: 7.5
click at [470, 215] on input "884891143522" at bounding box center [505, 219] width 217 height 24
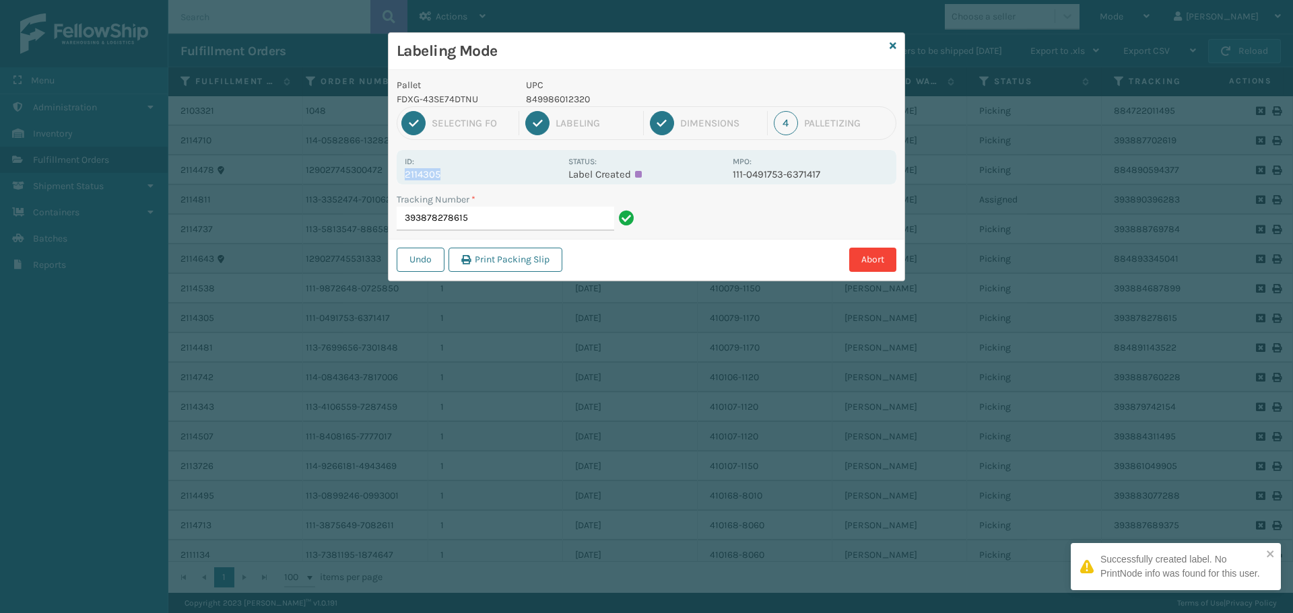
drag, startPoint x: 470, startPoint y: 174, endPoint x: 389, endPoint y: 174, distance: 81.5
click at [389, 174] on div "Pallet FDXG-43SE74DTNU UPC 849986012320 1 Selecting FO 2 Labeling 3 Dimensions …" at bounding box center [647, 175] width 516 height 211
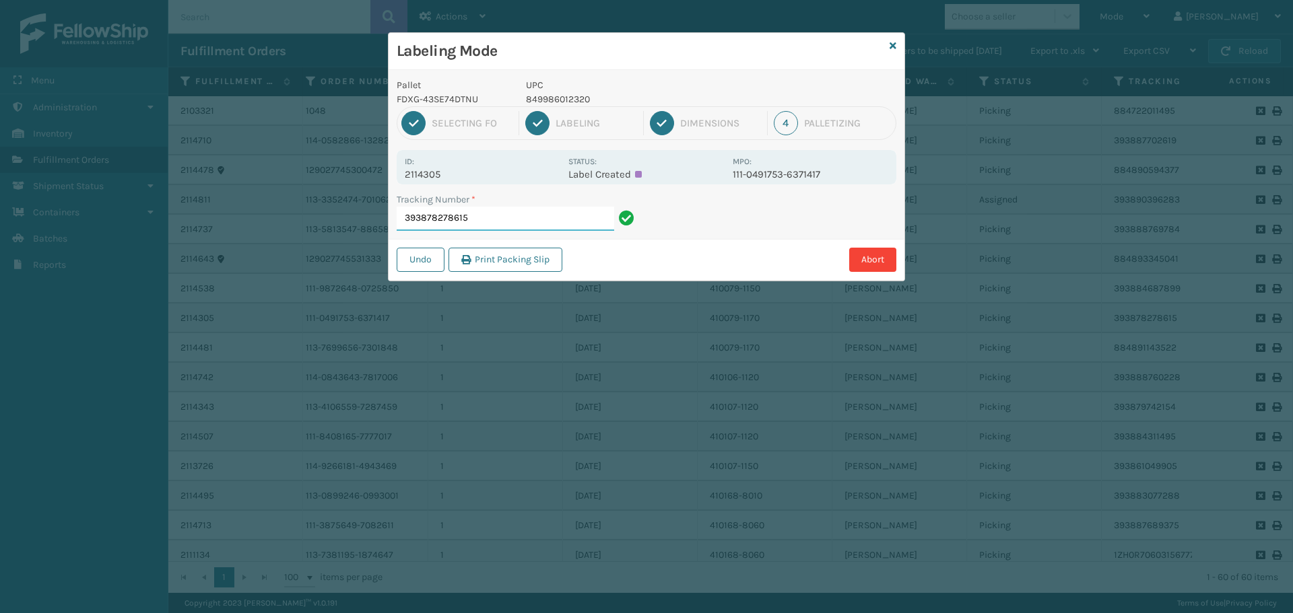
click at [496, 228] on input "393878278615" at bounding box center [505, 219] width 217 height 24
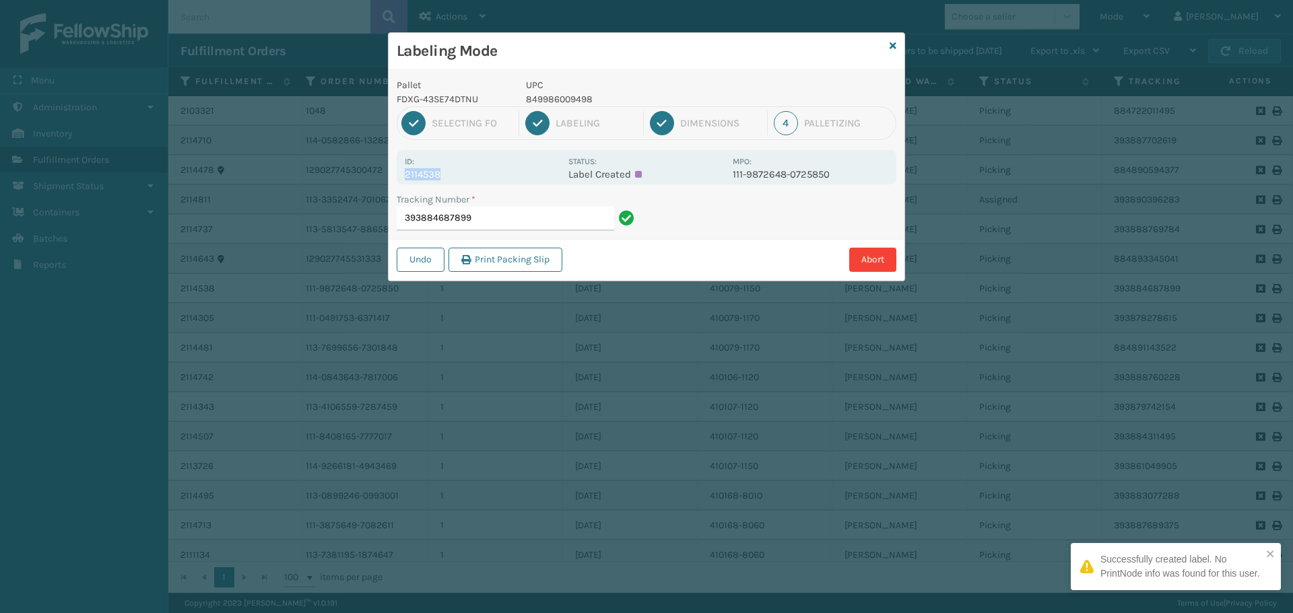
drag, startPoint x: 450, startPoint y: 175, endPoint x: 393, endPoint y: 178, distance: 58.0
click at [393, 178] on div "Pallet FDXG-43SE74DTNU UPC 849986009498 1 Selecting FO 2 Labeling 3 Dimensions …" at bounding box center [647, 175] width 516 height 211
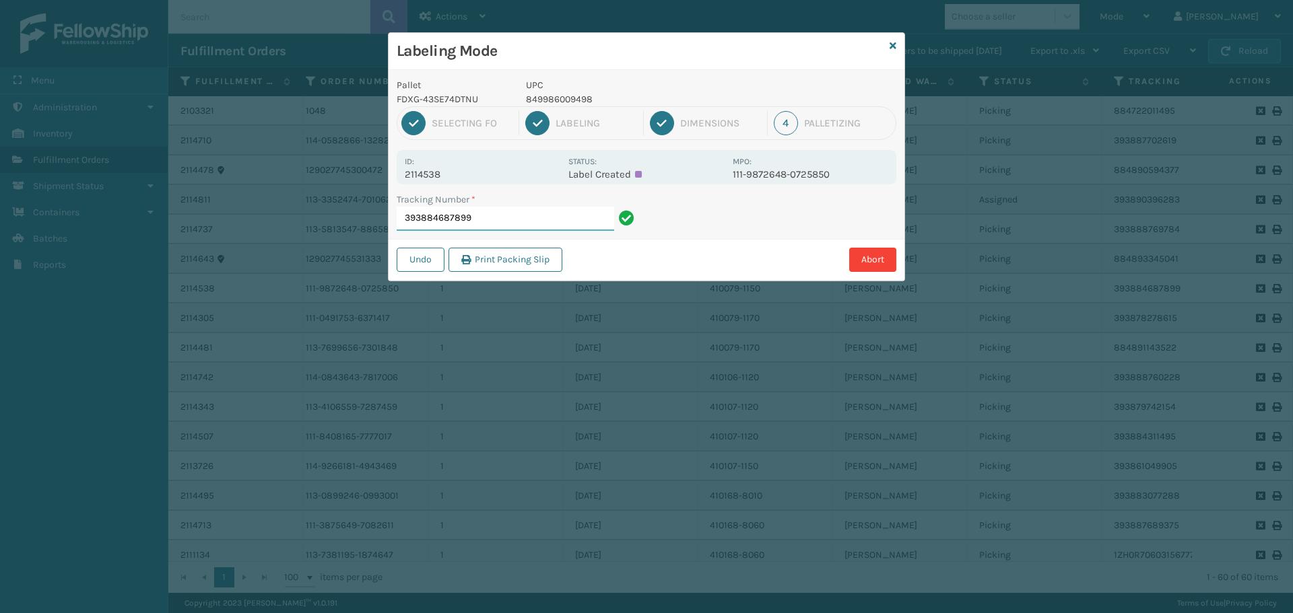
click at [552, 215] on input "393884687899" at bounding box center [505, 219] width 217 height 24
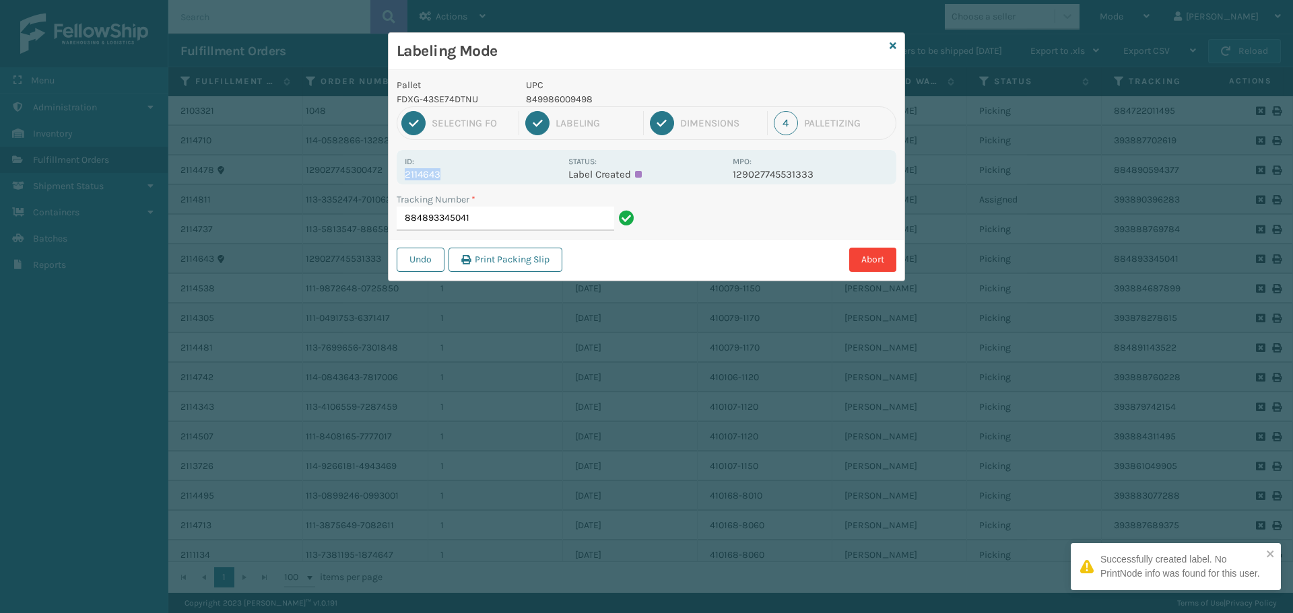
drag, startPoint x: 447, startPoint y: 166, endPoint x: 464, endPoint y: 177, distance: 20.4
click at [464, 177] on div "Id: 2114643" at bounding box center [483, 167] width 156 height 26
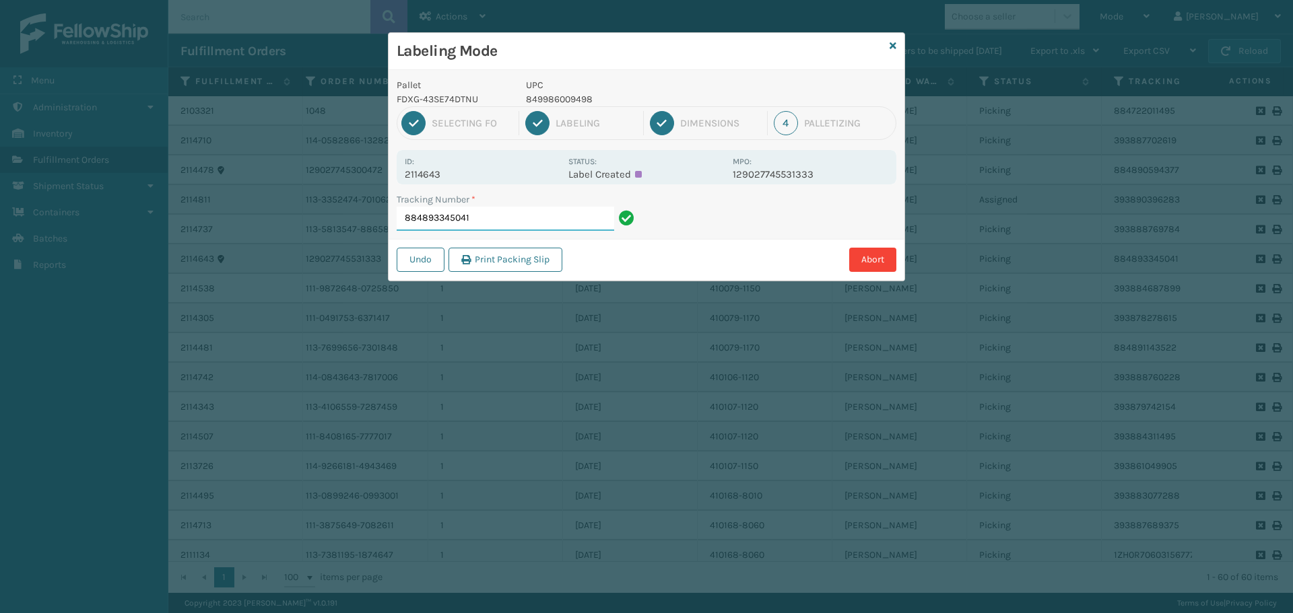
click at [551, 212] on input "884893345041" at bounding box center [505, 219] width 217 height 24
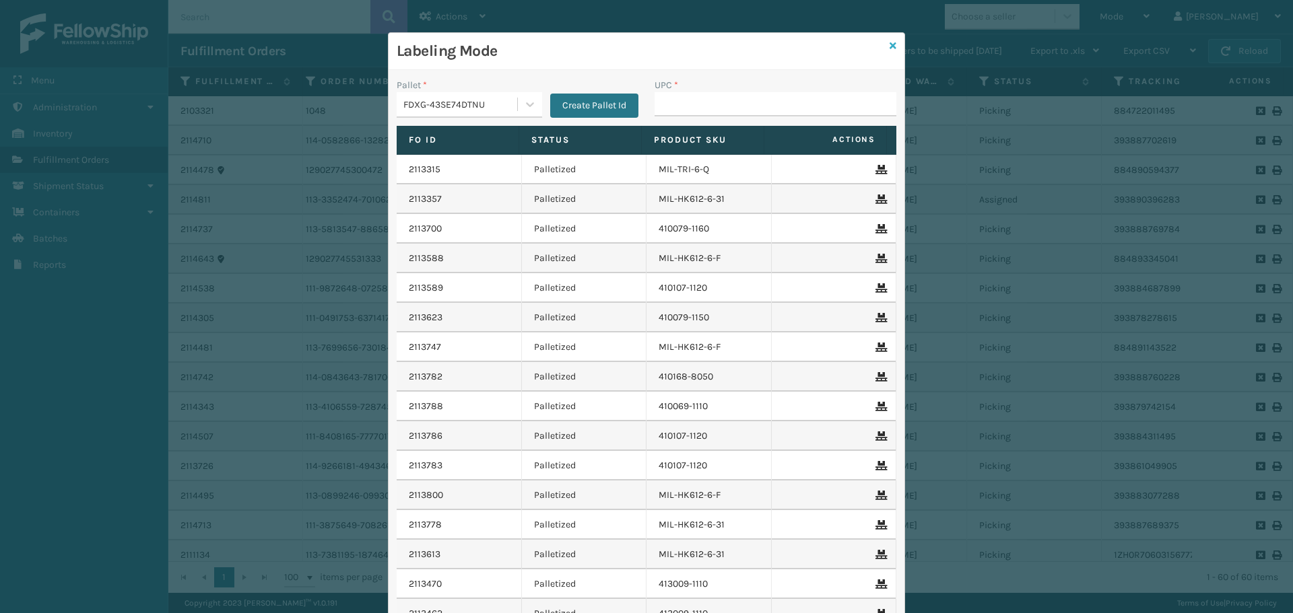
click at [890, 44] on icon at bounding box center [893, 45] width 7 height 9
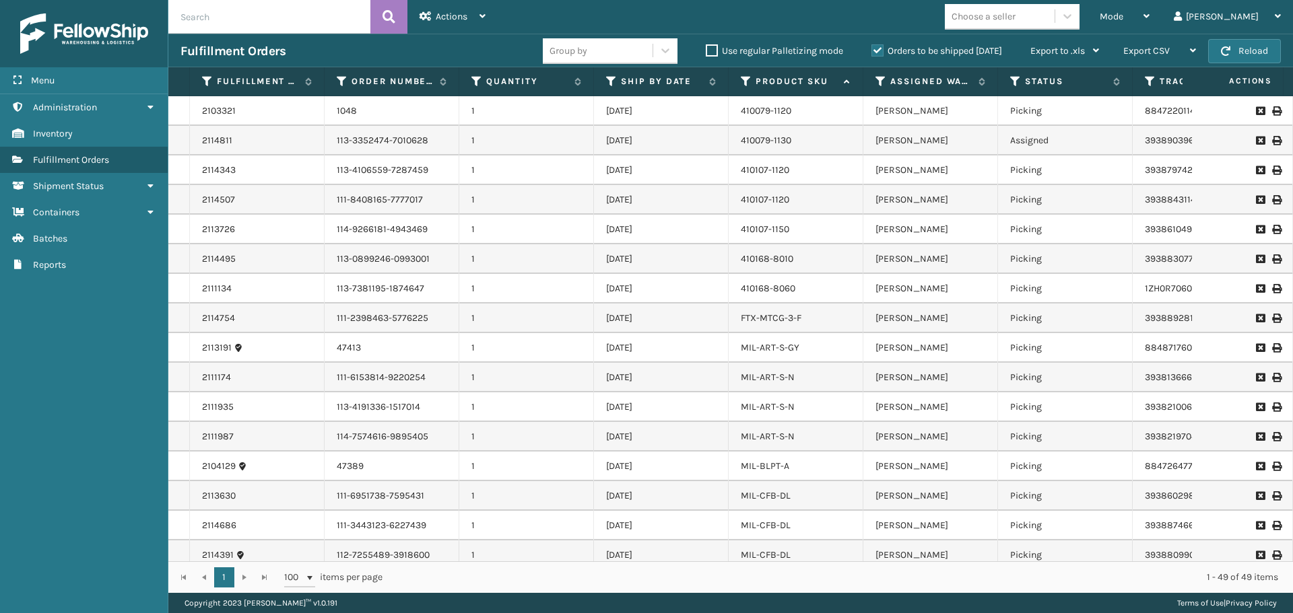
click at [881, 51] on label "Orders to be shipped [DATE]" at bounding box center [936, 50] width 131 height 11
click at [872, 51] on input "Orders to be shipped [DATE]" at bounding box center [871, 47] width 1 height 9
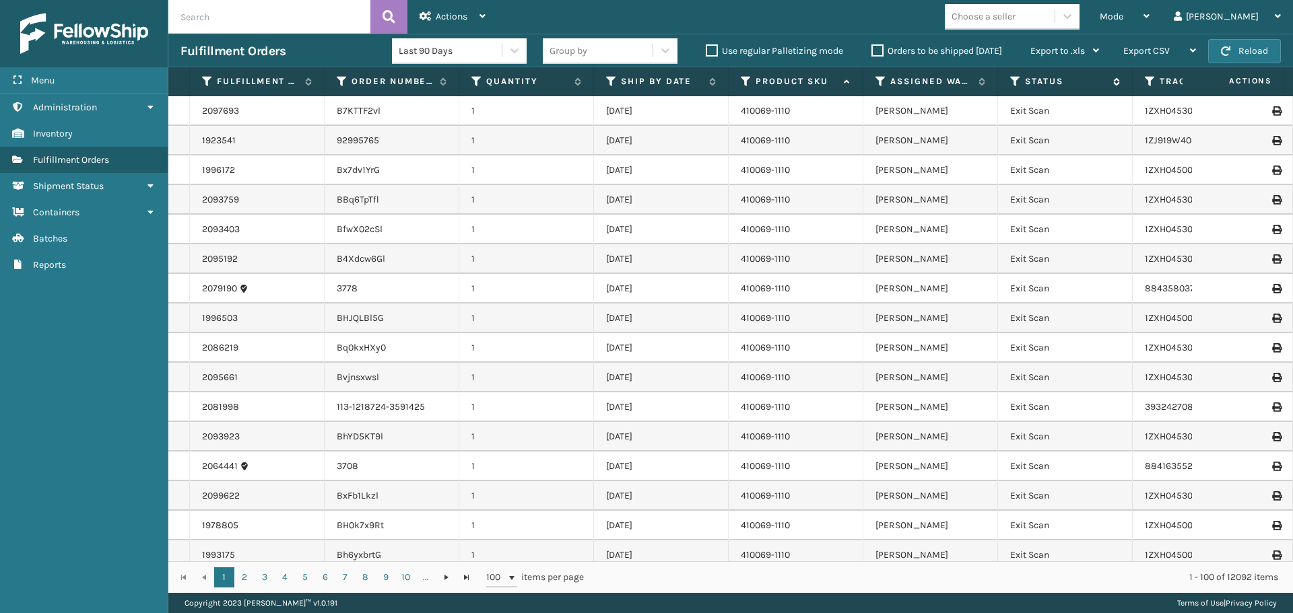
click at [1015, 81] on icon at bounding box center [1015, 81] width 11 height 12
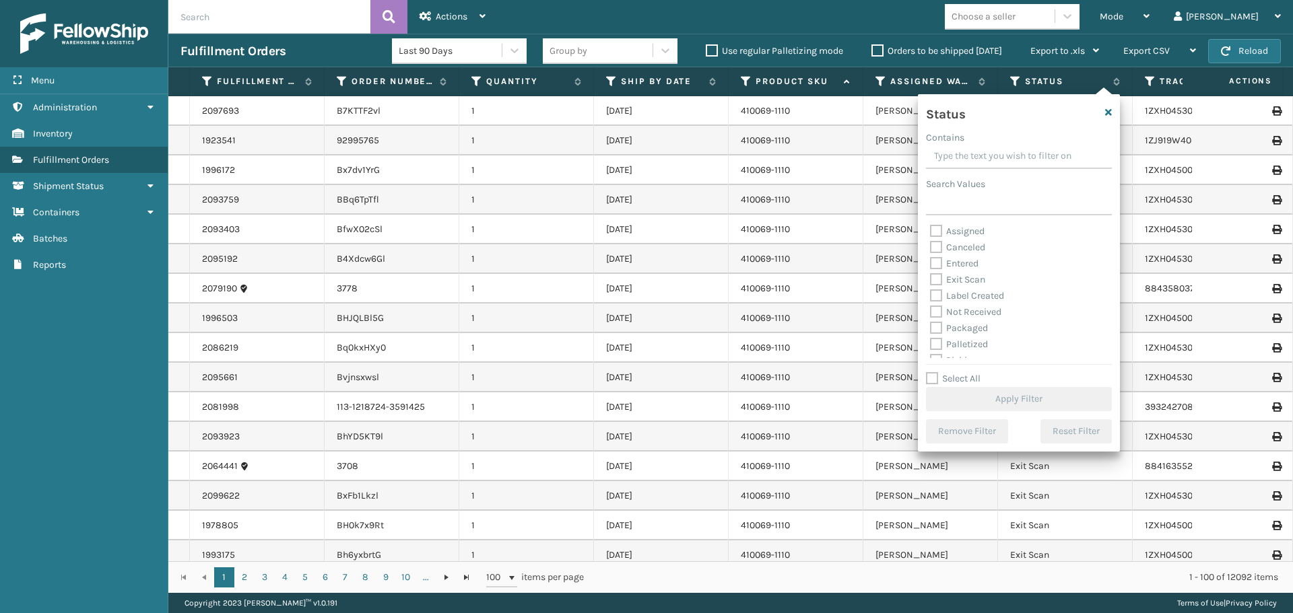
click at [972, 343] on label "Palletized" at bounding box center [959, 344] width 58 height 11
click at [931, 343] on input "Palletized" at bounding box center [930, 341] width 1 height 9
checkbox input "true"
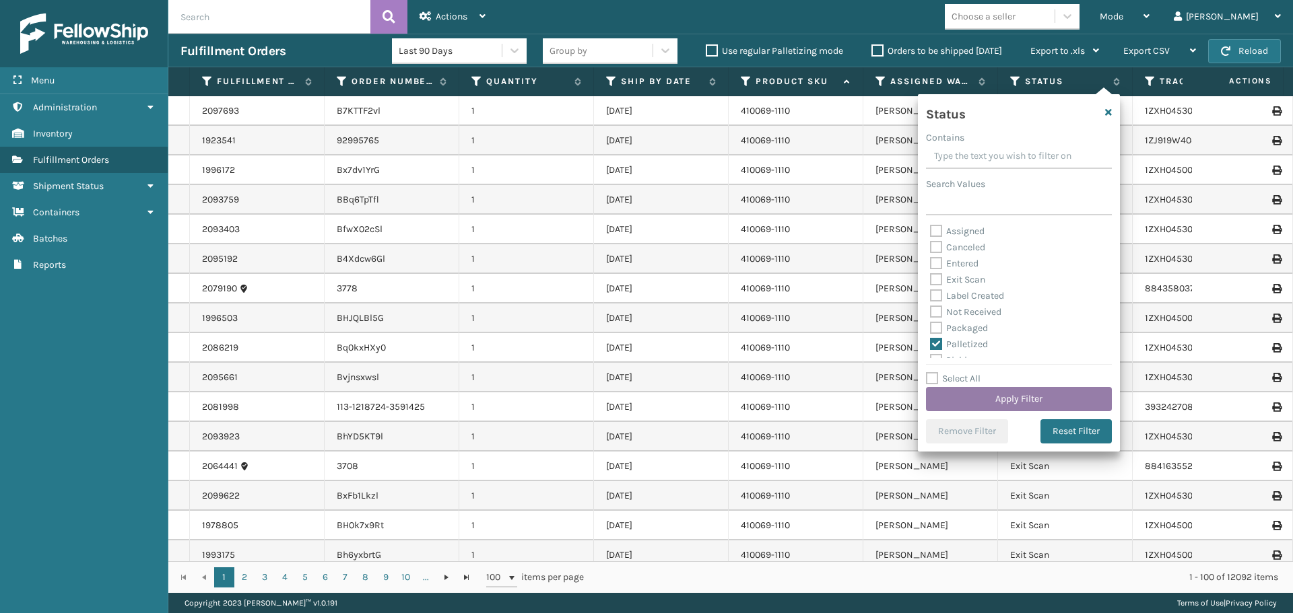
click at [1015, 391] on button "Apply Filter" at bounding box center [1019, 399] width 186 height 24
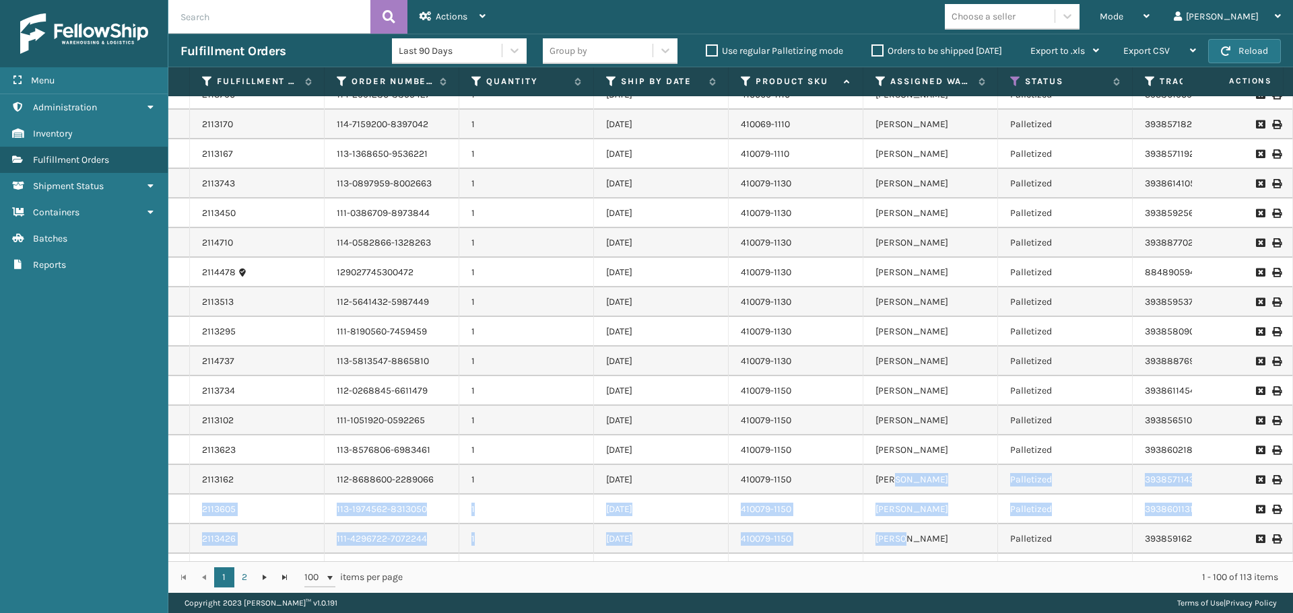
scroll to position [162, 0]
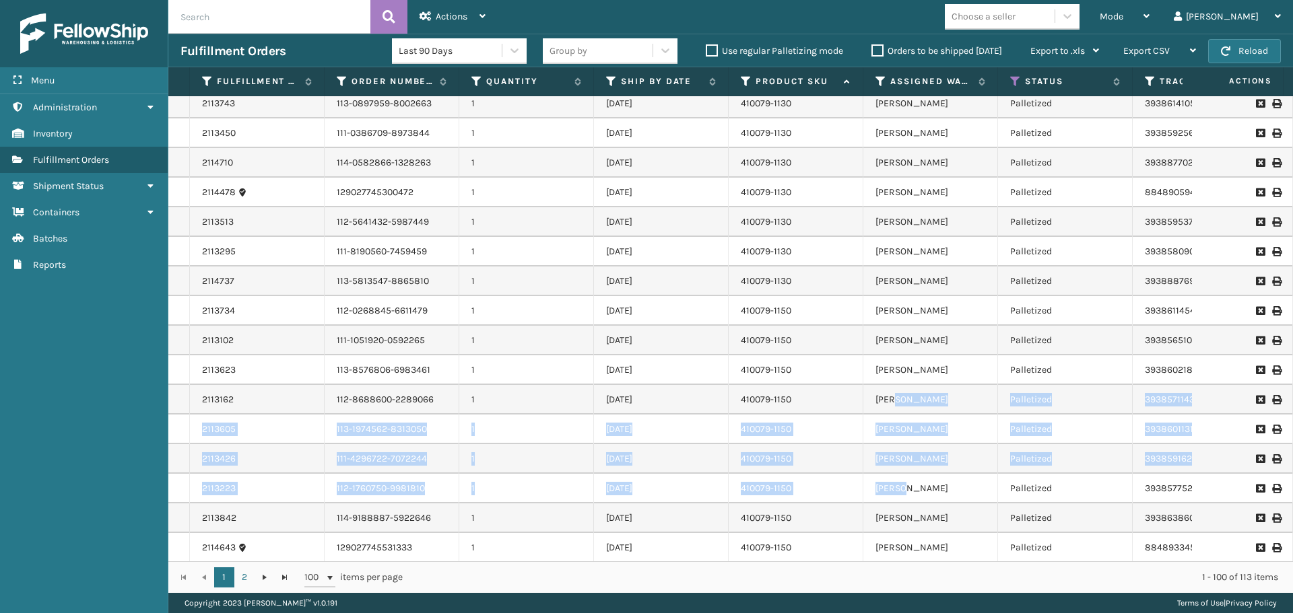
drag, startPoint x: 892, startPoint y: 548, endPoint x: 900, endPoint y: 548, distance: 8.8
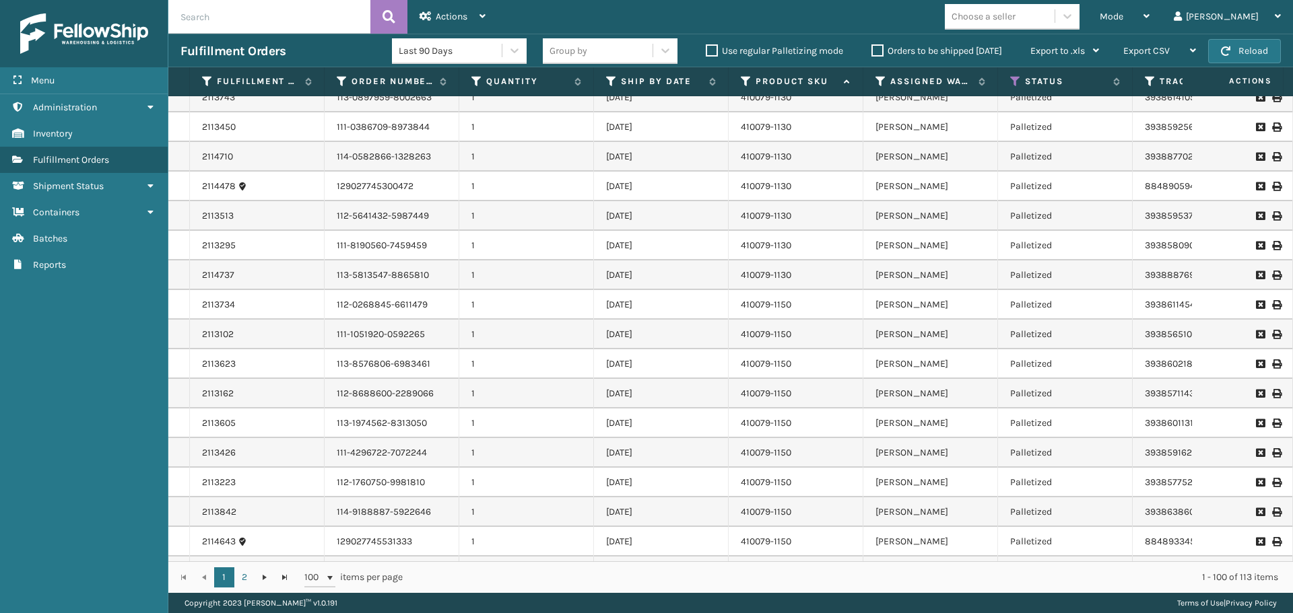
drag, startPoint x: 906, startPoint y: 18, endPoint x: 929, endPoint y: 227, distance: 210.7
click at [906, 18] on div "Mode Regular Mode Picking Mode Labeling Mode Exit Scan Mode Choose a seller [PE…" at bounding box center [895, 17] width 795 height 34
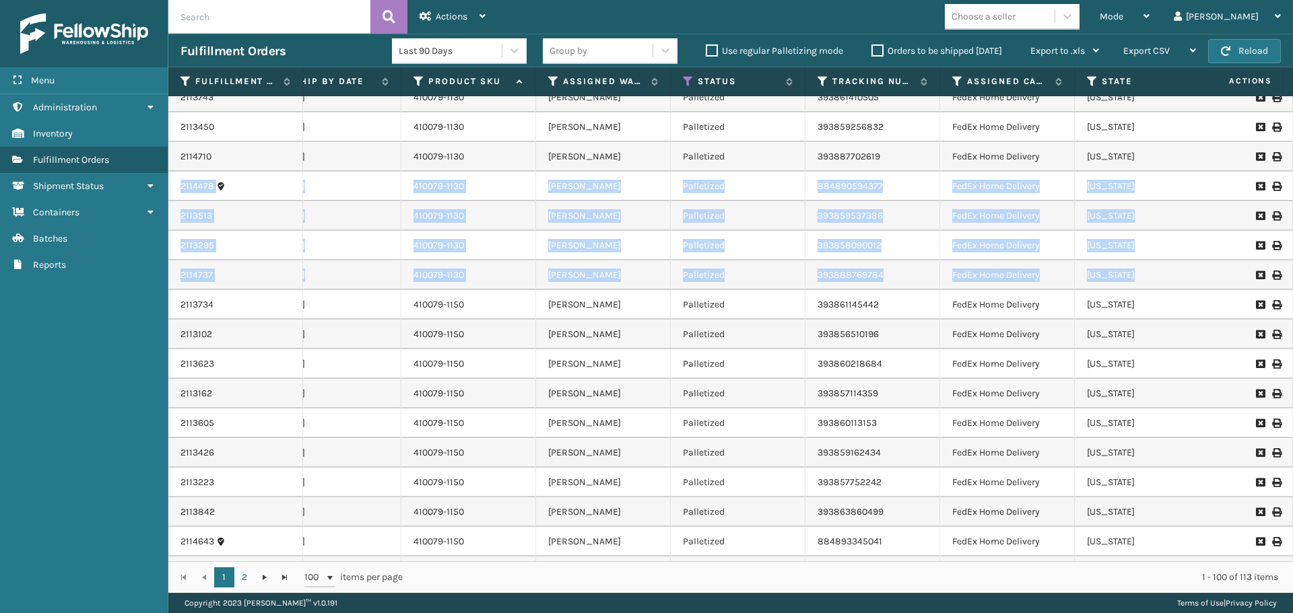
scroll to position [0, 489]
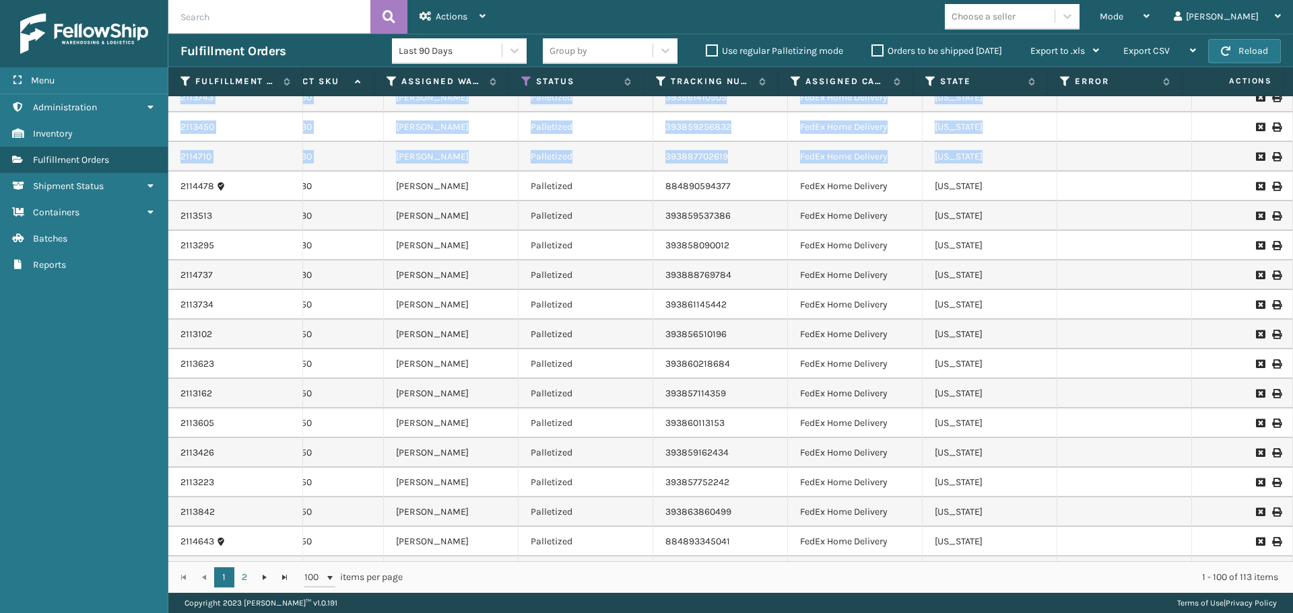
drag, startPoint x: 1281, startPoint y: 160, endPoint x: 1292, endPoint y: 227, distance: 67.5
click at [1290, 298] on div "2113788 114-2991280-8855427 1 [DATE] 410069-1110 [PERSON_NAME] Palletized 39386…" at bounding box center [730, 328] width 1125 height 465
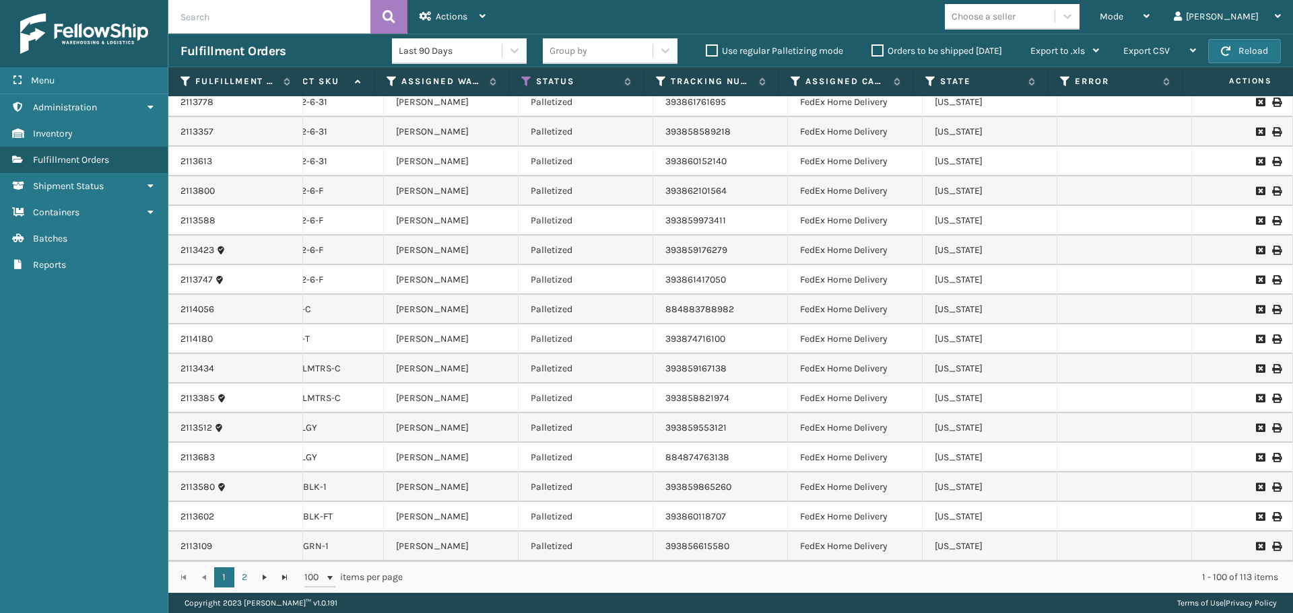
click at [797, 20] on div "Mode Regular Mode Picking Mode Labeling Mode Exit Scan Mode Choose a seller [PE…" at bounding box center [895, 17] width 795 height 34
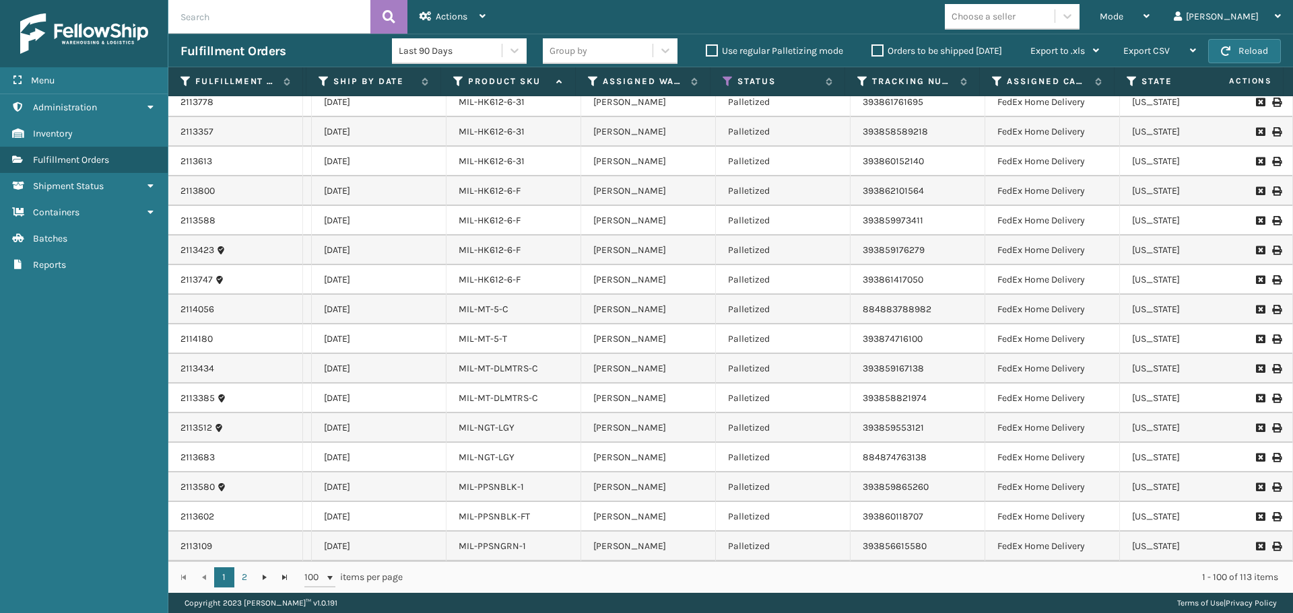
scroll to position [0, 282]
click at [245, 578] on link "2" at bounding box center [244, 578] width 20 height 20
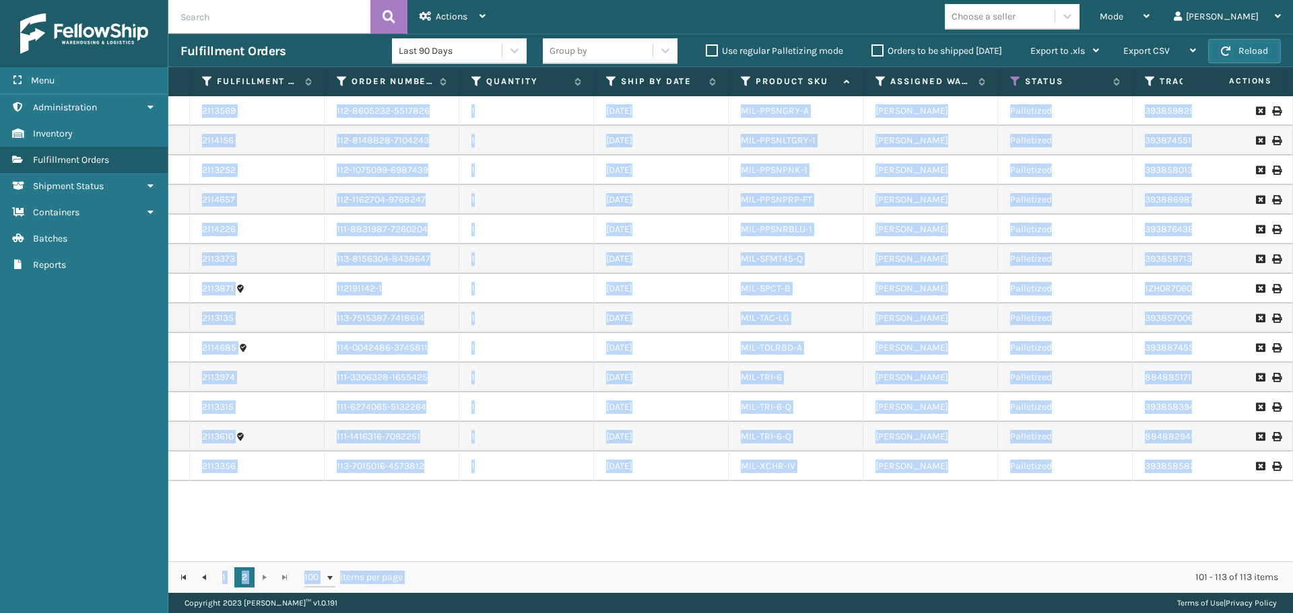
drag, startPoint x: 911, startPoint y: 562, endPoint x: 955, endPoint y: 558, distance: 43.9
click at [958, 560] on div "Fulfillment Order Id Order Number Quantity Ship By Date Product SKU Assigned Wa…" at bounding box center [730, 330] width 1125 height 526
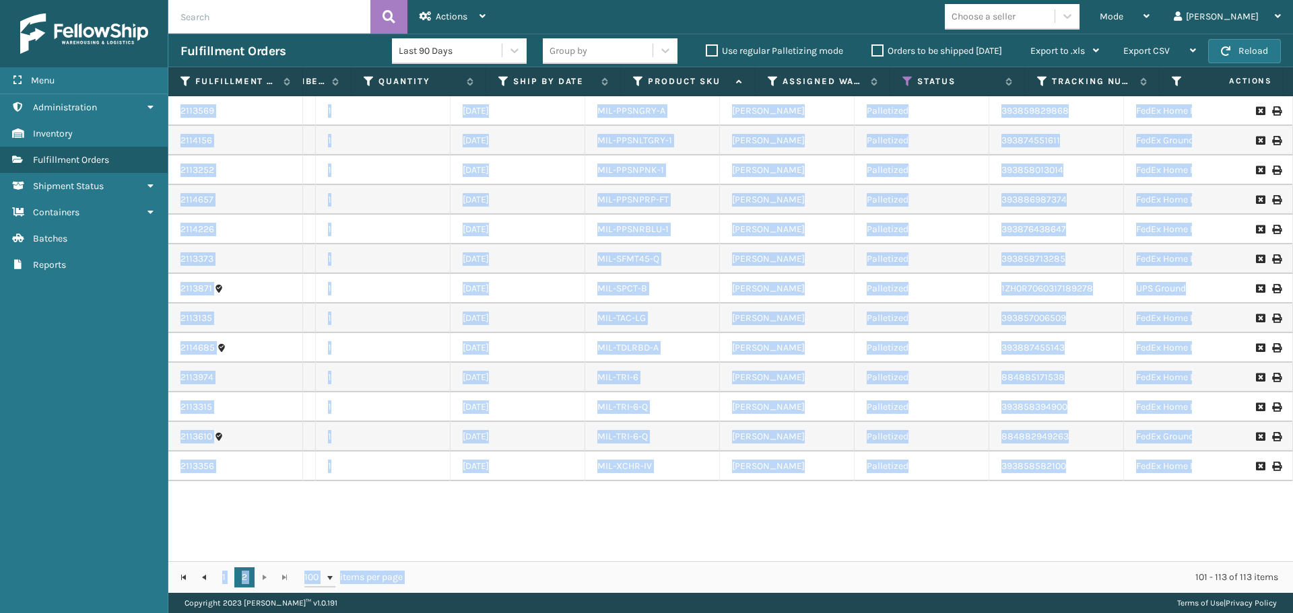
scroll to position [0, 143]
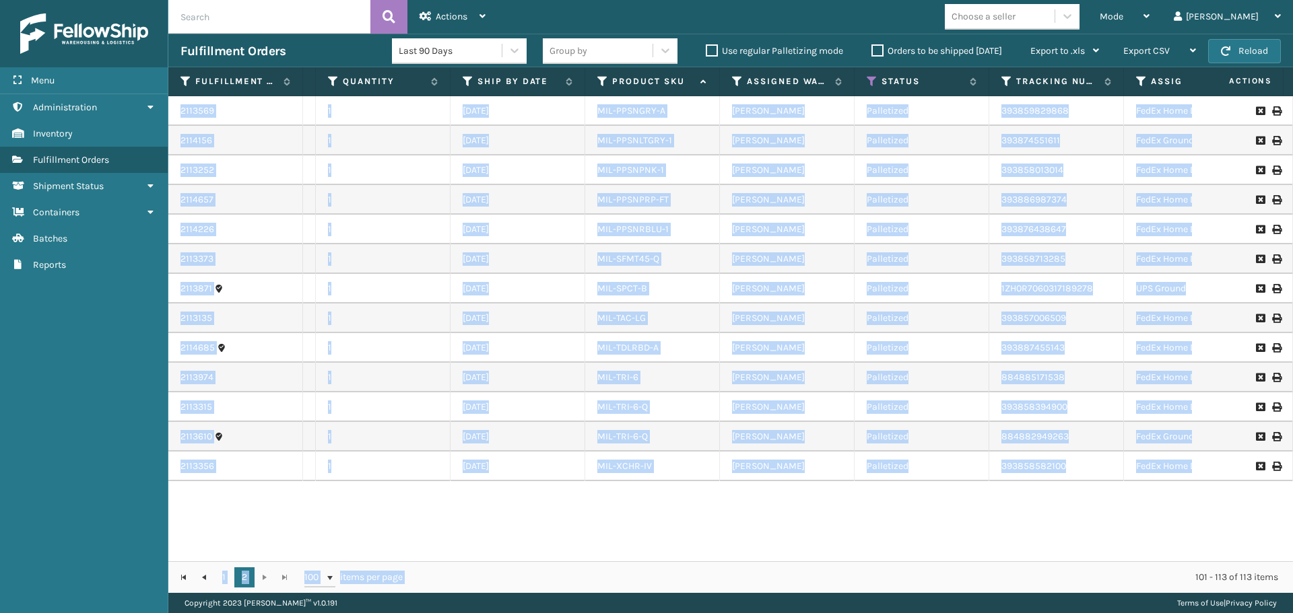
click at [1014, 519] on div "2113569 112-8605232-5517826 1 [DATE] MIL-PPSNGRY-A [PERSON_NAME] Palletized 393…" at bounding box center [730, 328] width 1125 height 465
click at [1014, 518] on div "2113569 112-8605232-5517826 1 [DATE] MIL-PPSNGRY-A [PERSON_NAME] Palletized 393…" at bounding box center [730, 328] width 1125 height 465
click at [952, 512] on div "2113569 112-8605232-5517826 1 [DATE] MIL-PPSNGRY-A [PERSON_NAME] Palletized 393…" at bounding box center [730, 328] width 1125 height 465
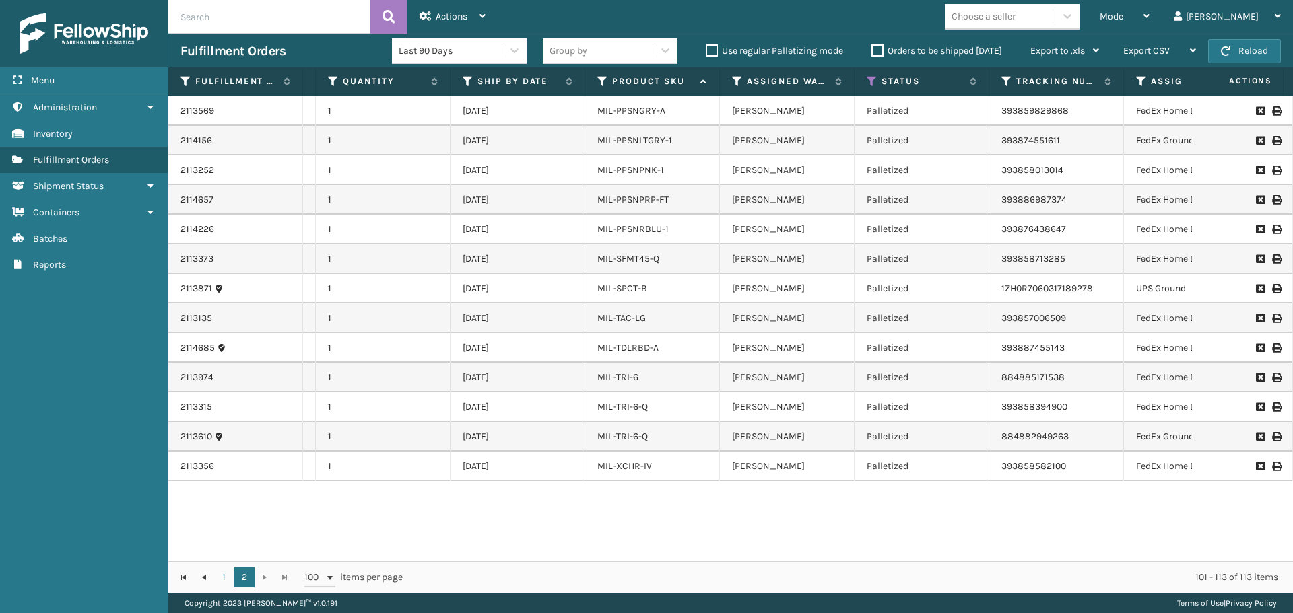
click at [952, 512] on div "2113569 112-8605232-5517826 1 [DATE] MIL-PPSNGRY-A [PERSON_NAME] Palletized 393…" at bounding box center [730, 328] width 1125 height 465
click at [197, 344] on link "2114685" at bounding box center [197, 347] width 34 height 13
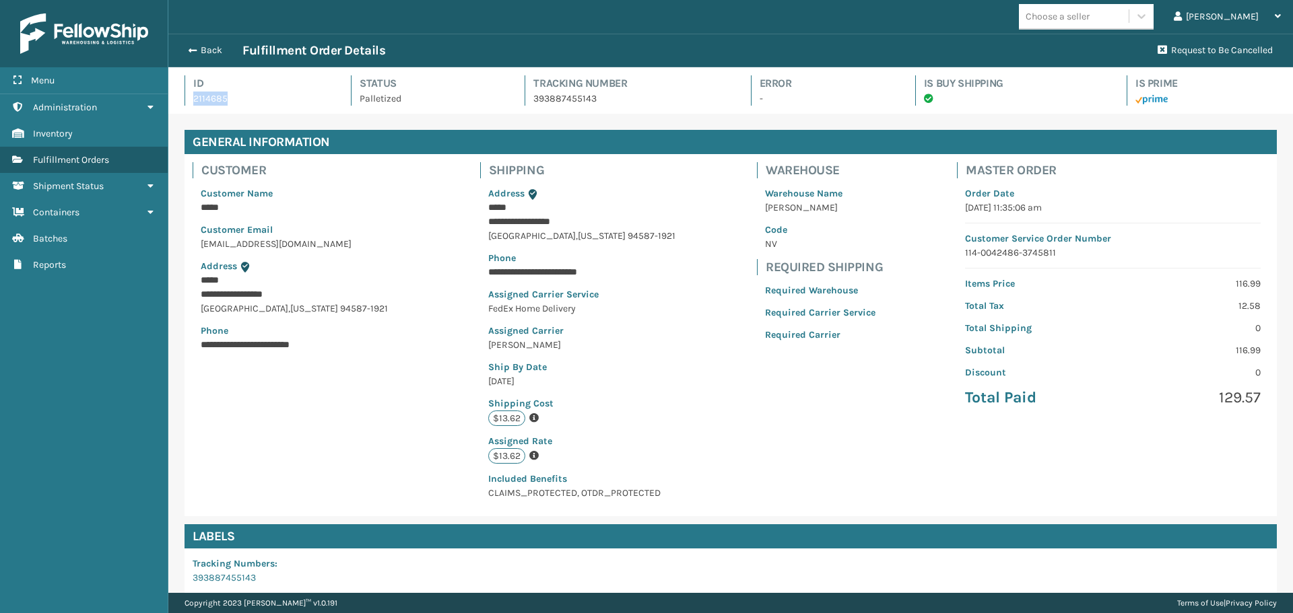
click at [194, 99] on p "2114685" at bounding box center [259, 99] width 133 height 14
click at [342, 187] on p "Customer Name" at bounding box center [300, 194] width 198 height 14
click at [217, 55] on button "Back" at bounding box center [211, 50] width 62 height 12
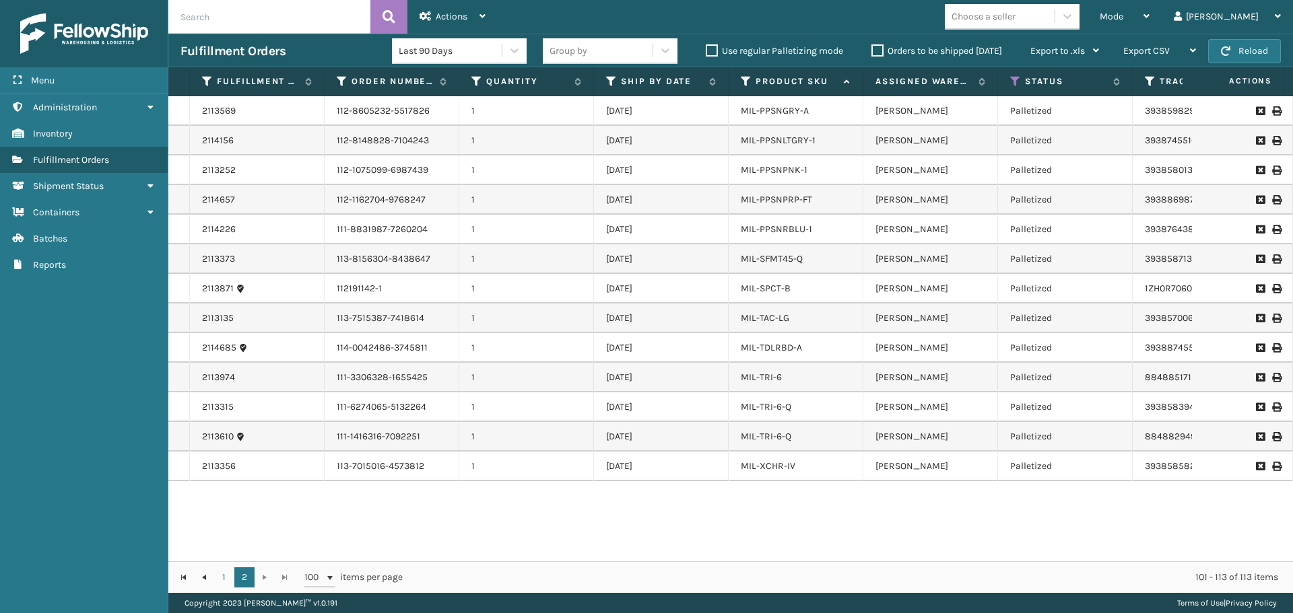
click at [876, 52] on label "Orders to be shipped [DATE]" at bounding box center [936, 50] width 131 height 11
click at [872, 52] on input "Orders to be shipped [DATE]" at bounding box center [871, 47] width 1 height 9
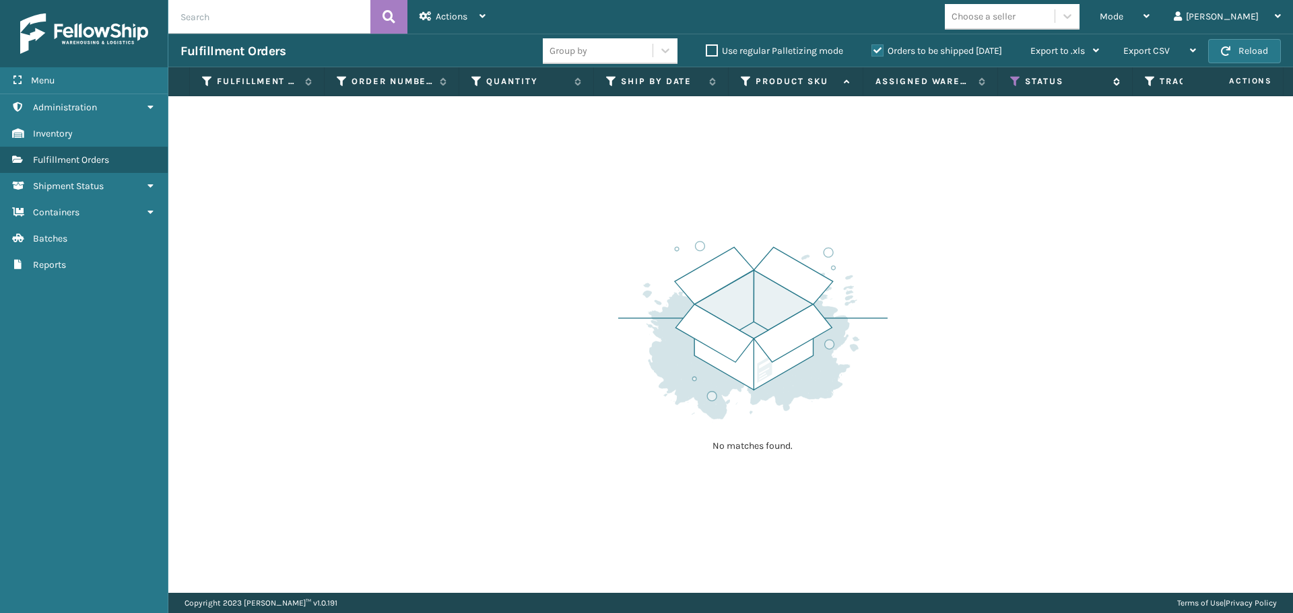
click at [1011, 83] on icon at bounding box center [1015, 81] width 11 height 12
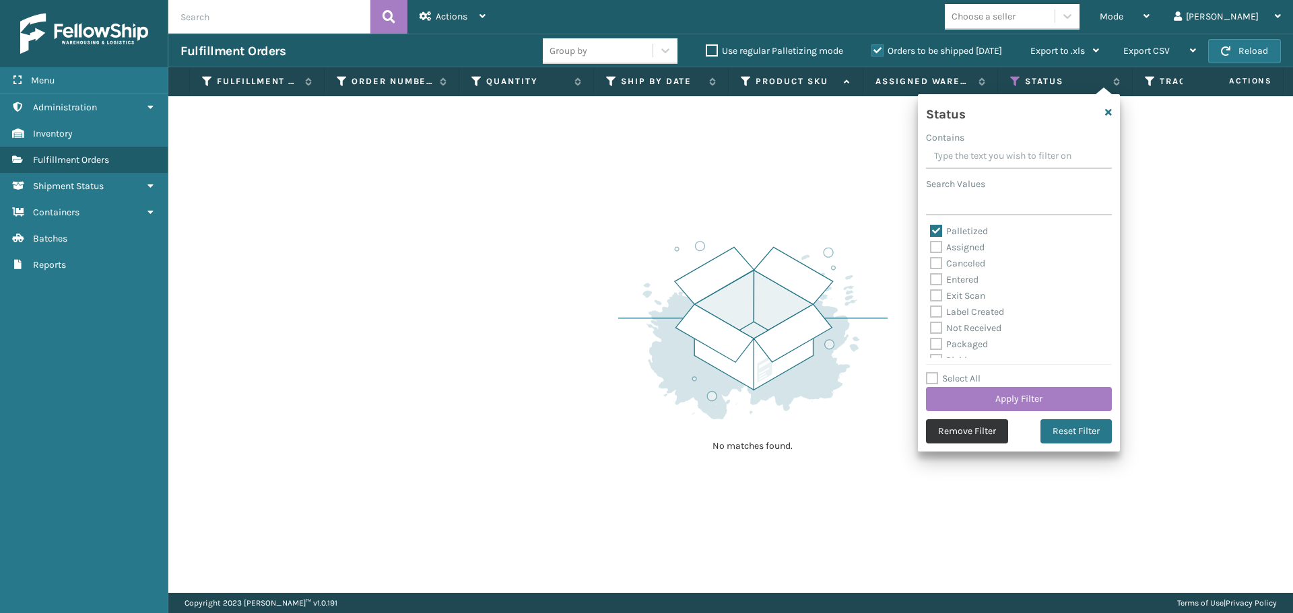
click at [961, 430] on button "Remove Filter" at bounding box center [967, 432] width 82 height 24
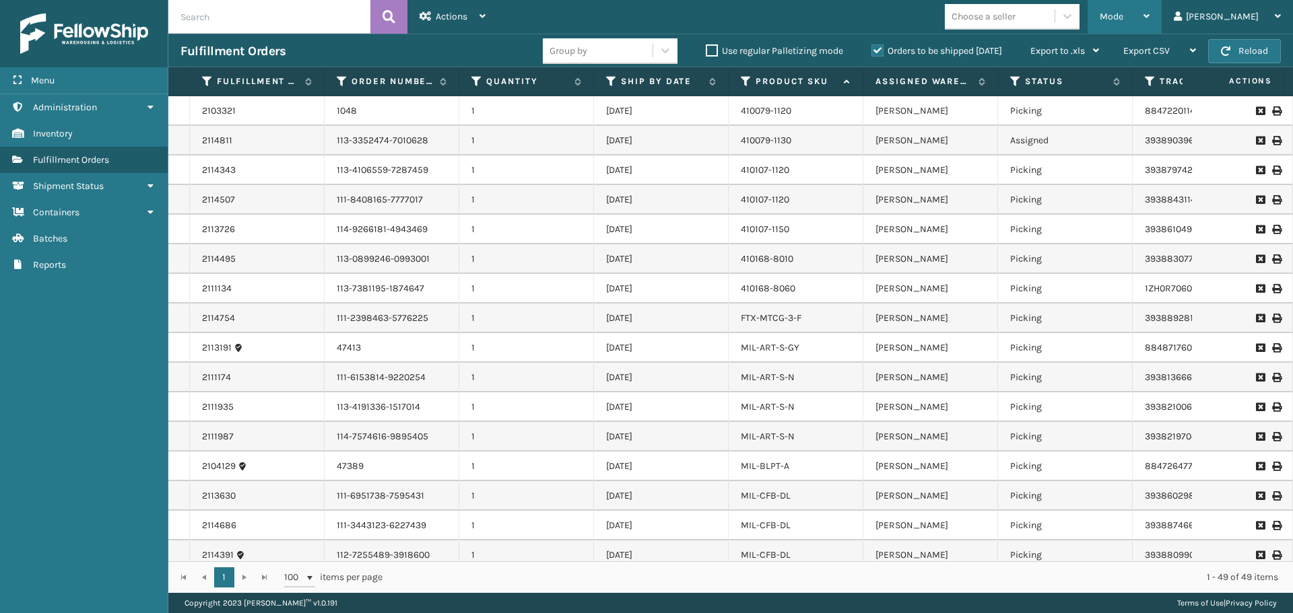
click at [1149, 21] on div "Mode" at bounding box center [1125, 17] width 50 height 34
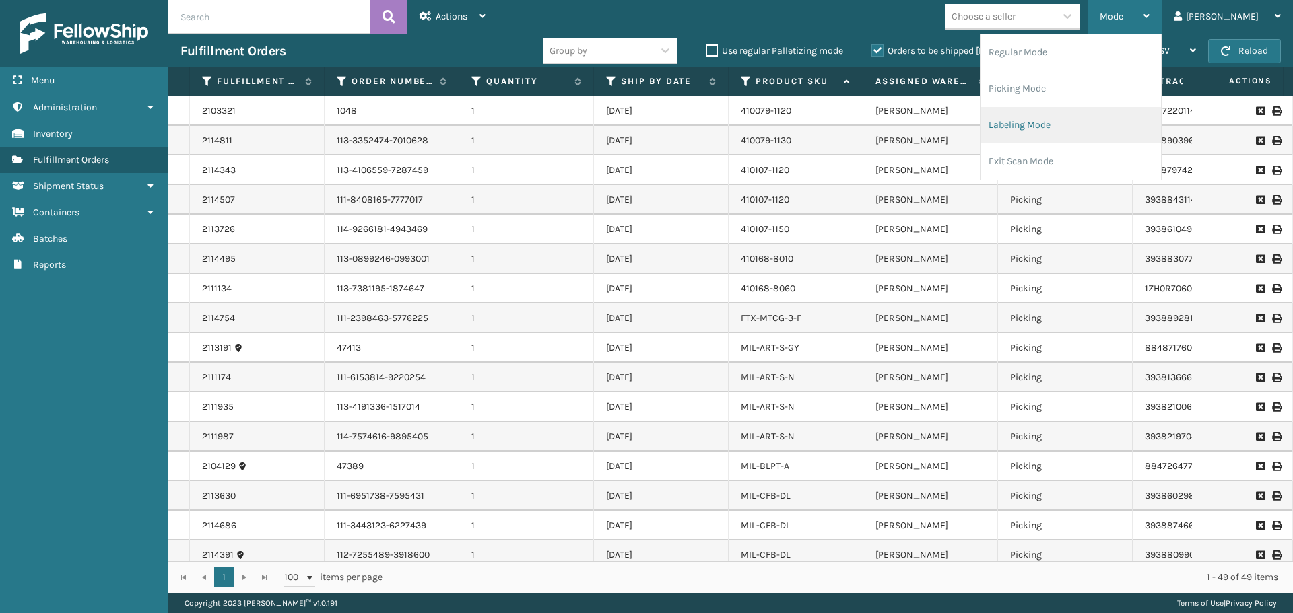
click at [1078, 119] on li "Labeling Mode" at bounding box center [1070, 125] width 180 height 36
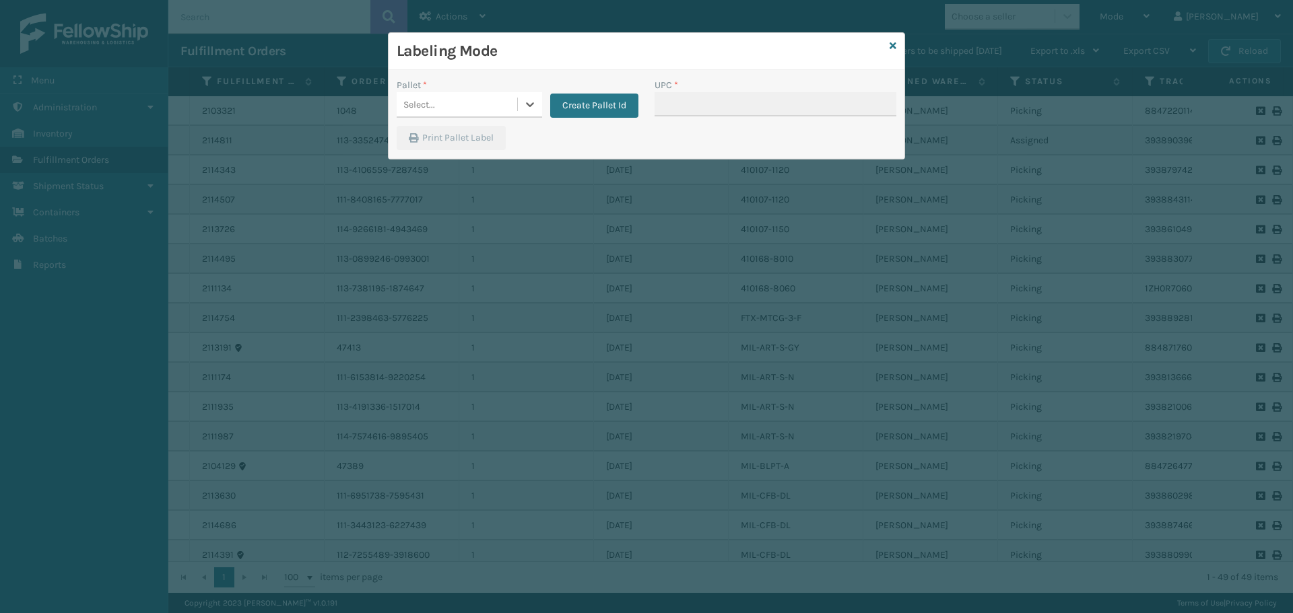
click at [475, 103] on div "Select..." at bounding box center [457, 105] width 121 height 22
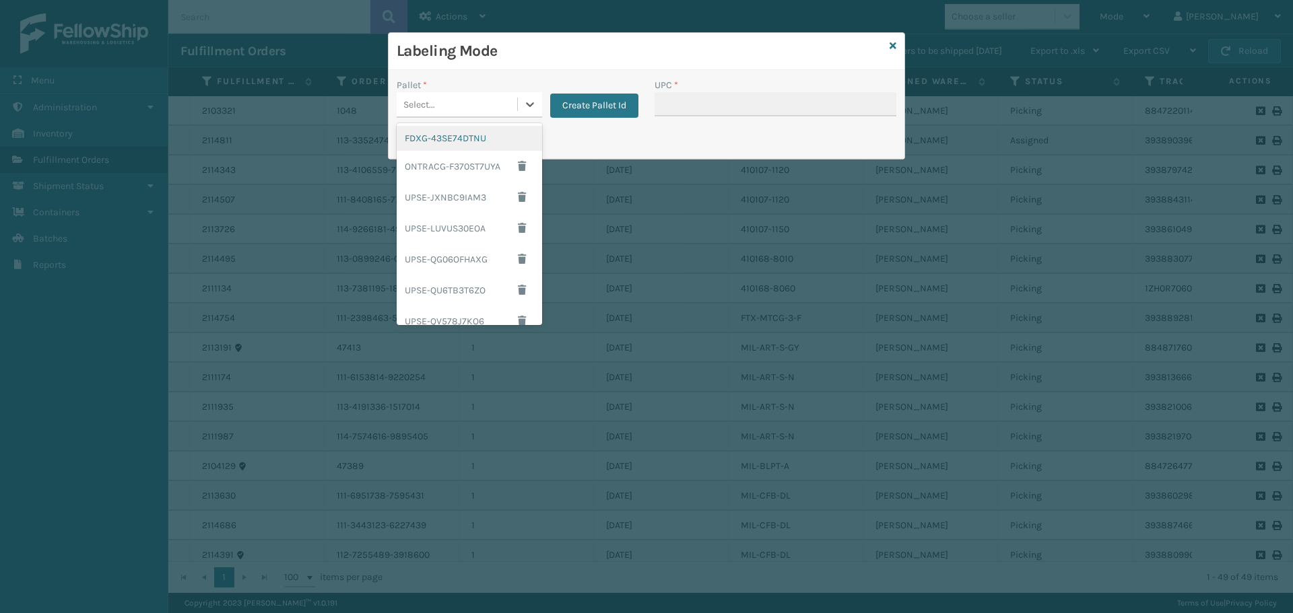
click at [477, 142] on div "FDXG-43SE74DTNU" at bounding box center [469, 138] width 145 height 25
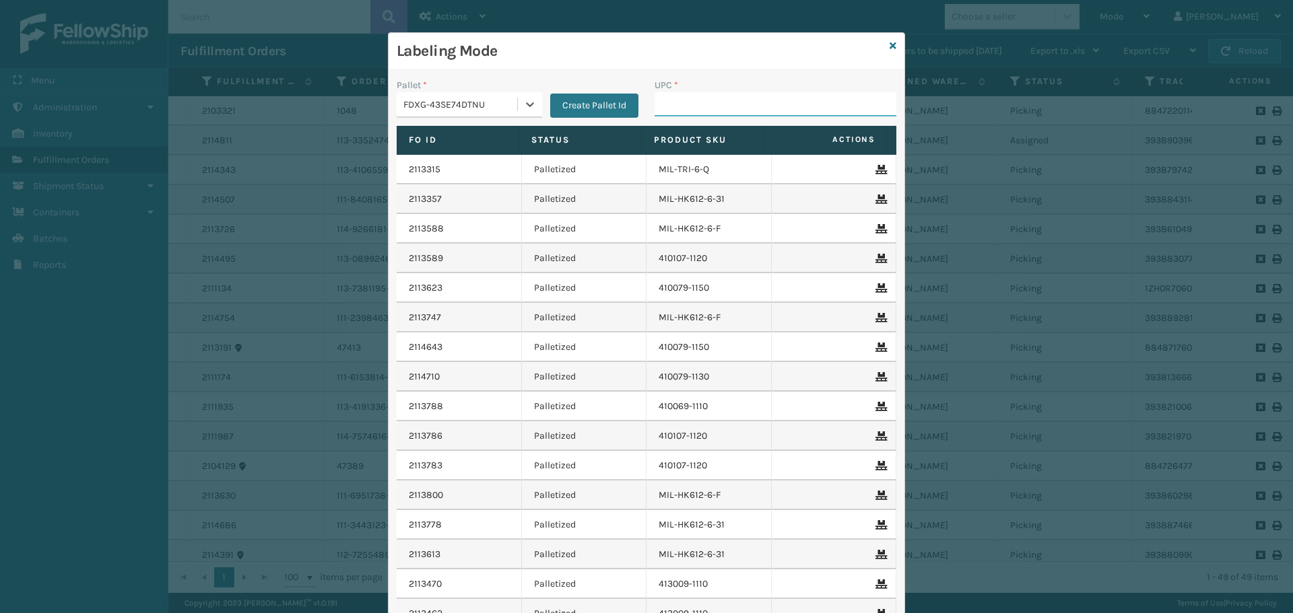
click at [730, 106] on input "UPC *" at bounding box center [776, 104] width 242 height 24
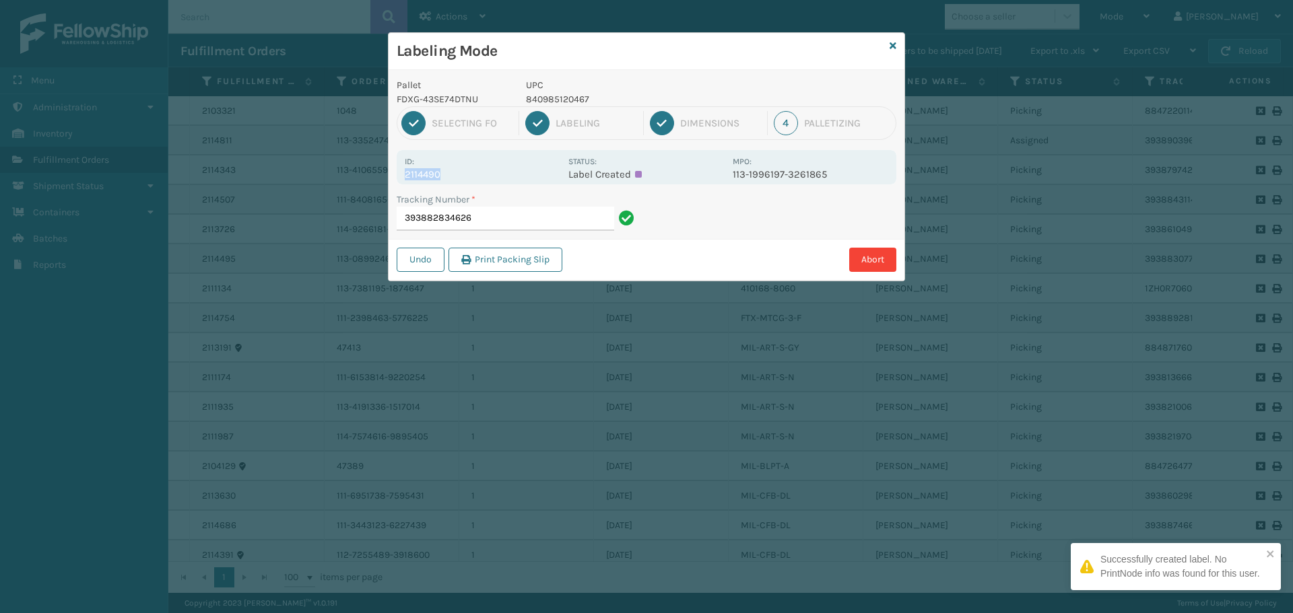
drag, startPoint x: 460, startPoint y: 174, endPoint x: 373, endPoint y: 173, distance: 86.9
click at [373, 173] on div "Labeling Mode Pallet FDXG-43SE74DTNU UPC 840985120467 1 Selecting FO 2 Labeling…" at bounding box center [646, 306] width 1293 height 613
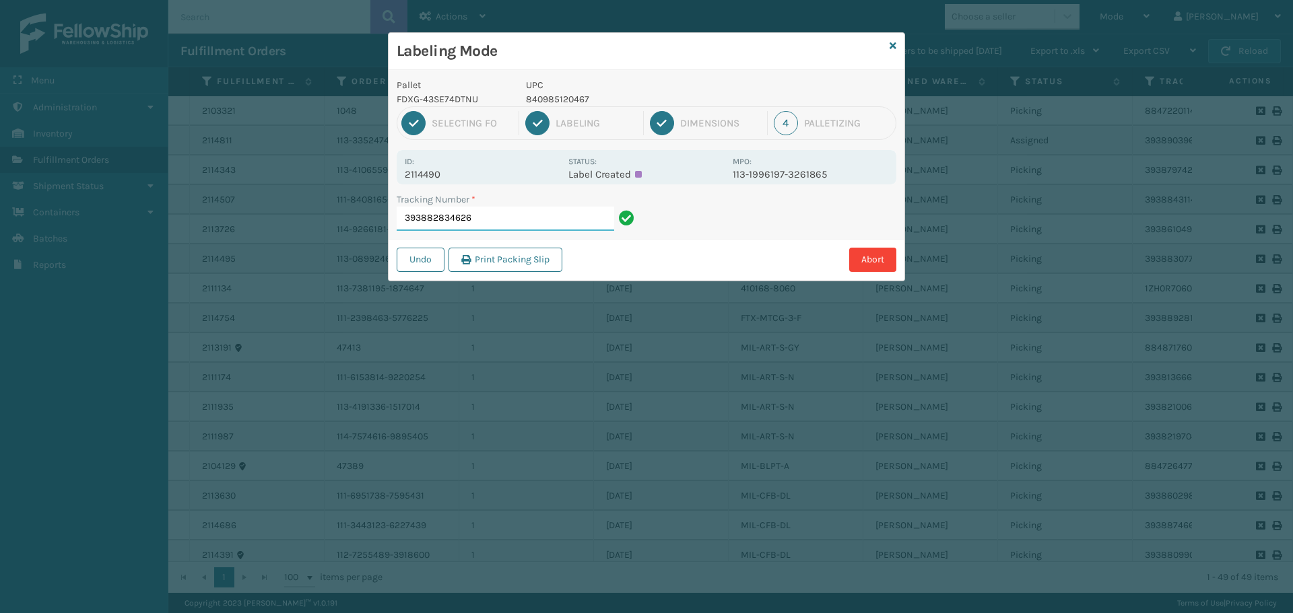
click at [479, 213] on input "393882834626" at bounding box center [505, 219] width 217 height 24
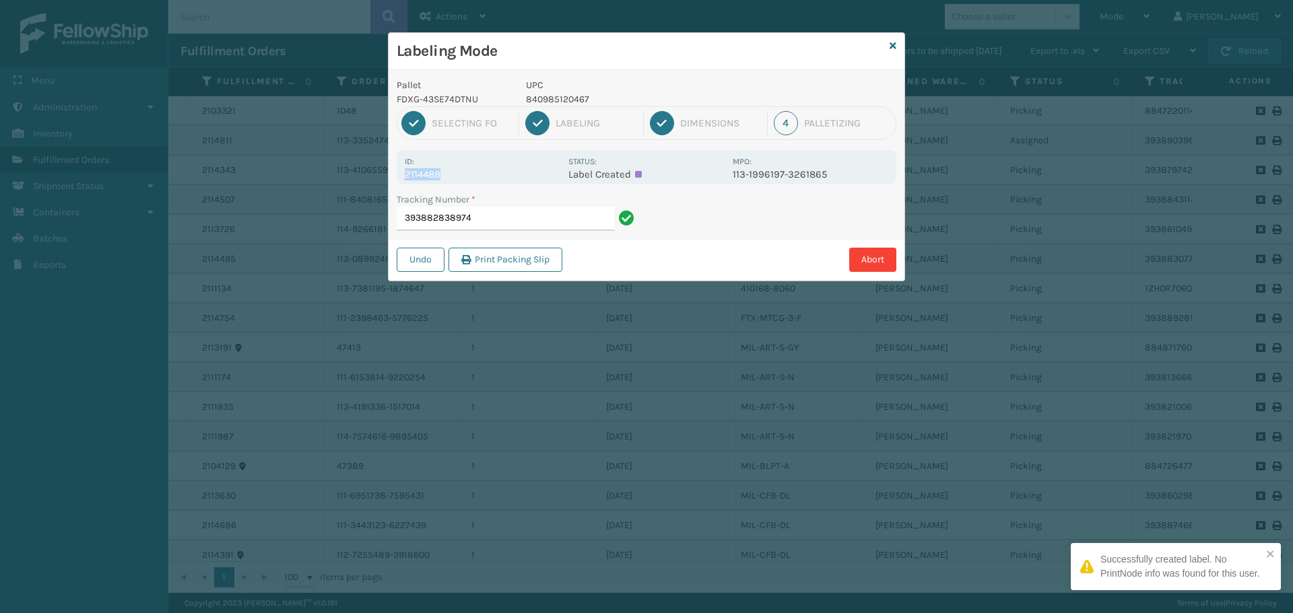
drag, startPoint x: 468, startPoint y: 174, endPoint x: 403, endPoint y: 178, distance: 64.7
click at [403, 178] on div "Id: 2114488 Status: Label Created MPO: 113-1996197-3261865" at bounding box center [647, 167] width 500 height 34
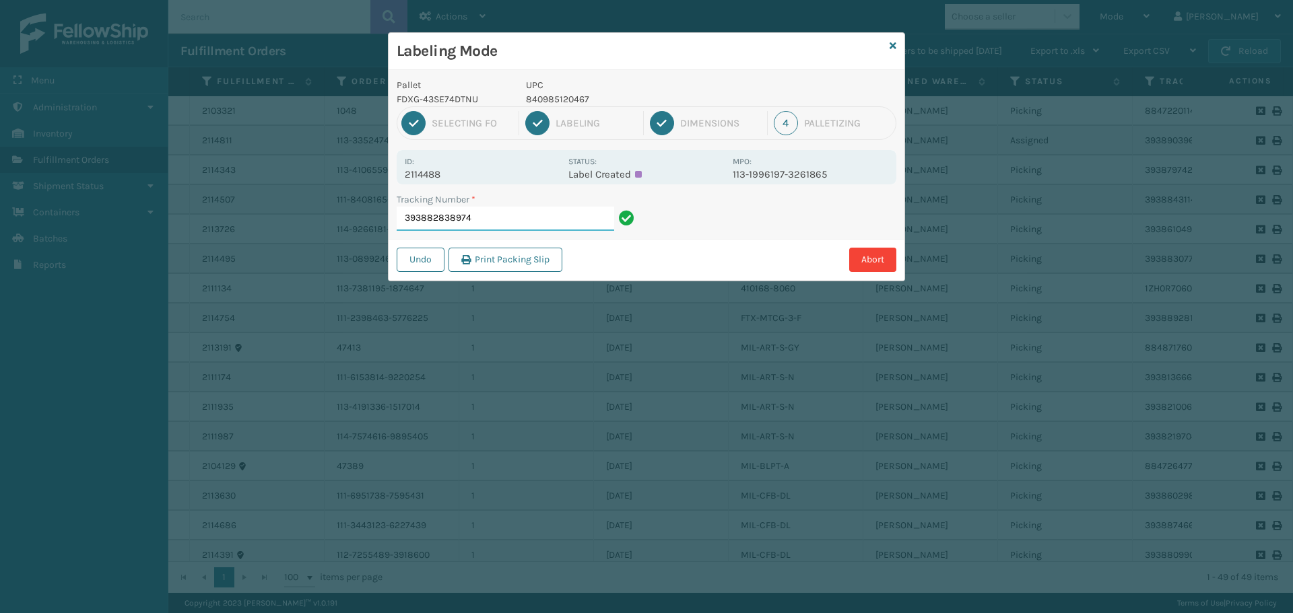
click at [539, 224] on input "393882838974" at bounding box center [505, 219] width 217 height 24
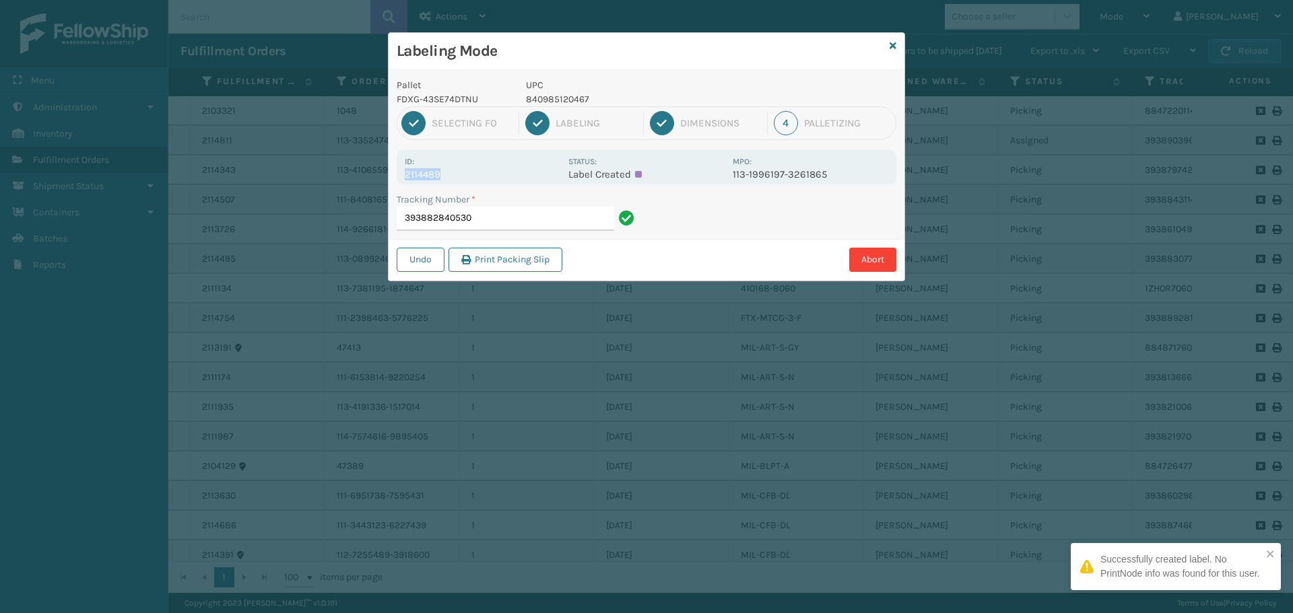
drag, startPoint x: 445, startPoint y: 176, endPoint x: 401, endPoint y: 176, distance: 43.8
click at [401, 174] on div "Id: 2114489 Status: Label Created MPO: 113-1996197-3261865" at bounding box center [647, 167] width 500 height 34
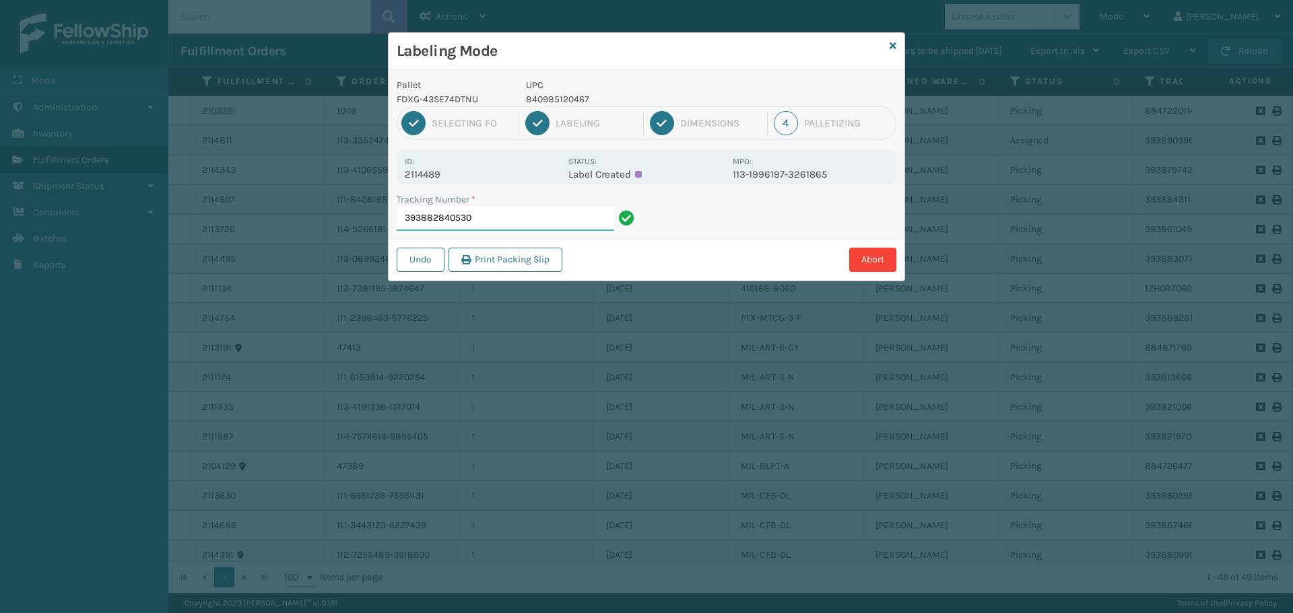
click at [489, 216] on input "393882840530" at bounding box center [505, 219] width 217 height 24
drag, startPoint x: 455, startPoint y: 167, endPoint x: 475, endPoint y: 171, distance: 20.6
click at [477, 172] on div "Id: 2114487" at bounding box center [483, 167] width 156 height 26
click at [523, 220] on input "393882843090" at bounding box center [505, 219] width 217 height 24
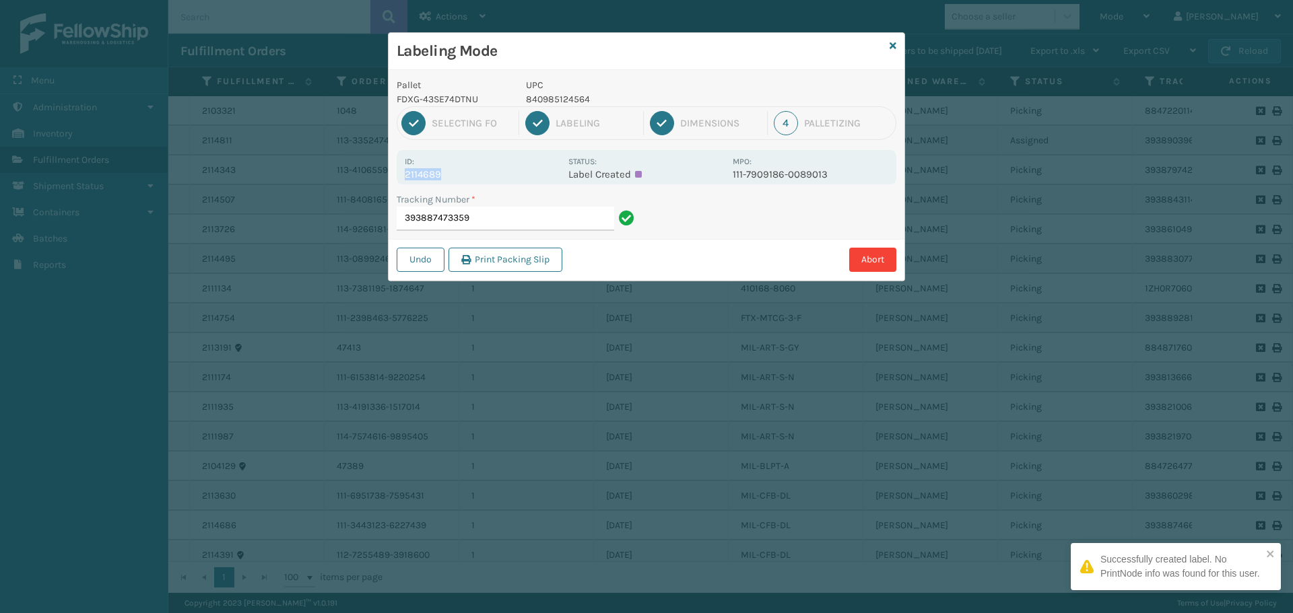
drag, startPoint x: 456, startPoint y: 181, endPoint x: 387, endPoint y: 184, distance: 69.4
click at [387, 184] on div "Labeling Mode Pallet FDXG-43SE74DTNU UPC 840985124564 1 Selecting FO 2 Labeling…" at bounding box center [646, 306] width 1293 height 613
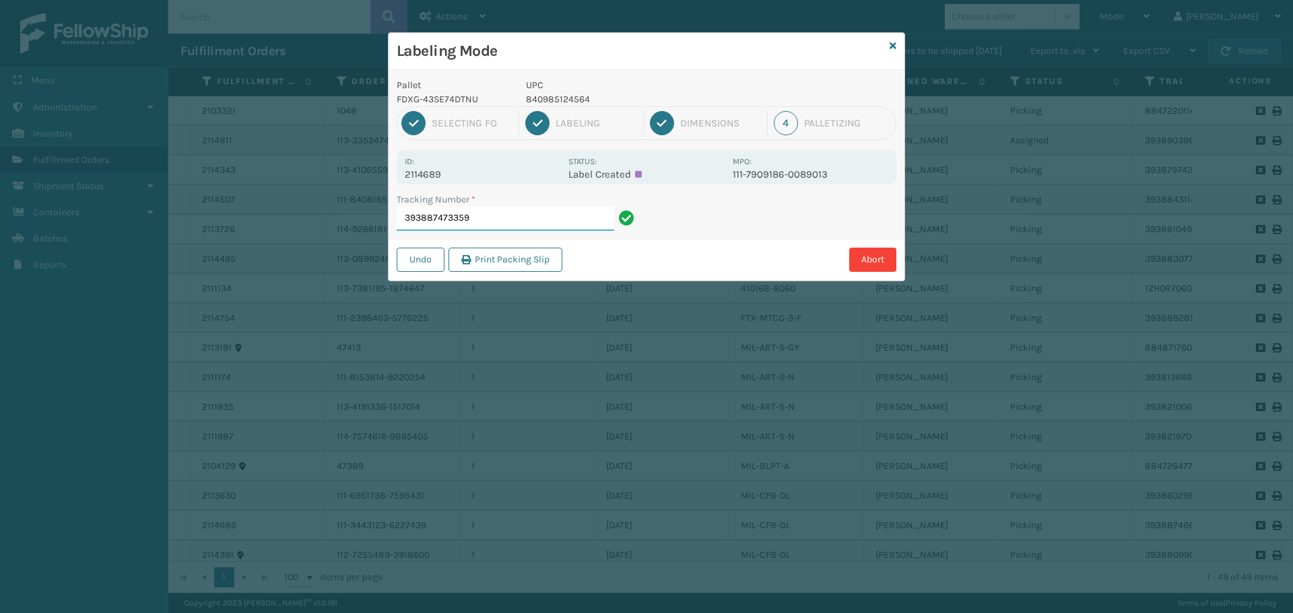
click at [538, 213] on input "393887473359" at bounding box center [505, 219] width 217 height 24
drag, startPoint x: 446, startPoint y: 169, endPoint x: 475, endPoint y: 167, distance: 28.4
click at [473, 168] on div "Id: 2114576" at bounding box center [483, 167] width 156 height 26
click at [503, 229] on input "884892105675" at bounding box center [505, 219] width 217 height 24
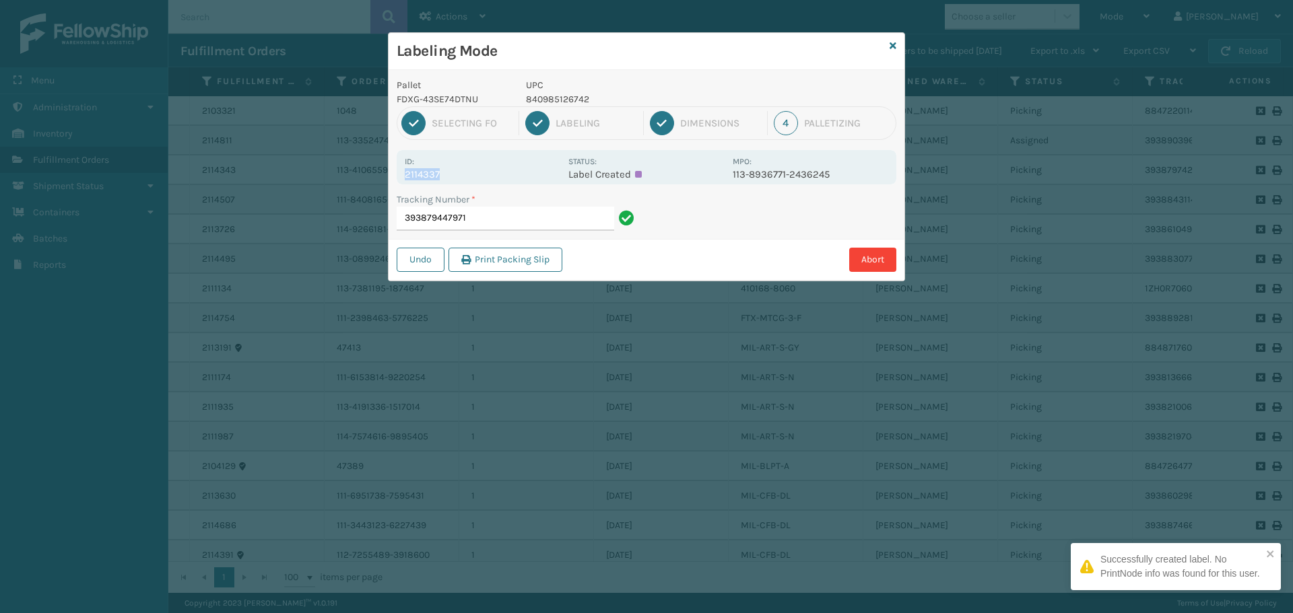
drag, startPoint x: 444, startPoint y: 176, endPoint x: 404, endPoint y: 178, distance: 39.8
click at [404, 178] on div "Id: 2114337 Status: Label Created MPO: 113-8936771-2436245" at bounding box center [647, 167] width 500 height 34
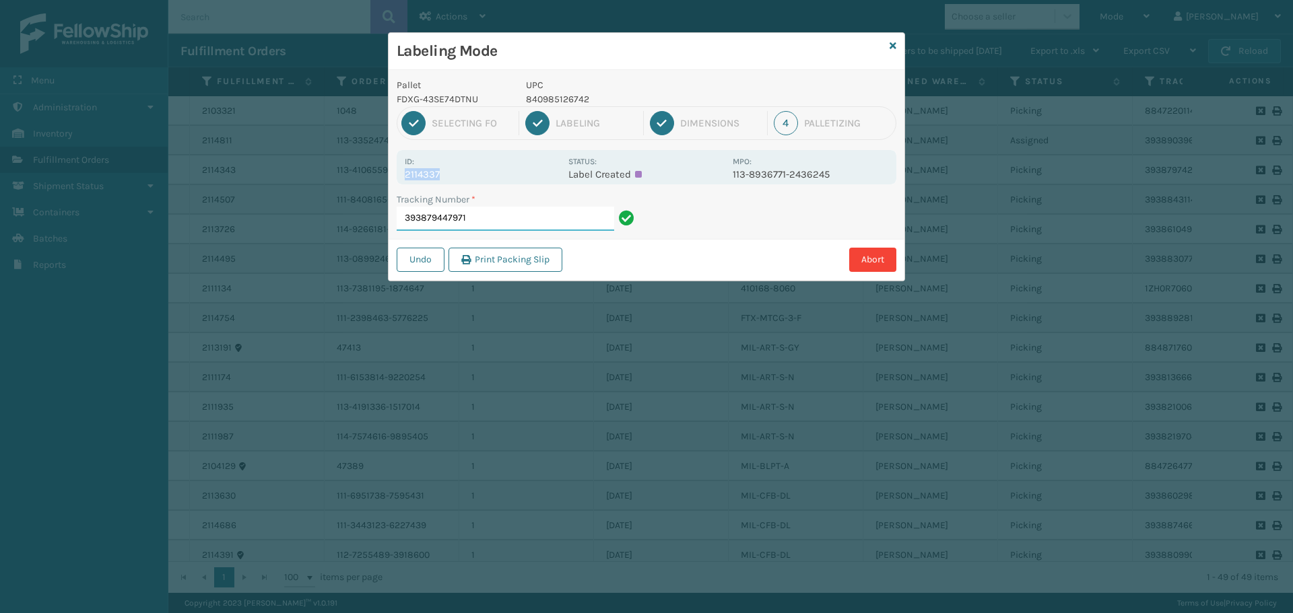
click at [514, 221] on input "393879447971" at bounding box center [505, 219] width 217 height 24
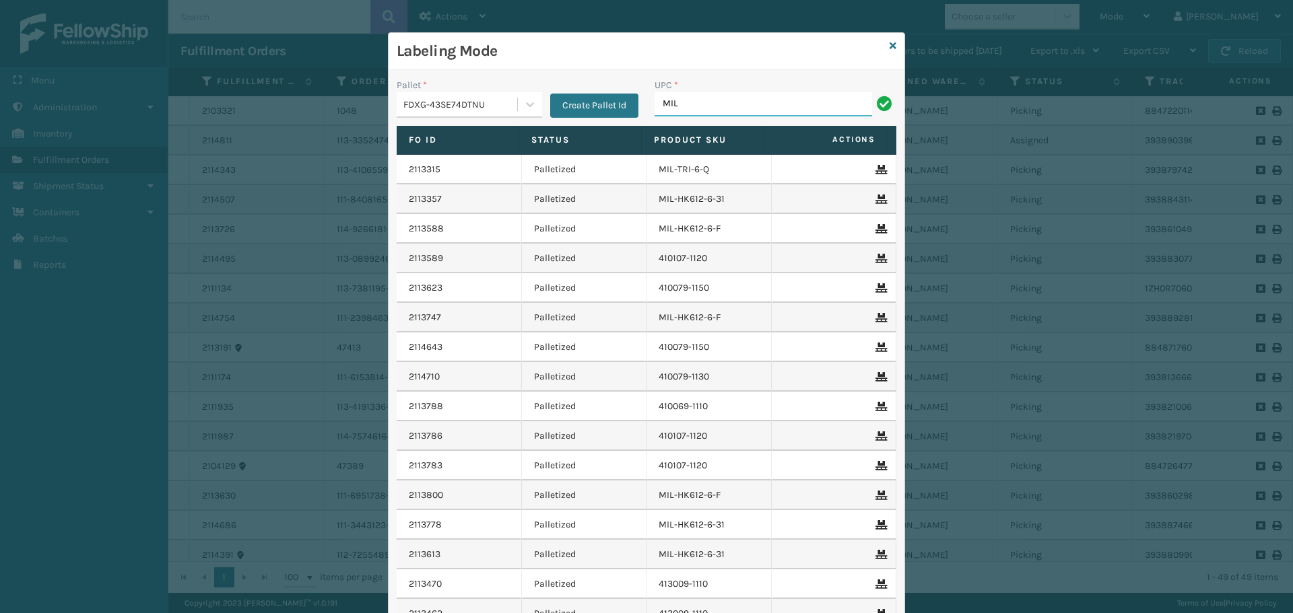
type input "MIL-OPSN-D-B-BX2"
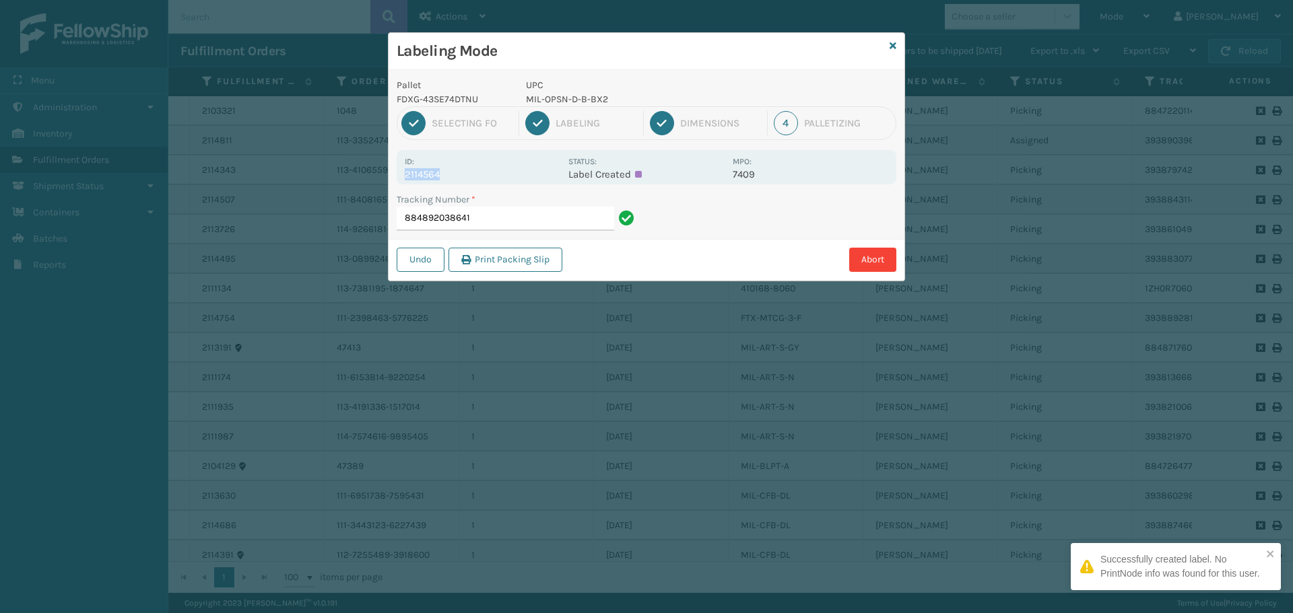
drag, startPoint x: 449, startPoint y: 180, endPoint x: 432, endPoint y: 162, distance: 24.8
click at [432, 162] on div "Id: 2114564" at bounding box center [483, 167] width 156 height 26
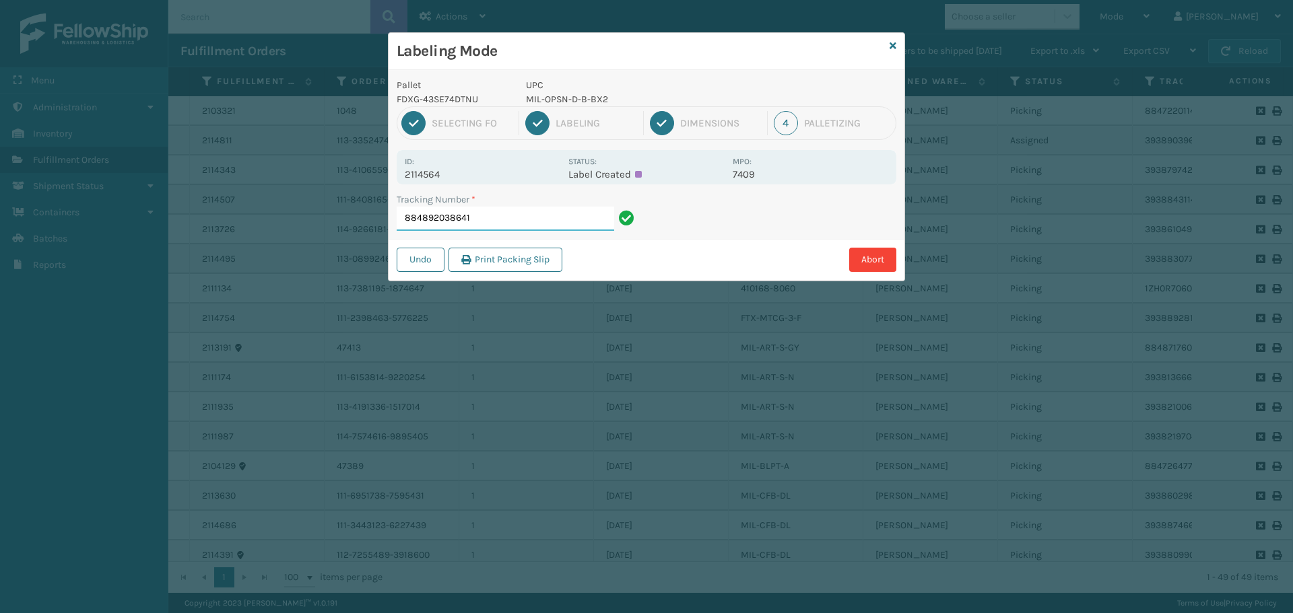
click at [488, 214] on input "884892038641" at bounding box center [505, 219] width 217 height 24
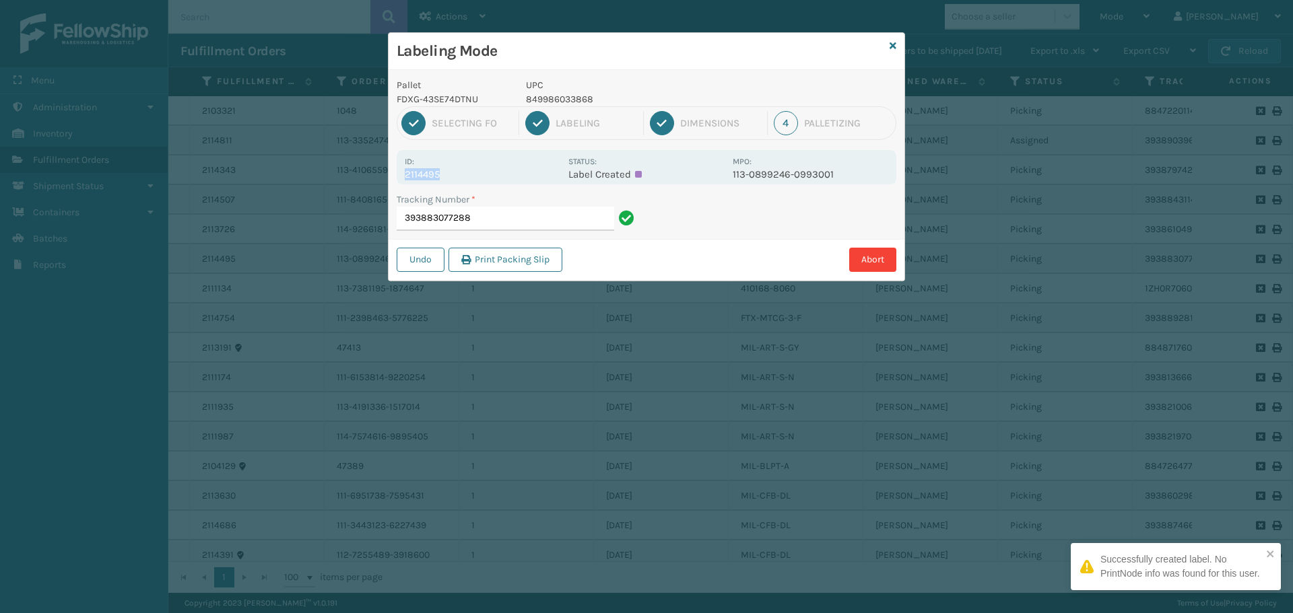
drag, startPoint x: 461, startPoint y: 182, endPoint x: 401, endPoint y: 182, distance: 59.9
click at [401, 182] on div "Id: 2114495 Status: Label Created MPO: 113-0899246-0993001" at bounding box center [647, 167] width 500 height 34
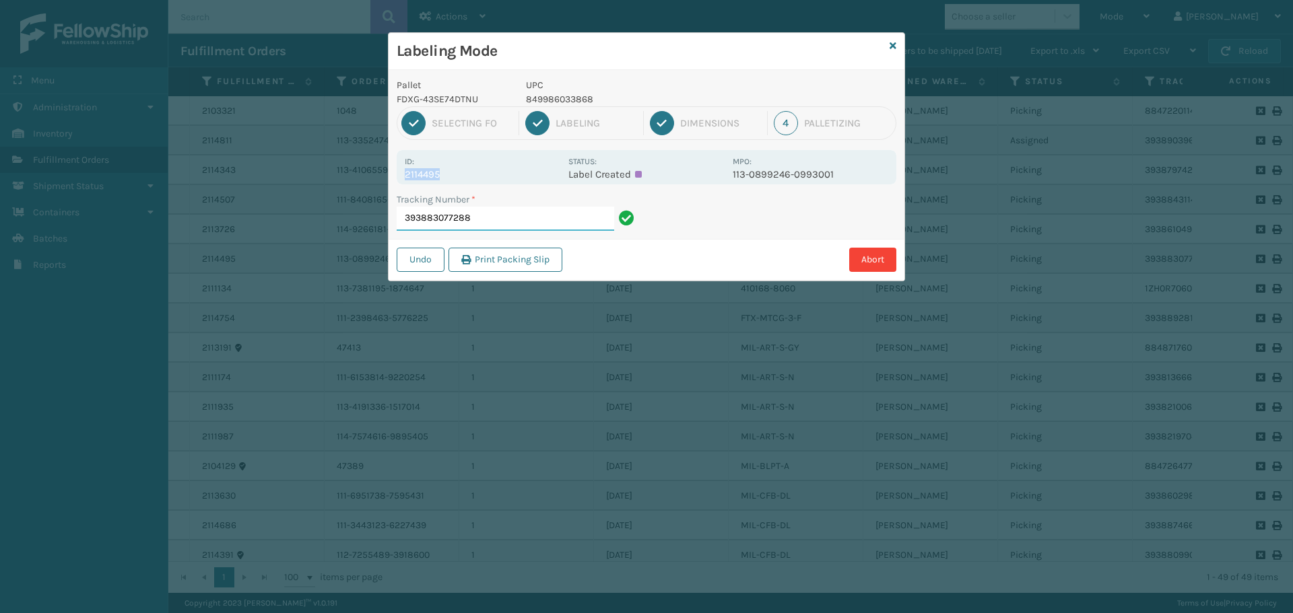
click at [498, 213] on input "393883077288" at bounding box center [505, 219] width 217 height 24
drag, startPoint x: 430, startPoint y: 172, endPoint x: 397, endPoint y: 179, distance: 33.8
click at [397, 179] on div "Id: 2114754 Status: Label Created MPO: 111-2398463-5776225" at bounding box center [647, 167] width 500 height 34
click at [483, 213] on input "393889281870" at bounding box center [505, 219] width 217 height 24
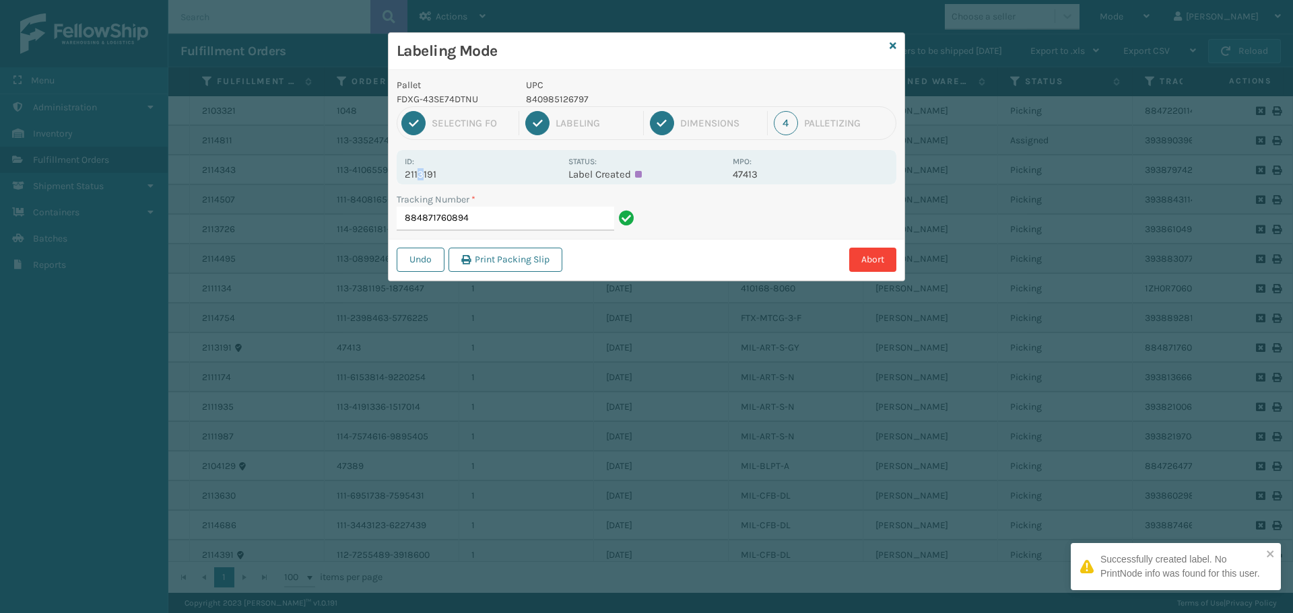
drag, startPoint x: 423, startPoint y: 170, endPoint x: 417, endPoint y: 175, distance: 8.1
click at [417, 175] on p "2113191" at bounding box center [483, 174] width 156 height 12
click at [472, 170] on p "2113191" at bounding box center [483, 174] width 156 height 12
drag, startPoint x: 471, startPoint y: 170, endPoint x: 430, endPoint y: 174, distance: 41.3
click at [470, 170] on p "2113191" at bounding box center [483, 174] width 156 height 12
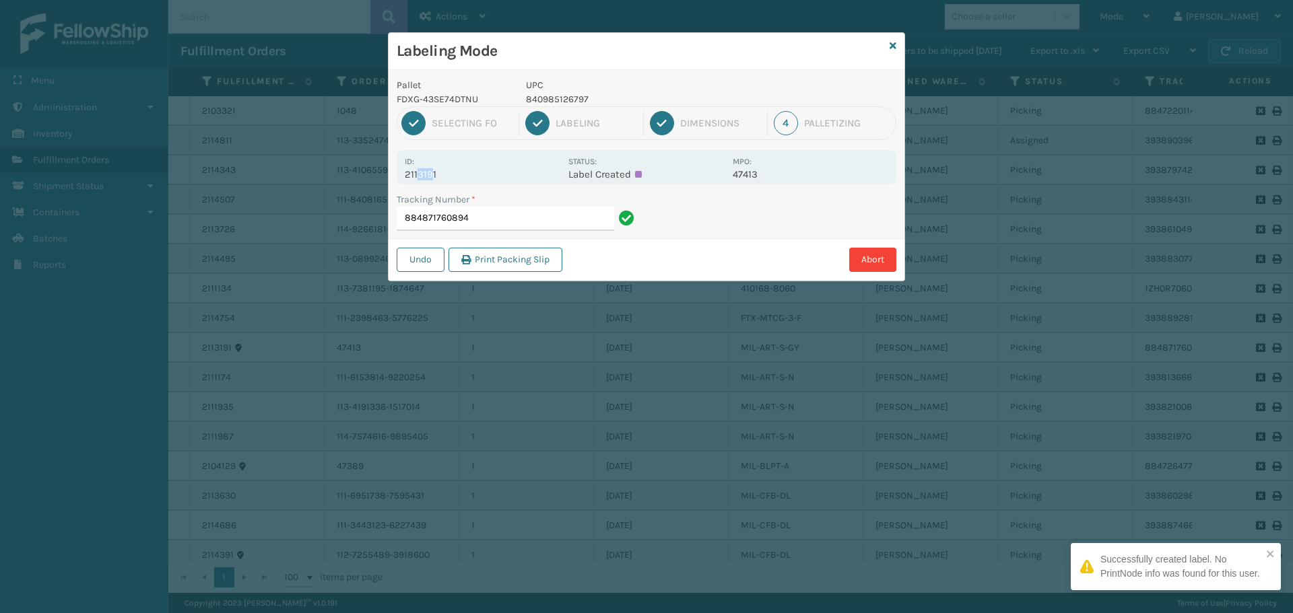
drag, startPoint x: 430, startPoint y: 174, endPoint x: 417, endPoint y: 174, distance: 12.8
click at [417, 174] on p "2113191" at bounding box center [483, 174] width 156 height 12
click at [457, 169] on p "2113191" at bounding box center [483, 174] width 156 height 12
drag, startPoint x: 457, startPoint y: 168, endPoint x: 446, endPoint y: 171, distance: 11.1
click at [455, 168] on p "2113191" at bounding box center [483, 174] width 156 height 12
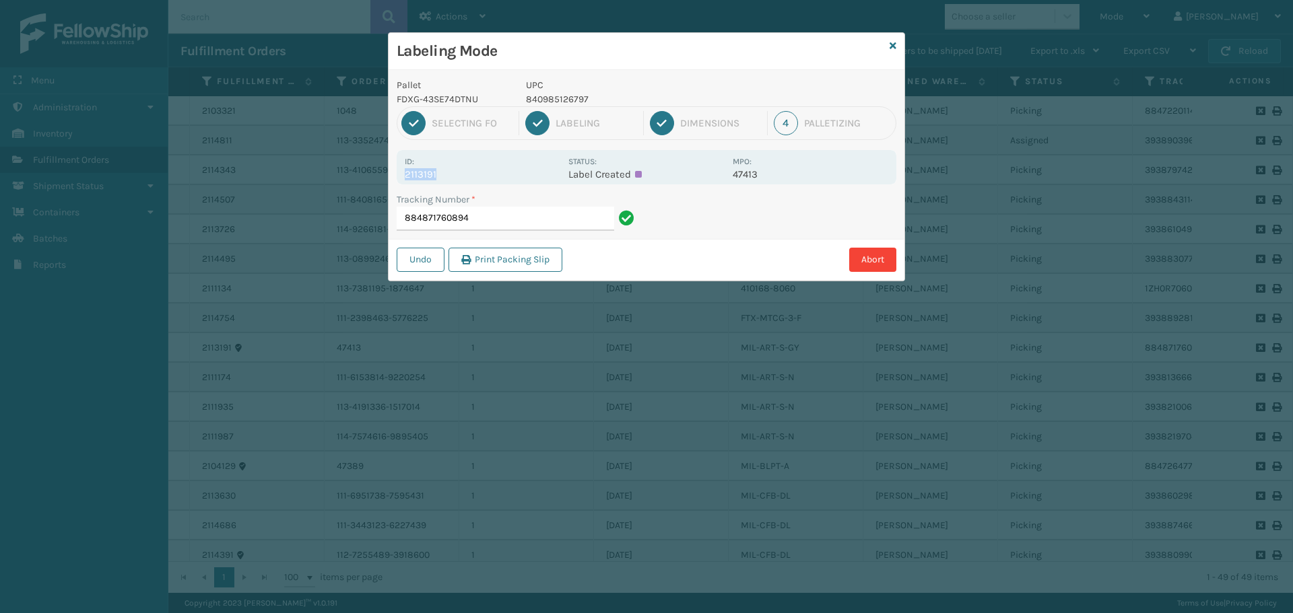
drag, startPoint x: 446, startPoint y: 171, endPoint x: 397, endPoint y: 176, distance: 49.4
click at [397, 176] on div "Id: 2113191 Status: Label Created MPO: 47413" at bounding box center [647, 167] width 500 height 34
click at [494, 216] on input "884871760894" at bounding box center [505, 219] width 217 height 24
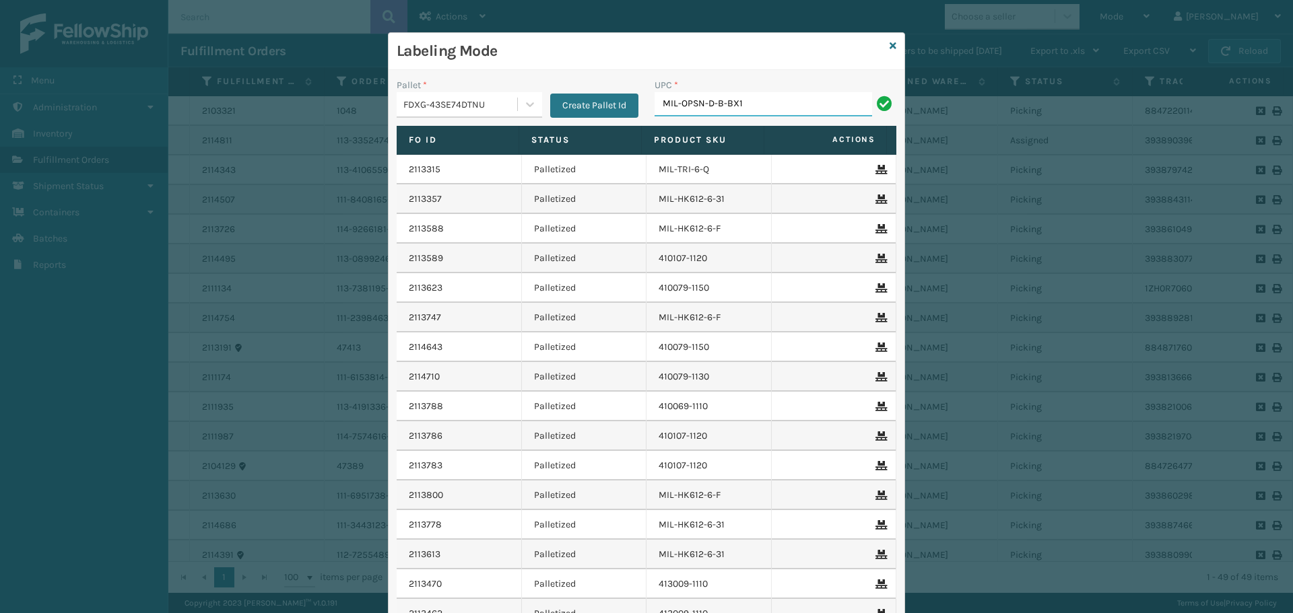
type input "MIL-OPSN-D-B-BX1"
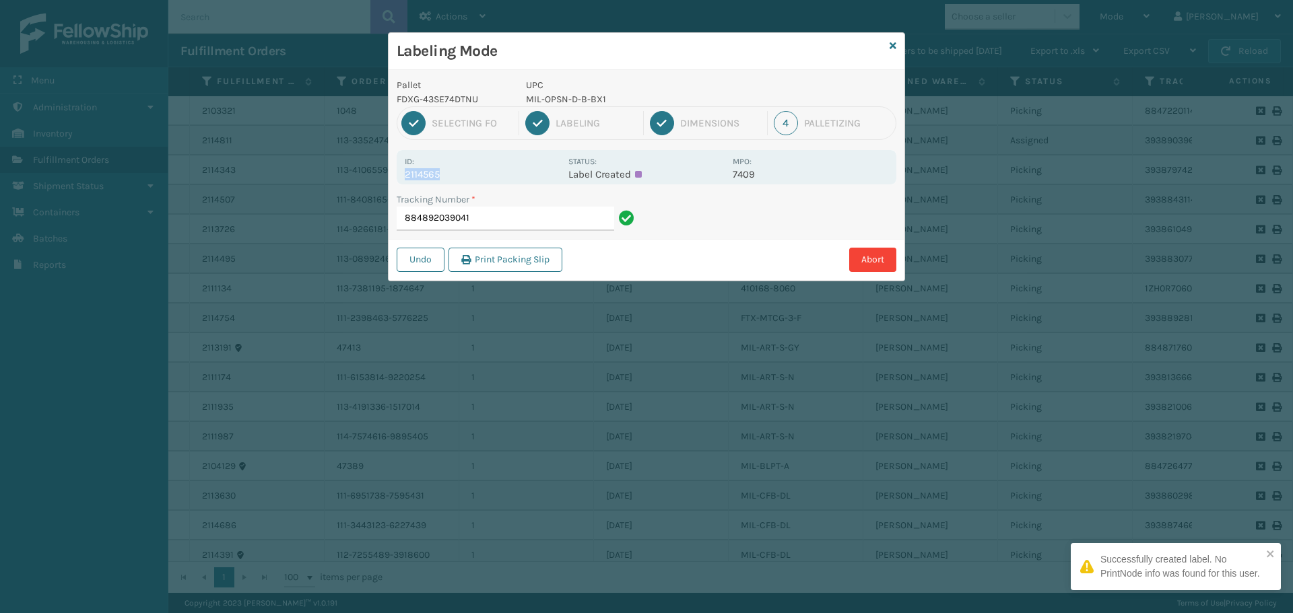
drag, startPoint x: 447, startPoint y: 168, endPoint x: 397, endPoint y: 178, distance: 51.5
click at [397, 178] on div "Id: 2114565 Status: Label Created MPO: 7409" at bounding box center [647, 167] width 500 height 34
click at [492, 215] on input "884892039041" at bounding box center [505, 219] width 217 height 24
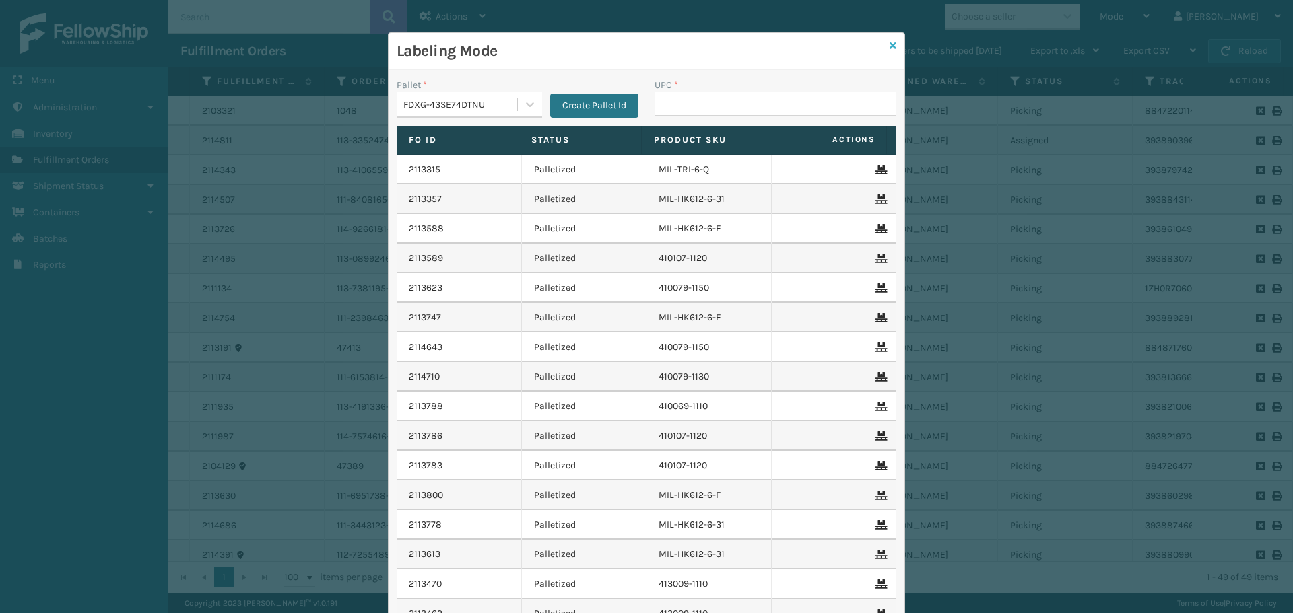
click at [890, 48] on icon at bounding box center [893, 45] width 7 height 9
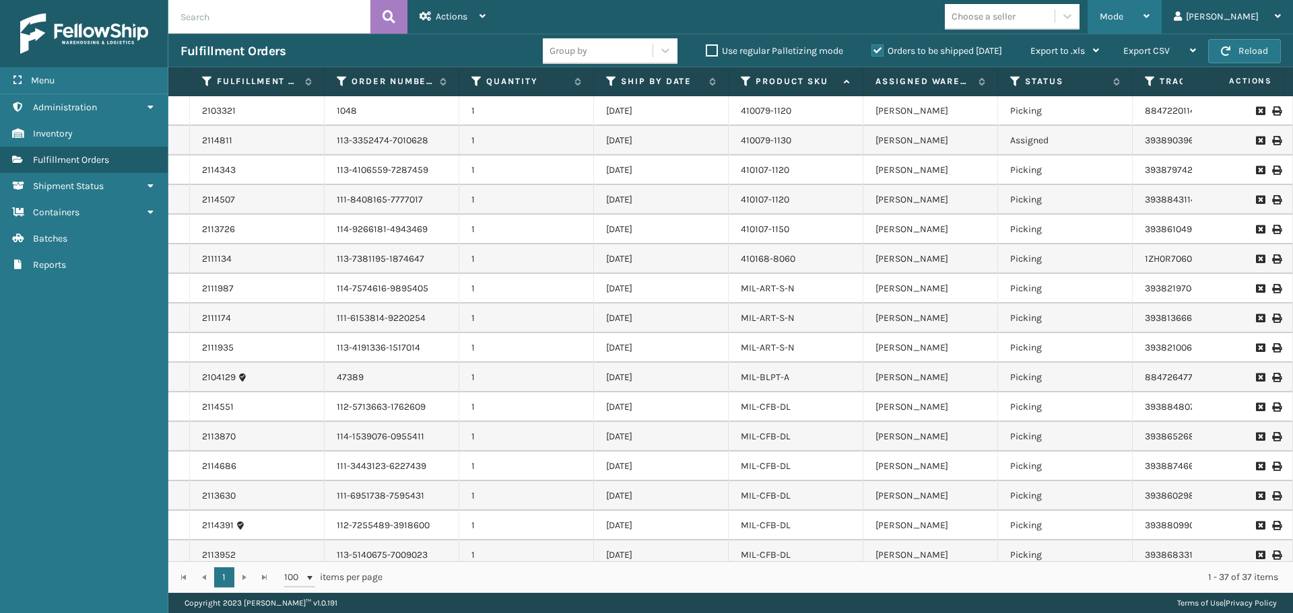
click at [1149, 9] on div "Mode" at bounding box center [1125, 17] width 50 height 34
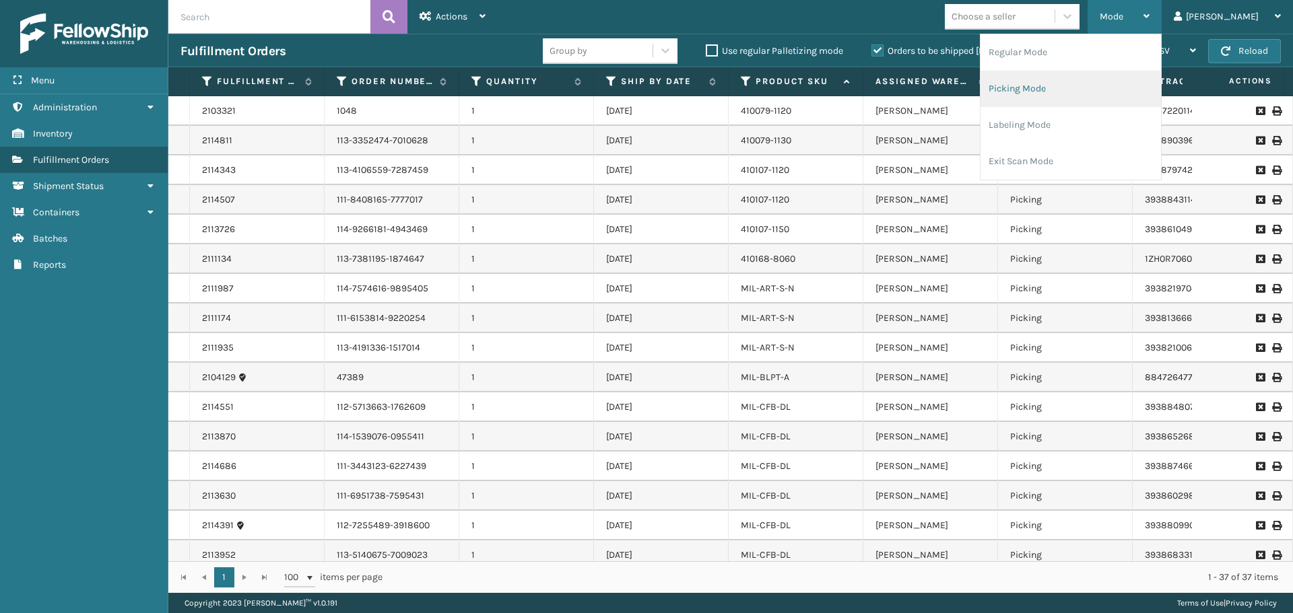
click at [1084, 85] on li "Picking Mode" at bounding box center [1070, 89] width 180 height 36
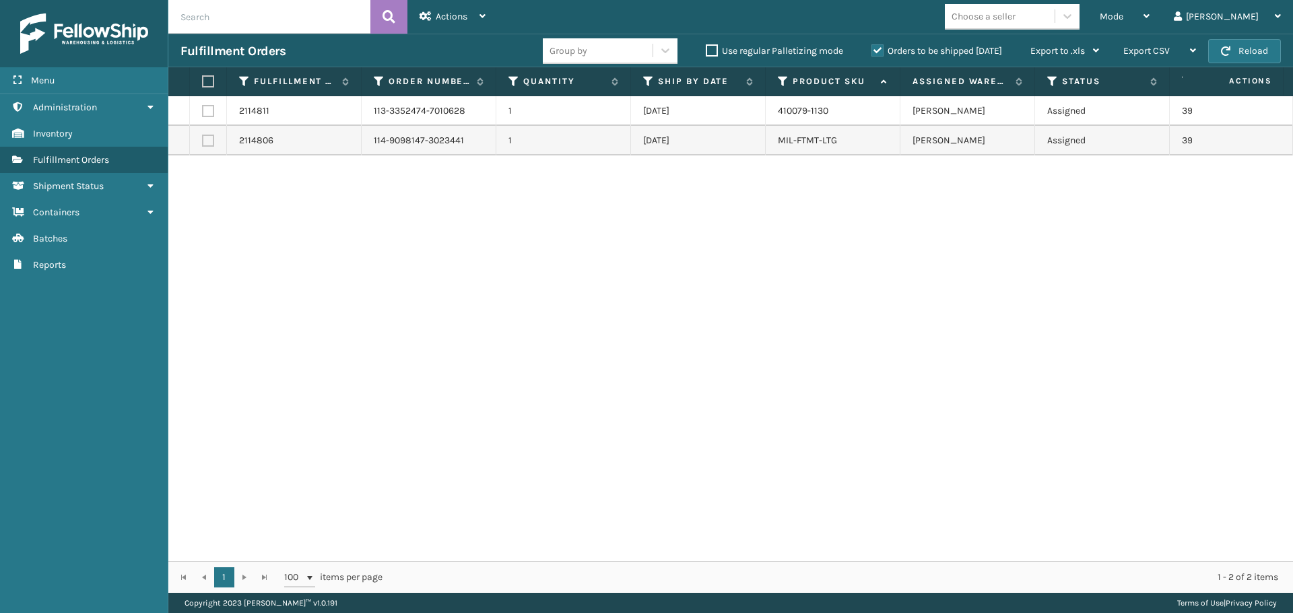
click at [210, 79] on label at bounding box center [206, 81] width 8 height 12
click at [203, 79] on input "checkbox" at bounding box center [202, 81] width 1 height 9
checkbox input "true"
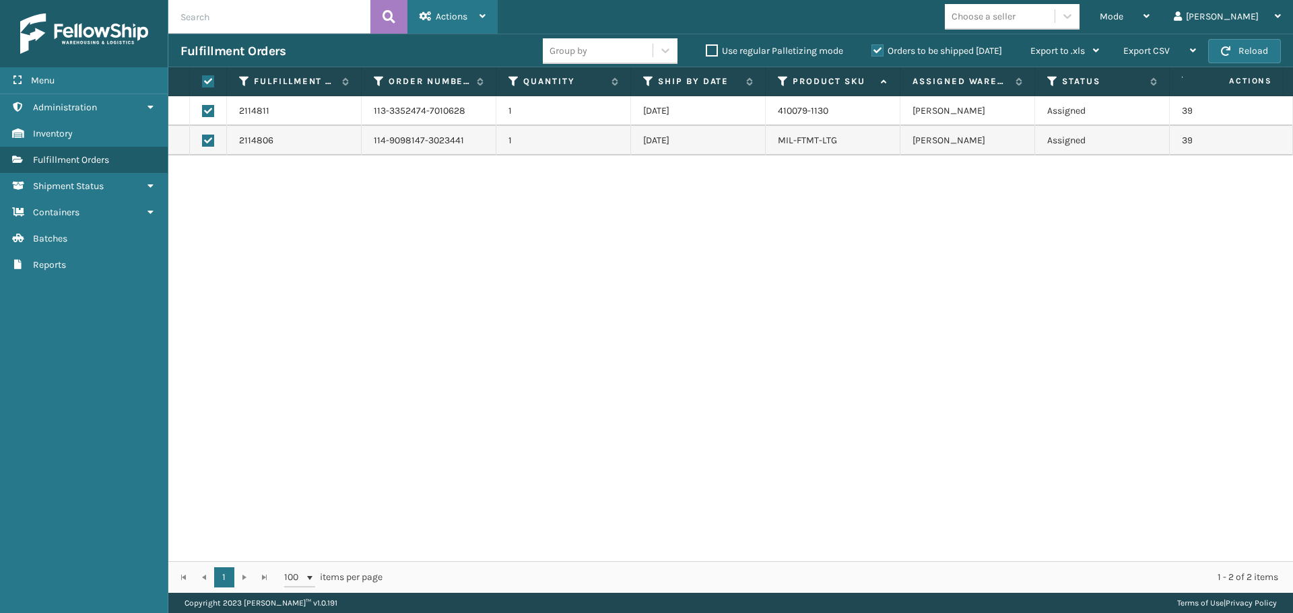
click at [481, 11] on icon at bounding box center [482, 15] width 6 height 9
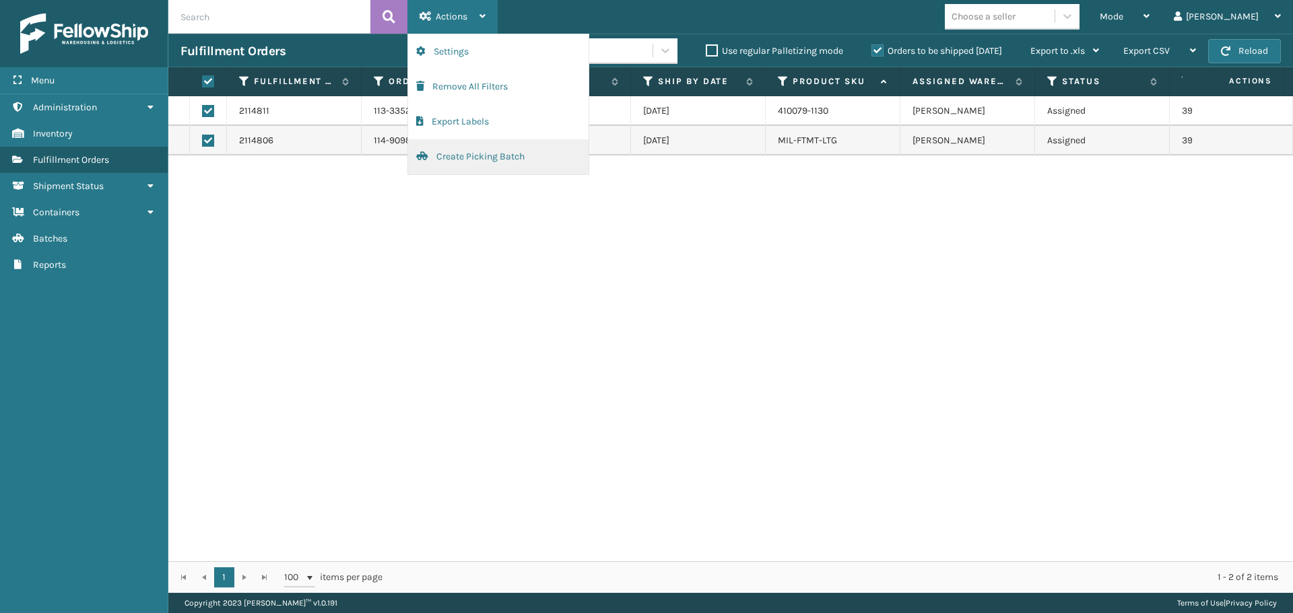
click at [515, 156] on button "Create Picking Batch" at bounding box center [498, 156] width 180 height 35
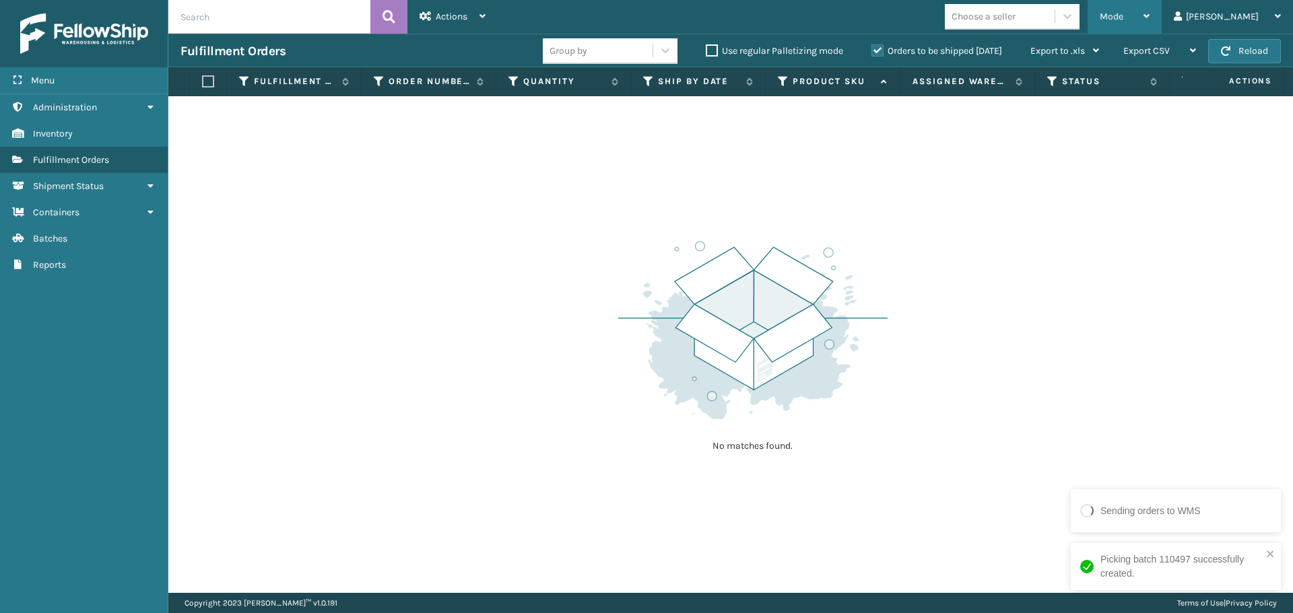
click at [1149, 20] on div "Mode" at bounding box center [1125, 17] width 50 height 34
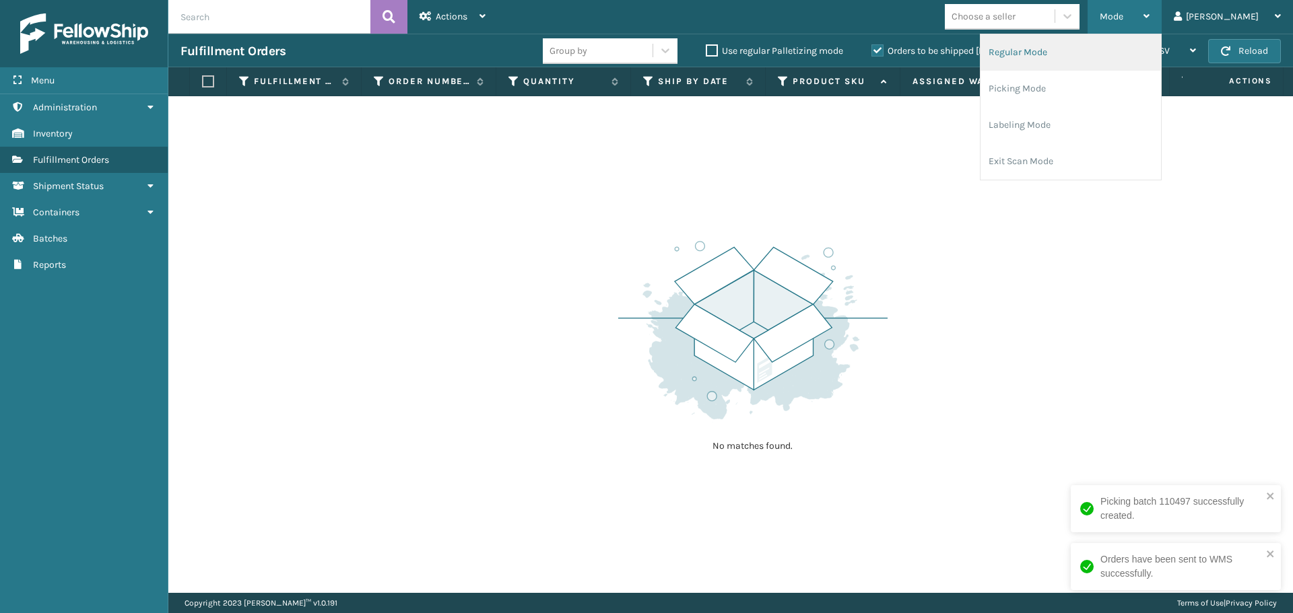
click at [1104, 57] on li "Regular Mode" at bounding box center [1070, 52] width 180 height 36
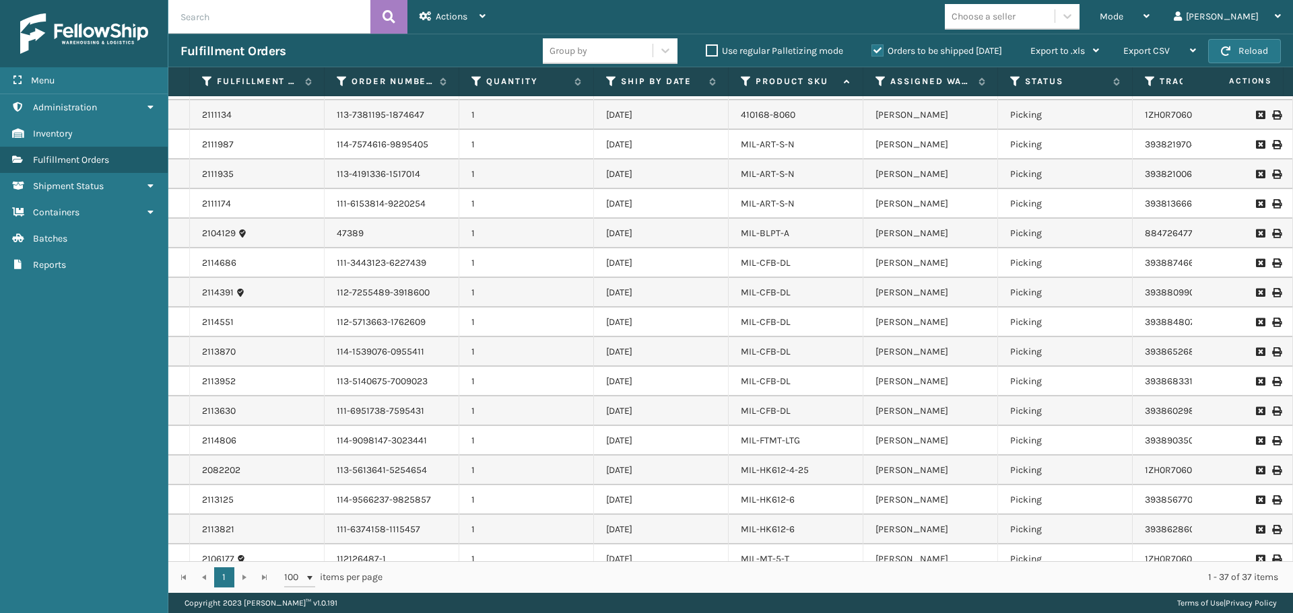
scroll to position [211, 0]
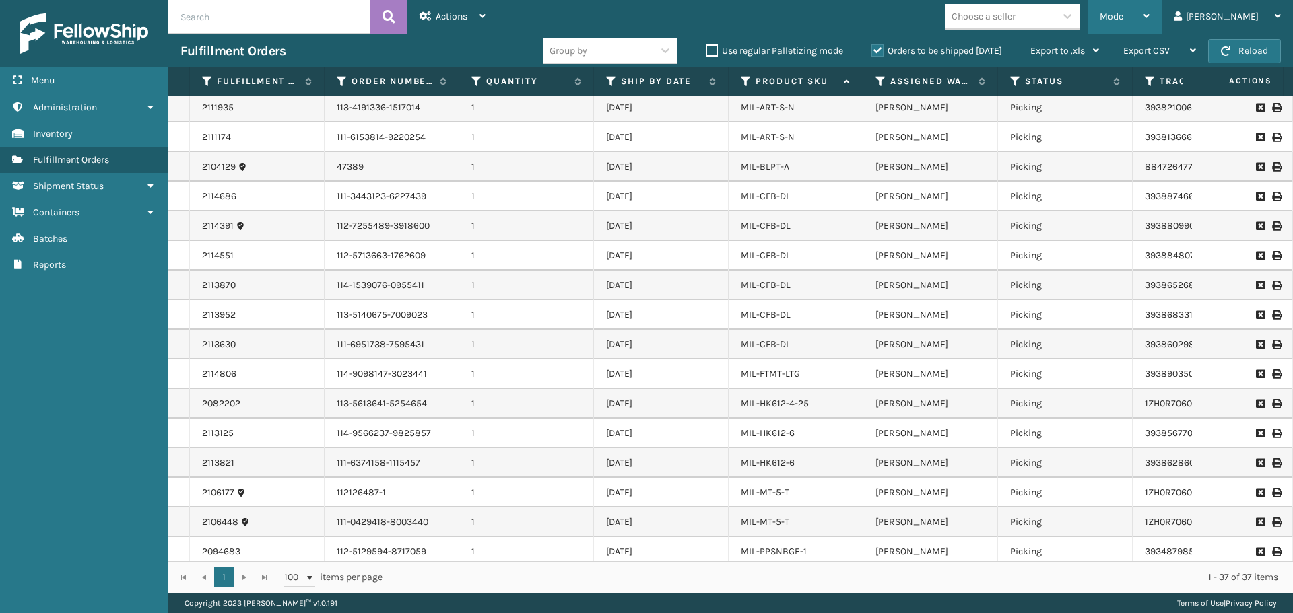
click at [1123, 15] on span "Mode" at bounding box center [1112, 16] width 24 height 11
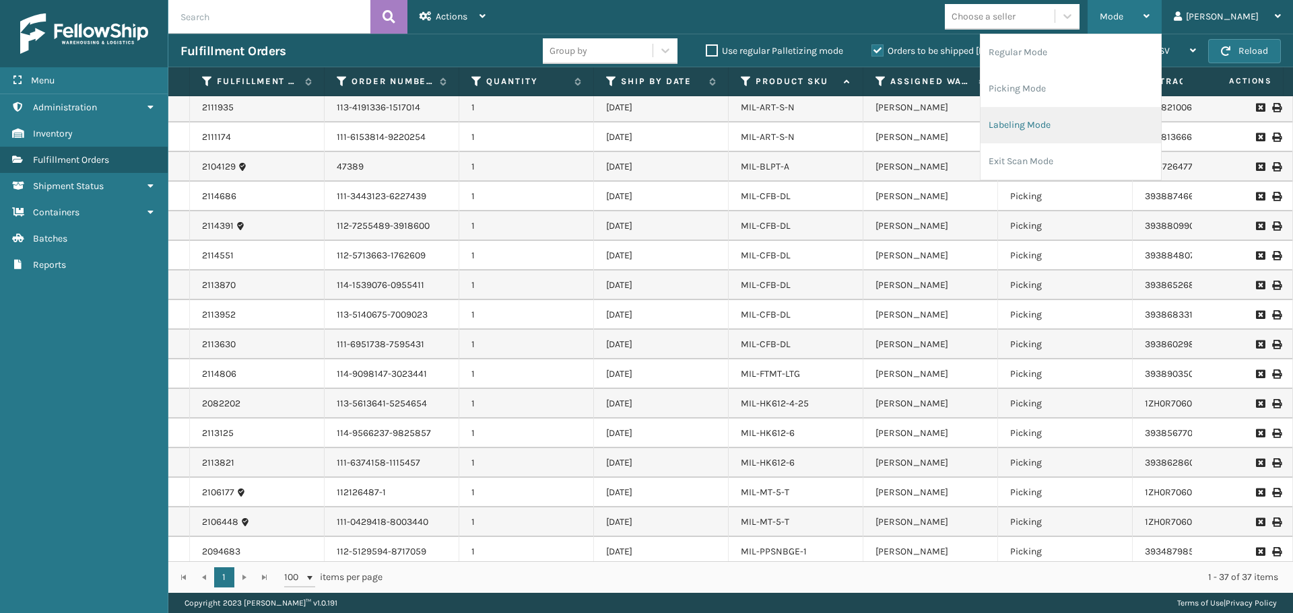
click at [1087, 125] on li "Labeling Mode" at bounding box center [1070, 125] width 180 height 36
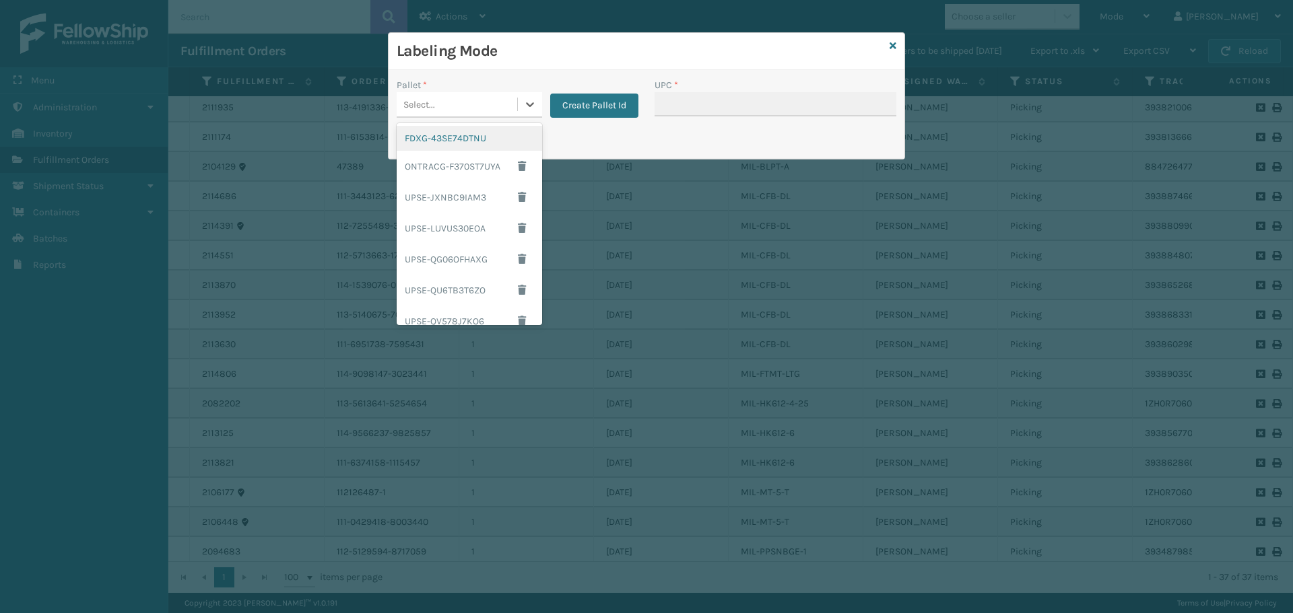
click at [488, 102] on div "Select..." at bounding box center [457, 105] width 121 height 22
click at [465, 145] on div "FDXG-43SE74DTNU" at bounding box center [469, 138] width 145 height 25
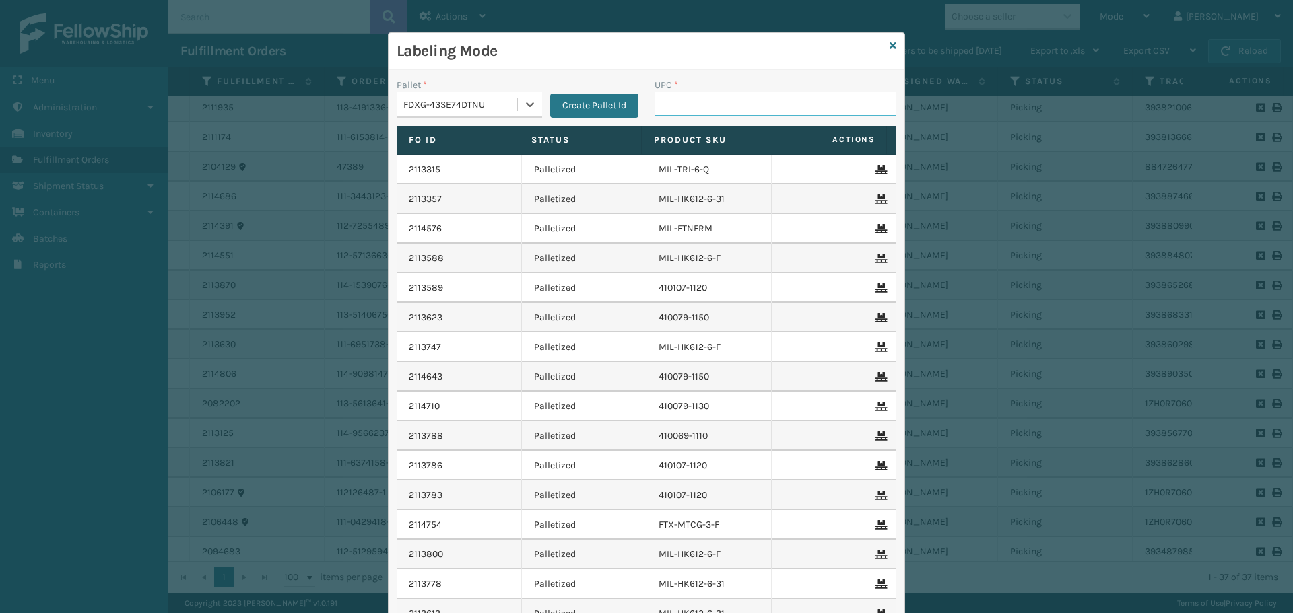
click at [699, 100] on input "UPC *" at bounding box center [776, 104] width 242 height 24
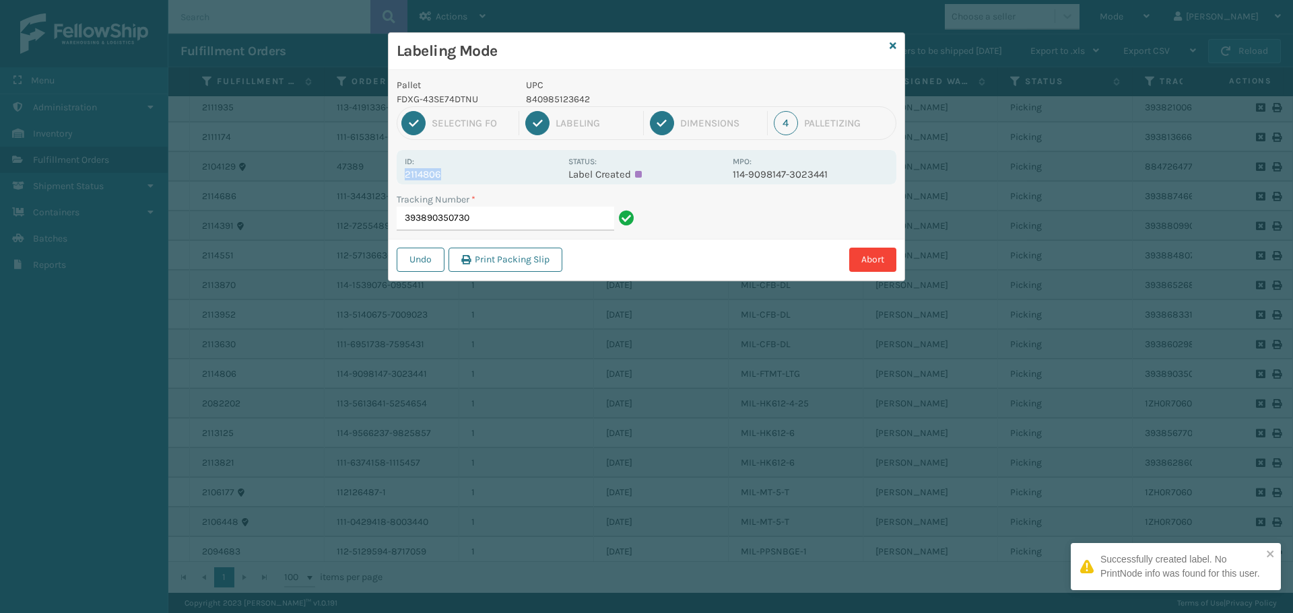
drag, startPoint x: 442, startPoint y: 172, endPoint x: 395, endPoint y: 172, distance: 47.1
click at [395, 172] on div "Pallet FDXG-43SE74DTNU UPC 840985123642 1 Selecting FO 2 Labeling 3 Dimensions …" at bounding box center [647, 175] width 516 height 211
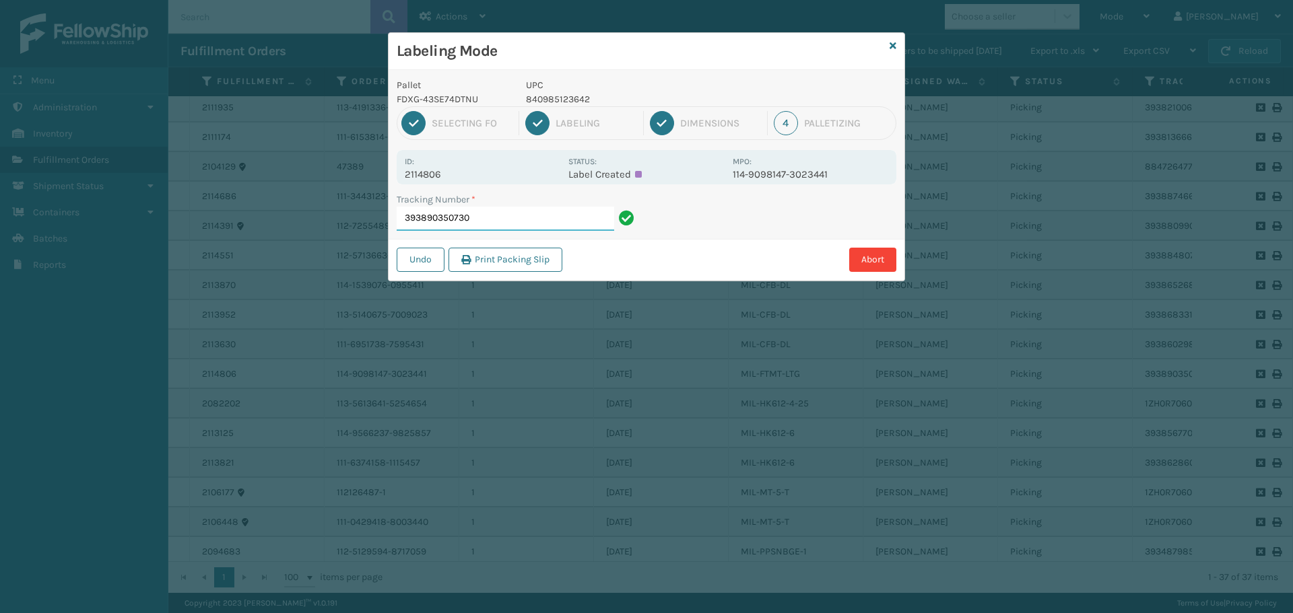
click at [484, 211] on input "393890350730" at bounding box center [505, 219] width 217 height 24
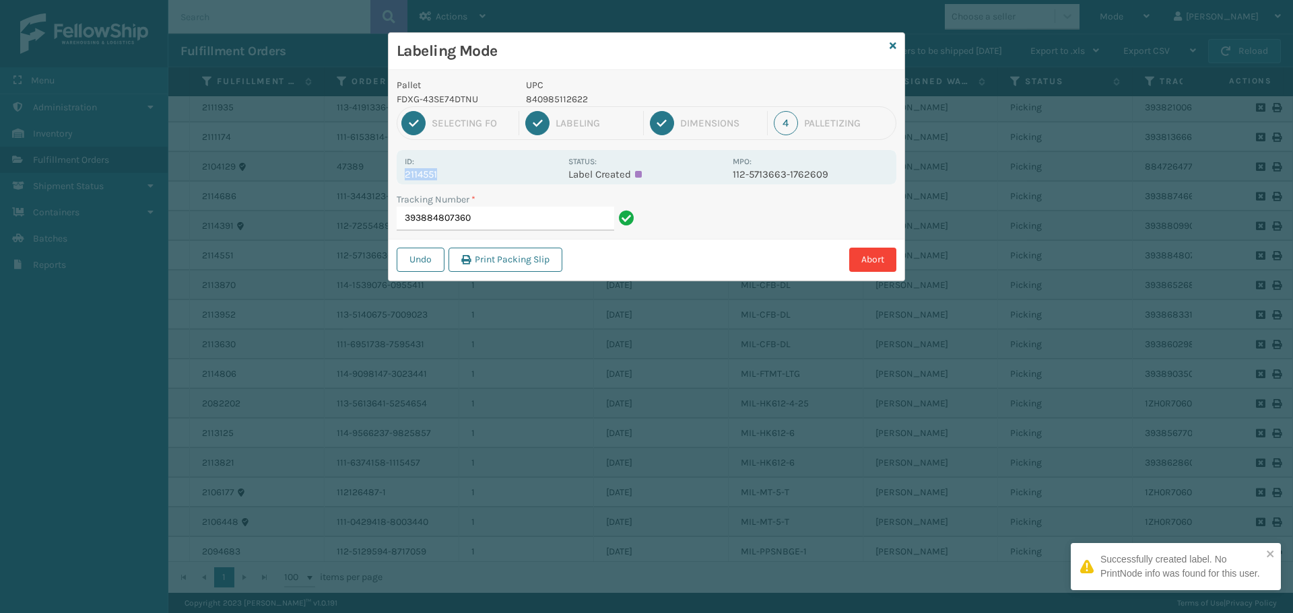
drag, startPoint x: 456, startPoint y: 176, endPoint x: 393, endPoint y: 180, distance: 62.8
click at [393, 180] on div "Pallet FDXG-43SE74DTNU UPC 840985112622 1 Selecting FO 2 Labeling 3 Dimensions …" at bounding box center [647, 175] width 516 height 211
click at [518, 214] on input "393884807360" at bounding box center [505, 219] width 217 height 24
drag, startPoint x: 433, startPoint y: 179, endPoint x: 400, endPoint y: 182, distance: 33.1
click at [400, 182] on div "Id: 2114686 Status: Label Created MPO: 111-3443123-6227439" at bounding box center [647, 167] width 500 height 34
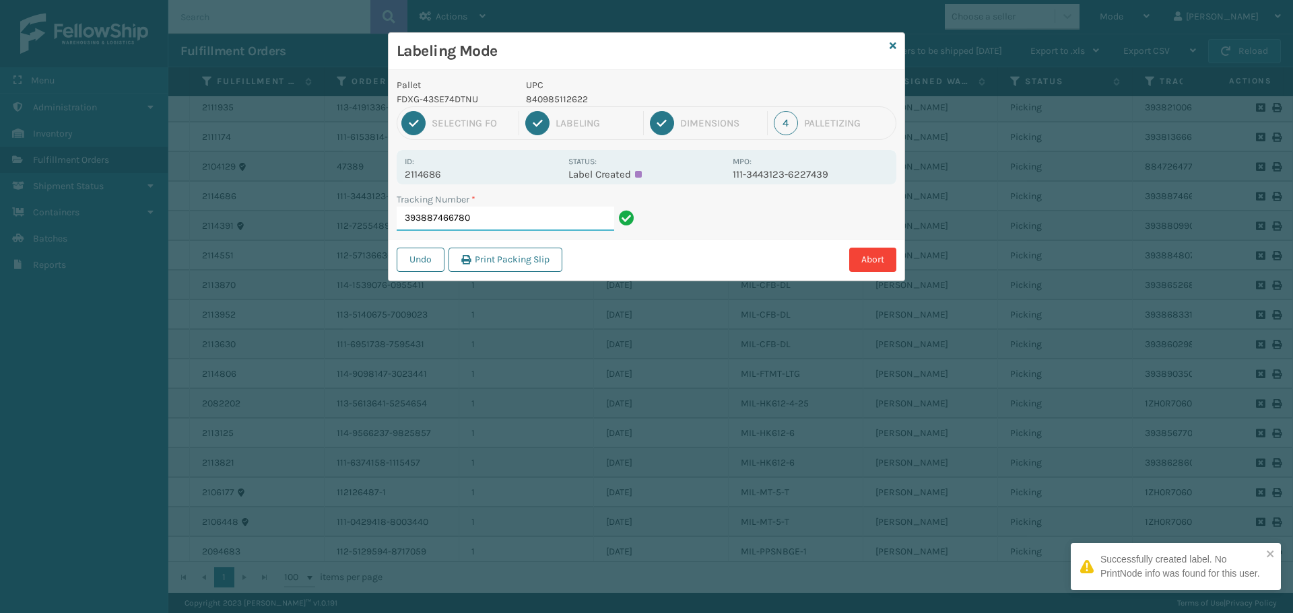
click at [492, 220] on input "393887466780" at bounding box center [505, 219] width 217 height 24
drag, startPoint x: 483, startPoint y: 169, endPoint x: 464, endPoint y: 180, distance: 21.7
click at [462, 182] on div "Id: 2113870 Status: Label Created MPO: 114-1539076-0955411" at bounding box center [647, 167] width 500 height 34
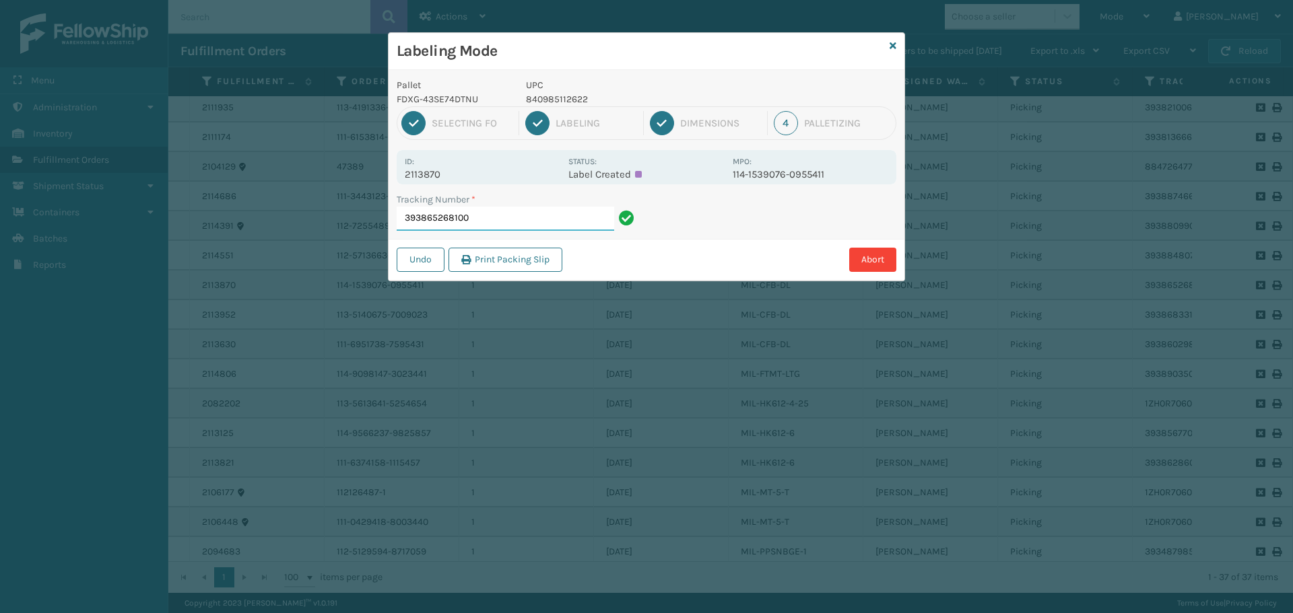
click at [554, 222] on input "393865268100" at bounding box center [505, 219] width 217 height 24
drag, startPoint x: 441, startPoint y: 164, endPoint x: 457, endPoint y: 170, distance: 17.3
click at [458, 172] on div "Id: 2113870" at bounding box center [483, 167] width 156 height 26
click at [514, 226] on input "393865268100" at bounding box center [505, 219] width 217 height 24
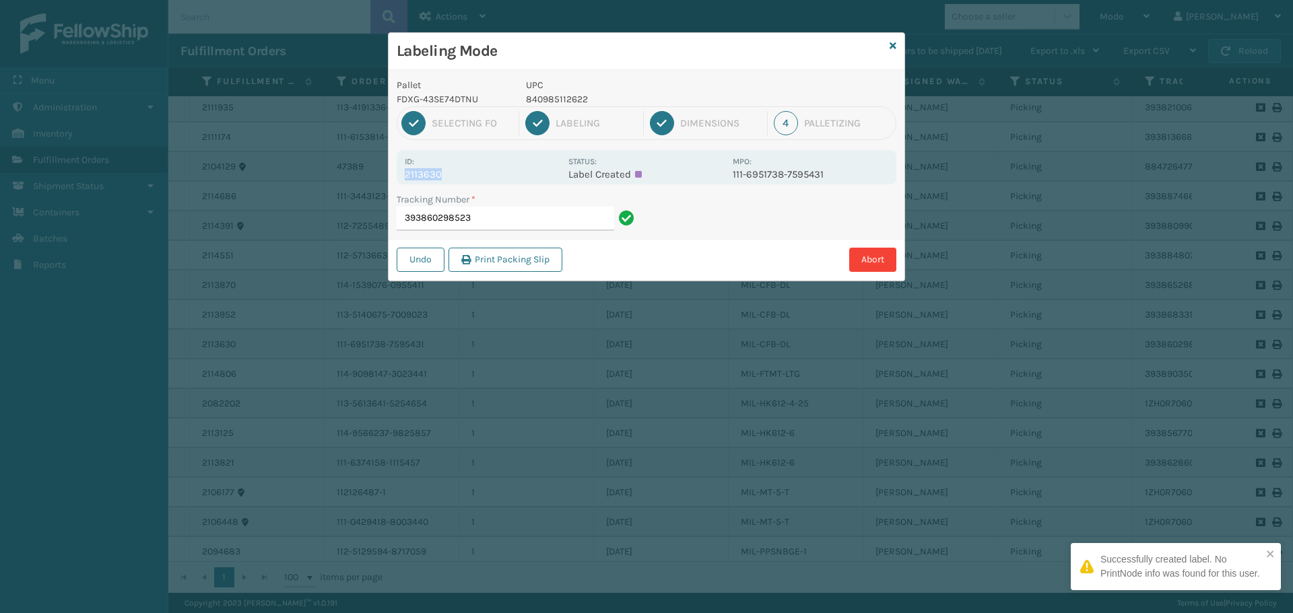
drag, startPoint x: 432, startPoint y: 171, endPoint x: 395, endPoint y: 176, distance: 36.8
click at [395, 176] on div "Pallet FDXG-43SE74DTNU UPC 840985112622 1 Selecting FO 2 Labeling 3 Dimensions …" at bounding box center [647, 175] width 516 height 211
click at [518, 209] on input "393860298523" at bounding box center [505, 219] width 217 height 24
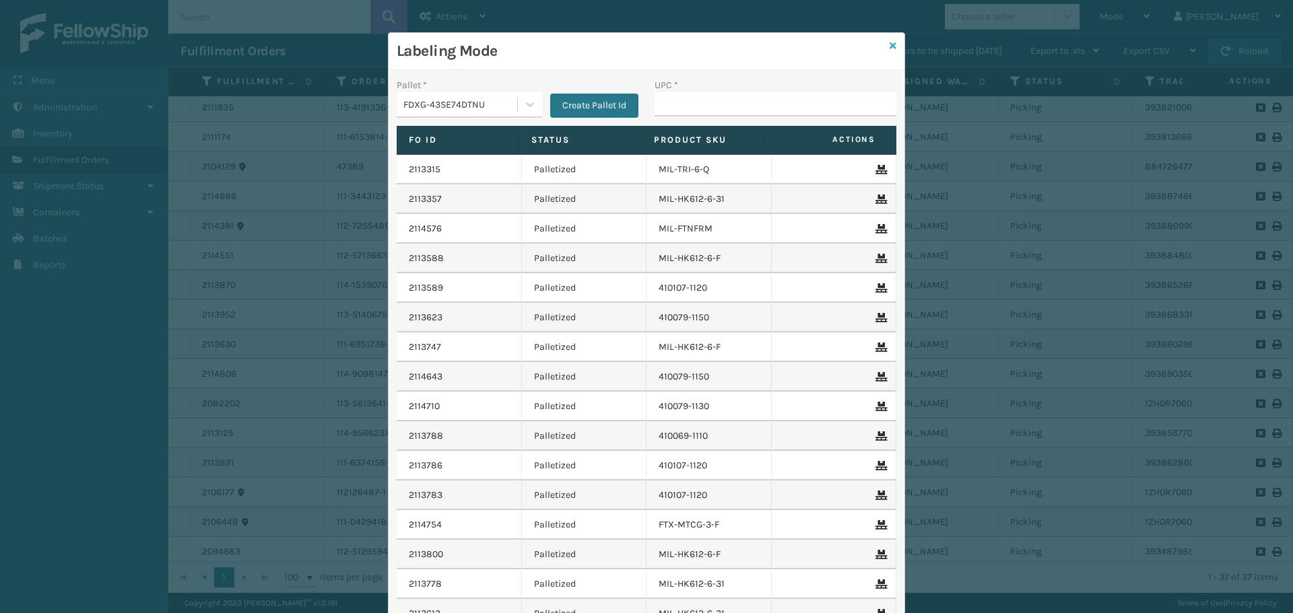
click at [890, 48] on icon at bounding box center [893, 45] width 7 height 9
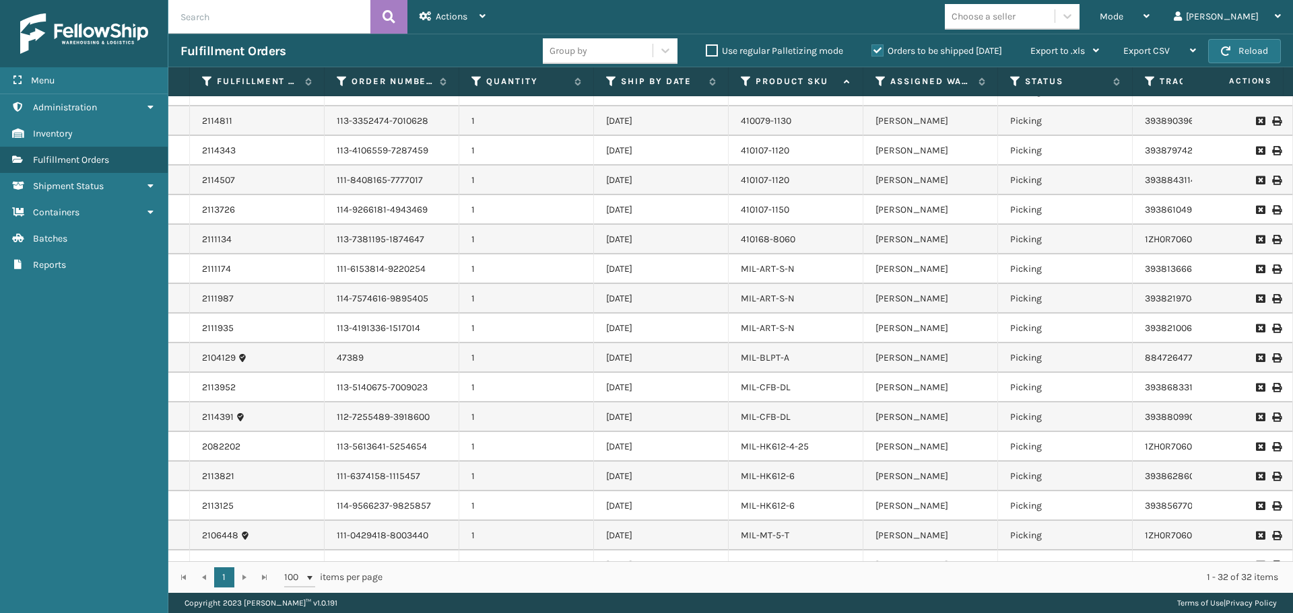
scroll to position [0, 0]
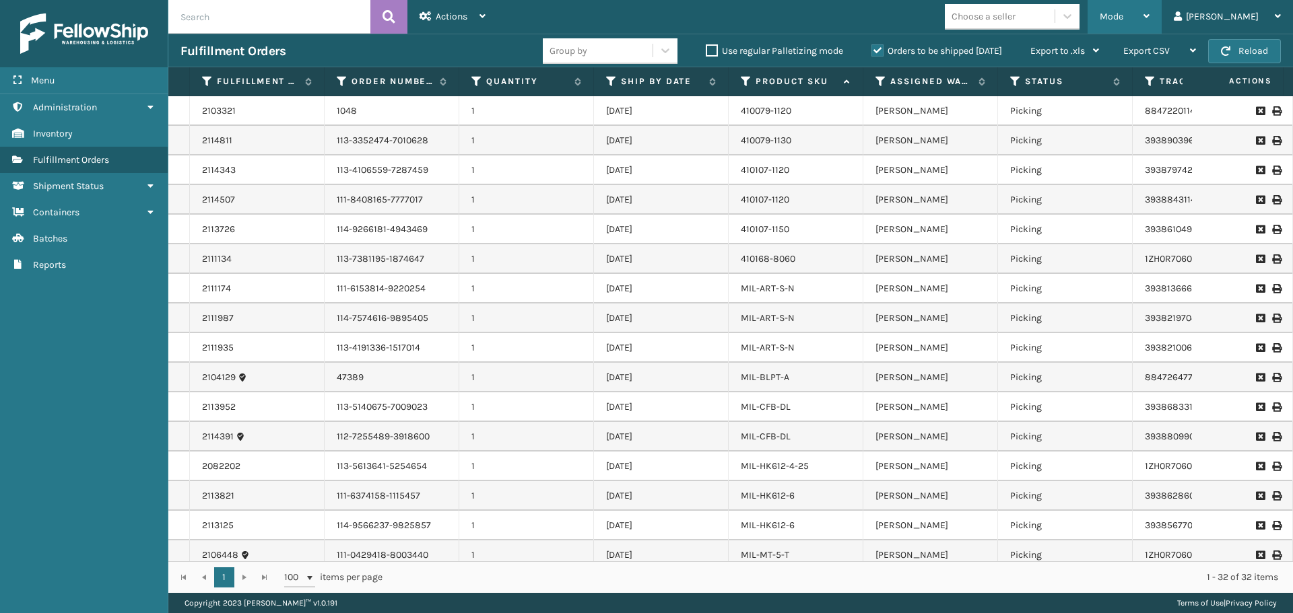
click at [1149, 20] on div "Mode" at bounding box center [1125, 17] width 50 height 34
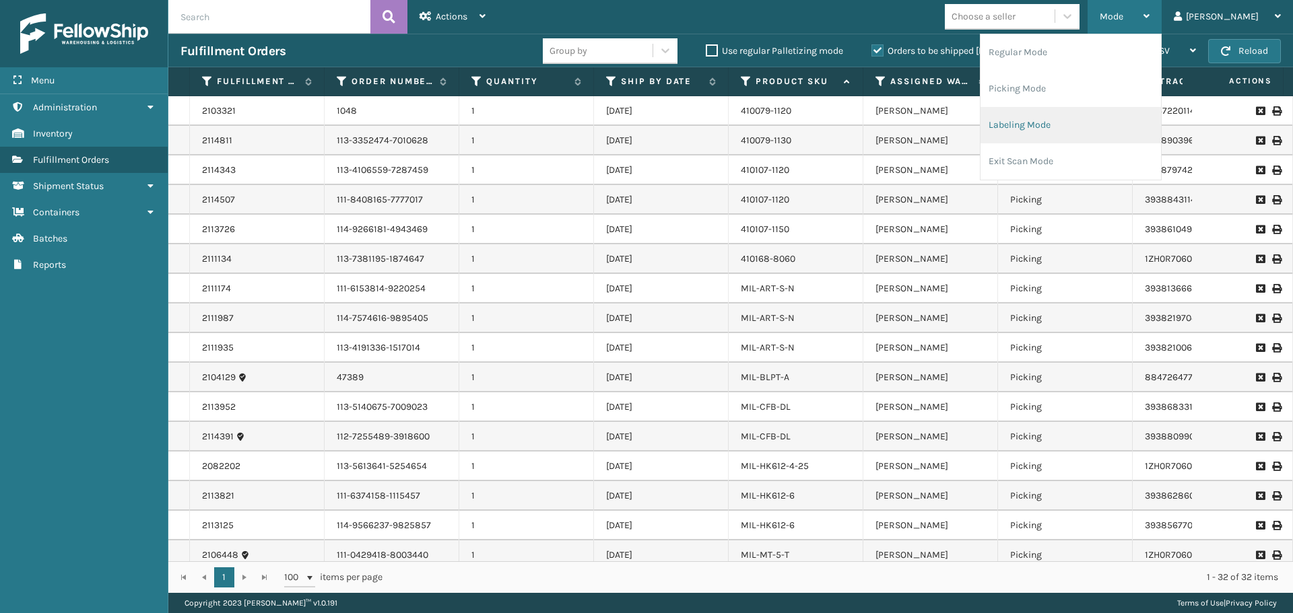
click at [1075, 122] on li "Labeling Mode" at bounding box center [1070, 125] width 180 height 36
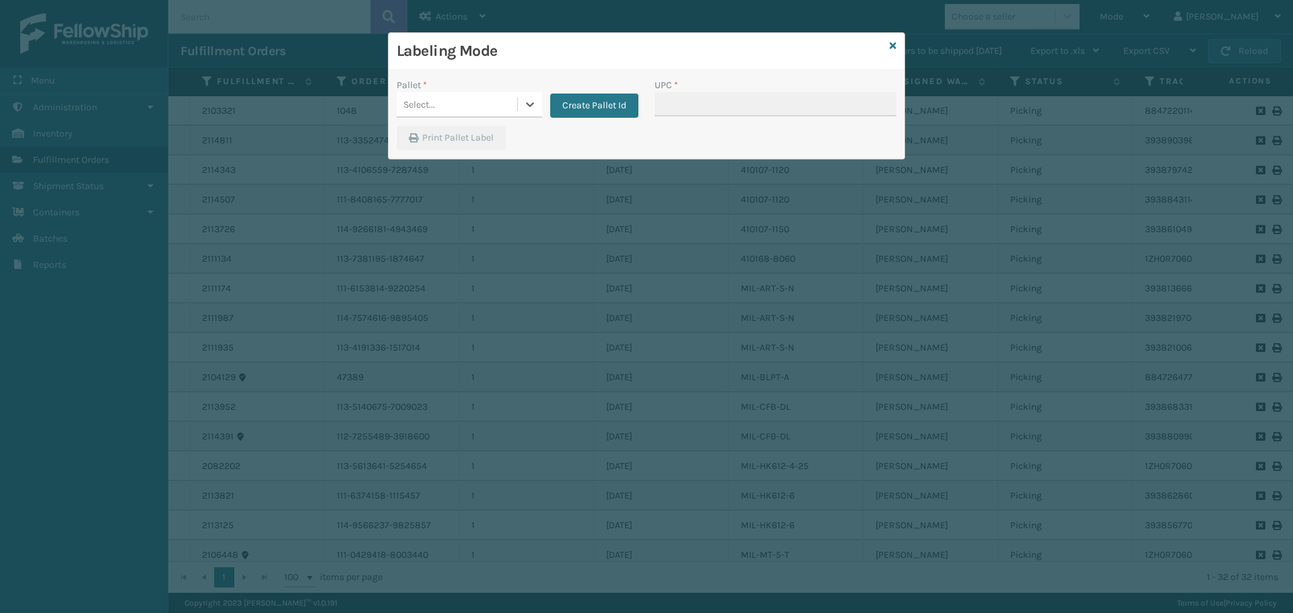
click at [467, 112] on div "Select..." at bounding box center [457, 105] width 121 height 22
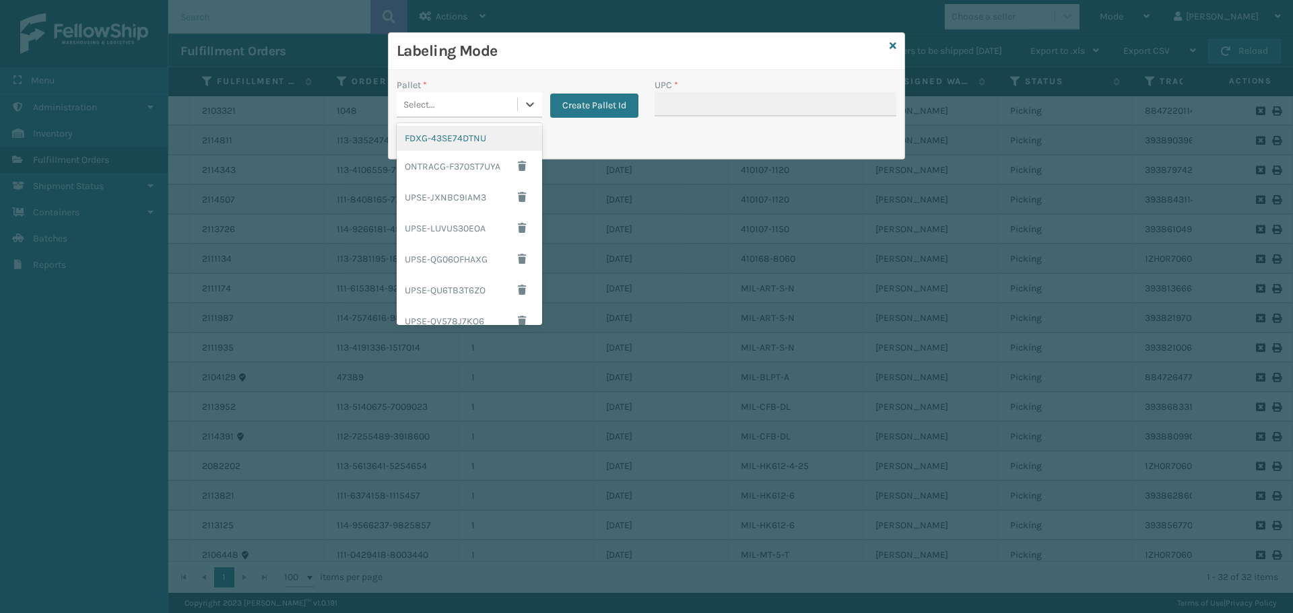
click at [467, 140] on div "FDXG-43SE74DTNU" at bounding box center [469, 138] width 145 height 25
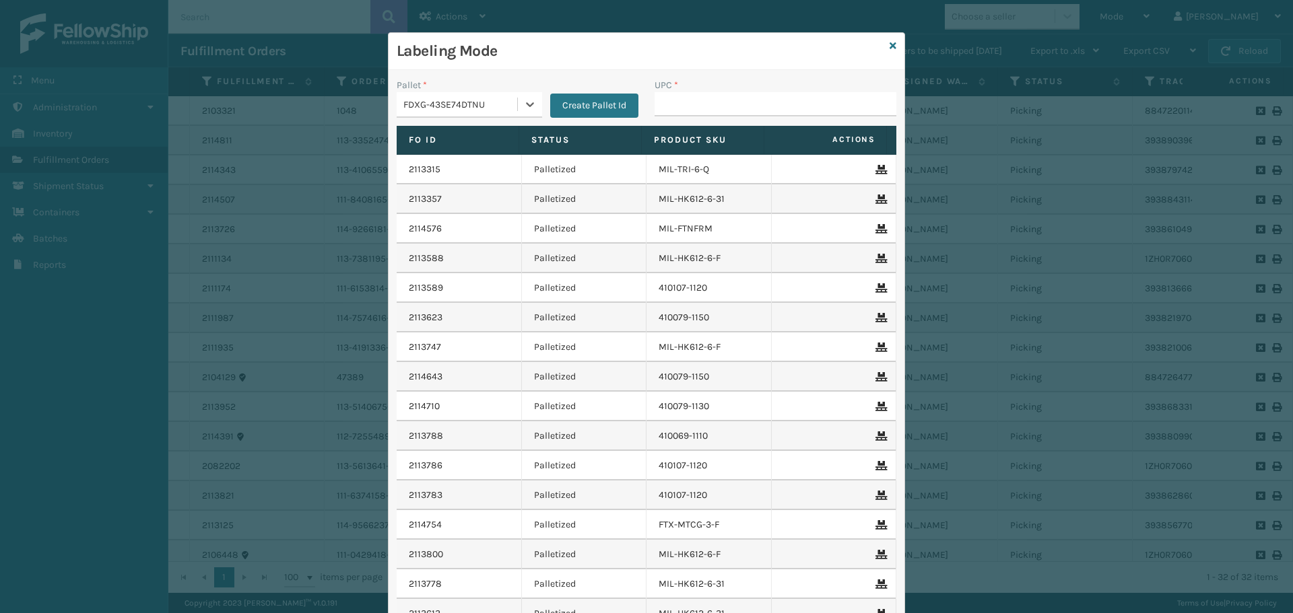
click at [776, 90] on div "UPC *" at bounding box center [776, 85] width 242 height 14
click at [772, 100] on input "UPC *" at bounding box center [776, 104] width 242 height 24
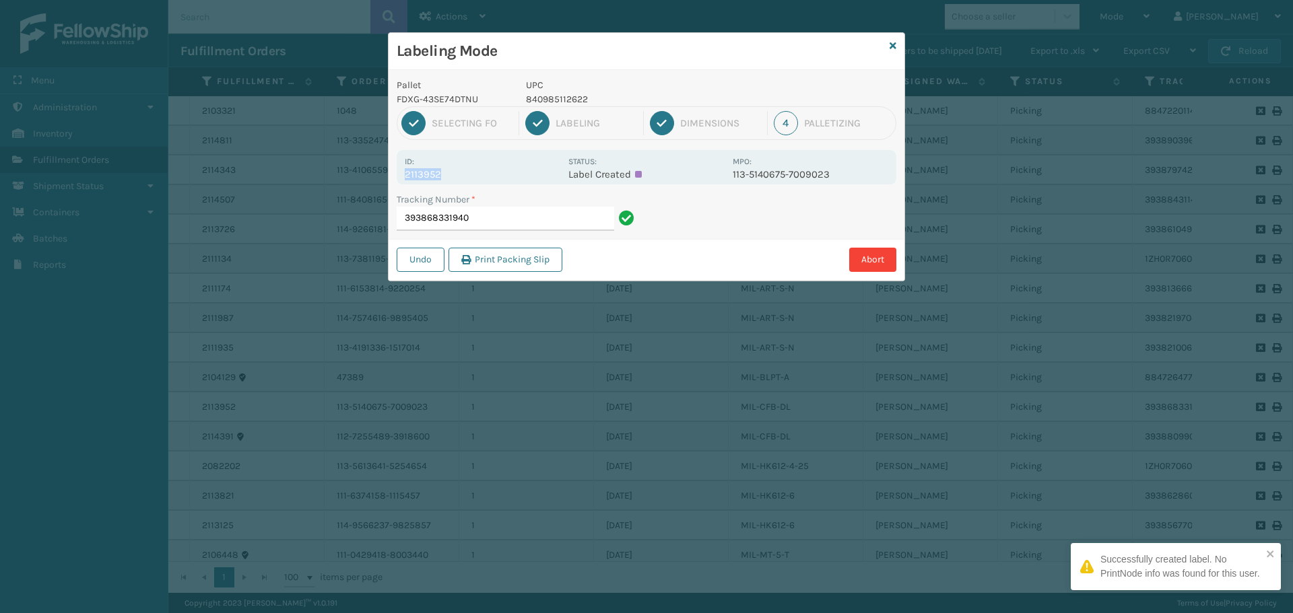
drag, startPoint x: 450, startPoint y: 176, endPoint x: 401, endPoint y: 178, distance: 49.2
click at [401, 178] on div "Id: 2113952 Status: Label Created MPO: 113-5140675-7009023" at bounding box center [647, 167] width 500 height 34
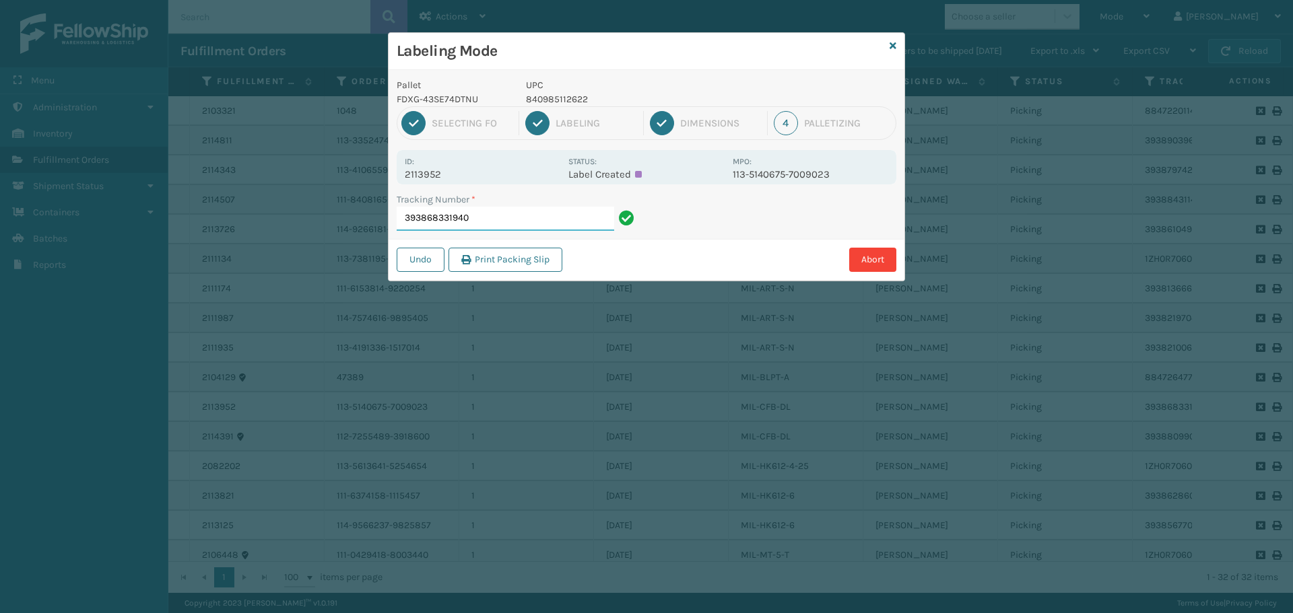
click at [547, 215] on input "393868331940" at bounding box center [505, 219] width 217 height 24
click at [895, 43] on icon at bounding box center [893, 45] width 7 height 9
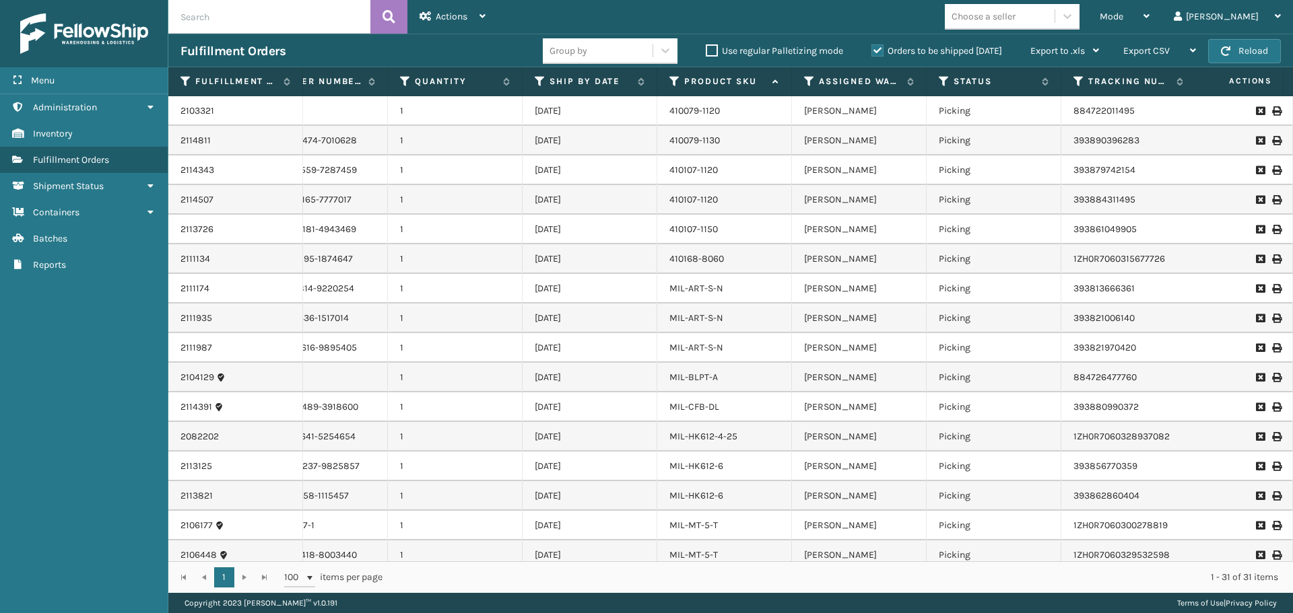
scroll to position [231, 71]
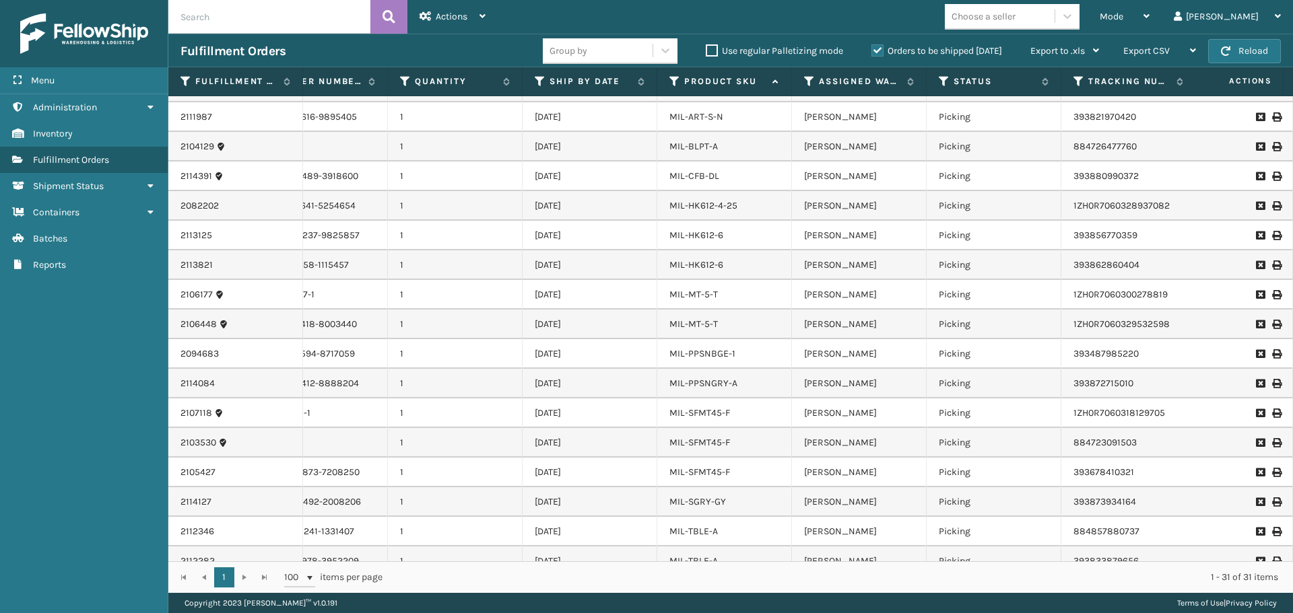
drag, startPoint x: 1274, startPoint y: 186, endPoint x: 1273, endPoint y: 194, distance: 8.1
click at [1273, 188] on td at bounding box center [1242, 177] width 101 height 30
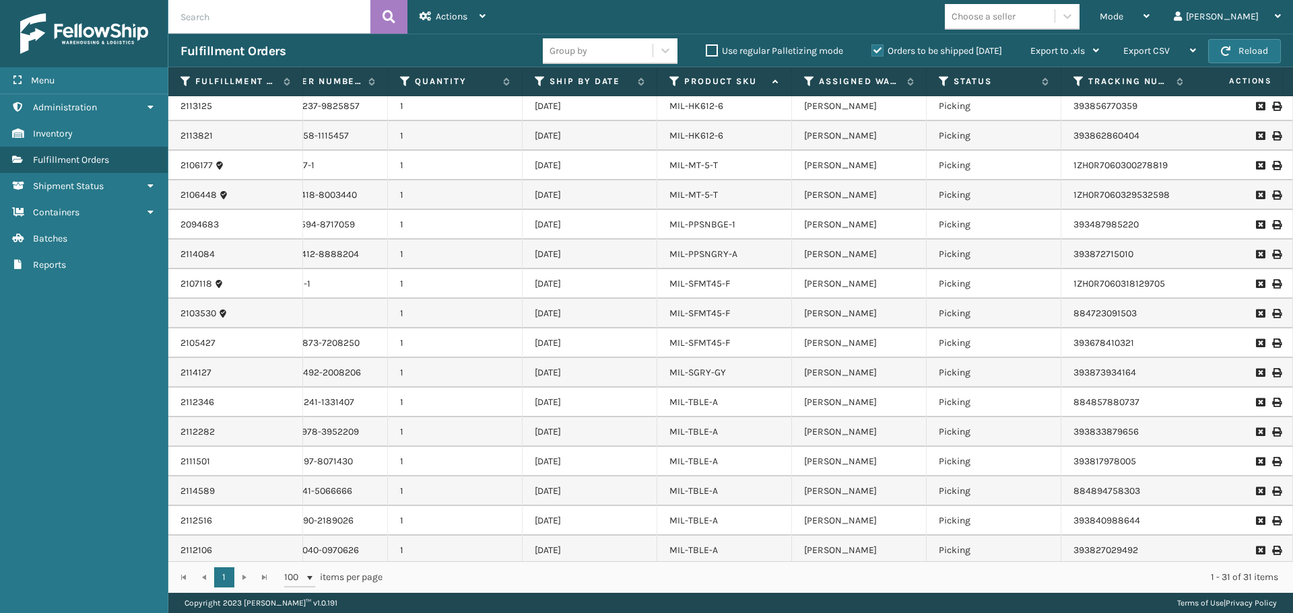
scroll to position [364, 71]
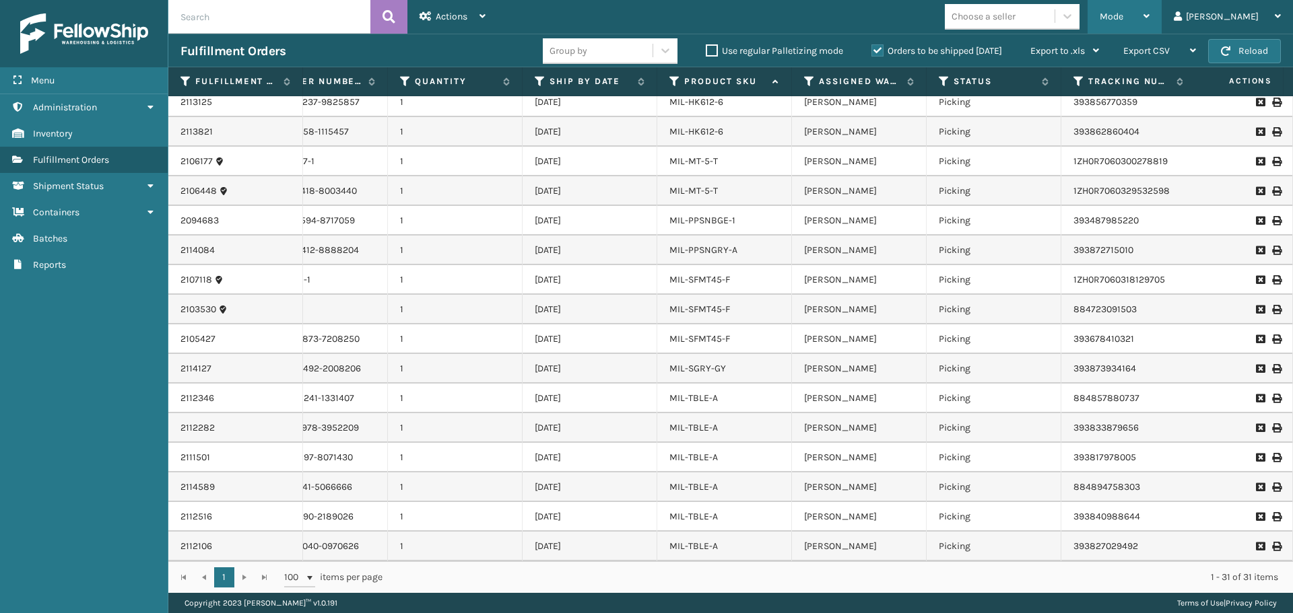
click at [1162, 4] on div "Mode Regular Mode Picking Mode Labeling Mode Exit Scan Mode" at bounding box center [1124, 17] width 74 height 34
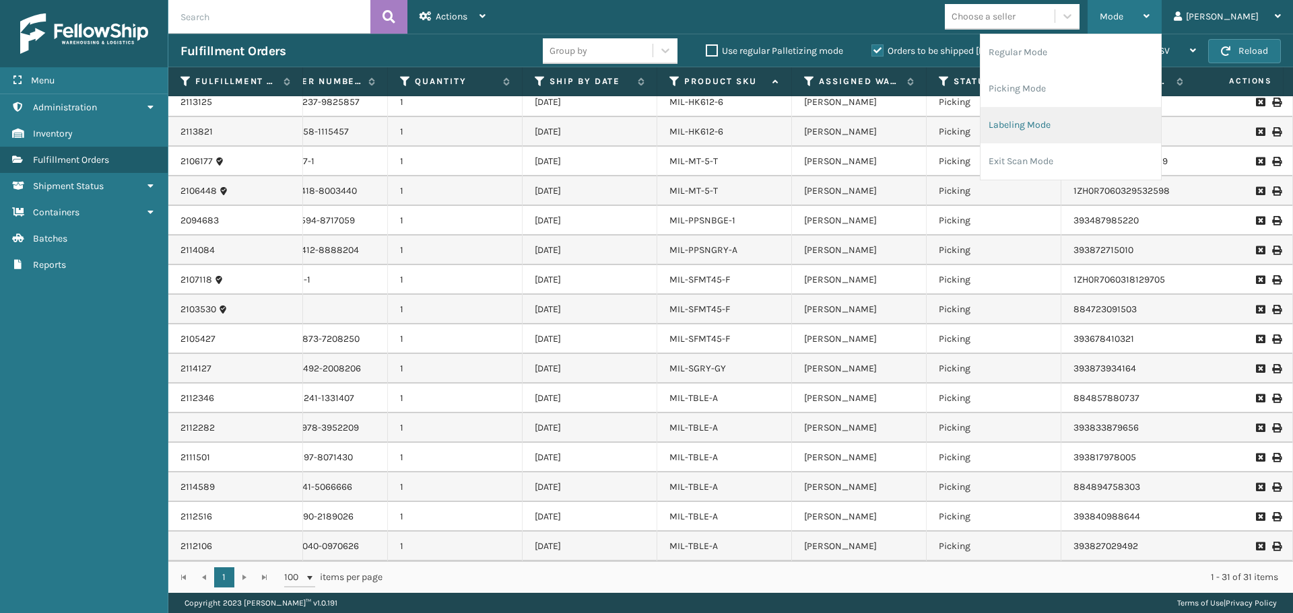
click at [1114, 121] on li "Labeling Mode" at bounding box center [1070, 125] width 180 height 36
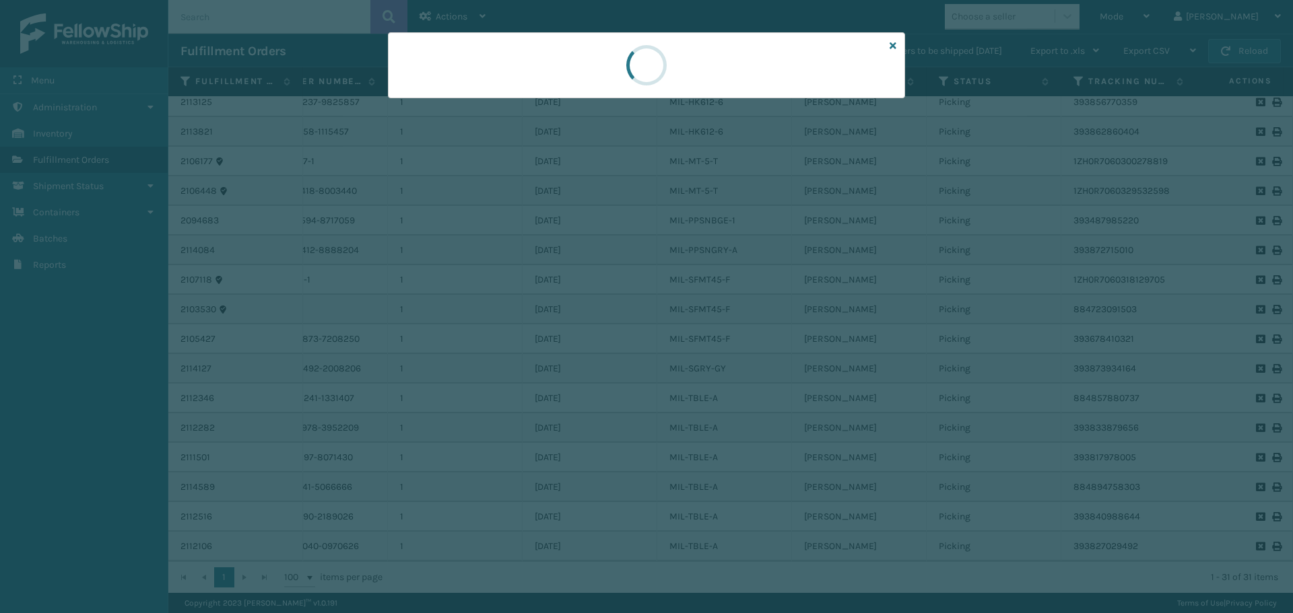
click at [904, 51] on div at bounding box center [646, 65] width 517 height 66
click at [884, 42] on div at bounding box center [646, 65] width 517 height 66
click at [892, 43] on icon at bounding box center [893, 45] width 7 height 9
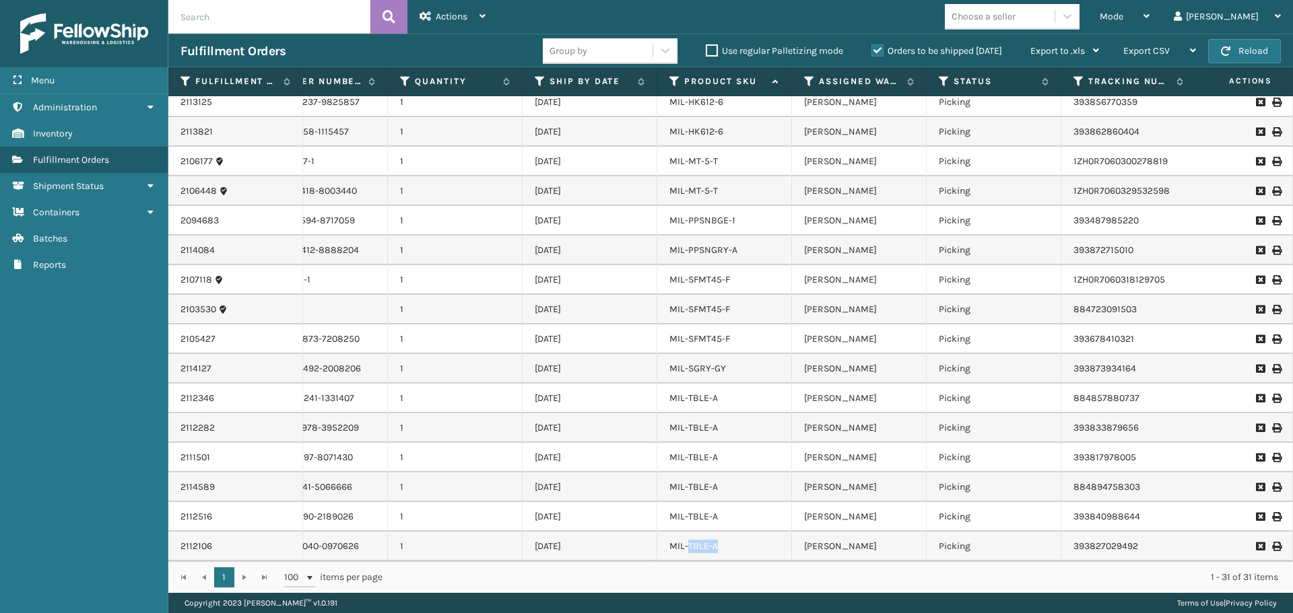
scroll to position [381, 71]
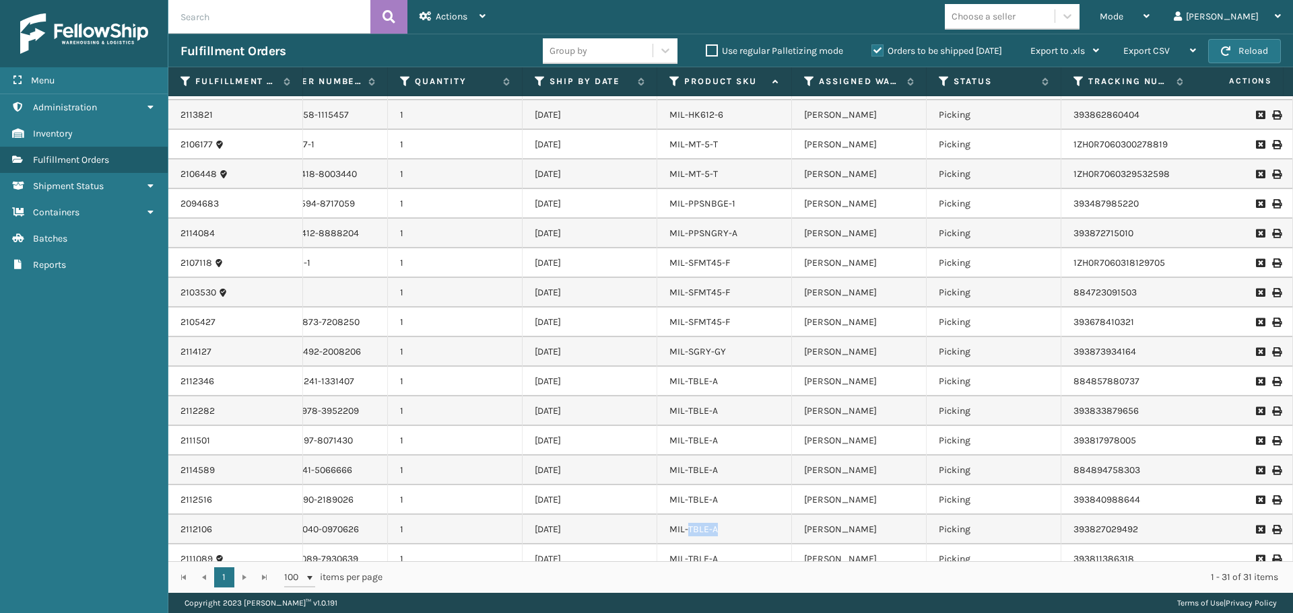
drag, startPoint x: 746, startPoint y: 550, endPoint x: 629, endPoint y: 520, distance: 121.0
click at [628, 531] on tr "2112106 112-0909040-0970626 1 [DATE] MIL-TBLE-A [PERSON_NAME] Picking 393827029…" at bounding box center [899, 530] width 1604 height 30
click at [440, 61] on div "Fulfillment Orders Group by Use regular Palletizing mode Orders to be shipped […" at bounding box center [730, 51] width 1125 height 34
click at [1267, 54] on button "Reload" at bounding box center [1244, 51] width 73 height 24
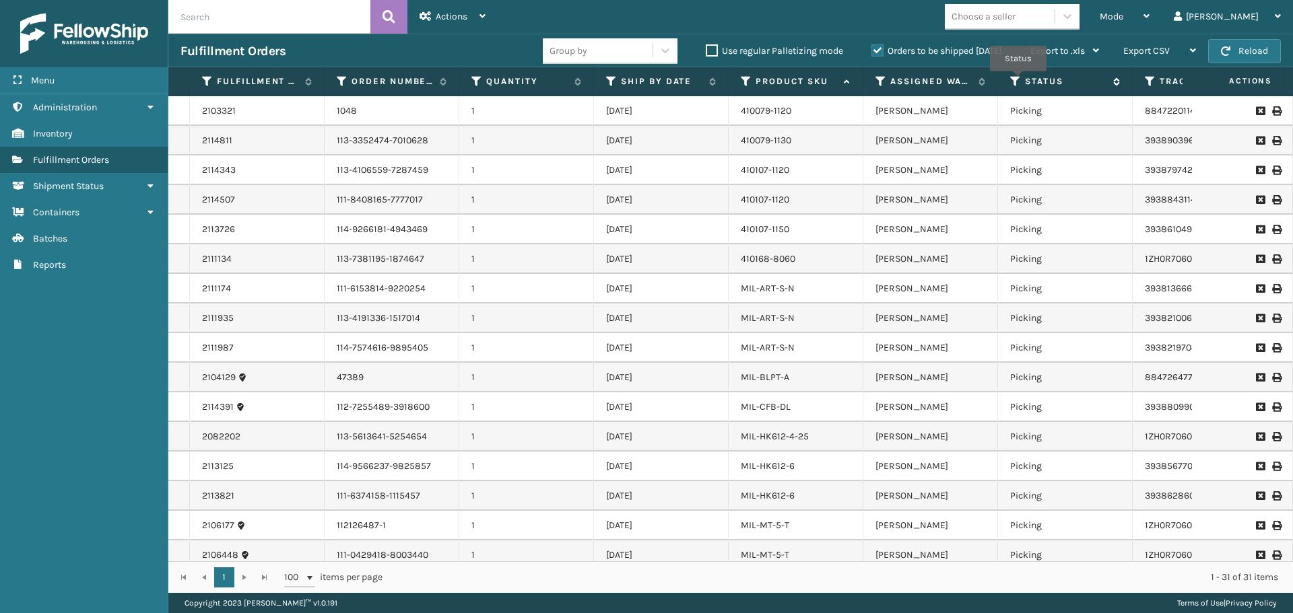
click at [1018, 81] on icon at bounding box center [1015, 81] width 11 height 12
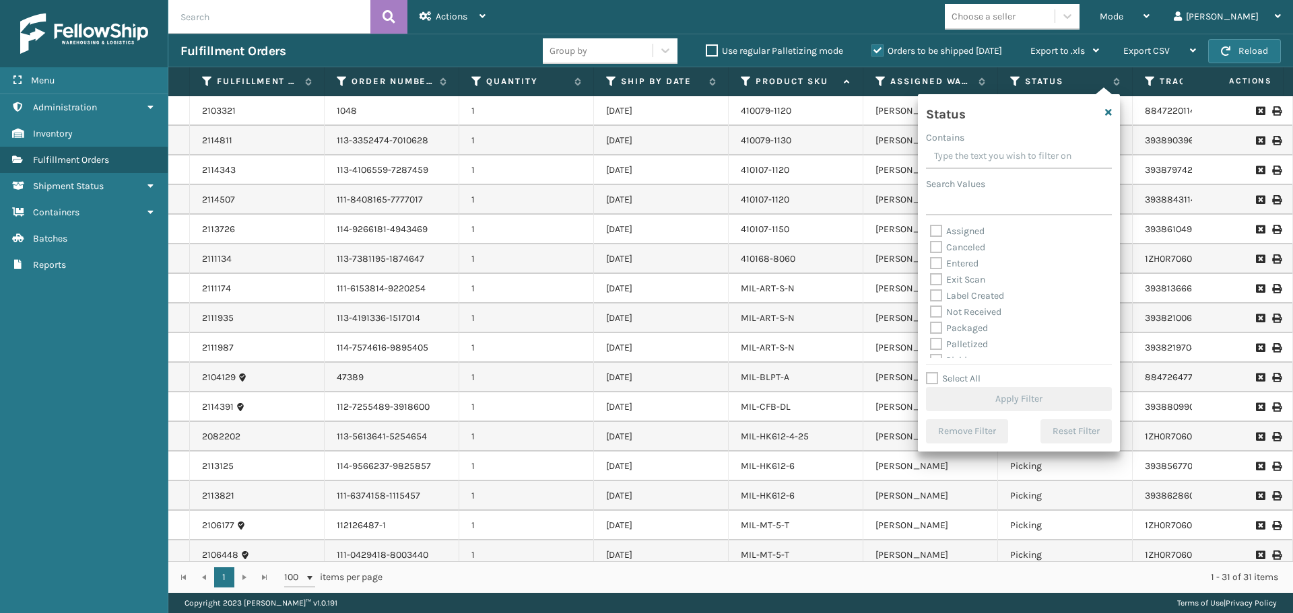
click at [958, 343] on label "Palletized" at bounding box center [959, 344] width 58 height 11
click at [931, 343] on input "Palletized" at bounding box center [930, 341] width 1 height 9
checkbox input "true"
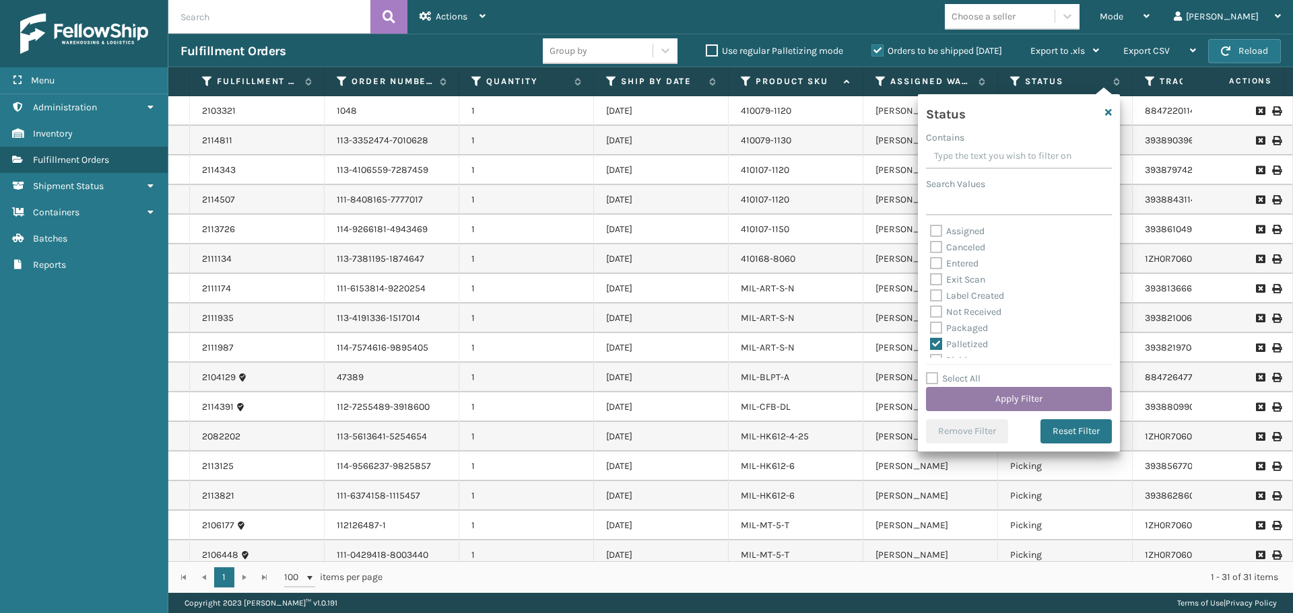
click at [1001, 395] on button "Apply Filter" at bounding box center [1019, 399] width 186 height 24
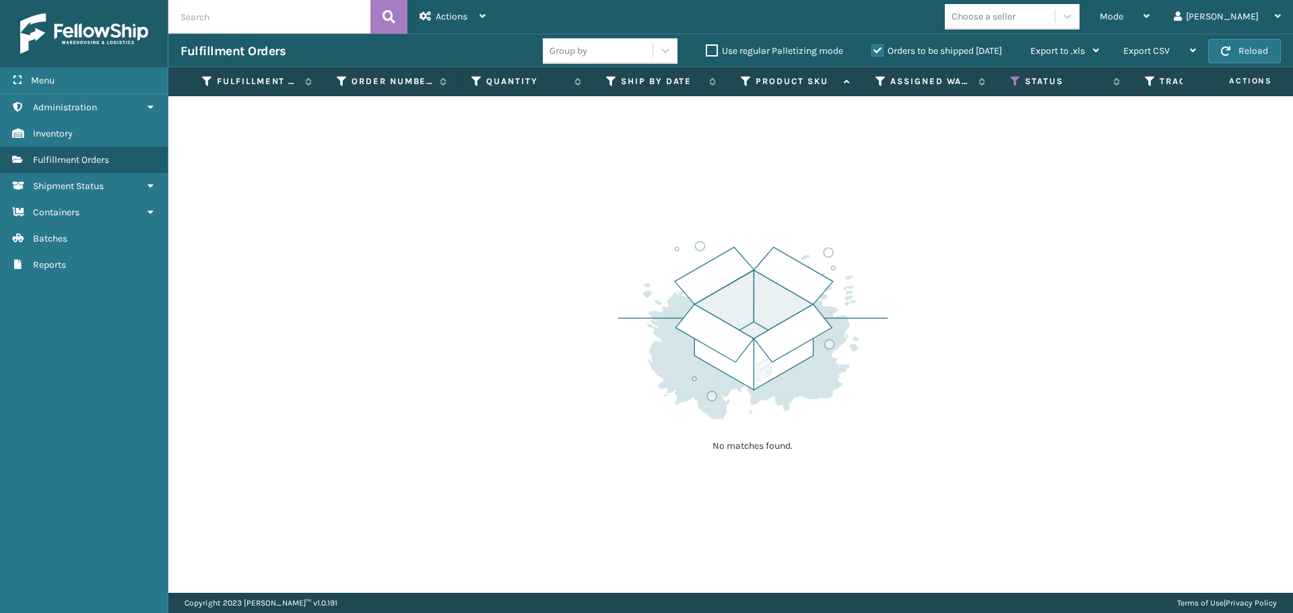
click at [873, 46] on label "Orders to be shipped [DATE]" at bounding box center [936, 50] width 131 height 11
click at [872, 46] on input "Orders to be shipped [DATE]" at bounding box center [871, 47] width 1 height 9
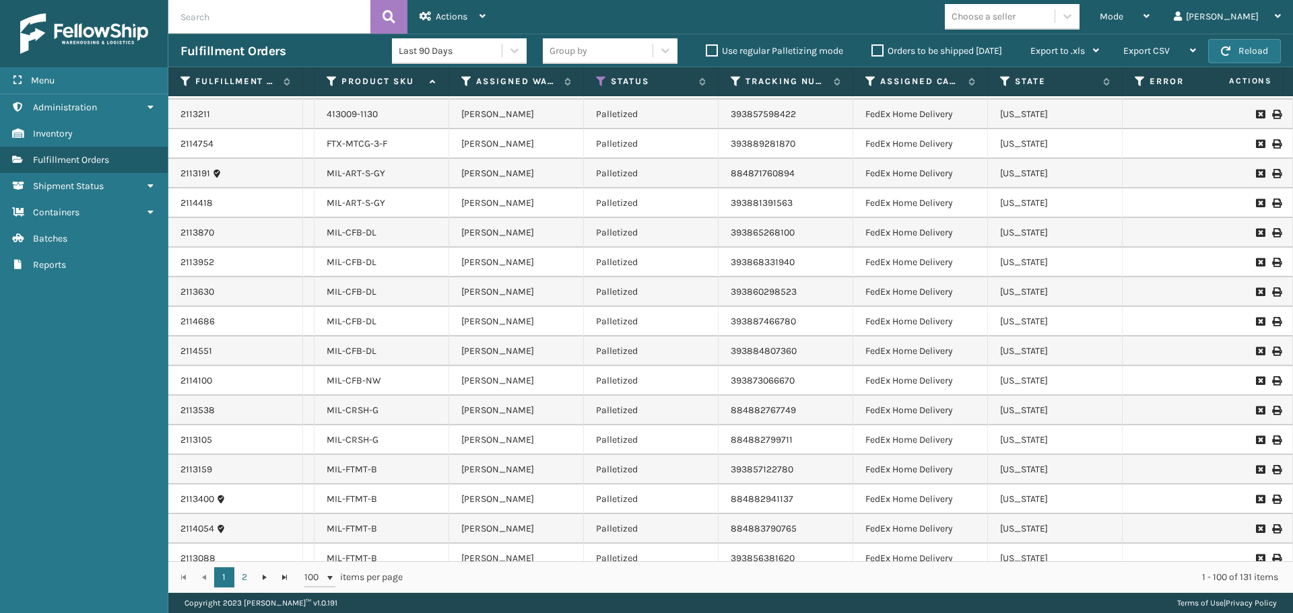
scroll to position [0, 489]
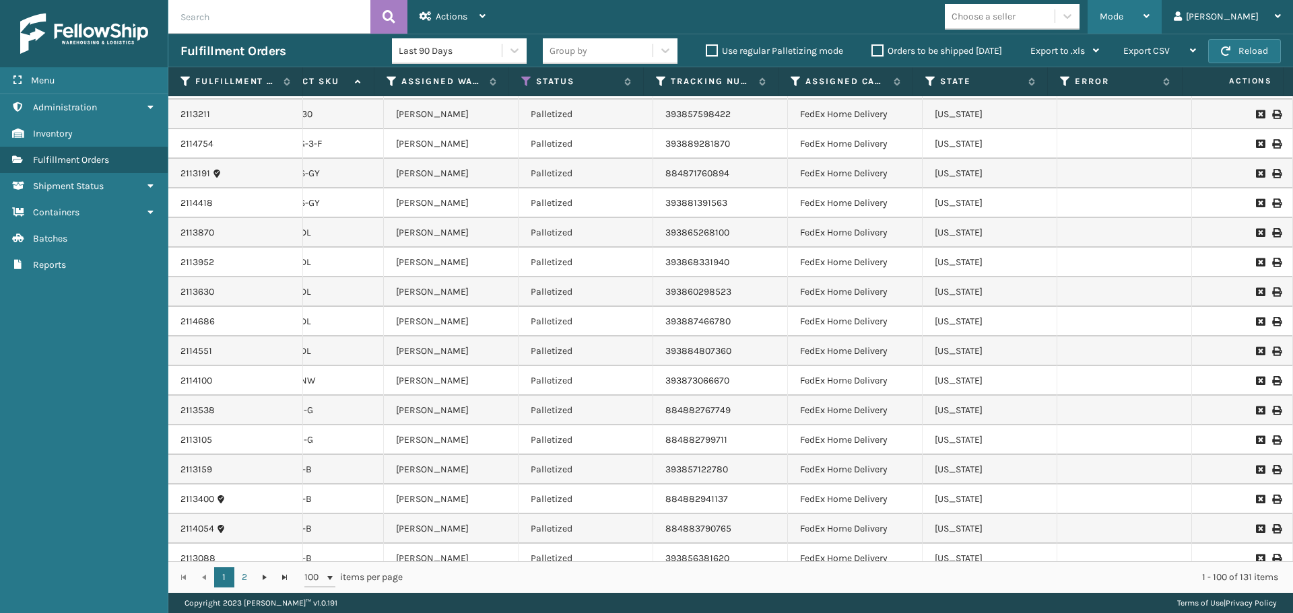
click at [1149, 20] on div "Mode" at bounding box center [1125, 17] width 50 height 34
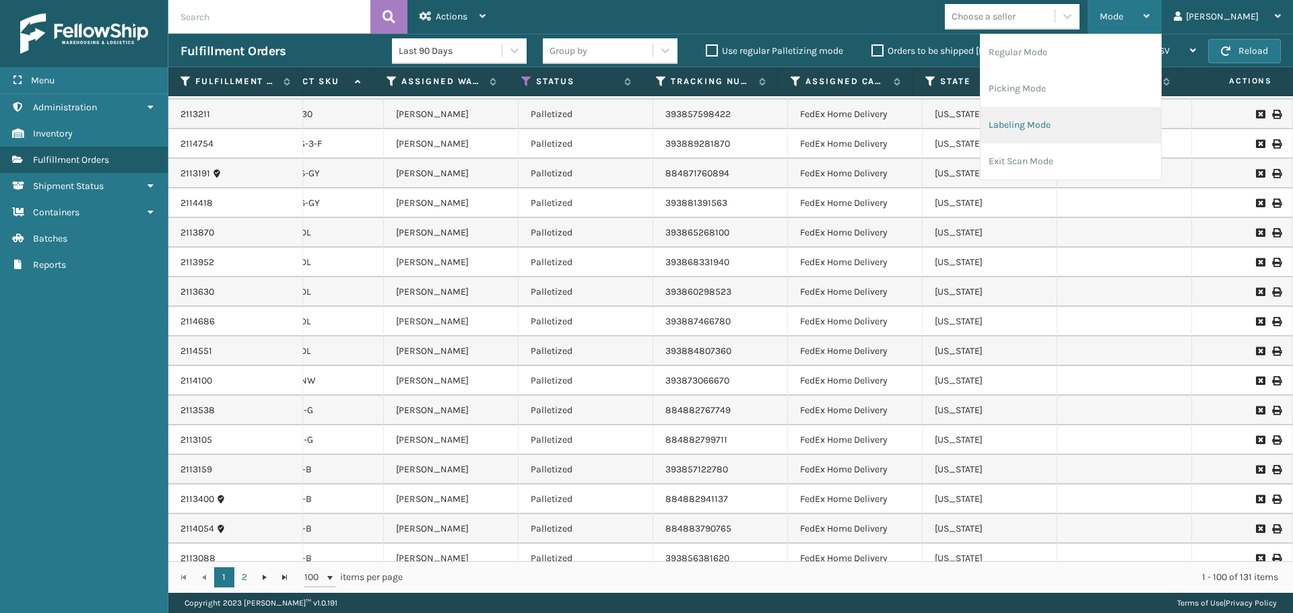
click at [1075, 118] on li "Labeling Mode" at bounding box center [1070, 125] width 180 height 36
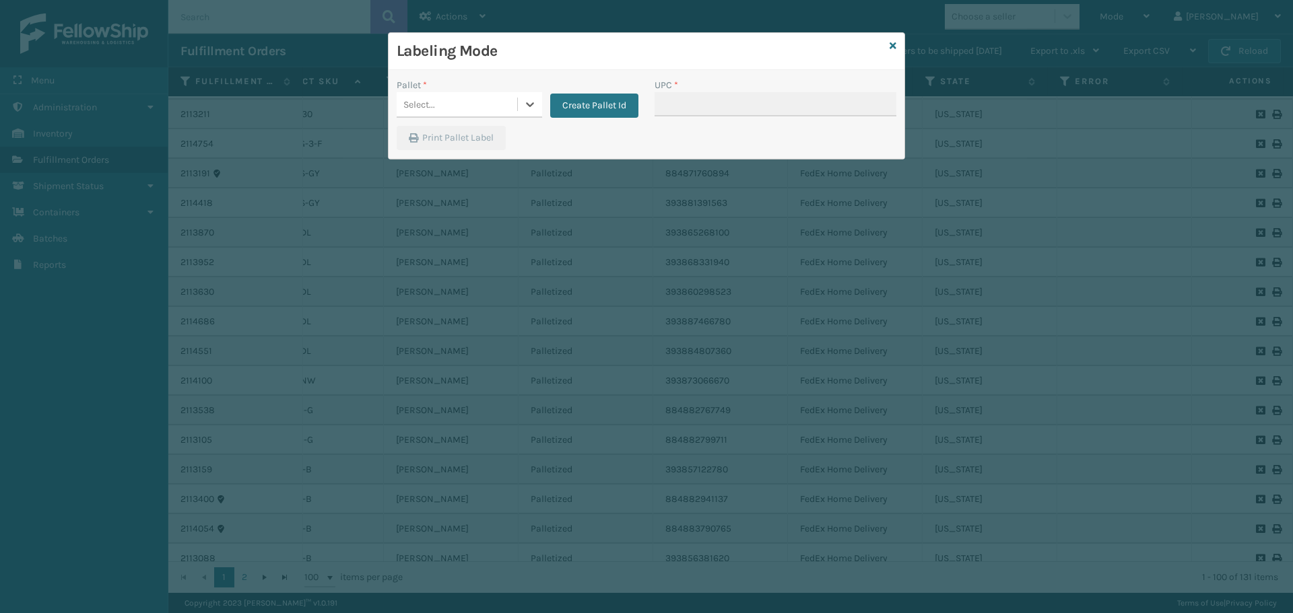
click at [473, 103] on div "Select..." at bounding box center [457, 105] width 121 height 22
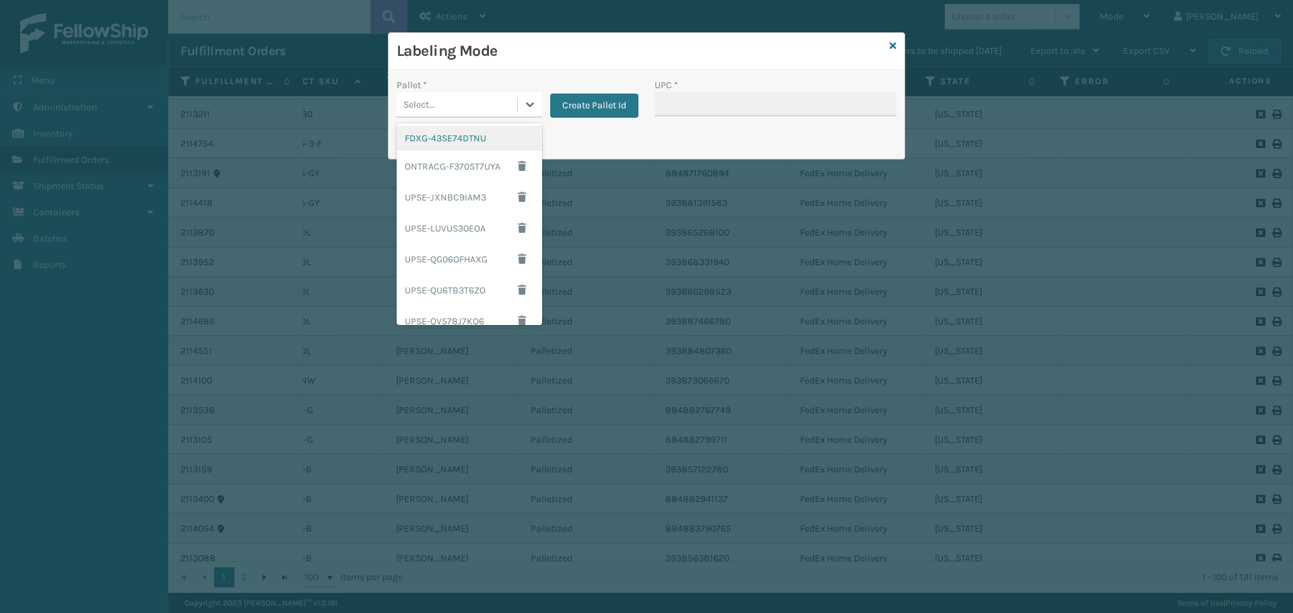
click at [462, 139] on div "FDXG-43SE74DTNU" at bounding box center [469, 138] width 145 height 25
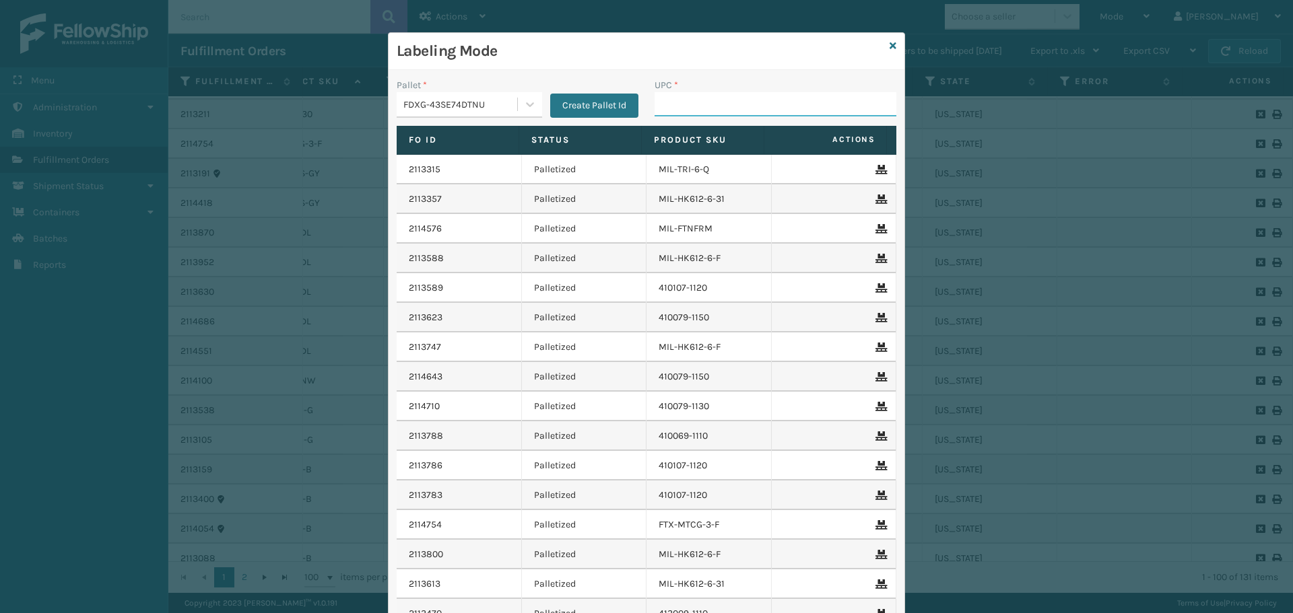
click at [714, 110] on input "UPC *" at bounding box center [776, 104] width 242 height 24
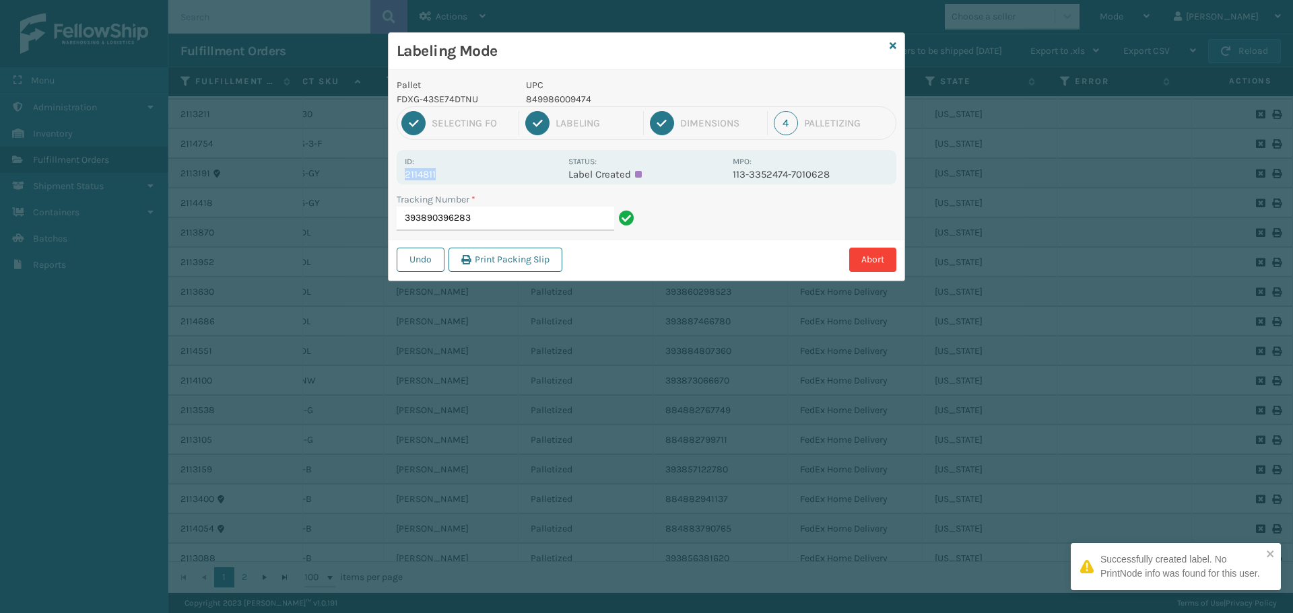
drag, startPoint x: 447, startPoint y: 167, endPoint x: 438, endPoint y: 178, distance: 14.8
click at [438, 178] on div "Id: 2114811" at bounding box center [483, 167] width 156 height 26
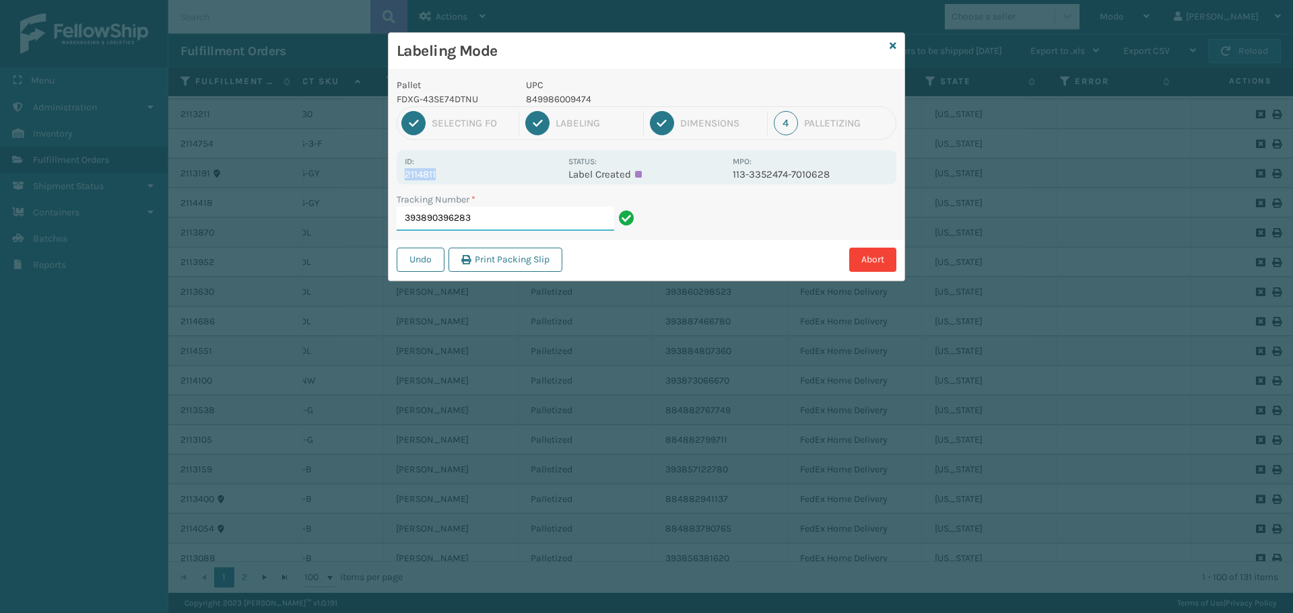
click at [512, 227] on input "393890396283" at bounding box center [505, 219] width 217 height 24
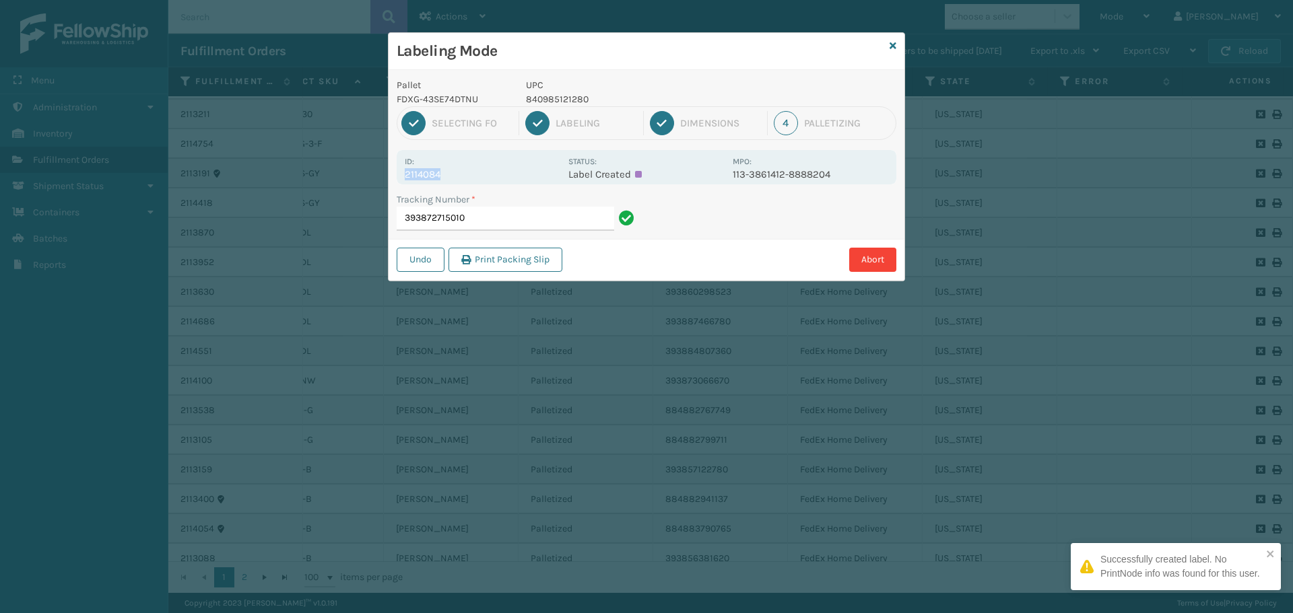
drag, startPoint x: 460, startPoint y: 177, endPoint x: 403, endPoint y: 178, distance: 56.6
click at [403, 178] on div "Id: 2114084 Status: Label Created MPO: 113-3861412-8888204" at bounding box center [647, 167] width 500 height 34
click at [509, 222] on input "393872715010" at bounding box center [505, 219] width 217 height 24
drag, startPoint x: 448, startPoint y: 169, endPoint x: 464, endPoint y: 175, distance: 17.3
click at [464, 176] on div "Id: 2114507" at bounding box center [483, 167] width 156 height 26
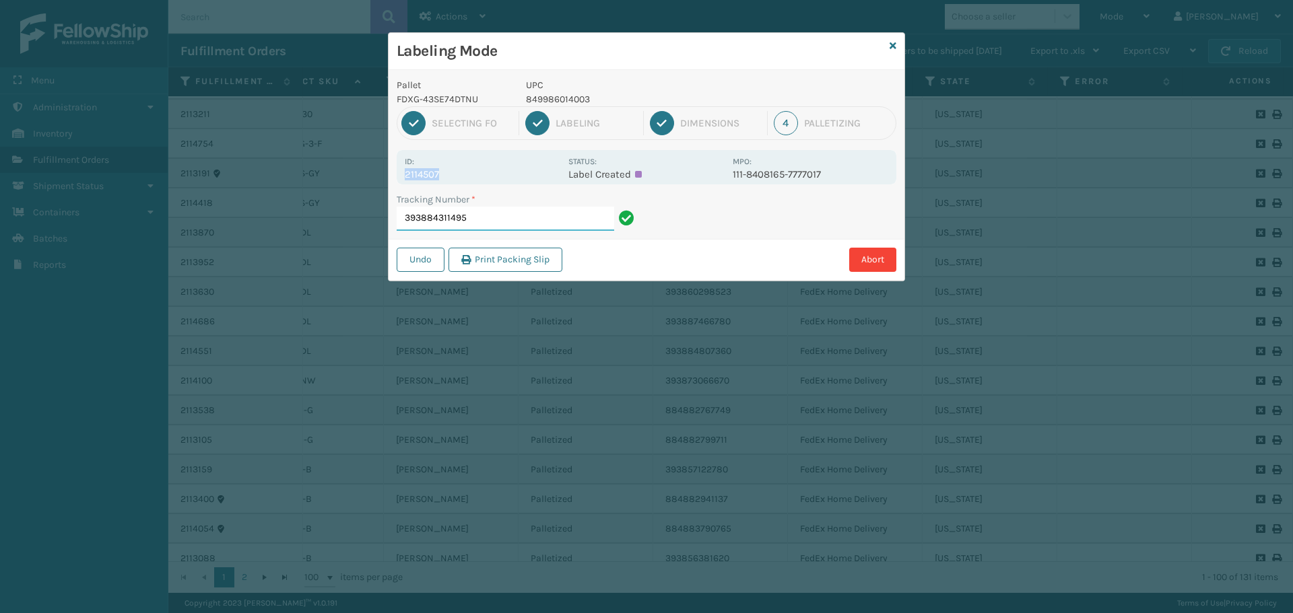
click at [505, 216] on input "393884311495" at bounding box center [505, 219] width 217 height 24
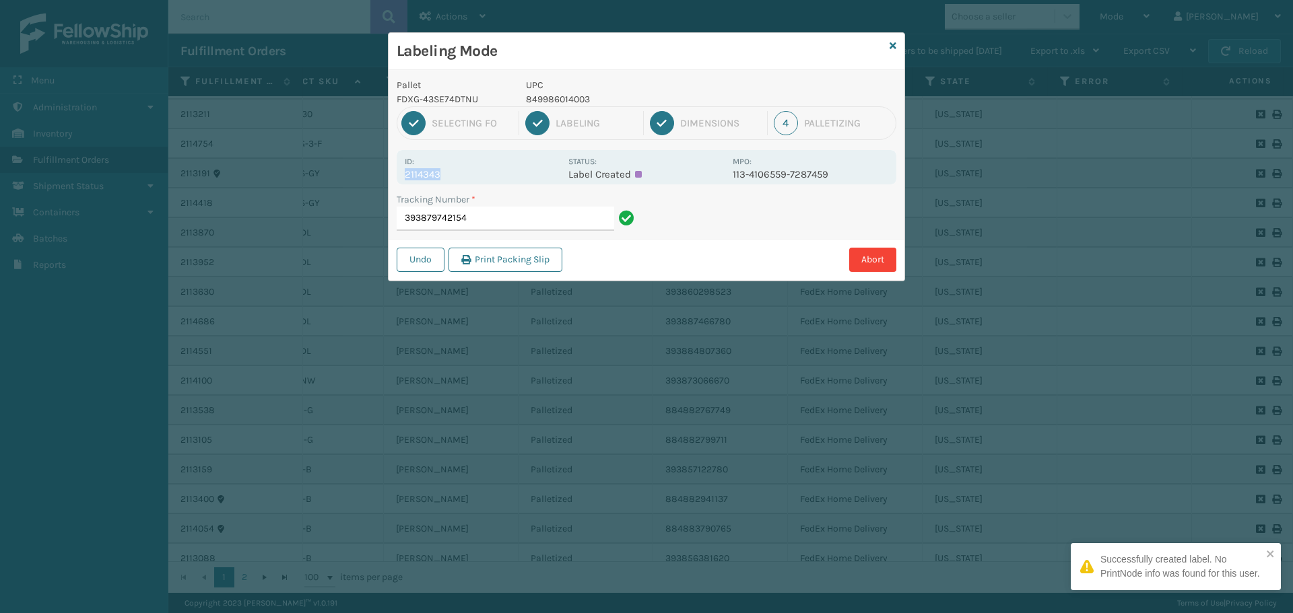
drag, startPoint x: 434, startPoint y: 175, endPoint x: 397, endPoint y: 176, distance: 37.0
click at [397, 176] on div "Id: 2114343 Status: Label Created MPO: 113-4106559-7287459" at bounding box center [647, 167] width 500 height 34
click at [473, 218] on input "393879742154" at bounding box center [505, 219] width 217 height 24
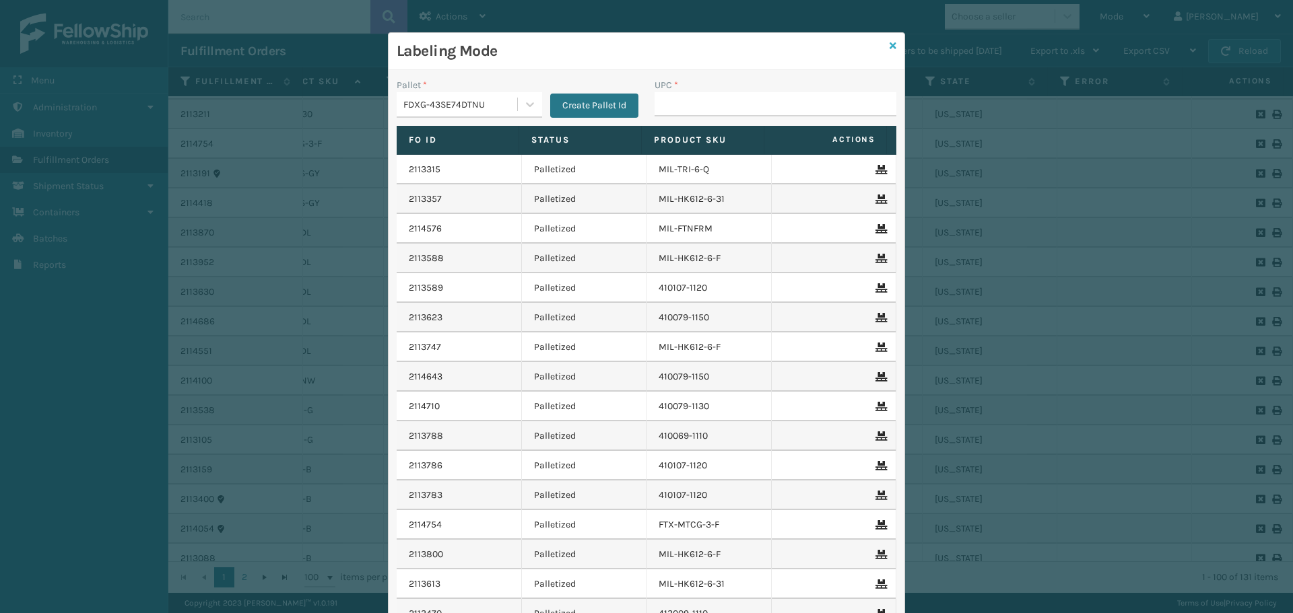
click at [890, 51] on link at bounding box center [893, 46] width 7 height 14
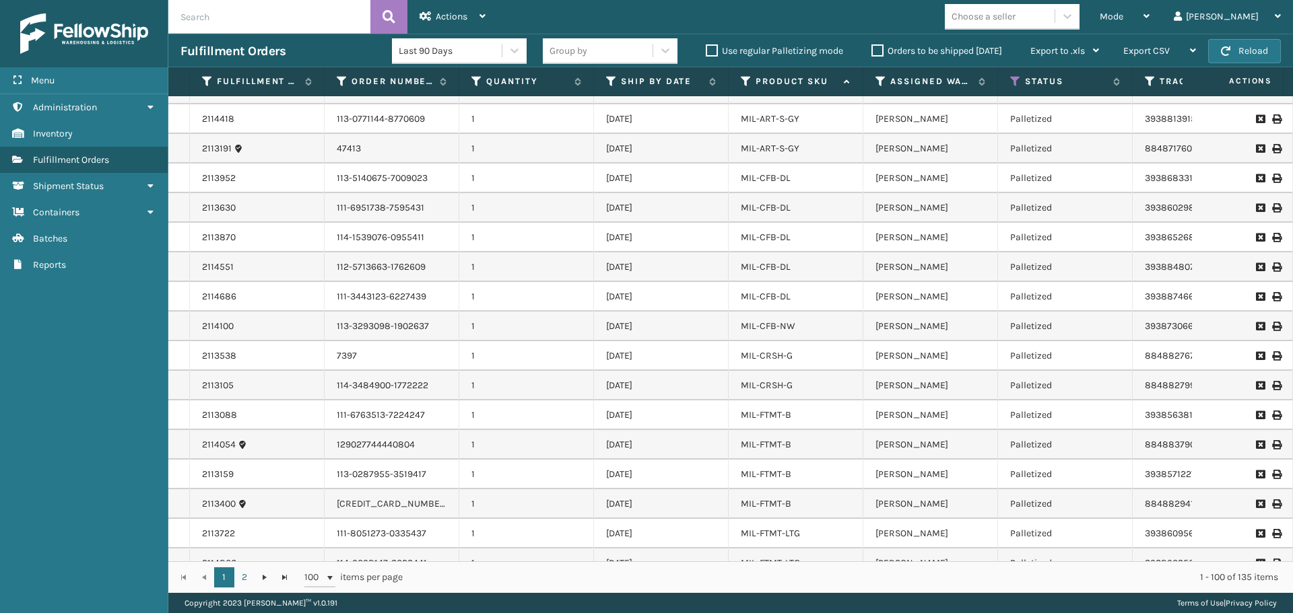
scroll to position [2110, 0]
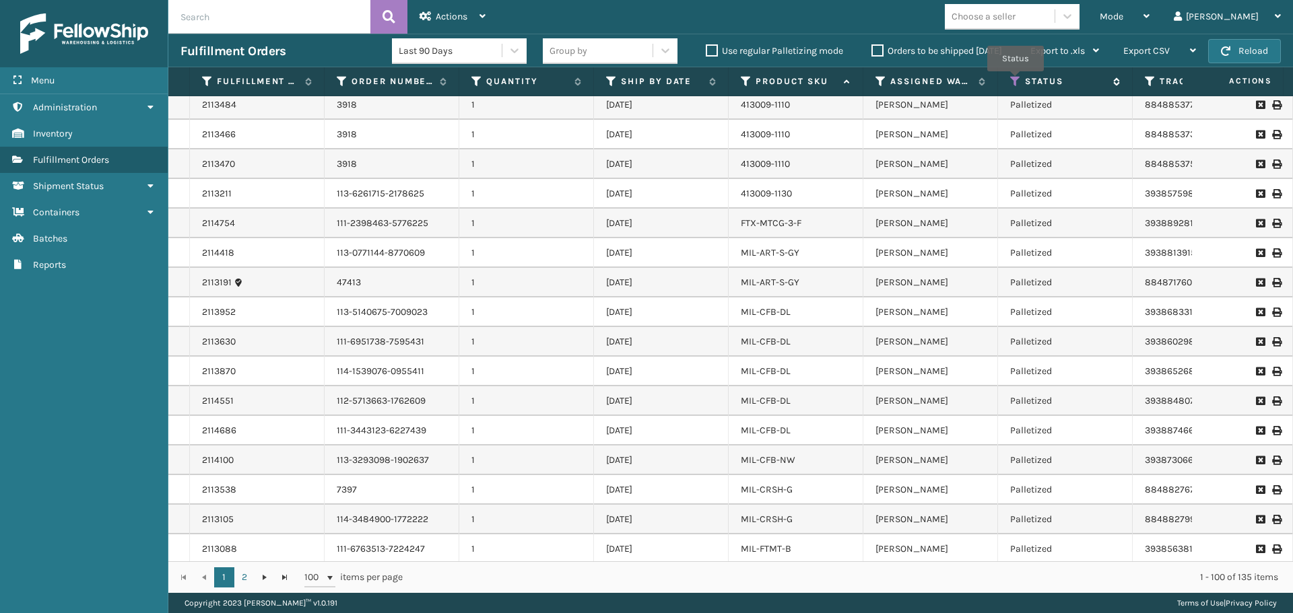
click at [1015, 81] on icon at bounding box center [1015, 81] width 11 height 12
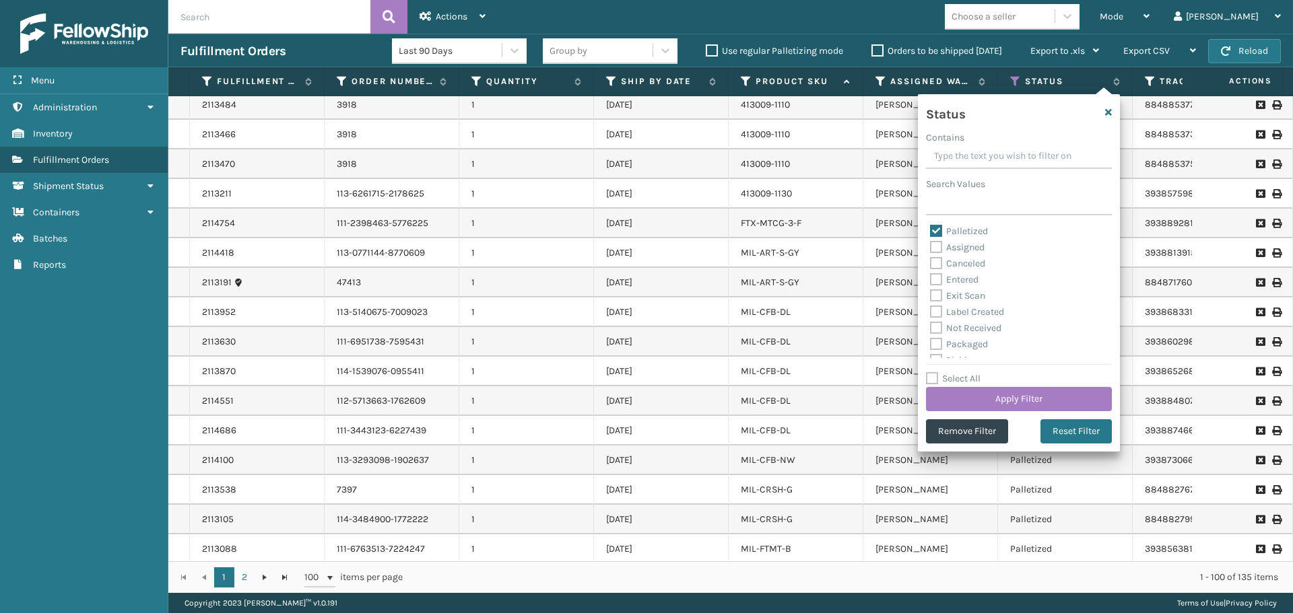
click at [874, 53] on label "Orders to be shipped [DATE]" at bounding box center [936, 50] width 131 height 11
click at [872, 52] on input "Orders to be shipped [DATE]" at bounding box center [871, 47] width 1 height 9
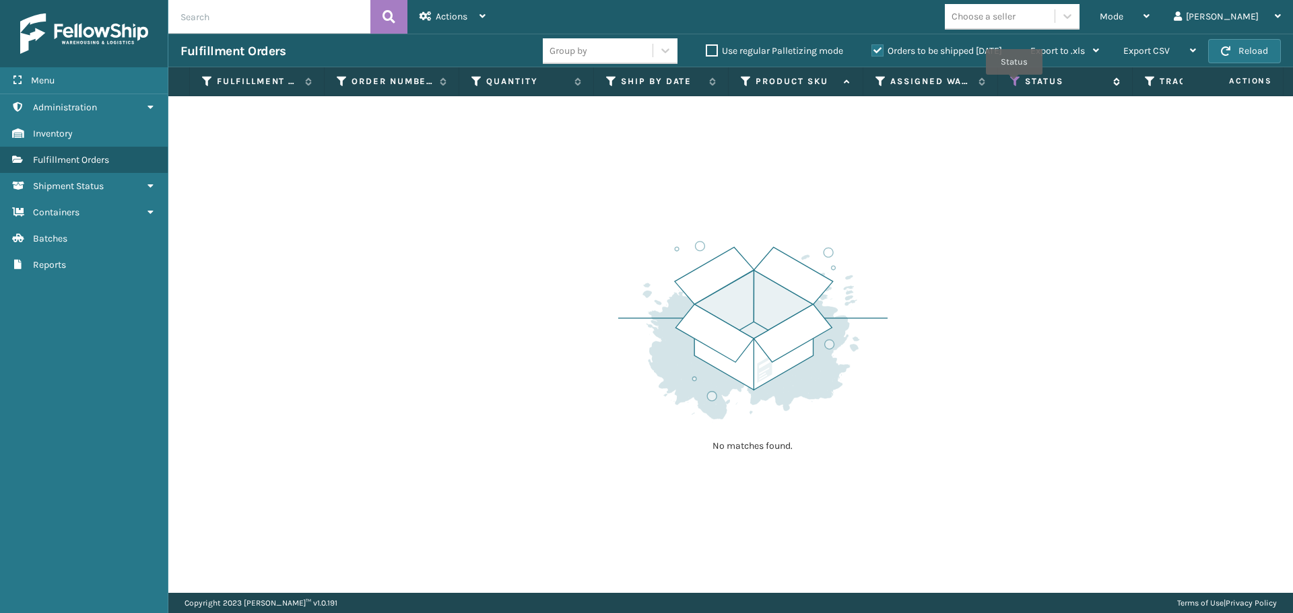
click at [1014, 83] on icon at bounding box center [1015, 81] width 11 height 12
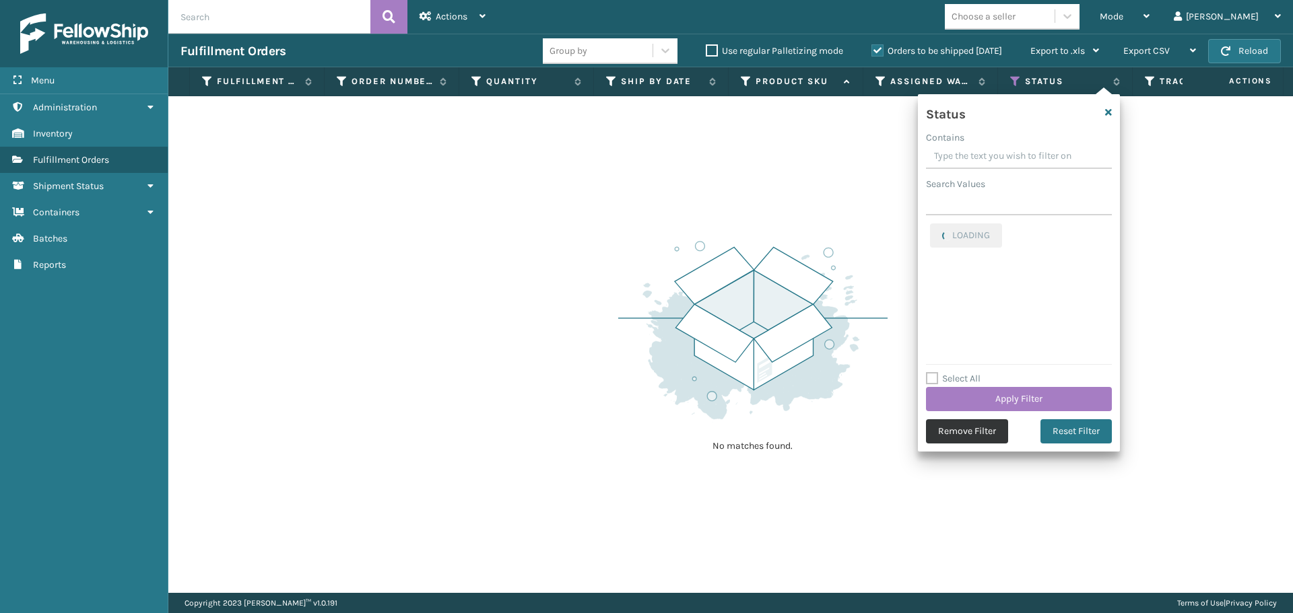
click at [988, 425] on button "Remove Filter" at bounding box center [967, 432] width 82 height 24
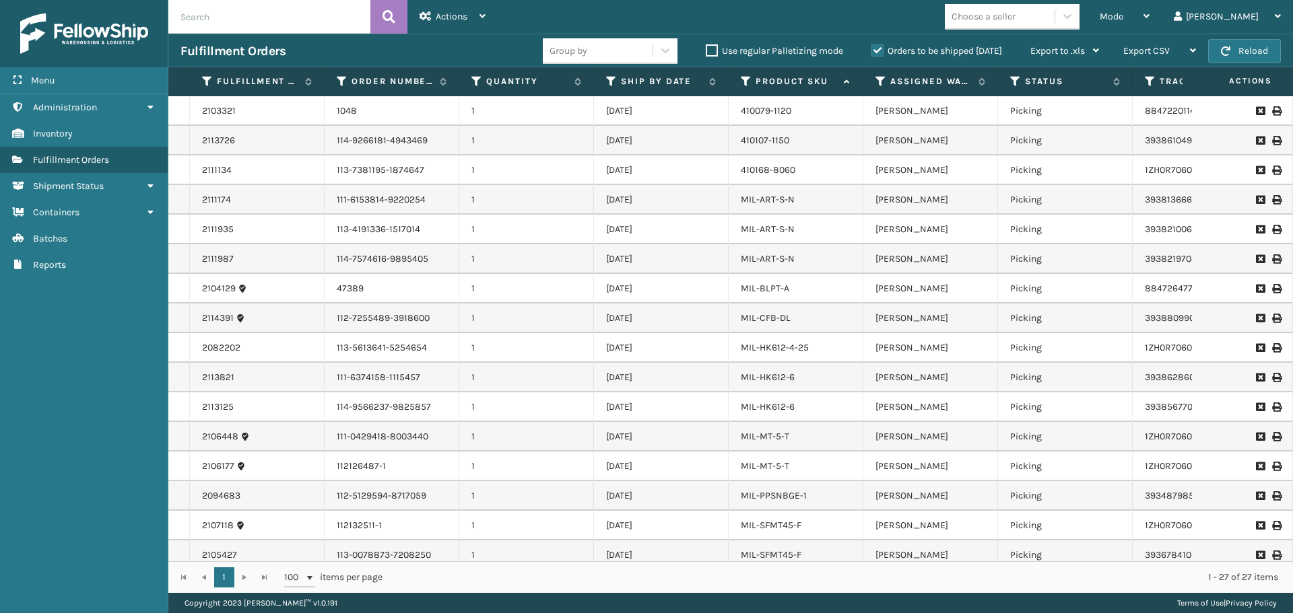
scroll to position [345, 0]
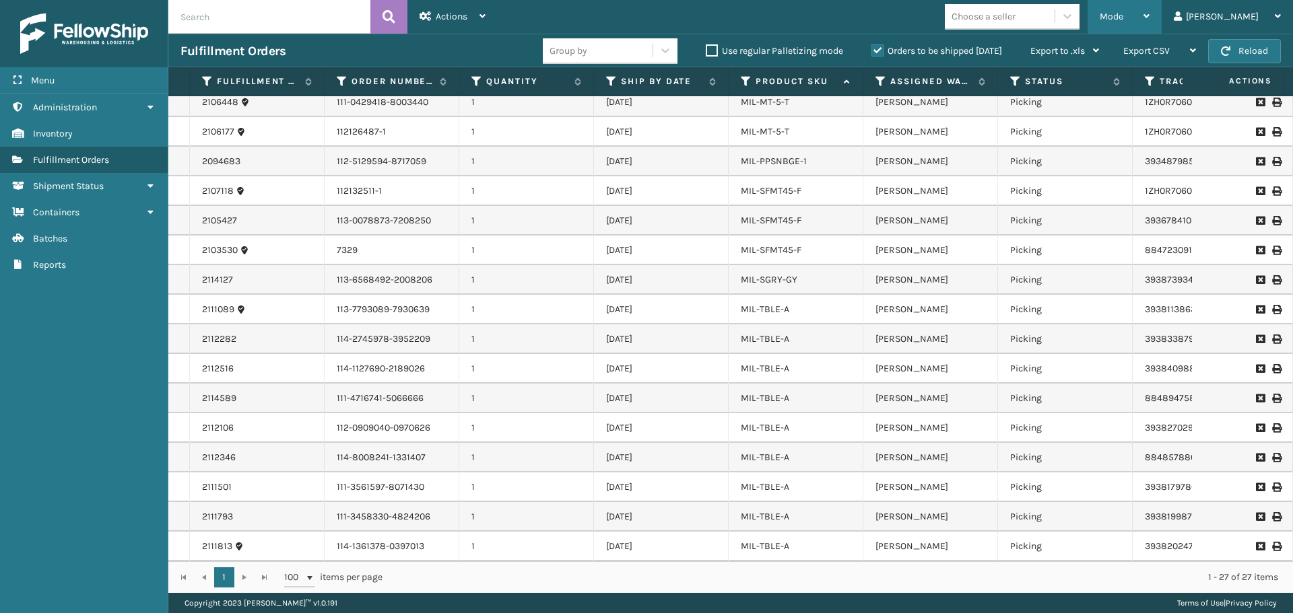
click at [1140, 9] on div "Mode" at bounding box center [1125, 17] width 50 height 34
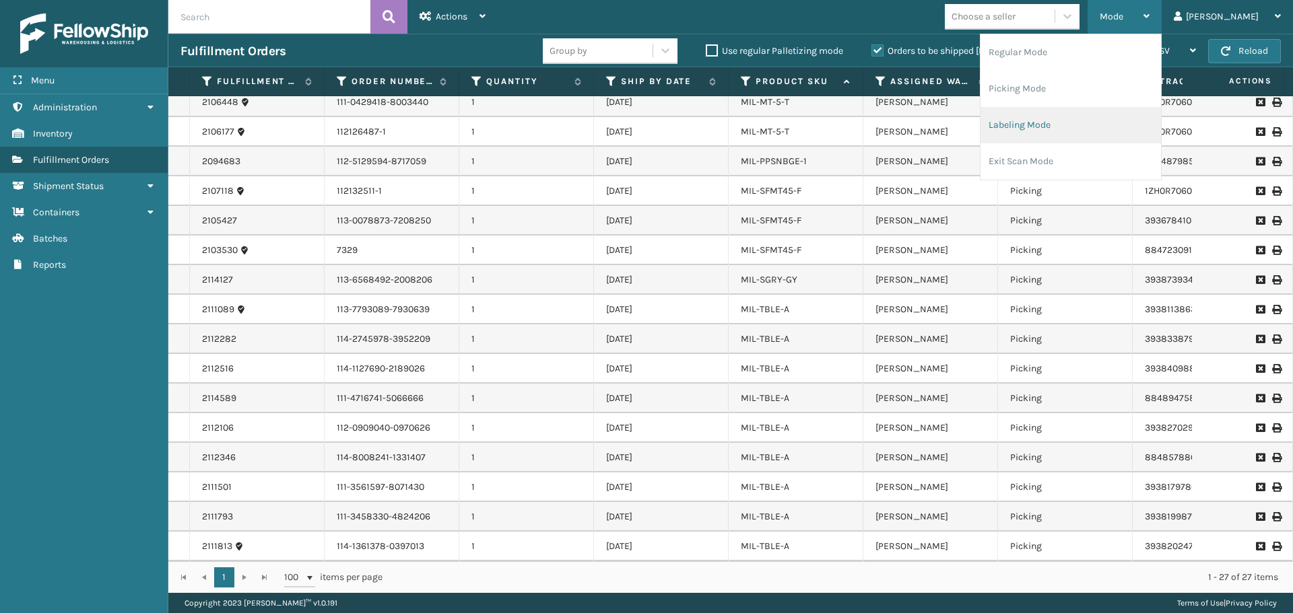
click at [1100, 128] on li "Labeling Mode" at bounding box center [1070, 125] width 180 height 36
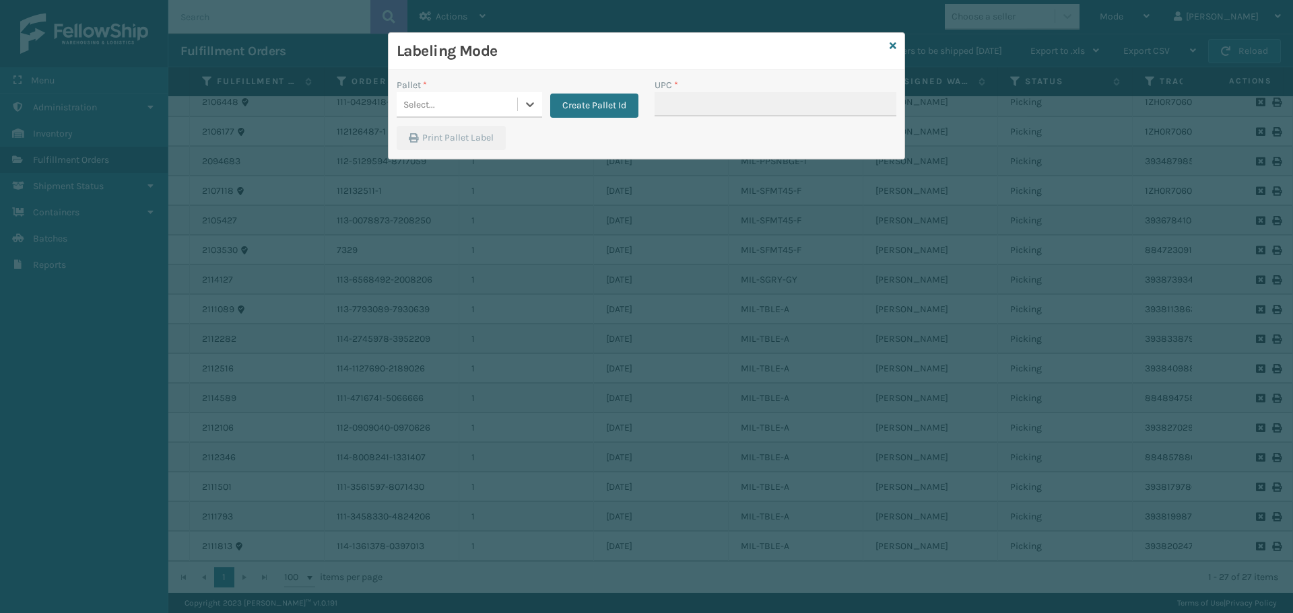
click at [510, 100] on div "Select..." at bounding box center [457, 105] width 121 height 22
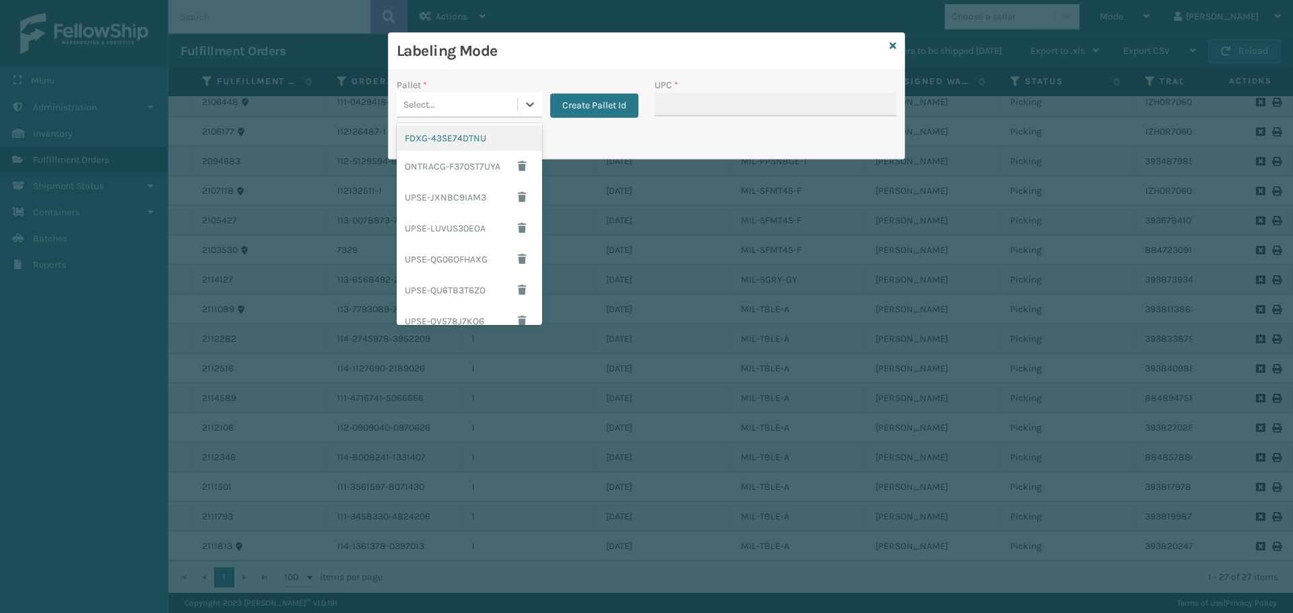
click at [471, 140] on div "FDXG-43SE74DTNU" at bounding box center [469, 138] width 145 height 25
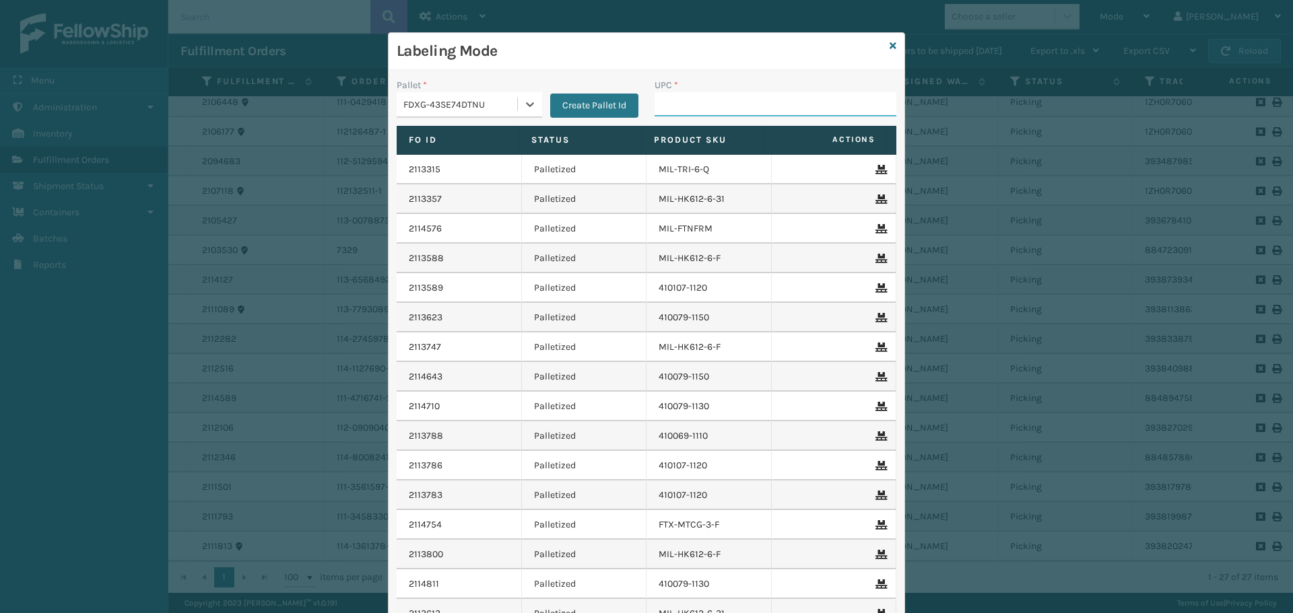
click at [700, 102] on input "UPC *" at bounding box center [776, 104] width 242 height 24
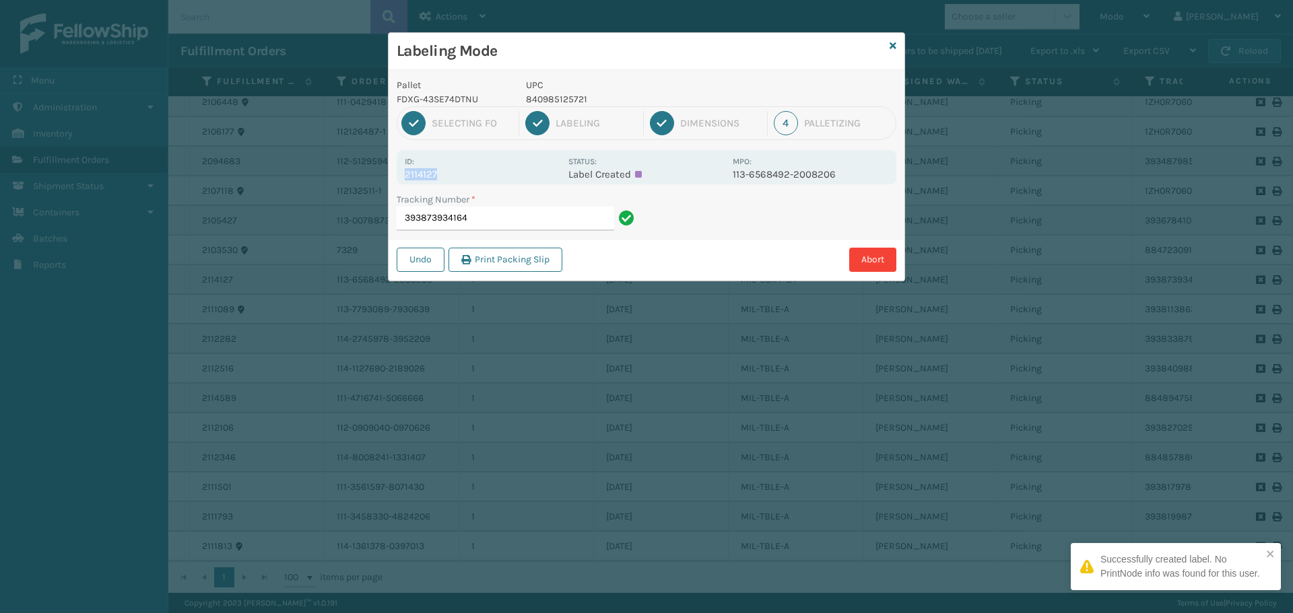
drag, startPoint x: 444, startPoint y: 174, endPoint x: 403, endPoint y: 178, distance: 40.7
click at [403, 178] on div "Id: 2114127 Status: Label Created MPO: 113-6568492-2008206" at bounding box center [647, 167] width 500 height 34
click at [472, 221] on input "393873934164" at bounding box center [505, 219] width 217 height 24
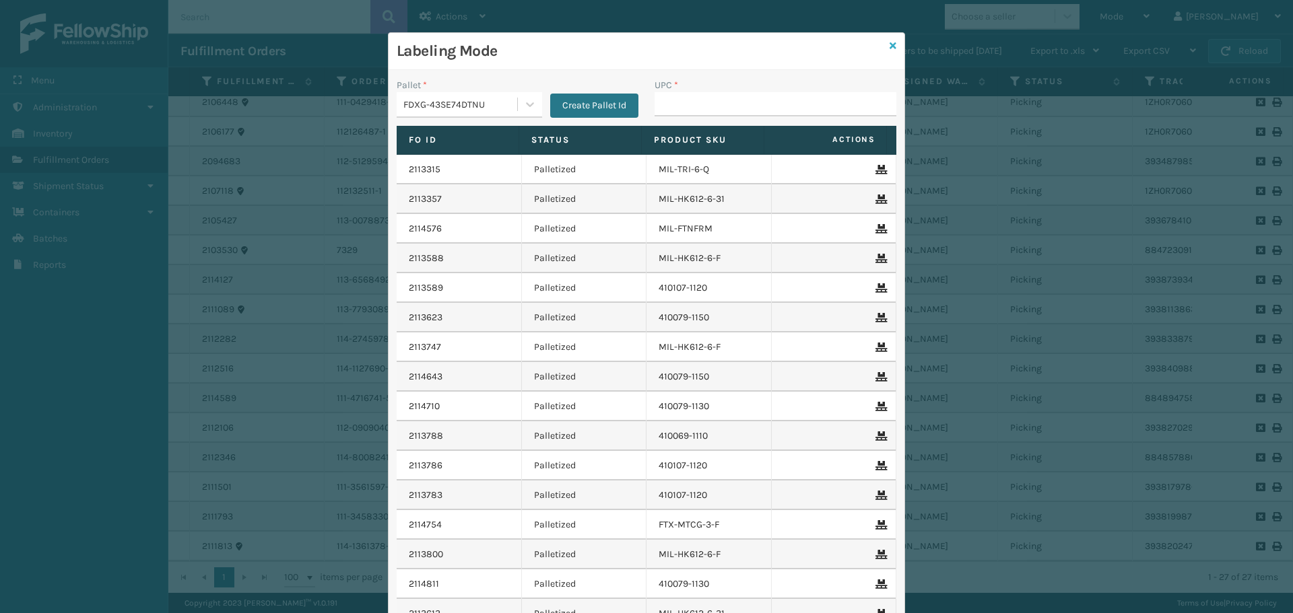
click at [890, 45] on icon at bounding box center [893, 45] width 7 height 9
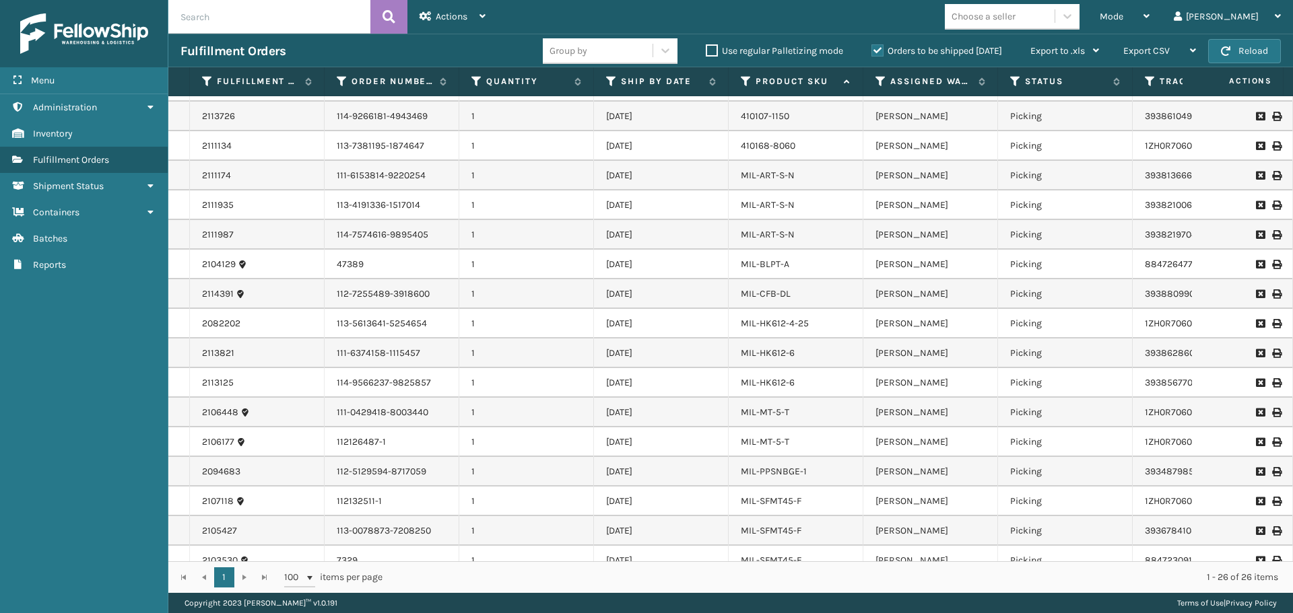
scroll to position [0, 0]
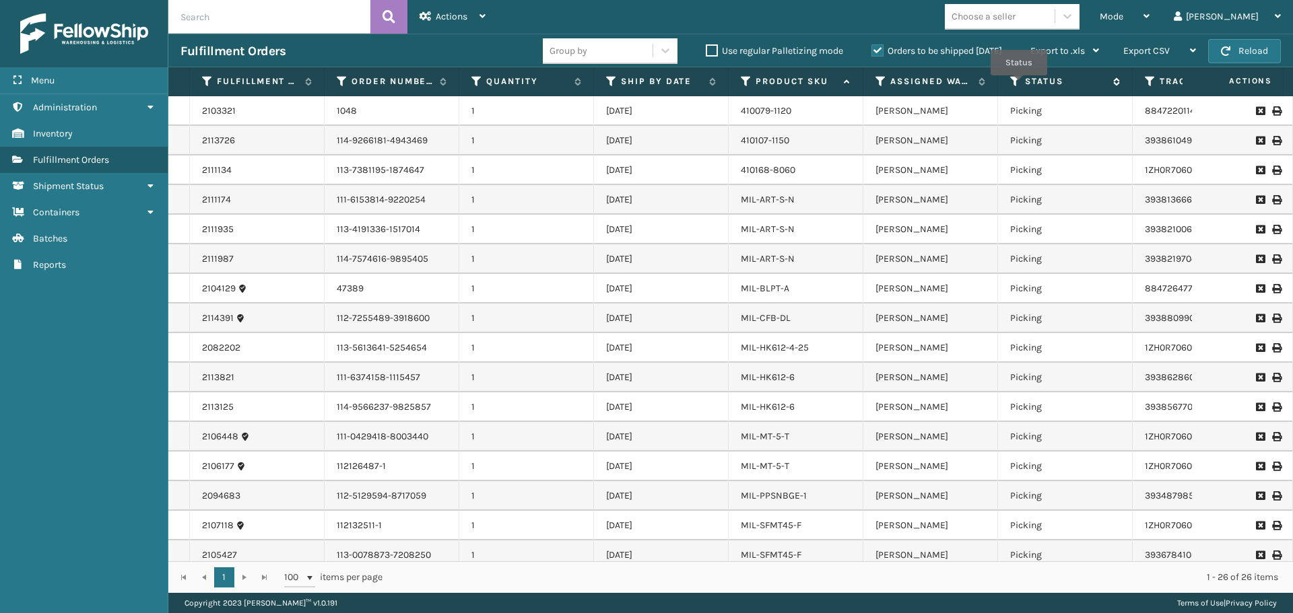
click at [1019, 85] on icon at bounding box center [1015, 81] width 11 height 12
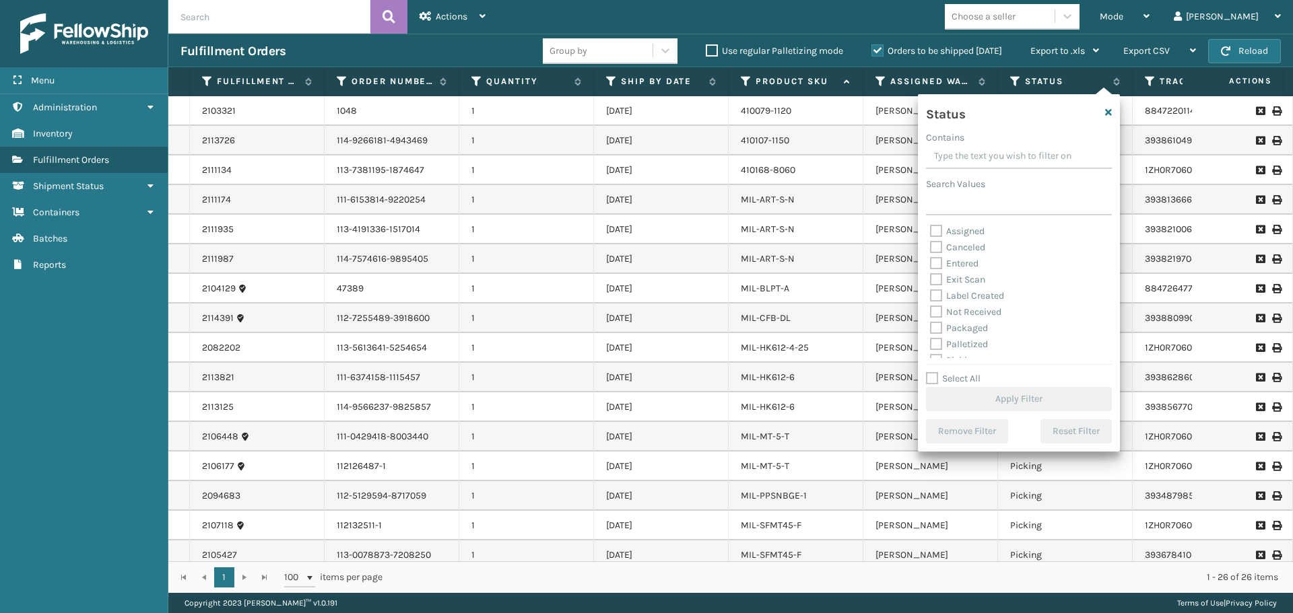
click at [973, 346] on label "Palletized" at bounding box center [959, 344] width 58 height 11
click at [931, 345] on input "Palletized" at bounding box center [930, 341] width 1 height 9
checkbox input "true"
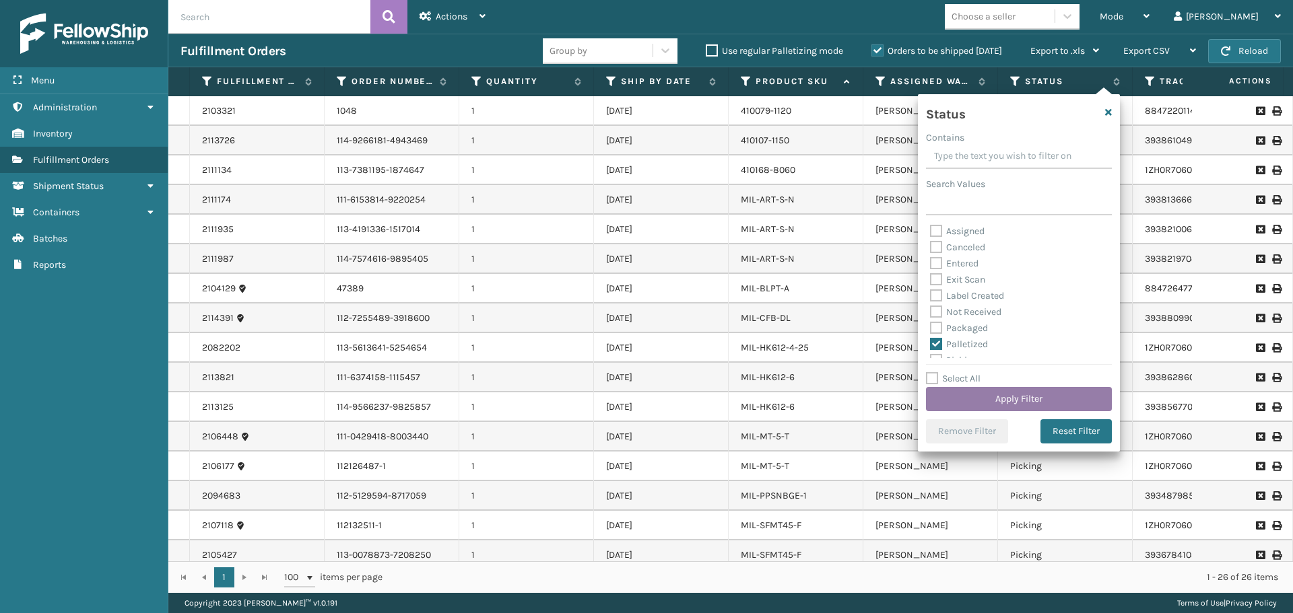
click at [1002, 395] on button "Apply Filter" at bounding box center [1019, 399] width 186 height 24
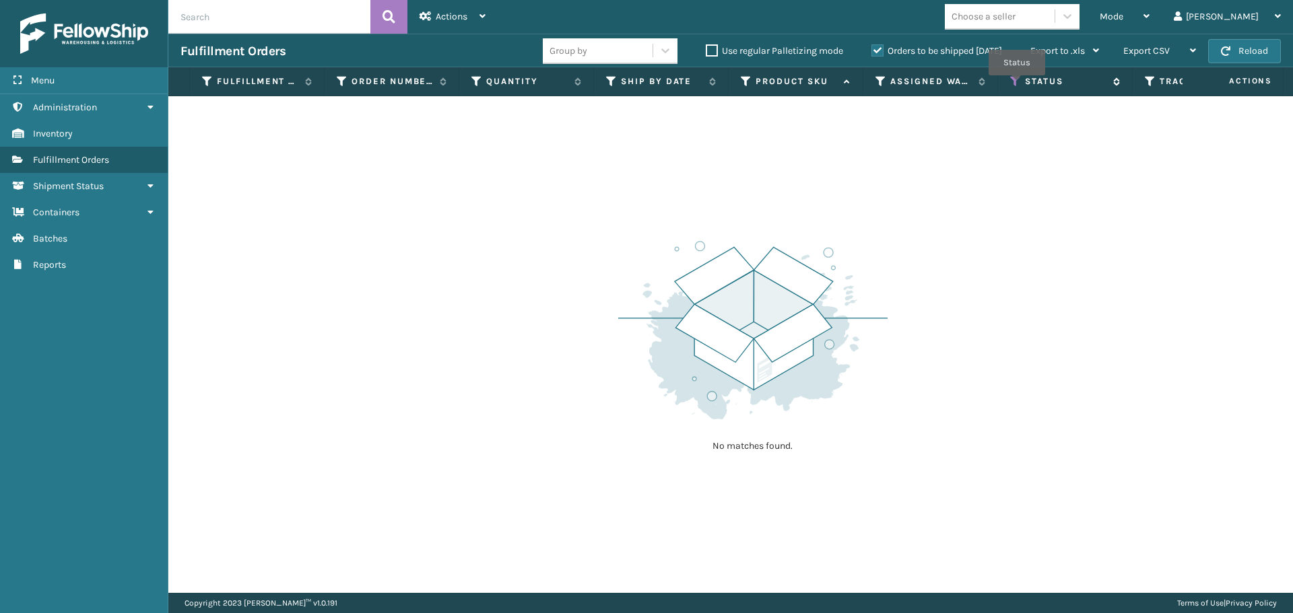
click at [1017, 85] on icon at bounding box center [1015, 81] width 11 height 12
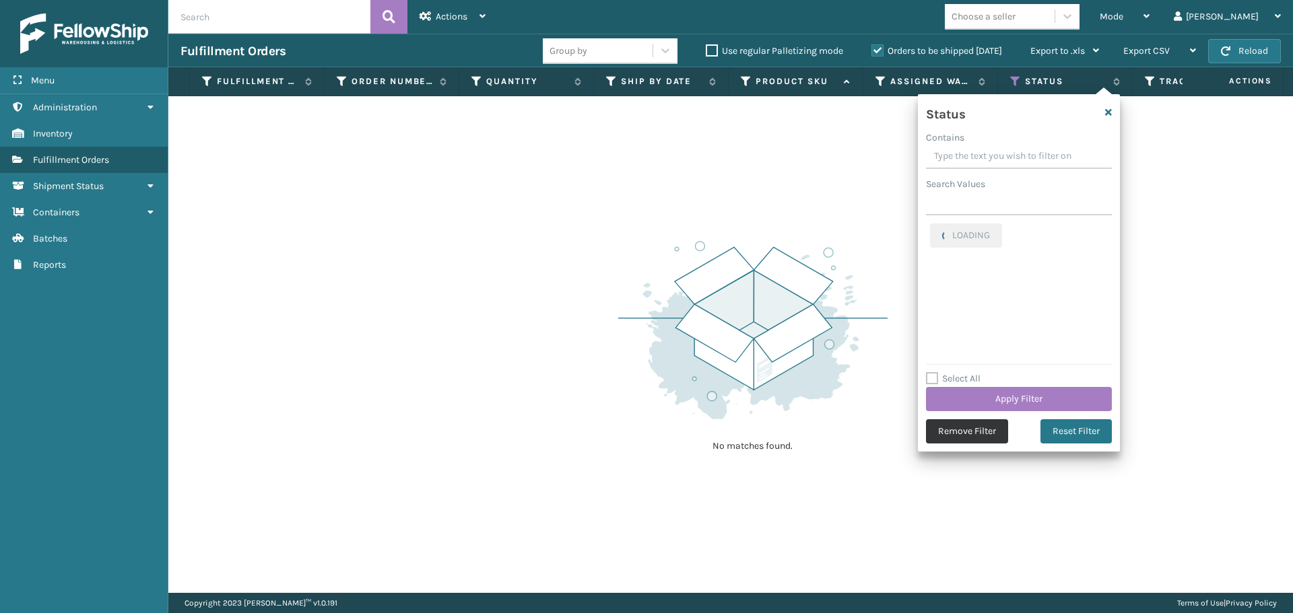
click at [980, 432] on button "Remove Filter" at bounding box center [967, 432] width 82 height 24
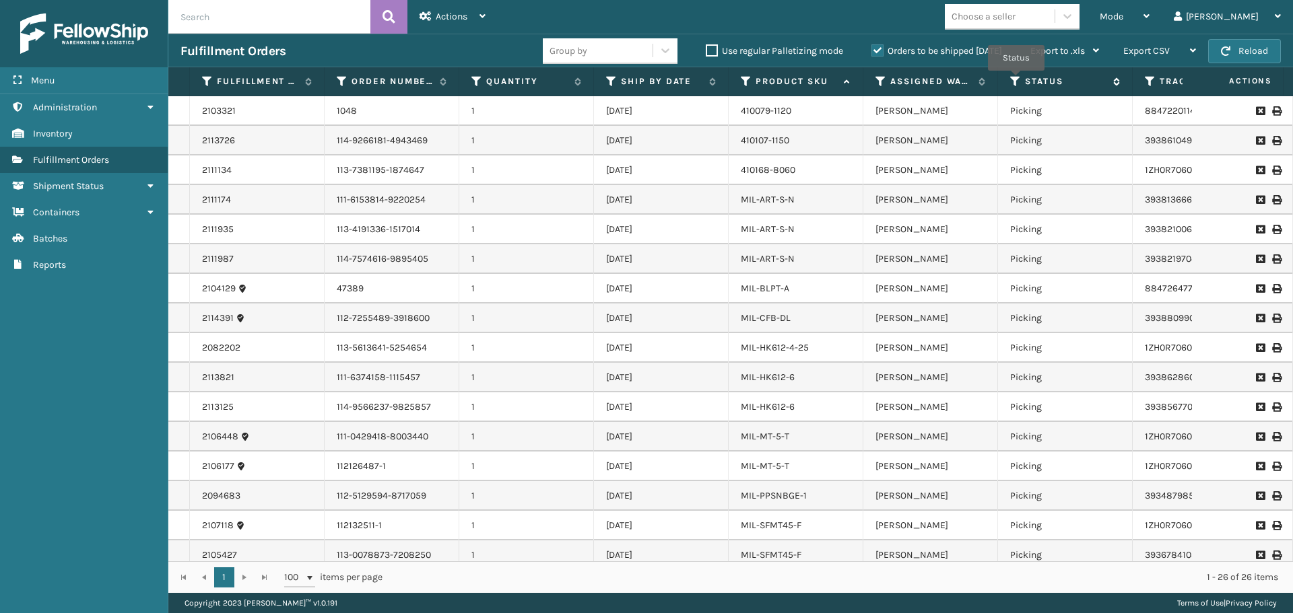
click at [1016, 80] on icon at bounding box center [1015, 81] width 11 height 12
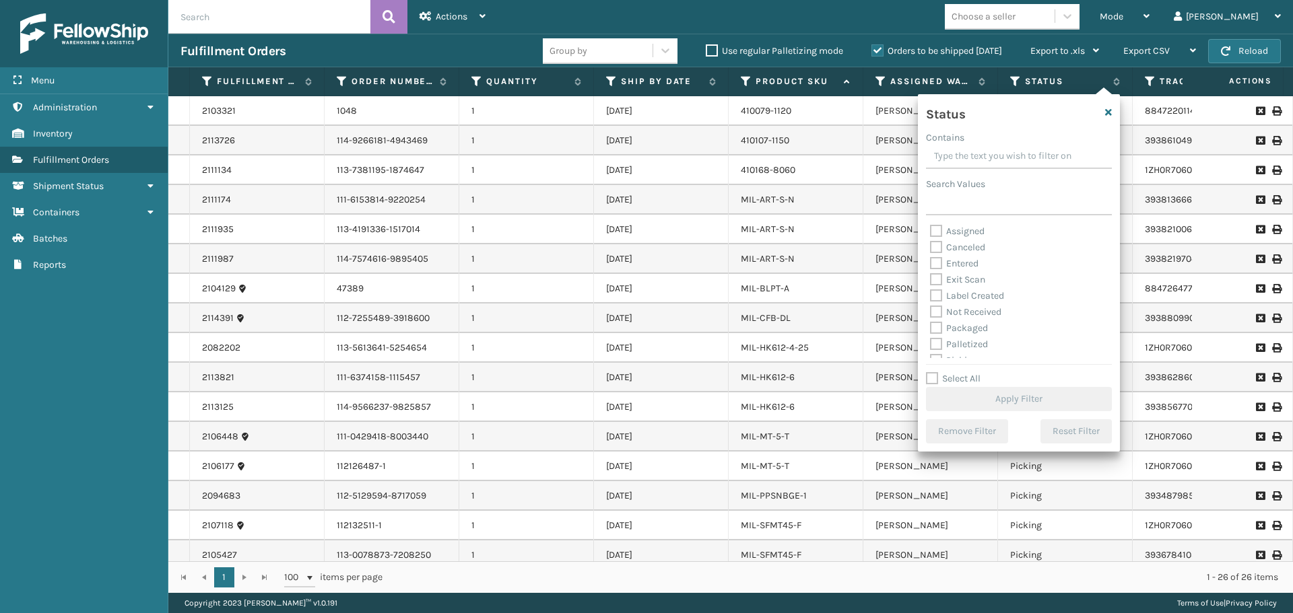
click at [969, 344] on label "Palletized" at bounding box center [959, 344] width 58 height 11
click at [931, 344] on input "Palletized" at bounding box center [930, 341] width 1 height 9
checkbox input "true"
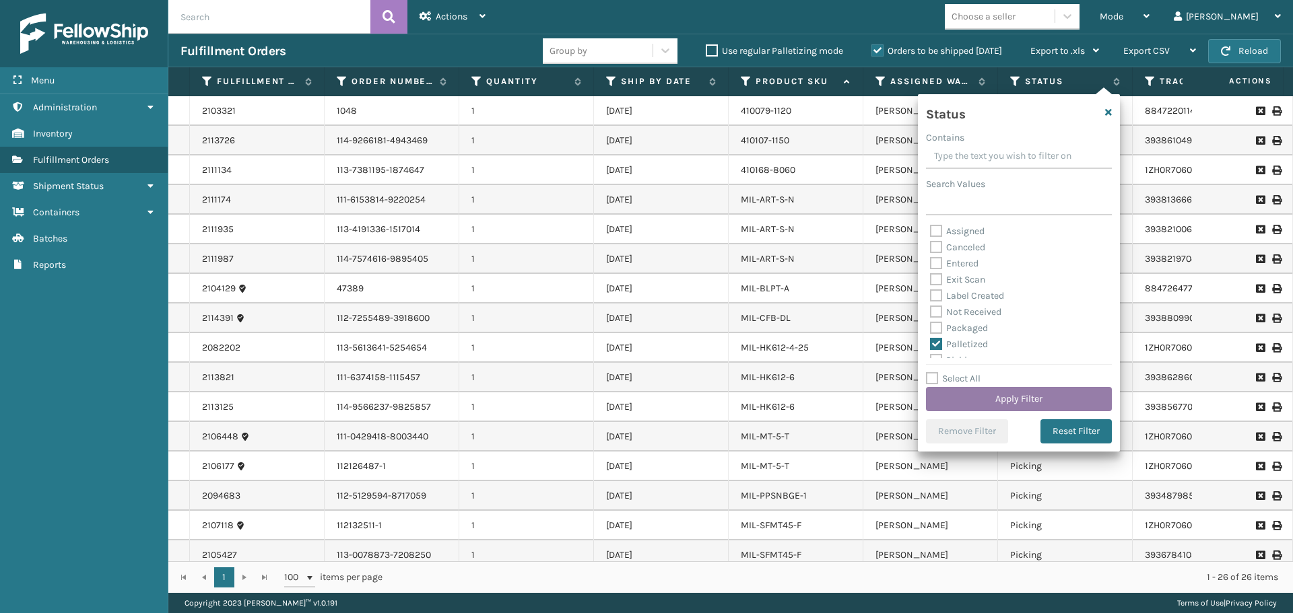
click at [1015, 397] on button "Apply Filter" at bounding box center [1019, 399] width 186 height 24
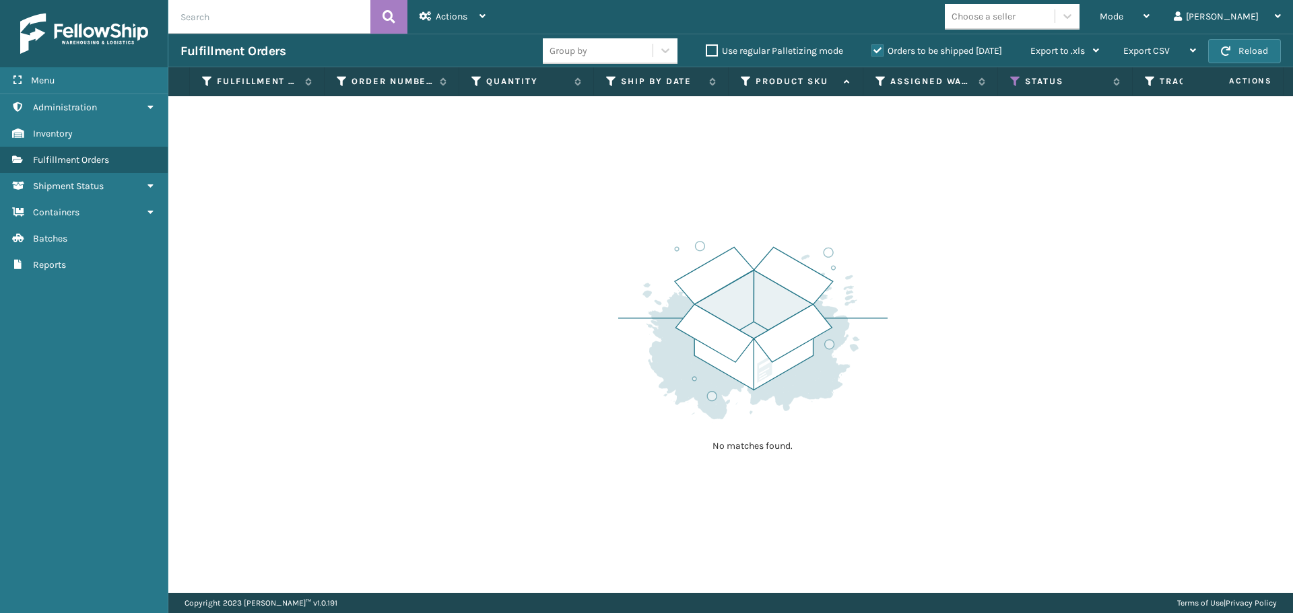
click at [878, 48] on label "Orders to be shipped [DATE]" at bounding box center [936, 50] width 131 height 11
click at [872, 48] on input "Orders to be shipped [DATE]" at bounding box center [871, 47] width 1 height 9
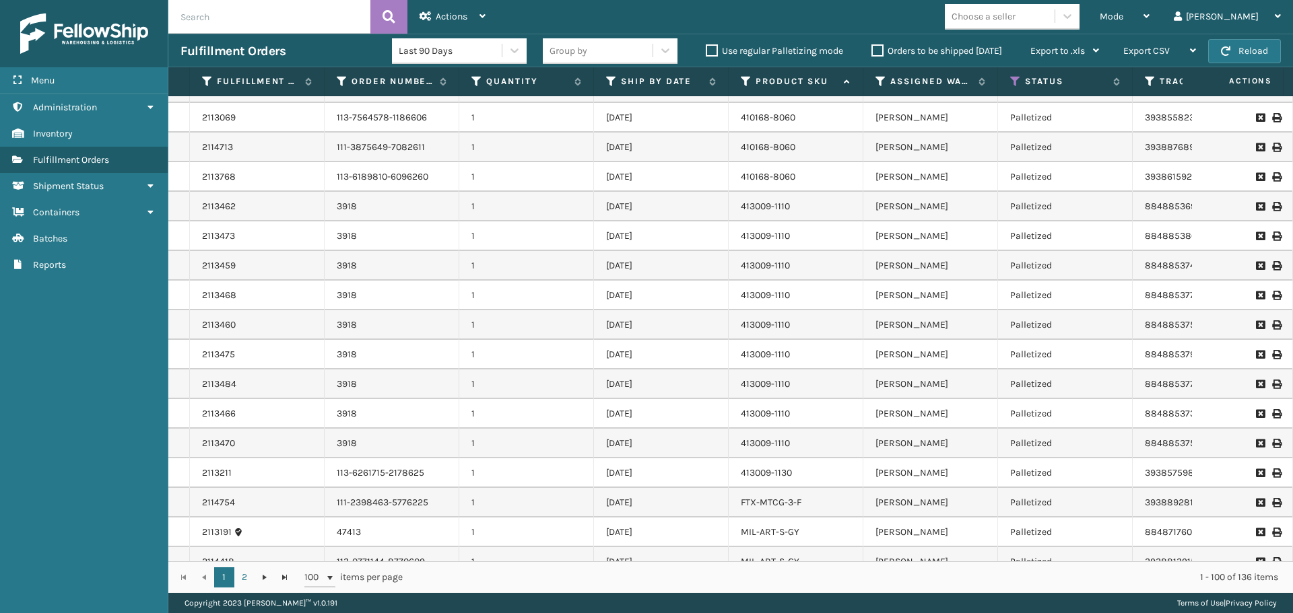
scroll to position [1832, 0]
